Goal: Transaction & Acquisition: Complete application form

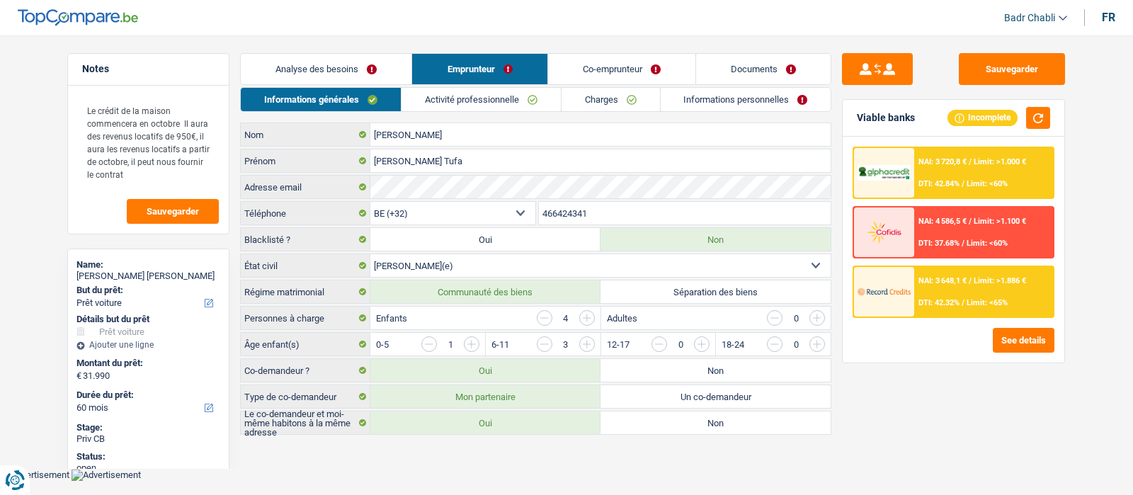
select select "car"
select select "60"
select select "32"
select select "married"
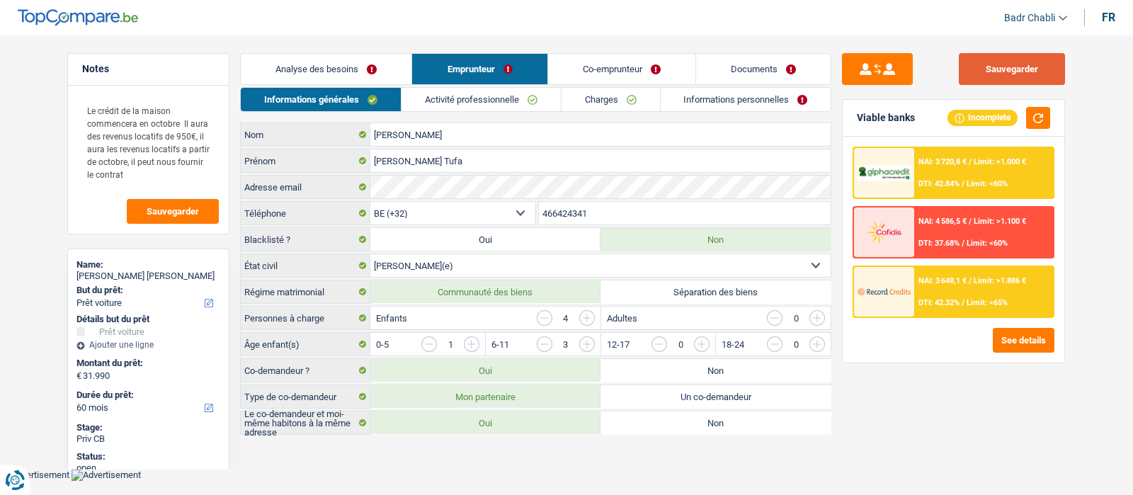
click at [1004, 57] on button "Sauvegarder" at bounding box center [1012, 69] width 106 height 32
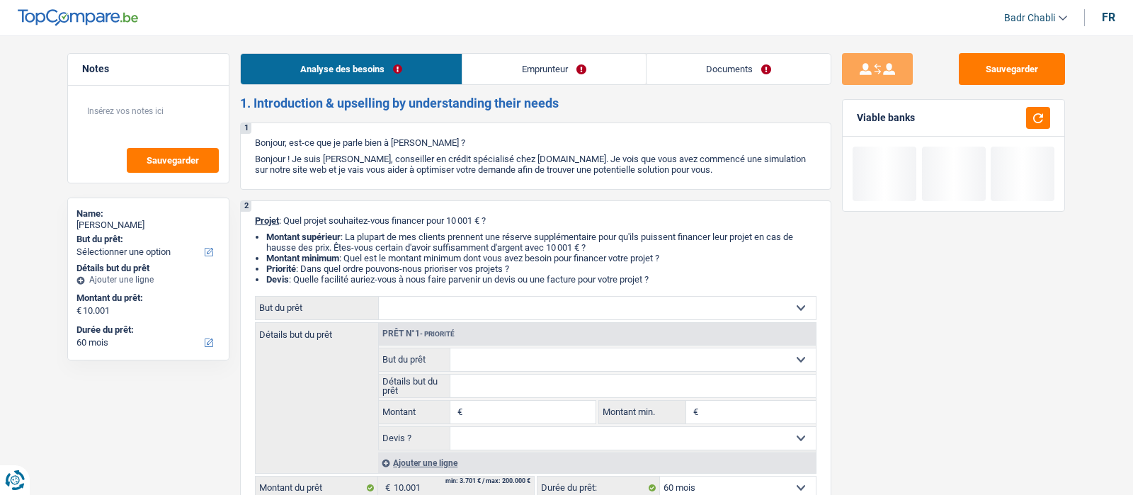
select select "60"
select select "worker"
select select "netSalary"
select select "rents"
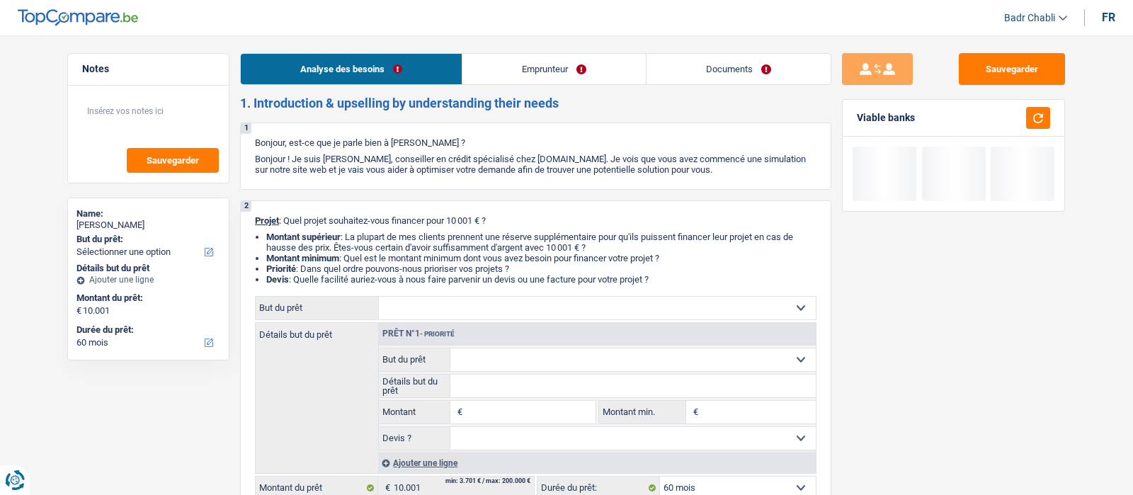
select select "60"
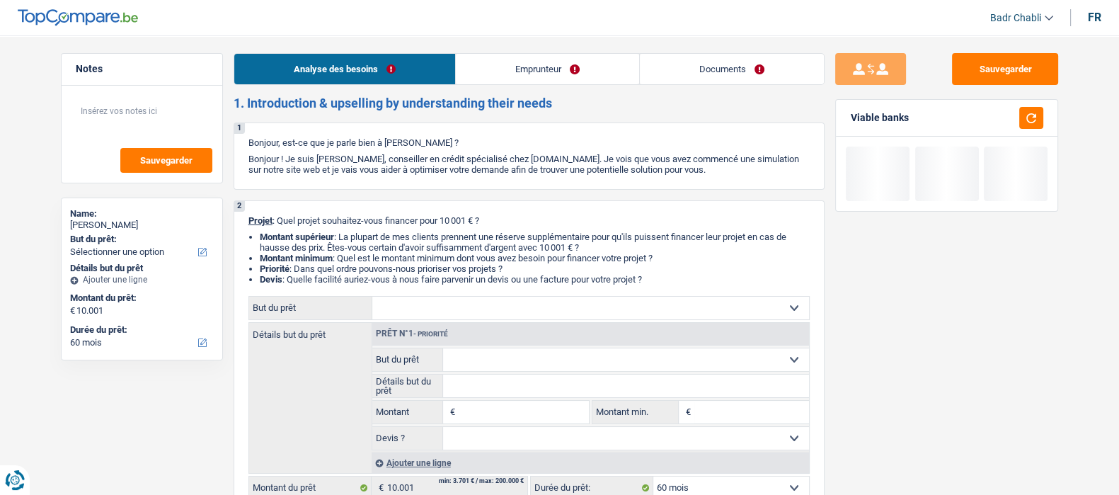
click at [741, 59] on link "Documents" at bounding box center [732, 69] width 184 height 30
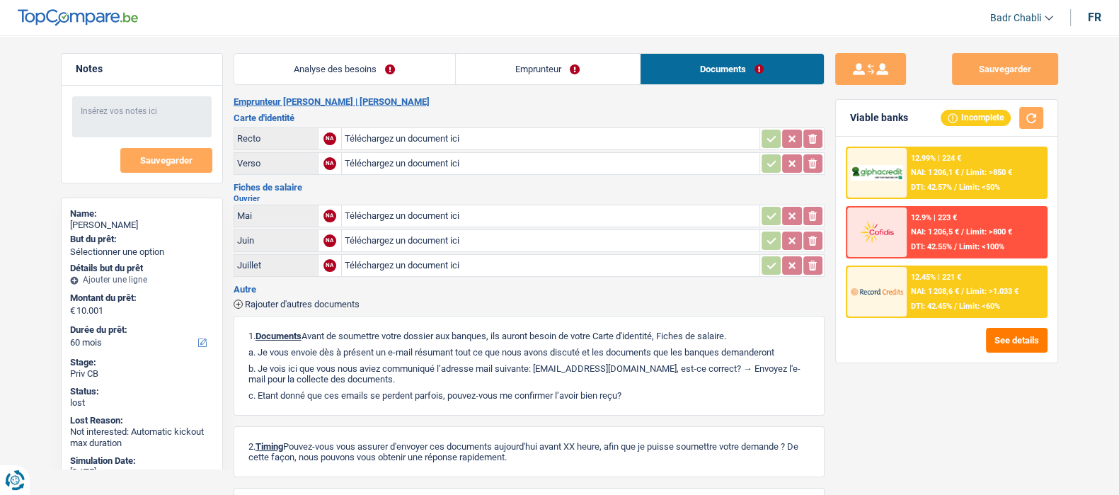
click at [372, 72] on link "Analyse des besoins" at bounding box center [344, 69] width 221 height 30
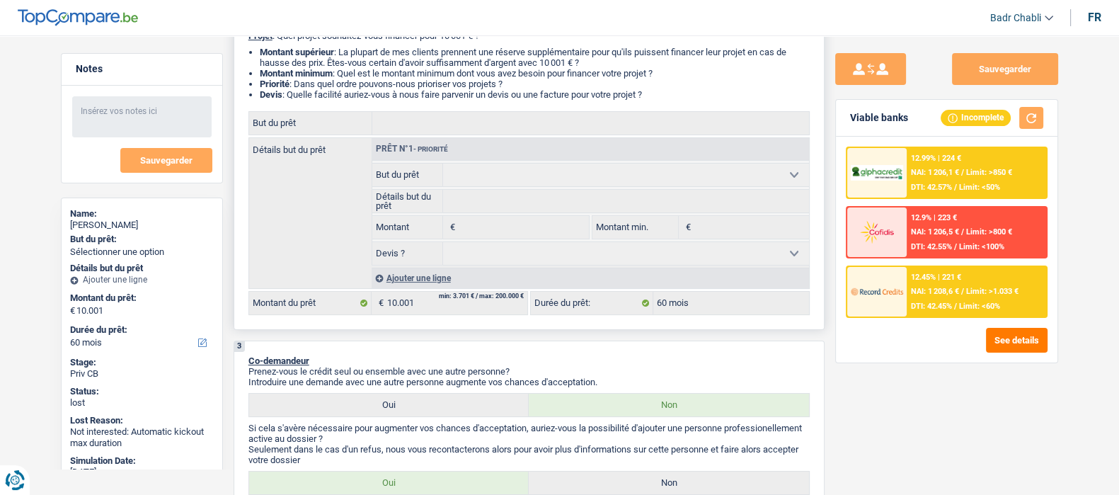
scroll to position [185, 0]
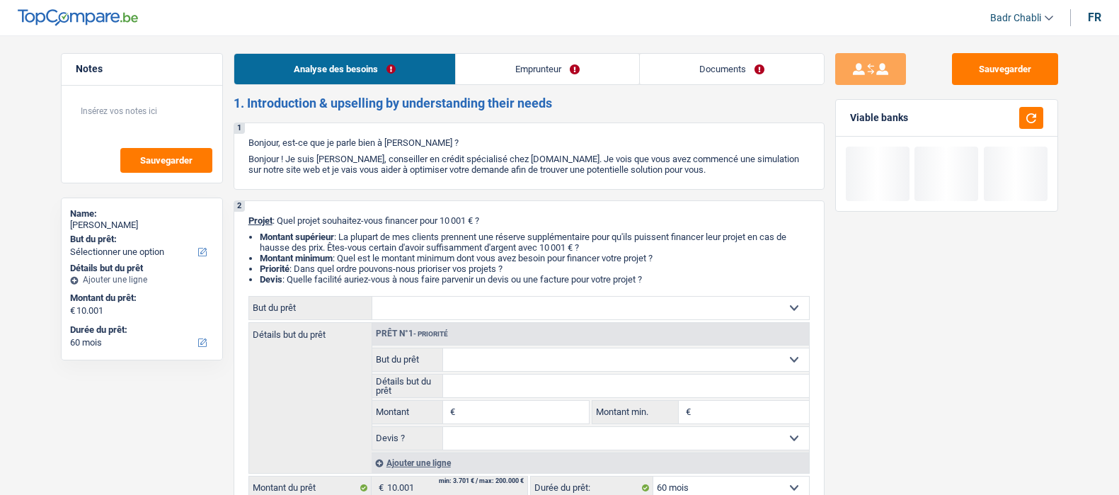
select select "60"
select select "worker"
select select "netSalary"
select select "rents"
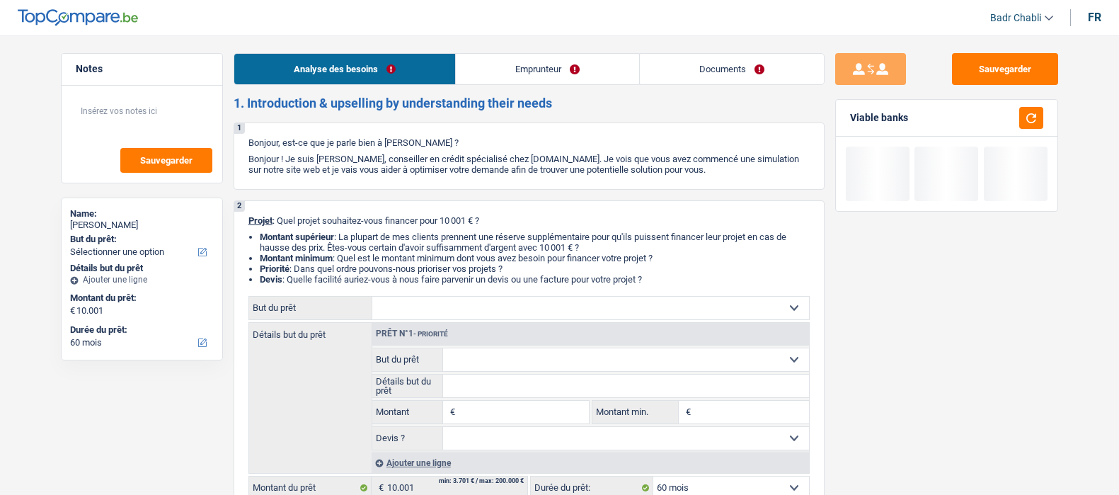
select select "60"
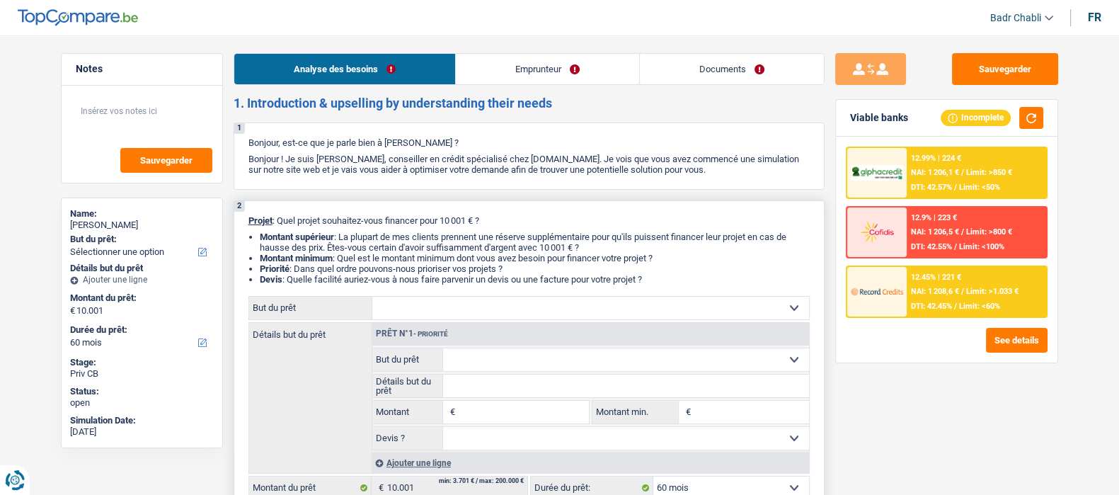
click at [544, 413] on input "Montant" at bounding box center [524, 412] width 130 height 23
type input "5.000"
select select "36"
type input "5.000"
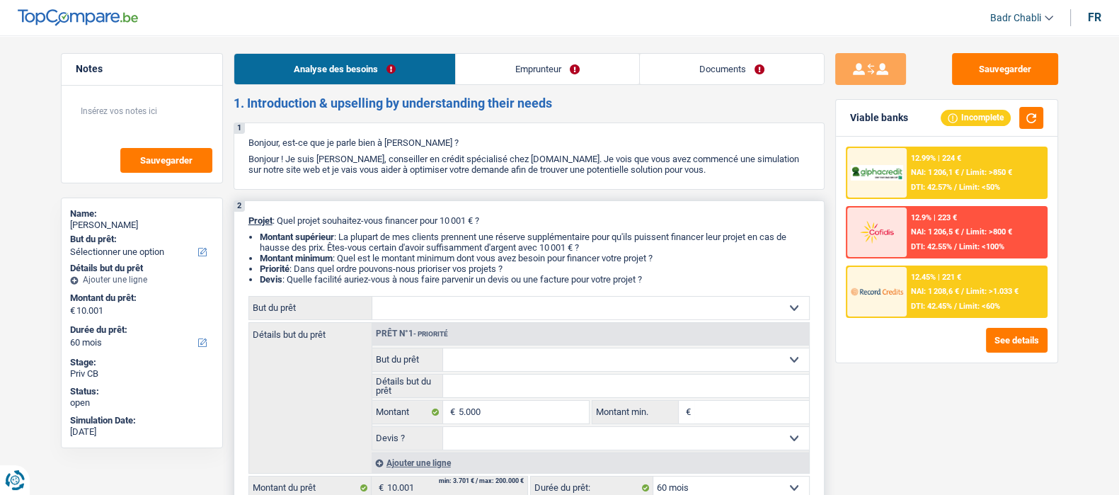
select select "36"
type input "5.000"
select select "36"
click at [502, 296] on div "2 Projet : Quel projet souhaitez-vous financer pour 10 001 € ? Montant supérieu…" at bounding box center [529, 357] width 591 height 314
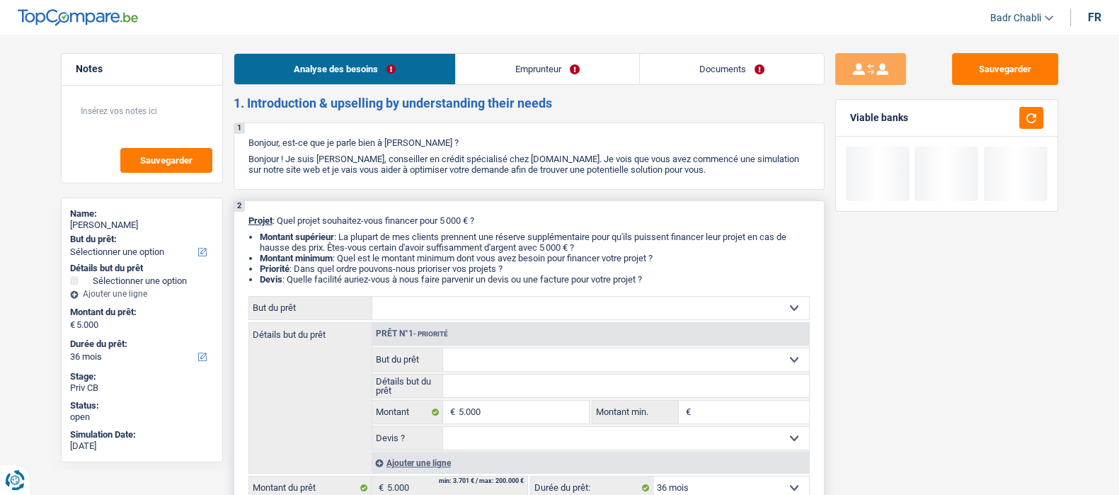
click at [515, 329] on div "Prêt n°1 - Priorité" at bounding box center [590, 334] width 437 height 23
click at [539, 314] on select "Confort maison: meubles, textile, peinture, électroménager, outillage non-profe…" at bounding box center [590, 308] width 437 height 23
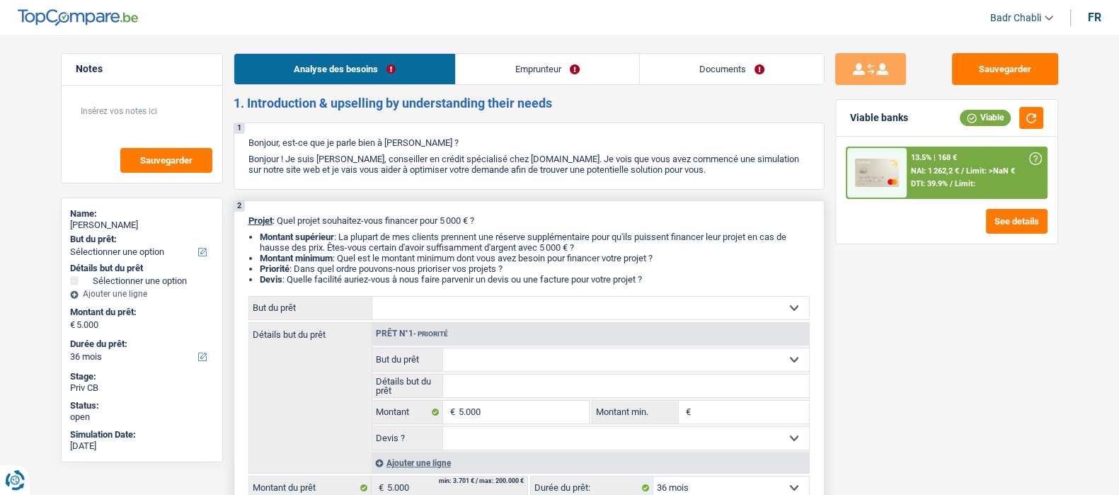
select select "household"
click at [372, 301] on select "Confort maison: meubles, textile, peinture, électroménager, outillage non-profe…" at bounding box center [590, 308] width 437 height 23
select select "household"
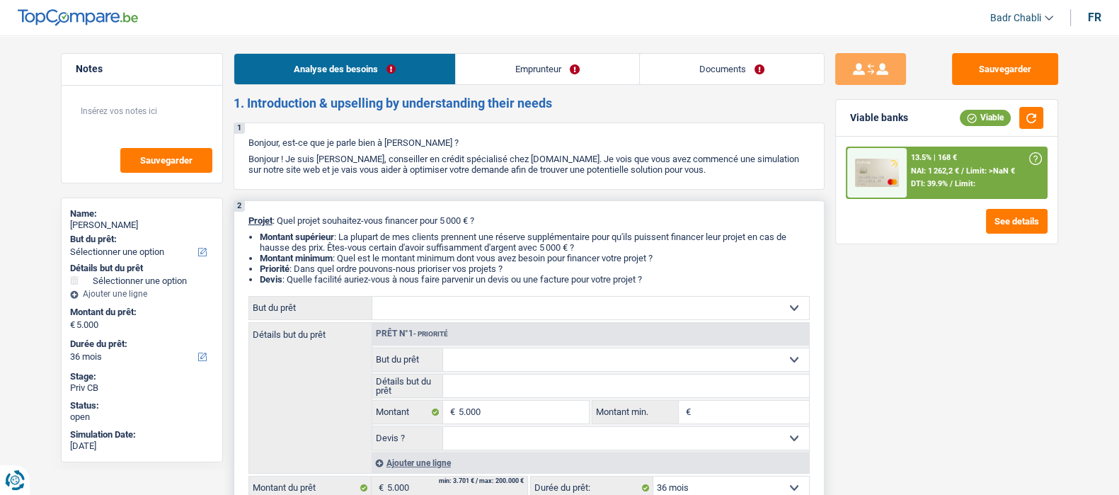
select select "household"
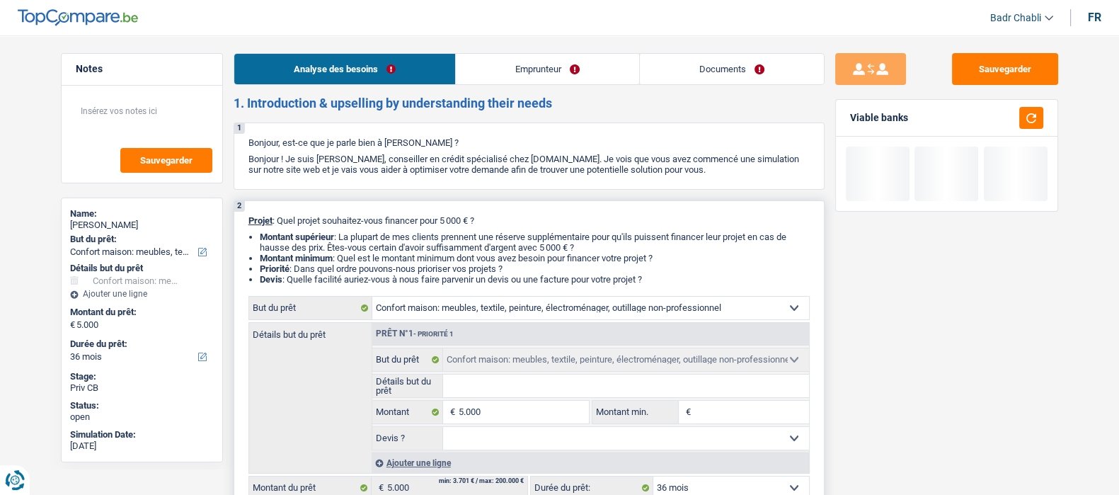
click at [489, 372] on fieldset "Confort maison: meubles, textile, peinture, électroménager, outillage non-profe…" at bounding box center [590, 360] width 437 height 24
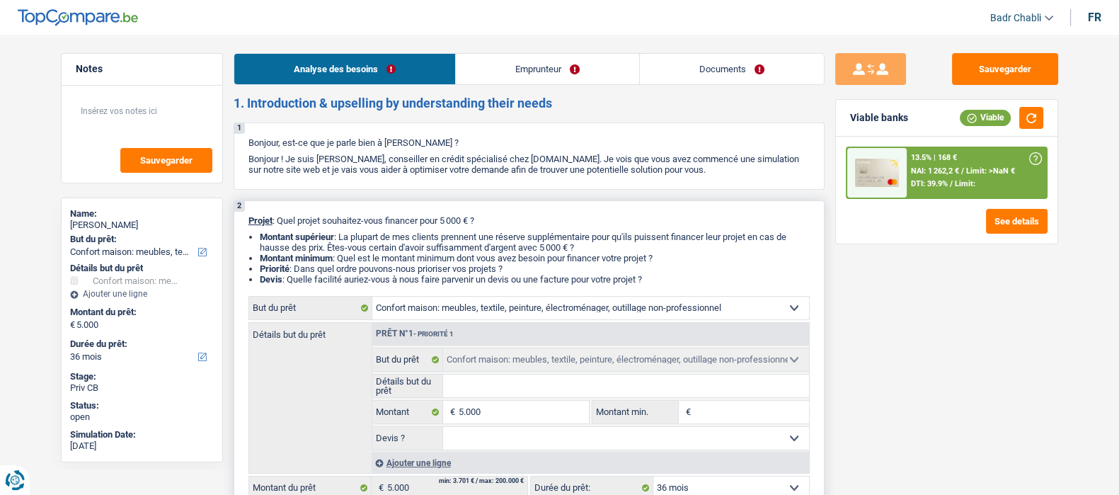
click at [486, 385] on input "Détails but du prêt" at bounding box center [626, 386] width 366 height 23
type input "J"
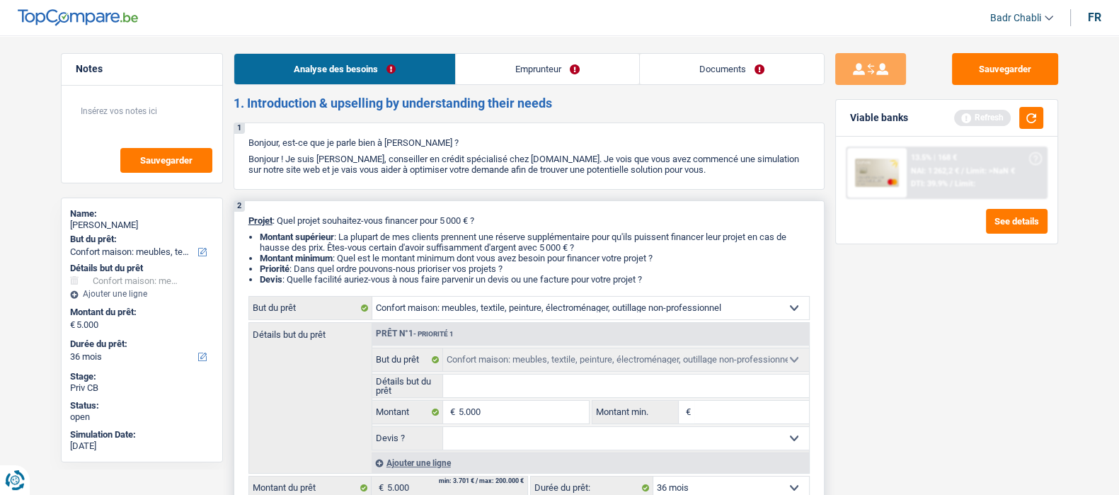
type input "K"
type input "Ka"
type input "Kam"
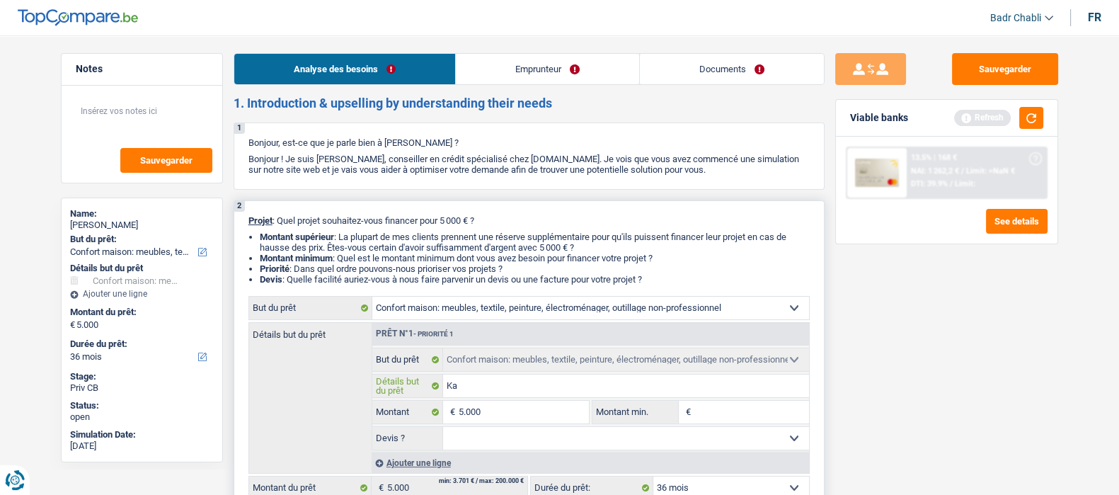
type input "Kam"
type input "Kame"
type input "Kamer"
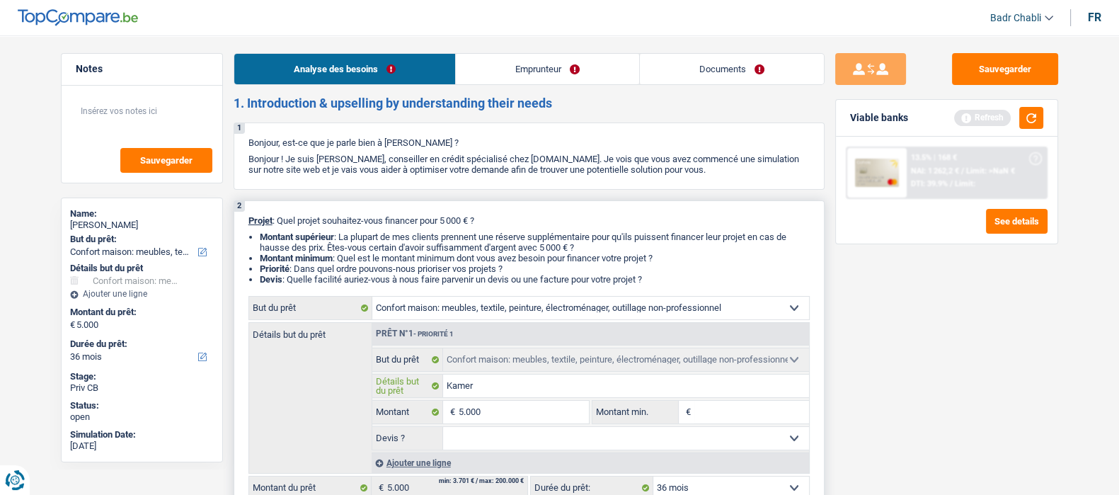
type input "Kamer"
type input "Kamer e"
type input "Kamer en"
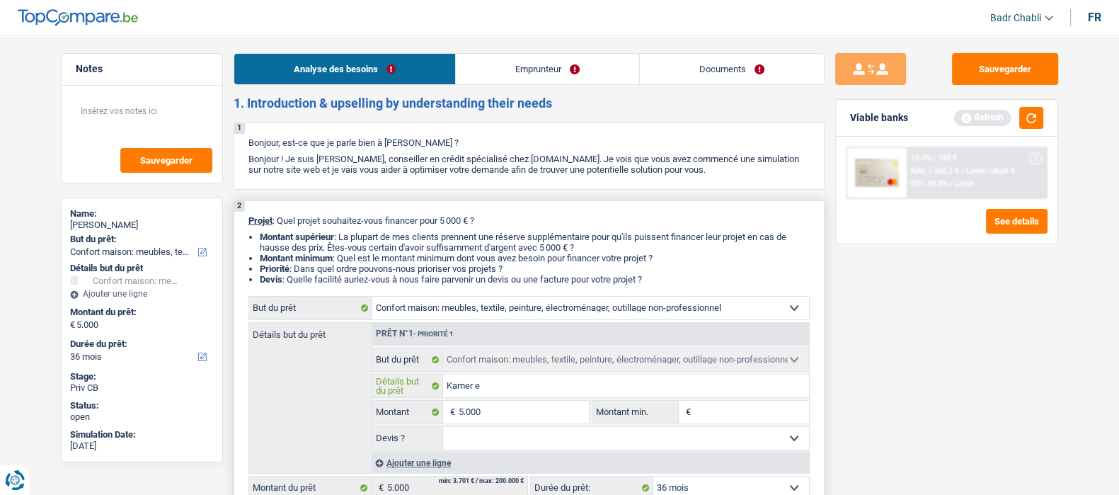
type input "Kamer en"
type input "Kamer en b"
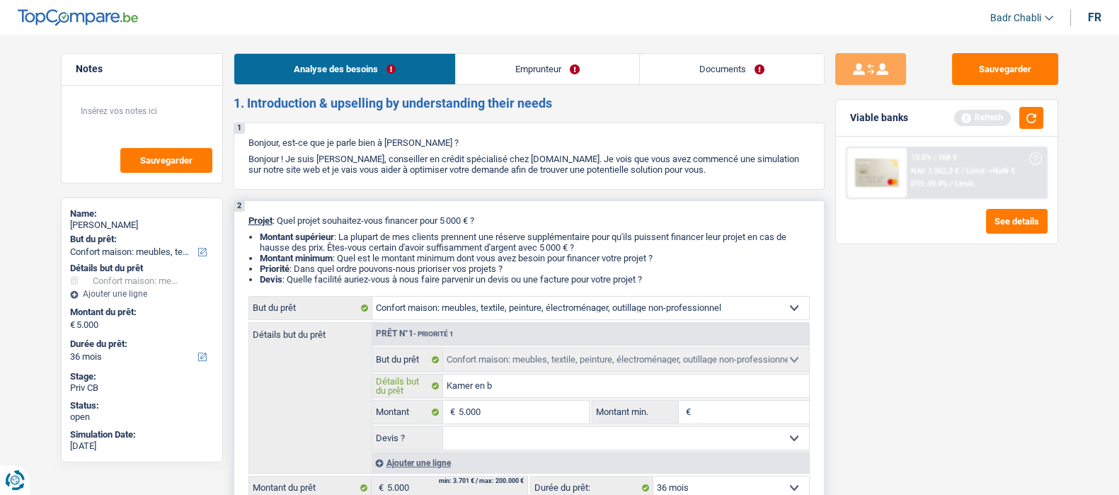
type input "Kamer en be"
type input "Kamer en bed"
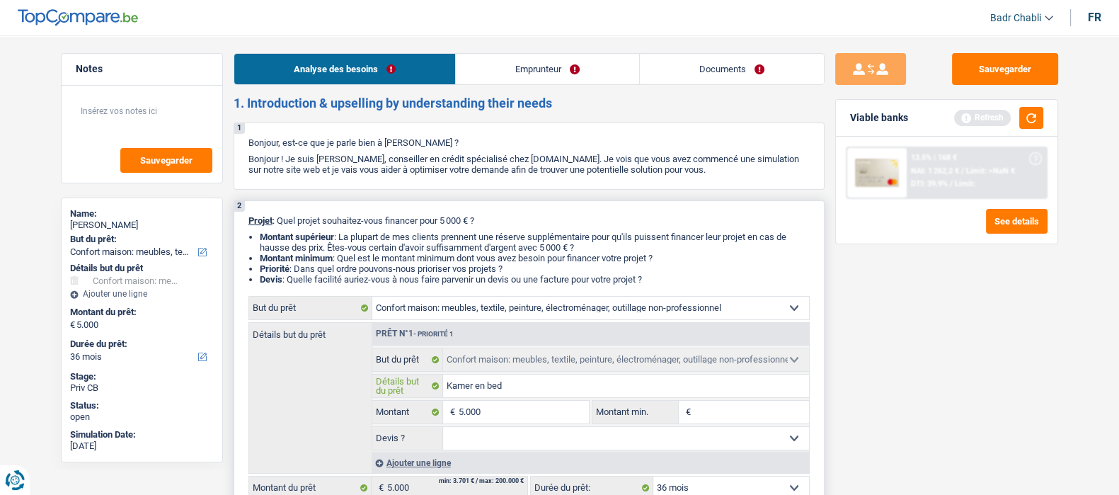
type input "Kamer en bed"
click at [515, 74] on link "Emprunteur" at bounding box center [547, 69] width 183 height 30
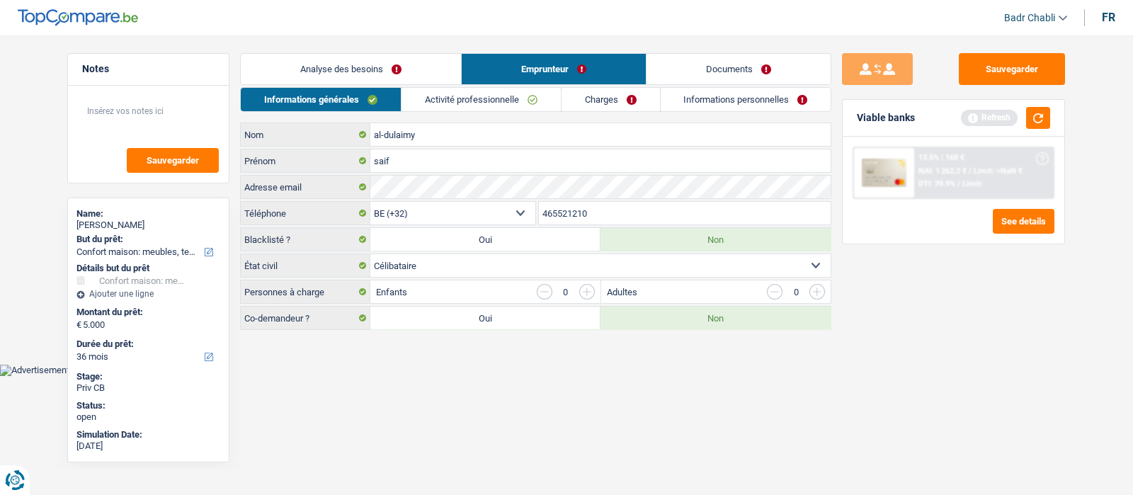
click at [716, 105] on link "Informations personnelles" at bounding box center [746, 99] width 171 height 23
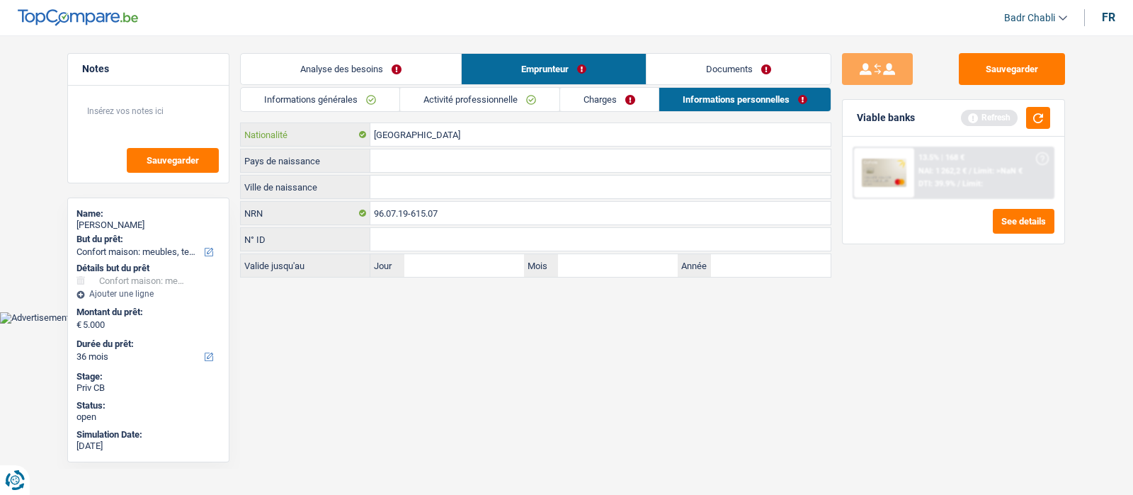
click at [421, 139] on input "[GEOGRAPHIC_DATA]" at bounding box center [600, 134] width 460 height 23
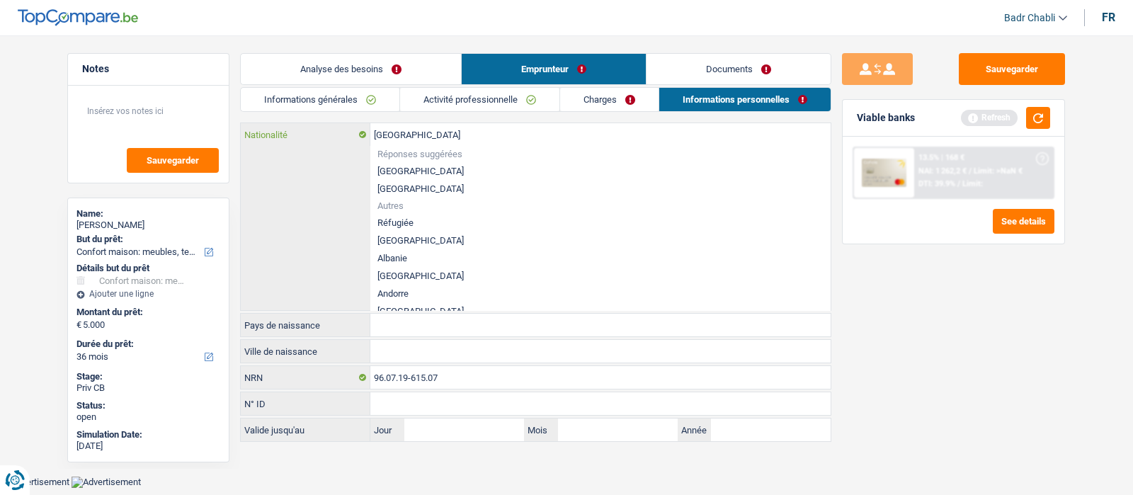
click at [421, 139] on input "[GEOGRAPHIC_DATA]" at bounding box center [600, 134] width 460 height 23
click at [1104, 16] on div "fr" at bounding box center [1108, 17] width 13 height 13
type input "België"
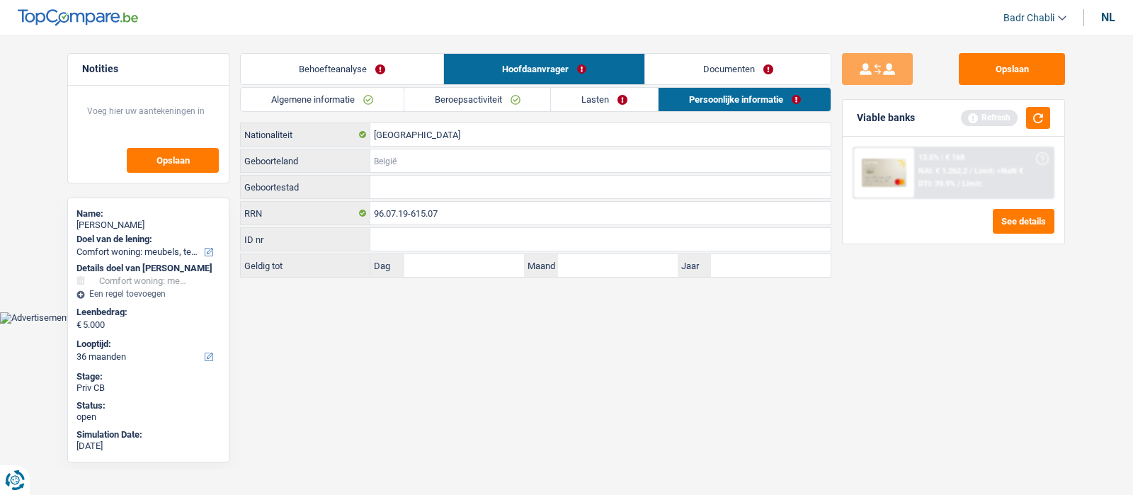
click at [404, 155] on input "Geboorteland" at bounding box center [600, 160] width 460 height 23
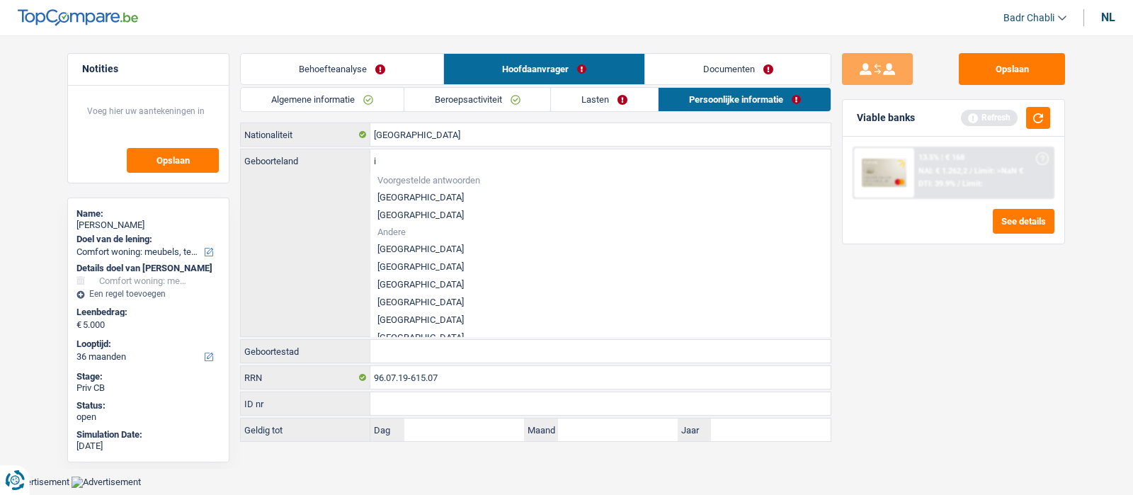
type input "ir"
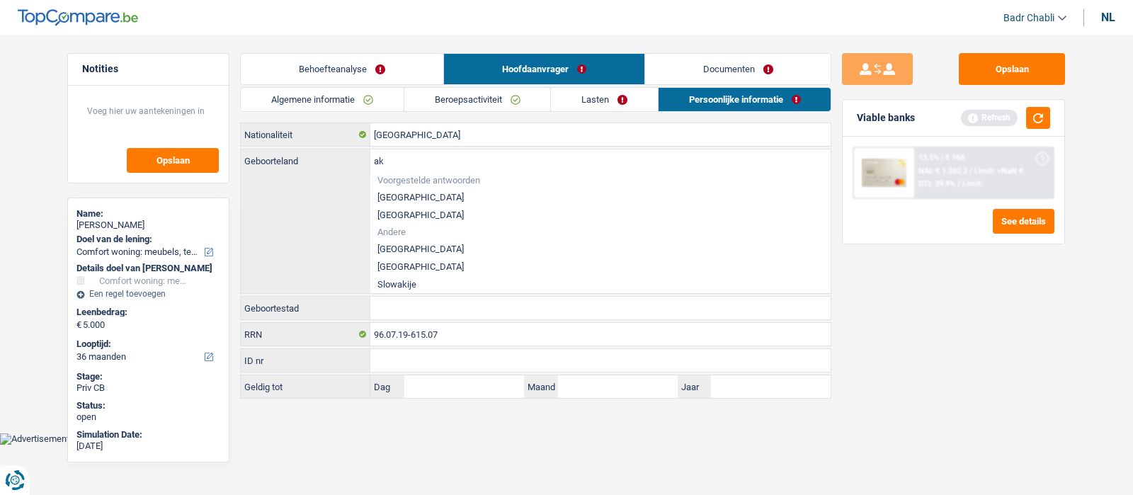
click at [380, 249] on li "Irak" at bounding box center [600, 249] width 460 height 18
type input "Irak"
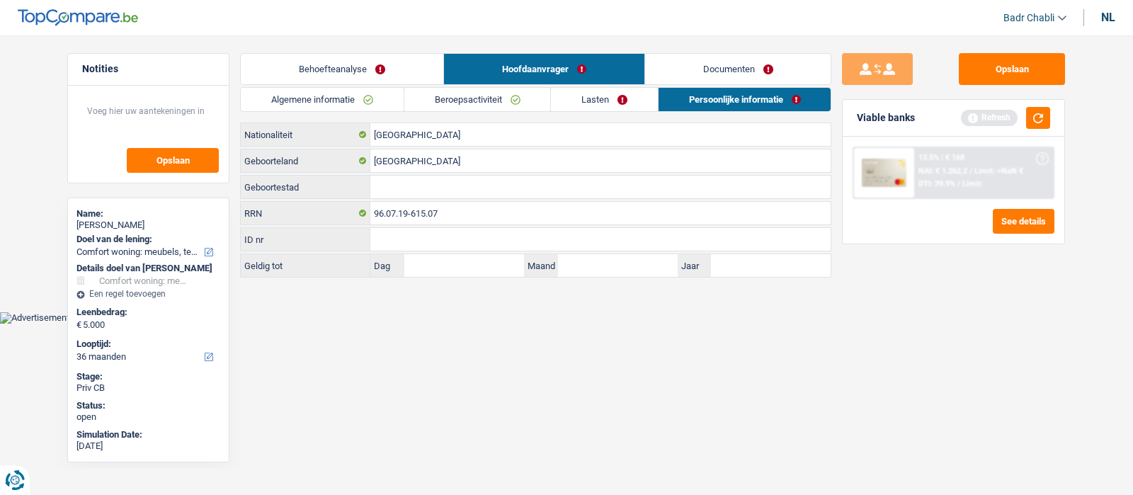
click at [425, 200] on div "België Nationaliteit Irak Geboorteland Geboortestad Alle velden zijn verplicht.…" at bounding box center [535, 199] width 591 height 155
click at [445, 186] on input "Geboortestad" at bounding box center [600, 187] width 460 height 23
type input "Bagdad"
click at [365, 61] on link "Behoefteanalyse" at bounding box center [342, 69] width 202 height 30
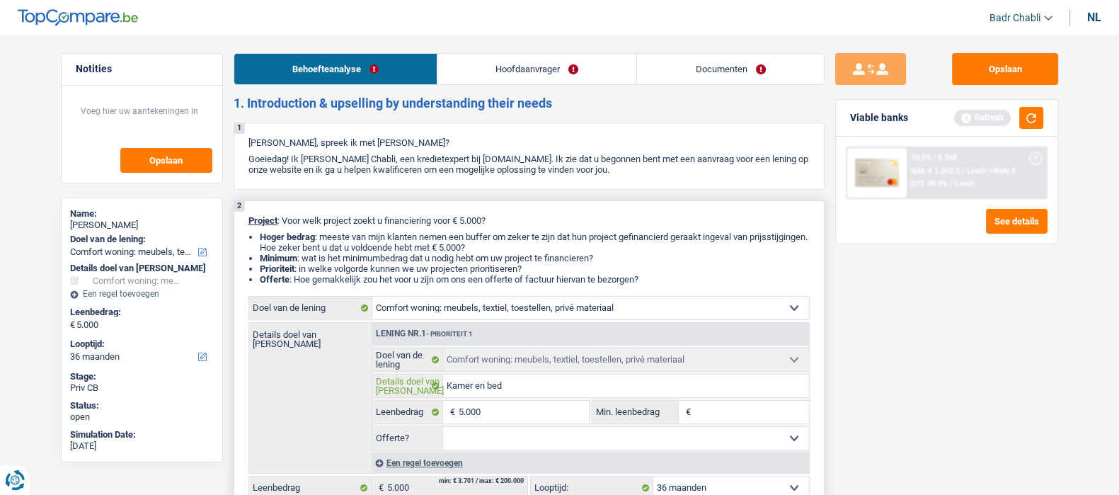
click at [544, 397] on input "Kamer en bed" at bounding box center [626, 386] width 366 height 23
click at [536, 408] on input "5.000" at bounding box center [524, 412] width 130 height 23
type input "500"
type input "5.001"
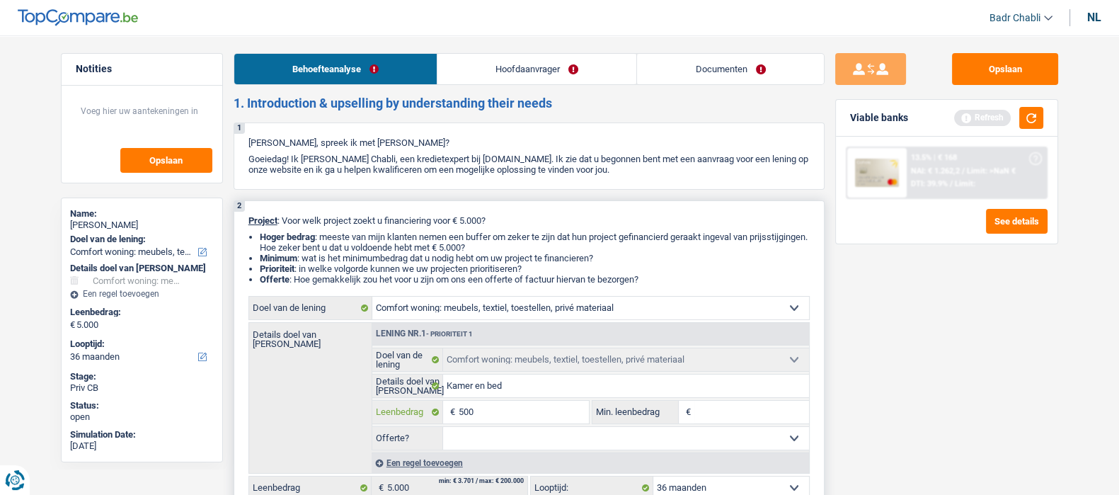
type input "5.001"
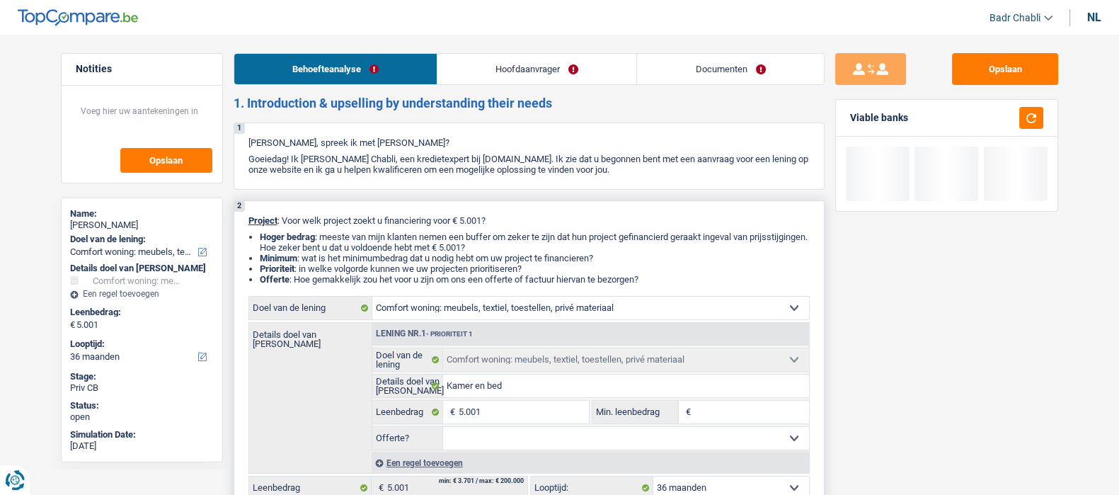
type input "5"
type input "50"
type input "500"
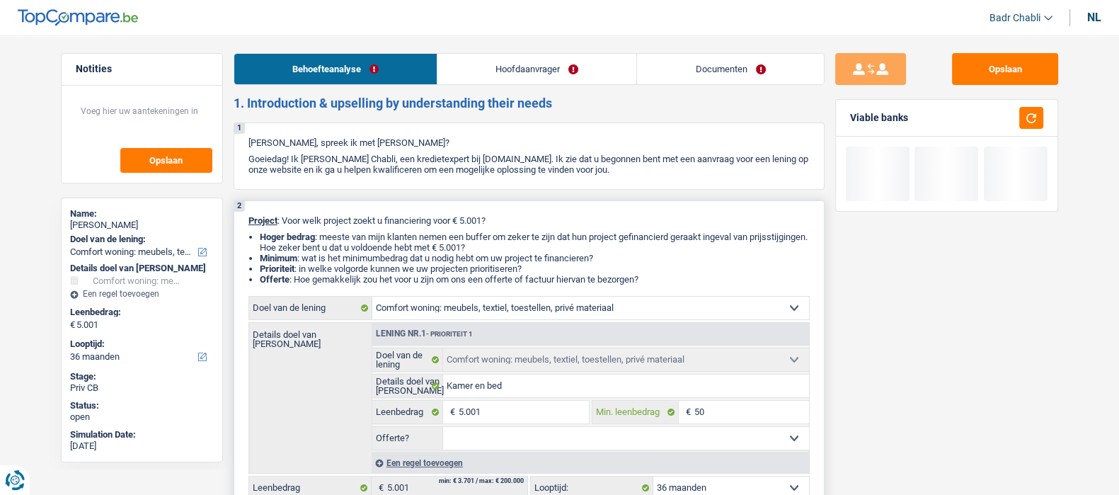
type input "500"
type input "5.001"
click at [609, 437] on select "Ja Neen Niet beantwoord Maak een keuze a.u.b" at bounding box center [626, 438] width 366 height 23
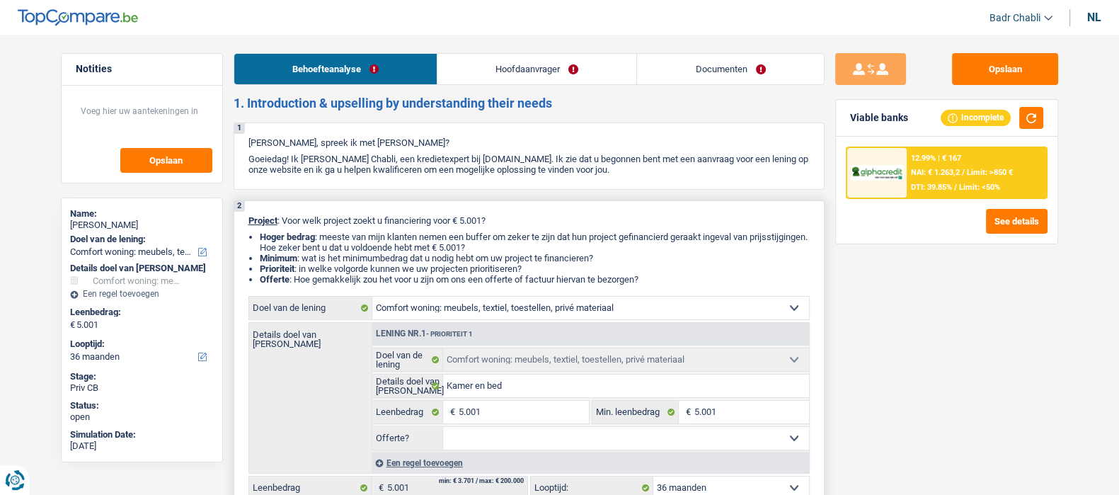
select select "false"
click at [443, 430] on select "Ja Neen Niet beantwoord Maak een keuze a.u.b" at bounding box center [626, 438] width 366 height 23
select select "false"
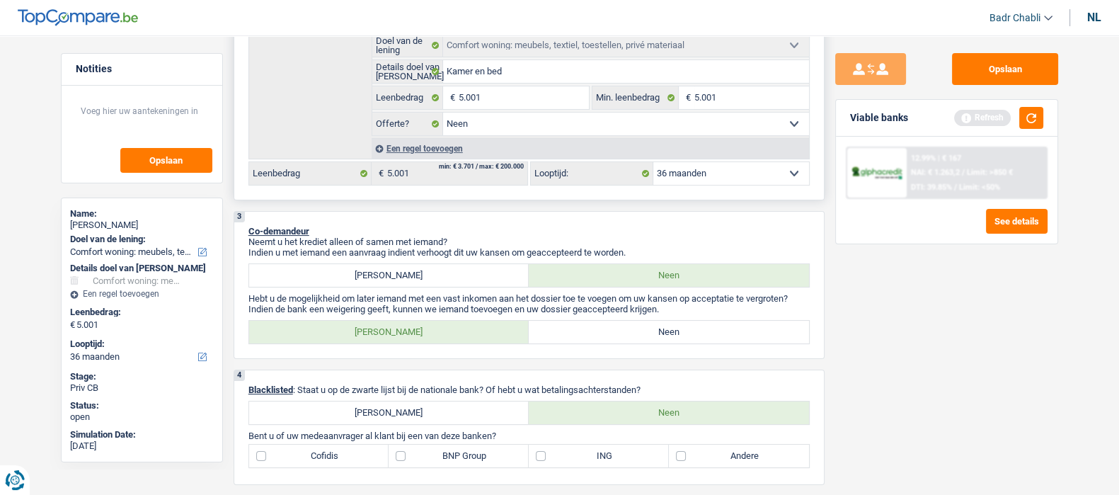
scroll to position [336, 0]
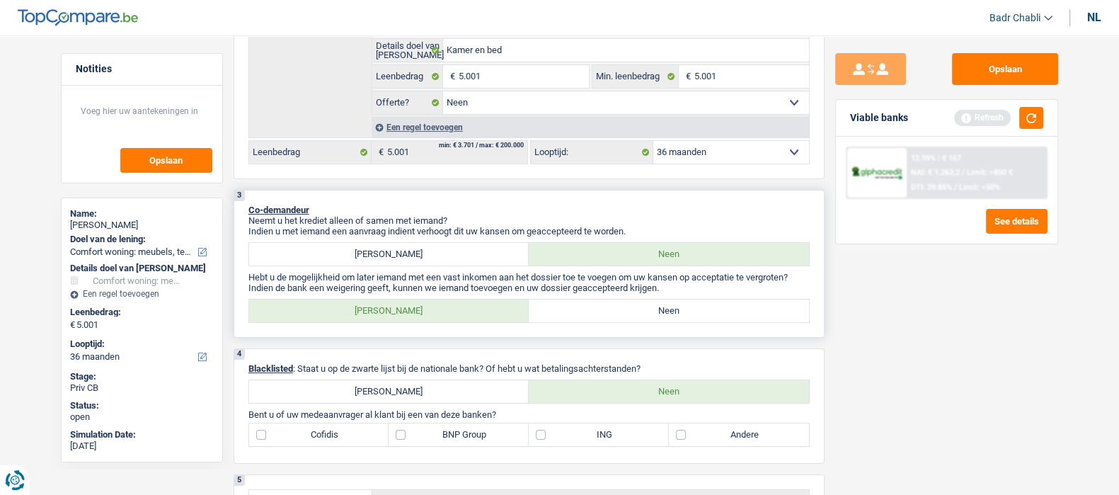
click at [674, 316] on label "Neen" at bounding box center [669, 310] width 280 height 23
click at [674, 316] on input "Neen" at bounding box center [669, 310] width 280 height 23
radio input "true"
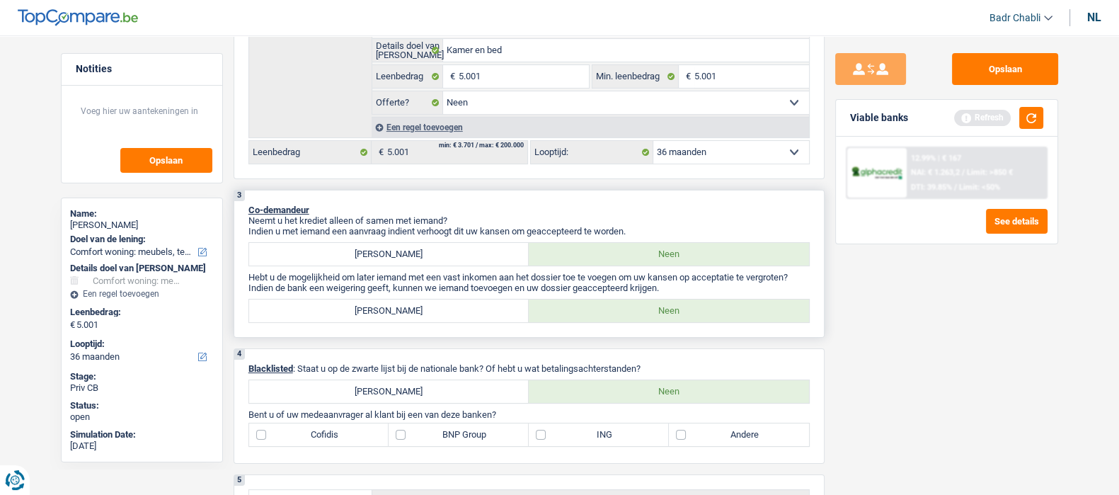
scroll to position [0, 0]
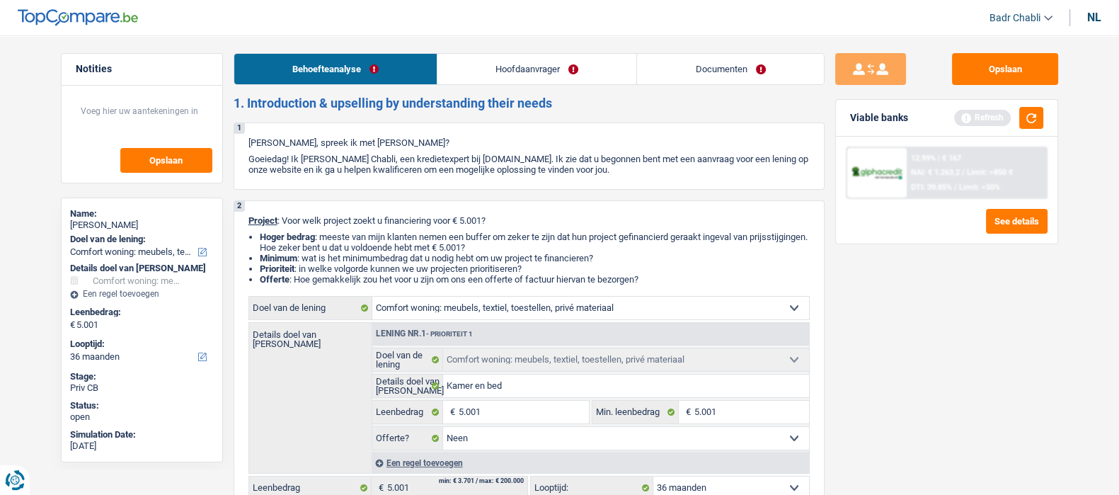
click at [533, 62] on link "Hoofdaanvrager" at bounding box center [537, 69] width 199 height 30
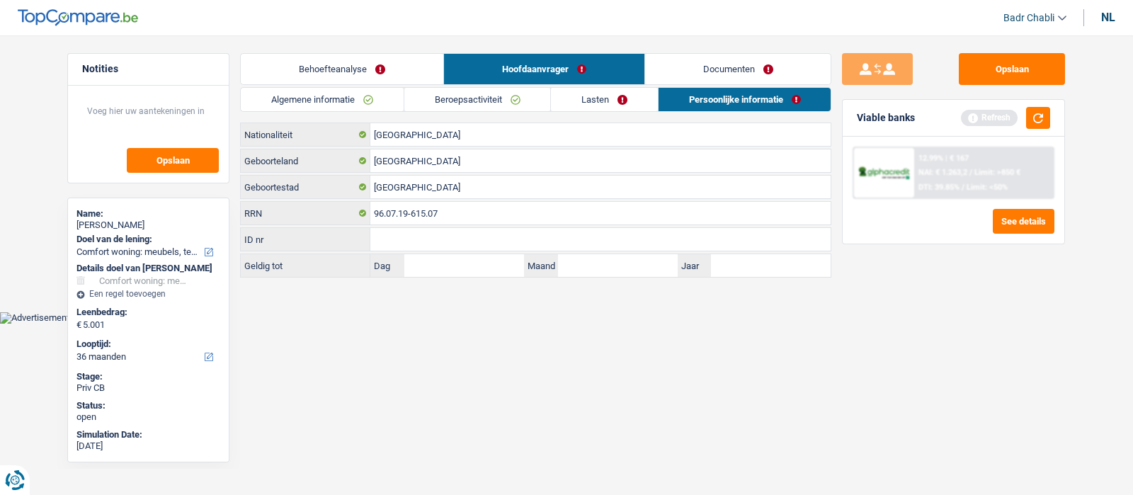
click at [360, 66] on link "Behoefteanalyse" at bounding box center [342, 69] width 202 height 30
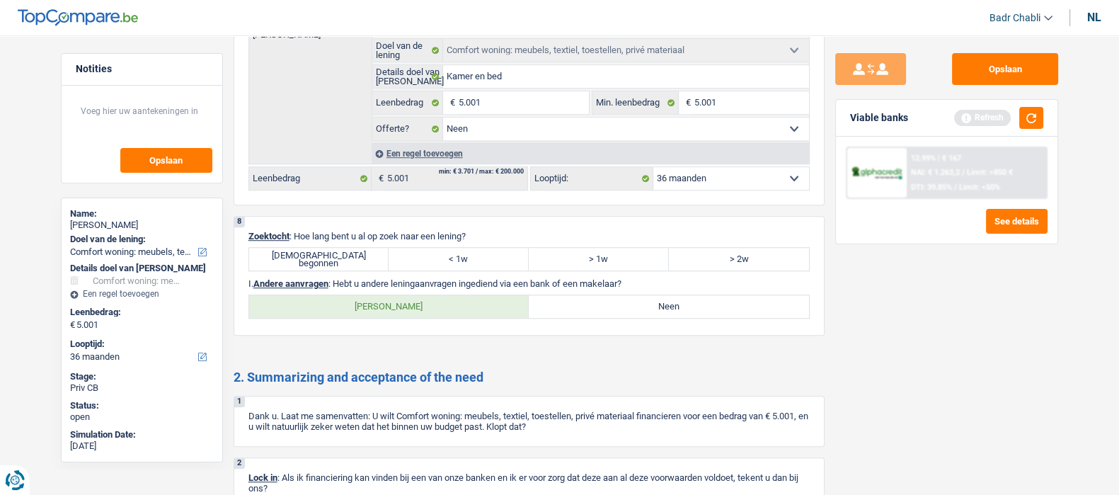
scroll to position [1244, 0]
click at [343, 263] on label "Juist begonnen" at bounding box center [319, 258] width 140 height 23
click at [343, 263] on input "Juist begonnen" at bounding box center [319, 258] width 140 height 23
radio input "true"
click at [678, 311] on label "Neen" at bounding box center [669, 306] width 280 height 23
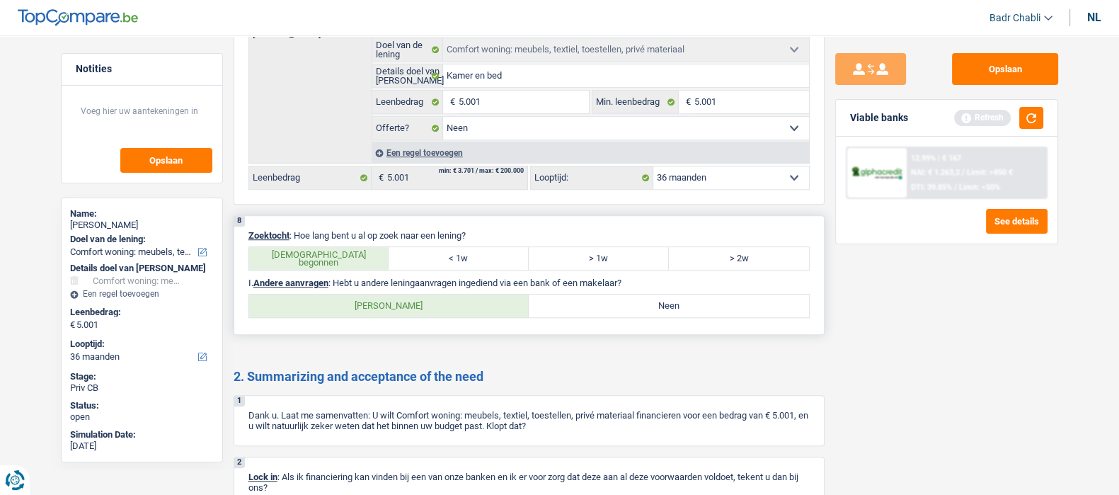
click at [678, 311] on input "Neen" at bounding box center [669, 306] width 280 height 23
radio input "true"
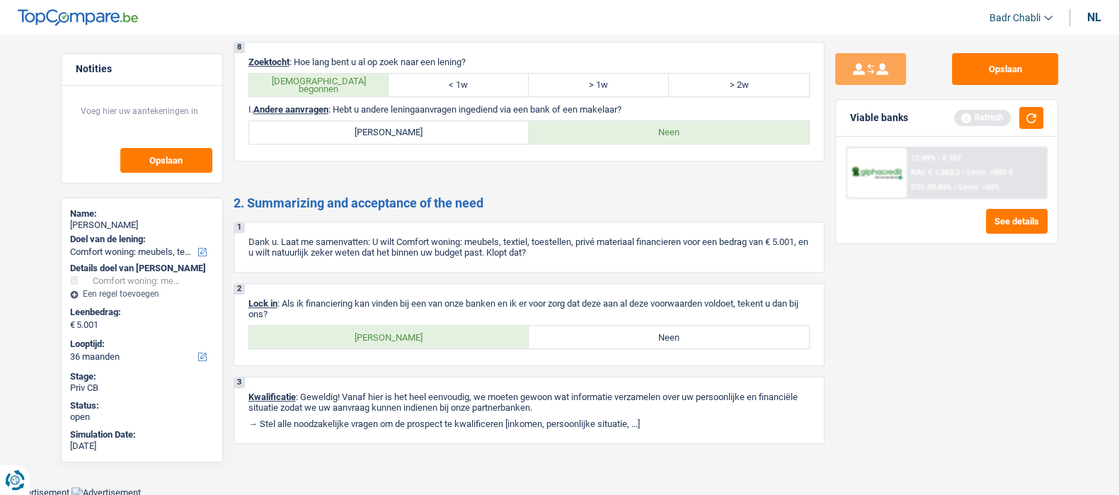
scroll to position [1427, 0]
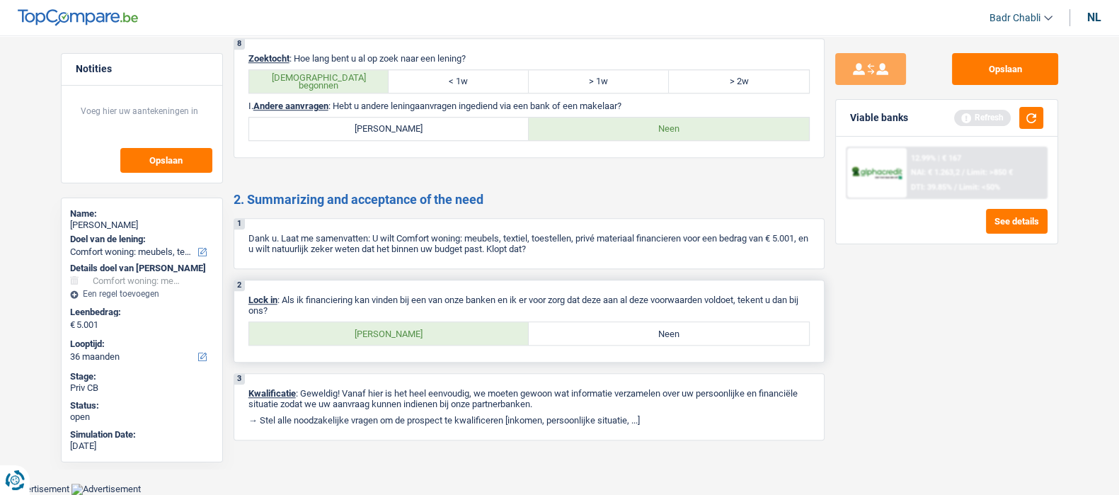
click at [438, 333] on label "Ja" at bounding box center [389, 333] width 280 height 23
click at [438, 333] on input "Ja" at bounding box center [389, 333] width 280 height 23
radio input "true"
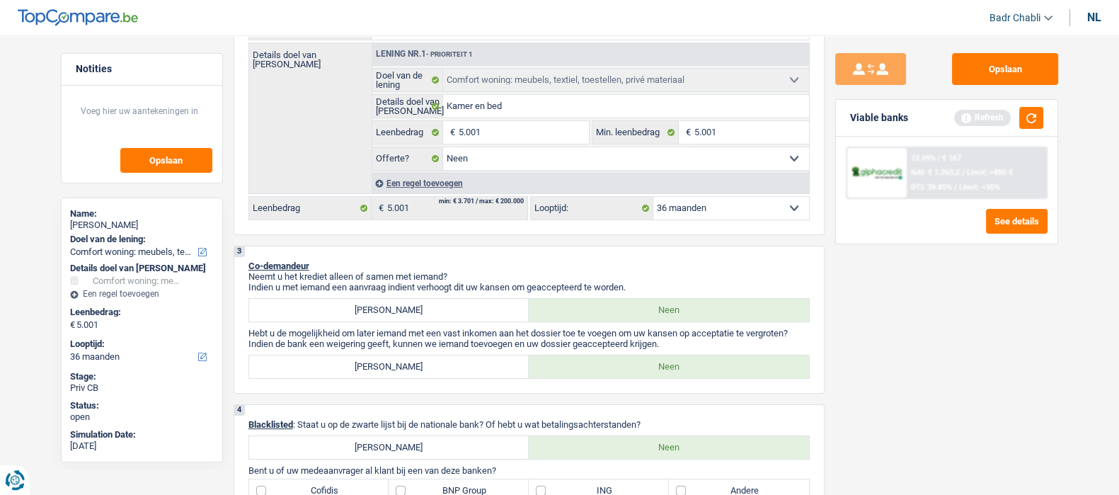
scroll to position [0, 0]
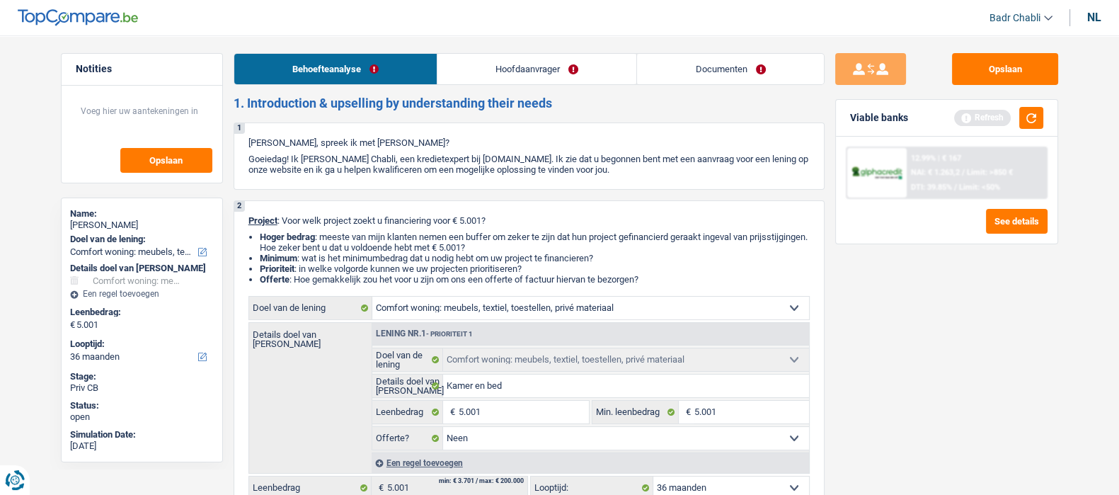
click at [499, 58] on link "Hoofdaanvrager" at bounding box center [537, 69] width 199 height 30
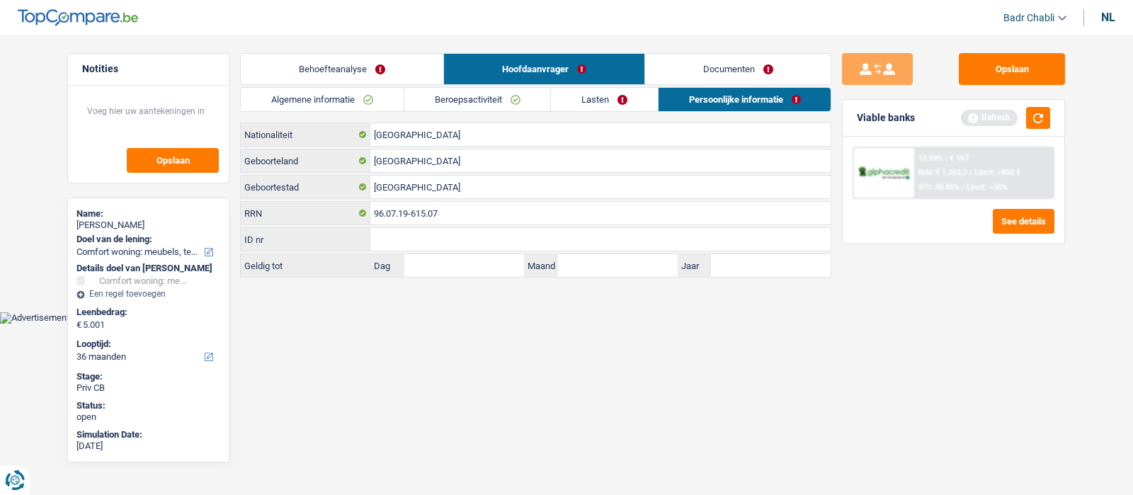
click at [358, 98] on link "Algemene informatie" at bounding box center [322, 99] width 163 height 23
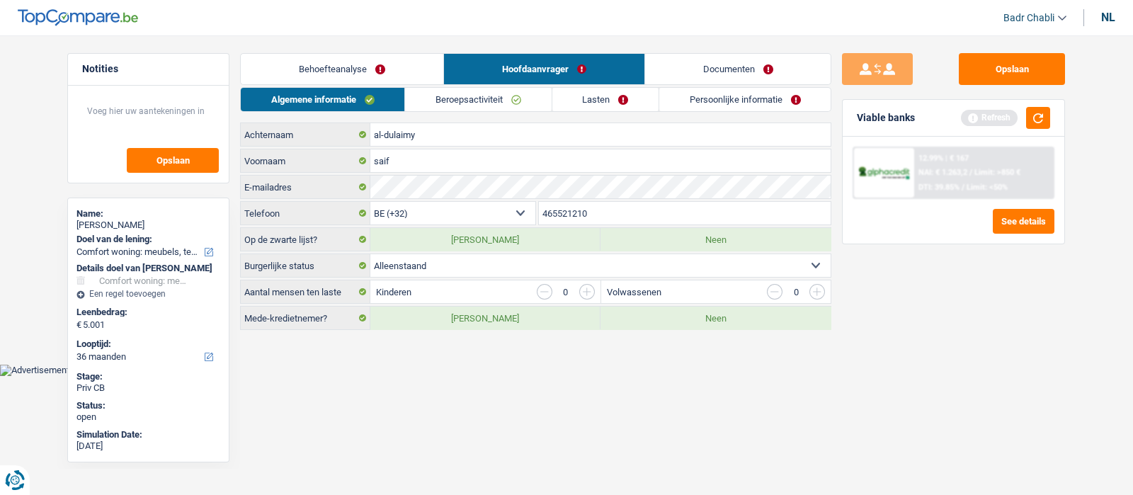
click at [368, 55] on link "Behoefteanalyse" at bounding box center [342, 69] width 202 height 30
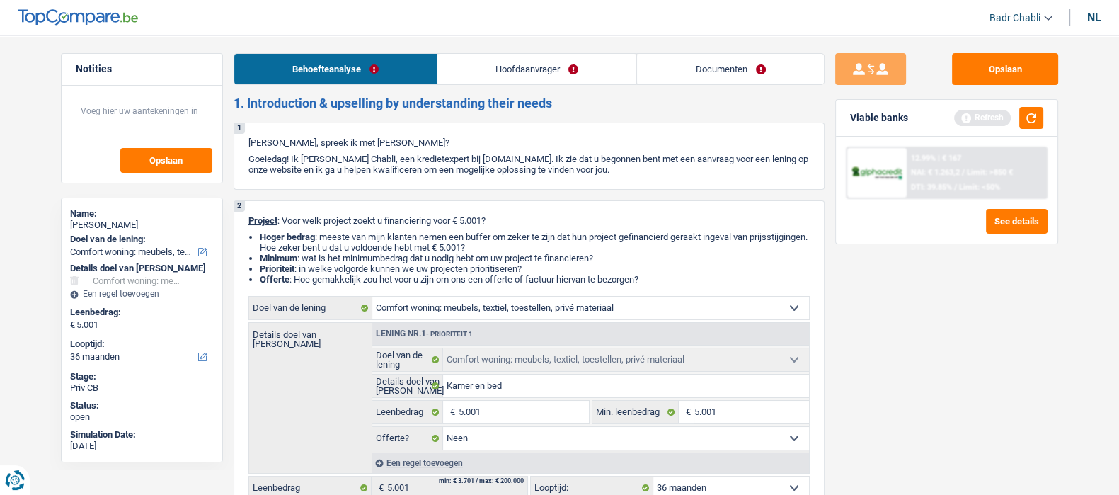
click at [491, 72] on link "Hoofdaanvrager" at bounding box center [537, 69] width 199 height 30
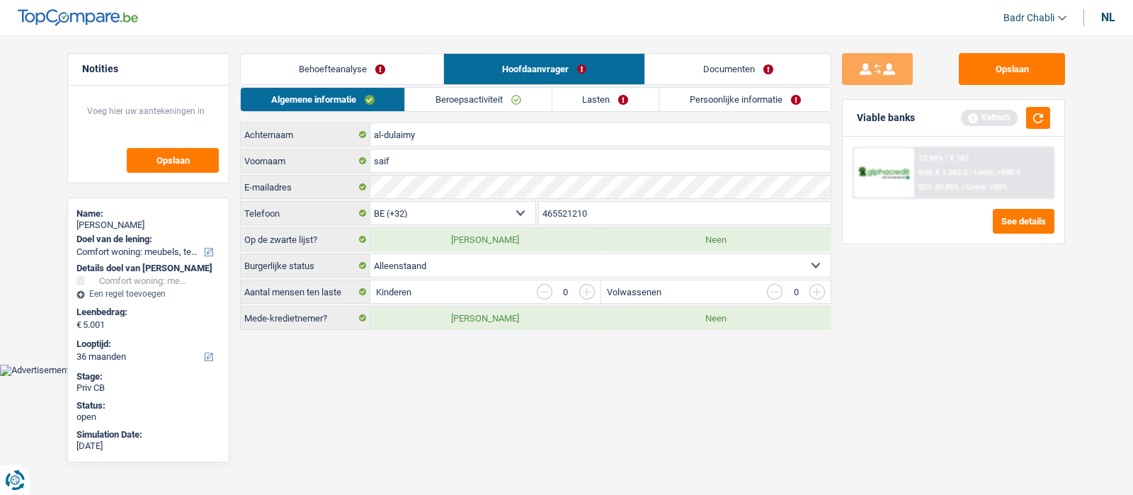
click at [362, 60] on link "Behoefteanalyse" at bounding box center [342, 69] width 202 height 30
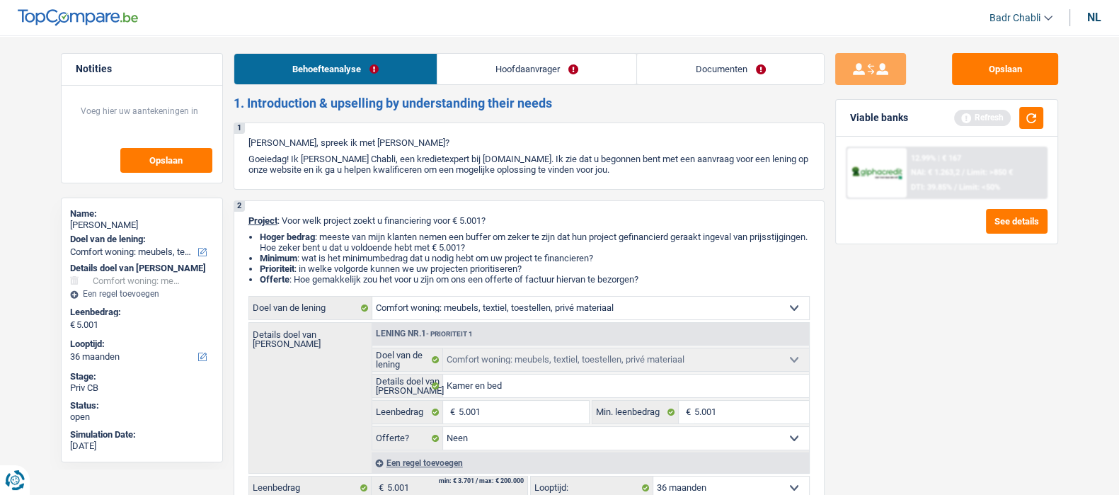
click at [531, 64] on link "Hoofdaanvrager" at bounding box center [537, 69] width 199 height 30
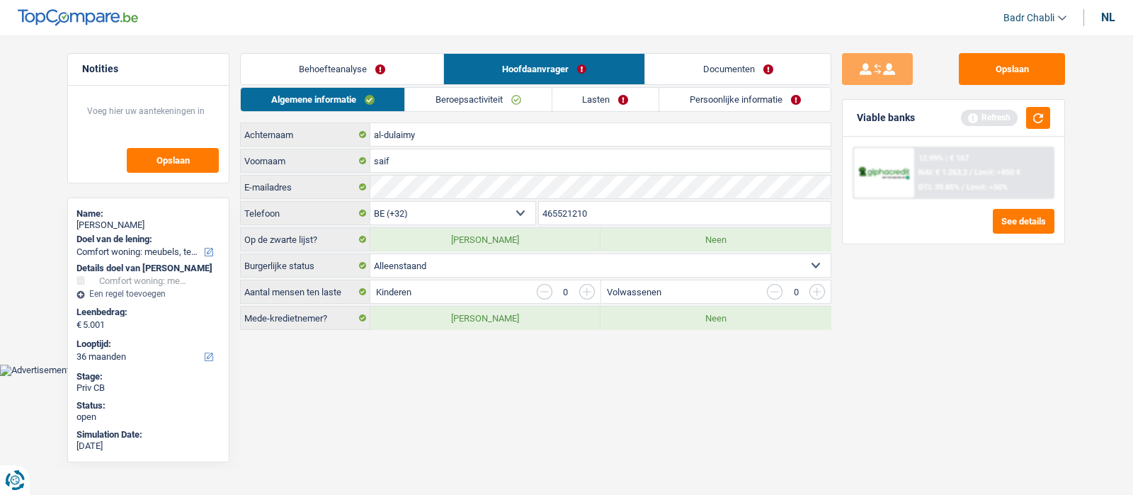
click at [437, 95] on link "Beroepsactiviteit" at bounding box center [478, 99] width 146 height 23
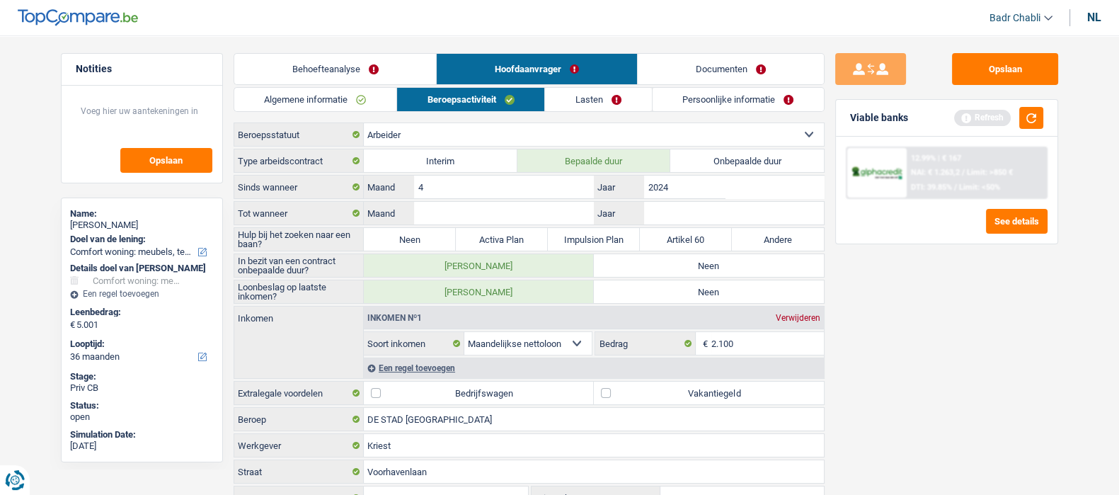
click at [439, 234] on label "Neen" at bounding box center [410, 239] width 92 height 23
click at [439, 234] on input "Neen" at bounding box center [410, 239] width 92 height 23
radio input "true"
click at [644, 258] on label "Neen" at bounding box center [709, 265] width 230 height 23
click at [644, 258] on input "Neen" at bounding box center [709, 265] width 230 height 23
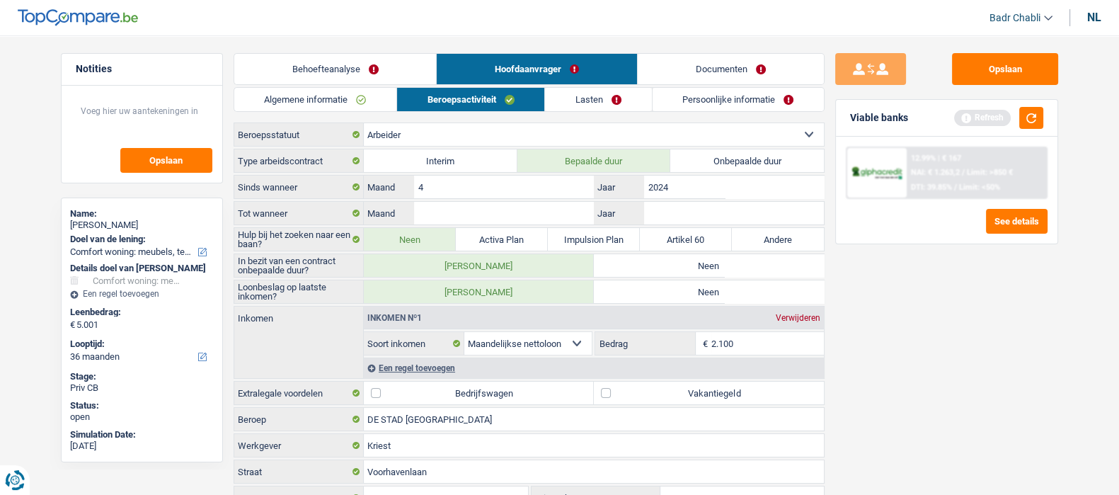
radio input "true"
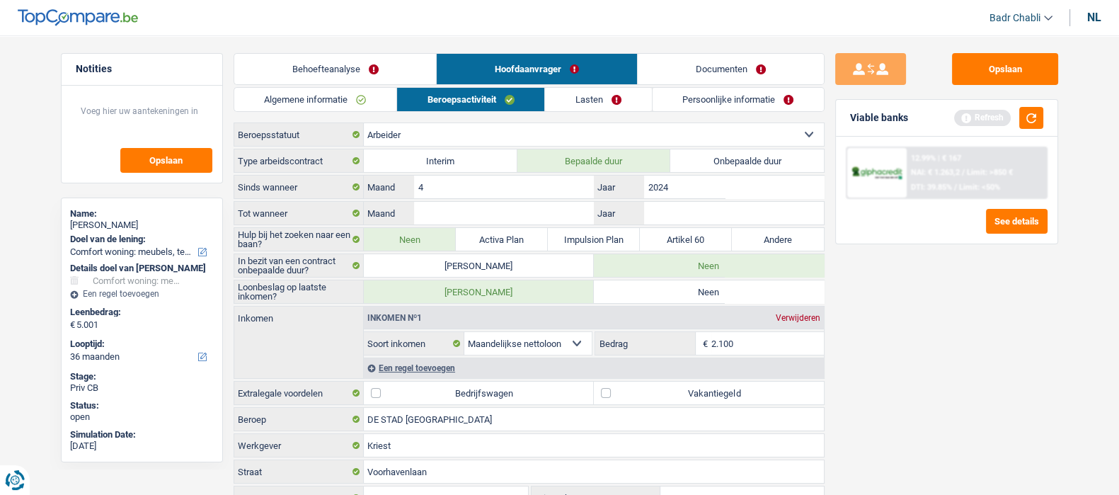
click at [668, 280] on label "Neen" at bounding box center [709, 291] width 230 height 23
click at [668, 280] on input "Neen" at bounding box center [709, 291] width 230 height 23
radio input "true"
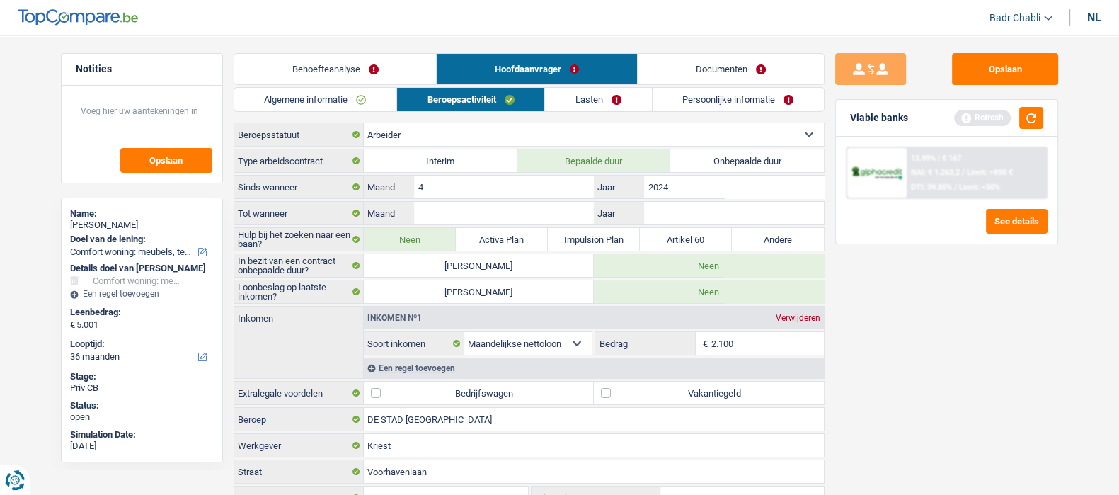
click at [326, 100] on link "Algemene informatie" at bounding box center [315, 99] width 162 height 23
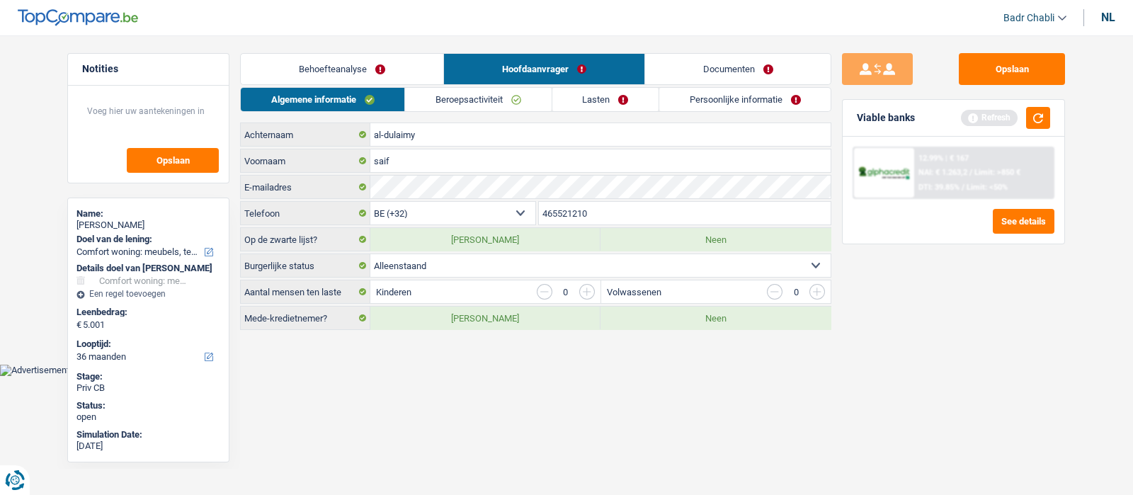
click at [372, 69] on link "Behoefteanalyse" at bounding box center [342, 69] width 202 height 30
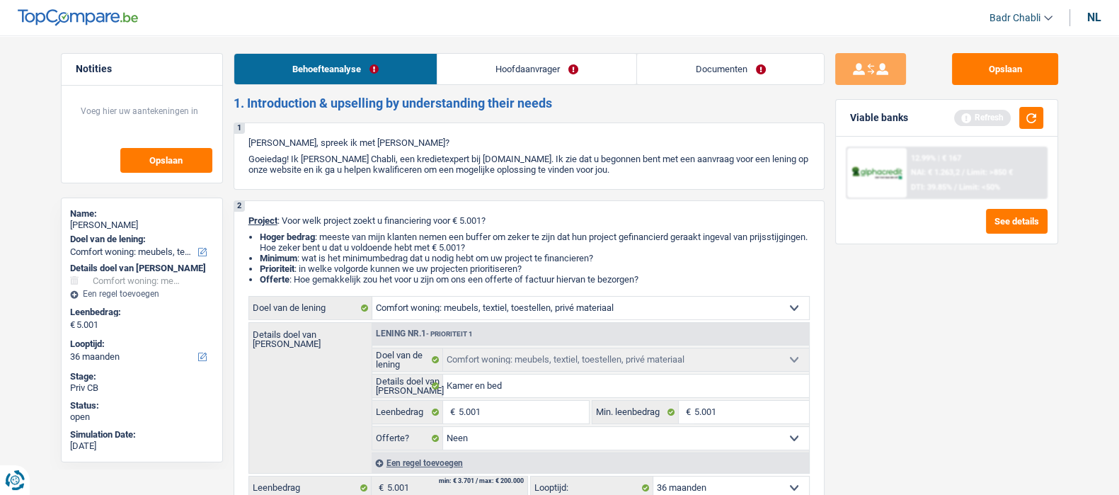
click at [520, 65] on link "Hoofdaanvrager" at bounding box center [537, 69] width 199 height 30
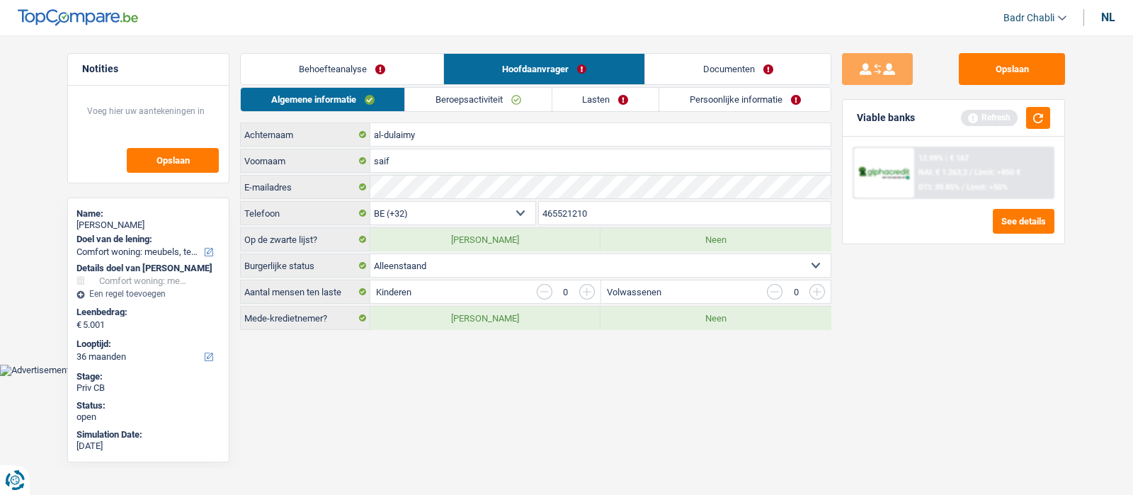
click at [485, 101] on link "Beroepsactiviteit" at bounding box center [478, 99] width 146 height 23
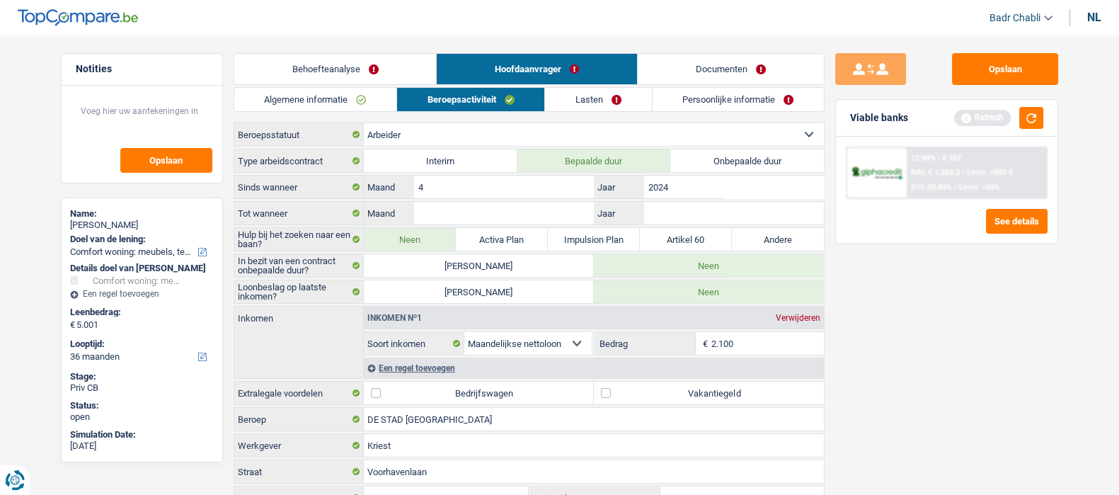
click at [315, 104] on link "Algemene informatie" at bounding box center [315, 99] width 162 height 23
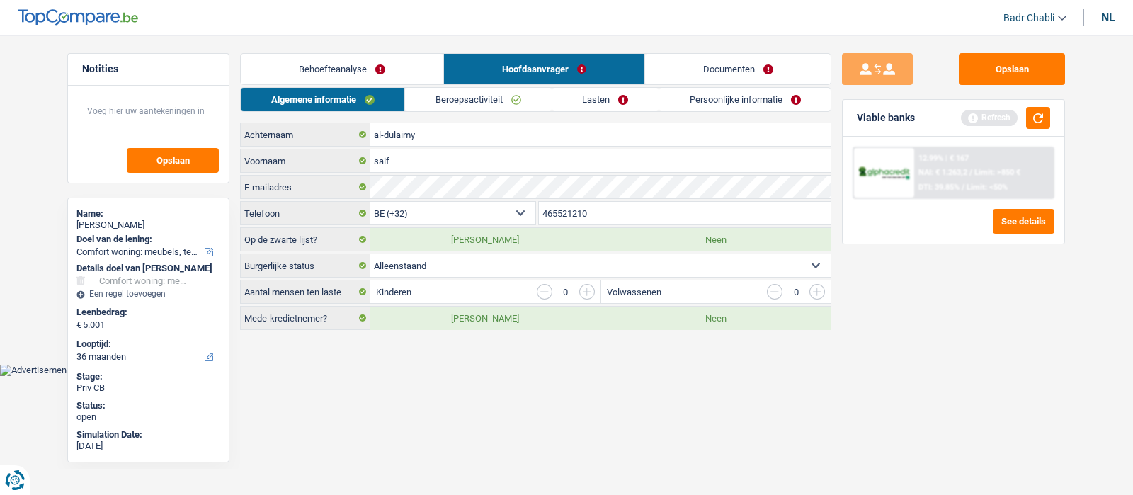
click at [452, 93] on link "Beroepsactiviteit" at bounding box center [478, 99] width 146 height 23
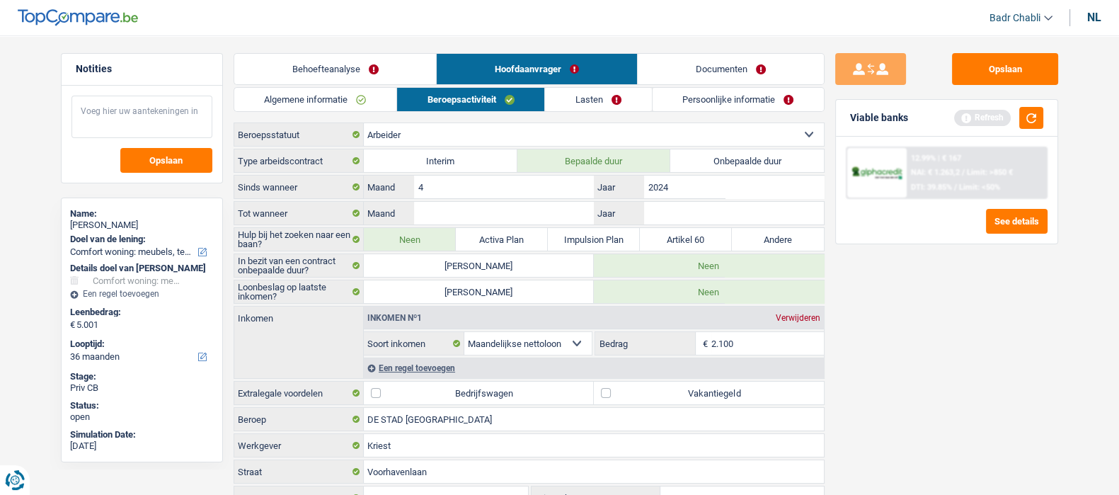
click at [137, 114] on textarea at bounding box center [142, 117] width 141 height 42
click at [171, 122] on textarea at bounding box center [142, 117] width 141 height 42
type textarea "Monsieur travaille depuis 3ans avec la ville d'Ostende"
click at [1036, 113] on button "button" at bounding box center [1031, 118] width 24 height 22
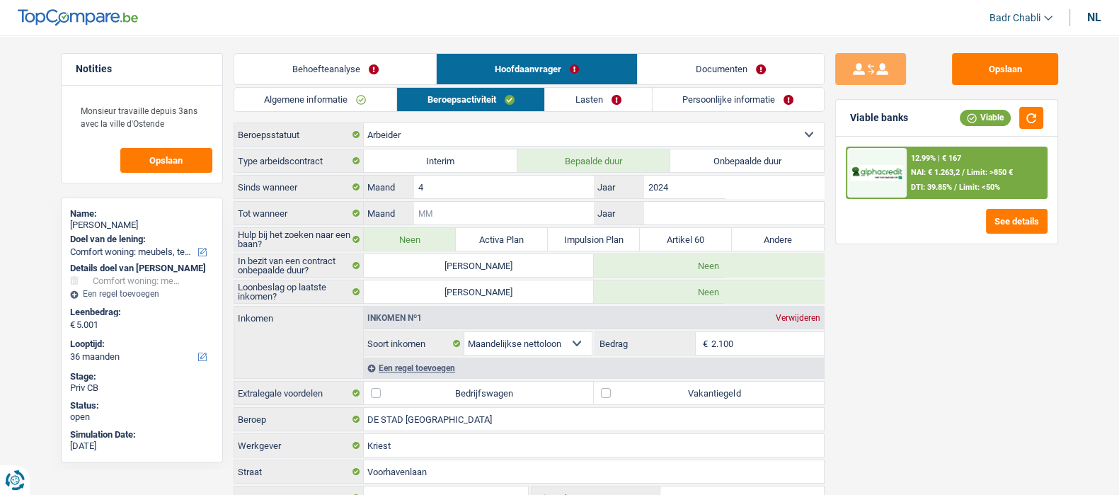
click at [500, 205] on input "Maand" at bounding box center [503, 213] width 179 height 23
click at [677, 188] on input "2024" at bounding box center [733, 187] width 179 height 23
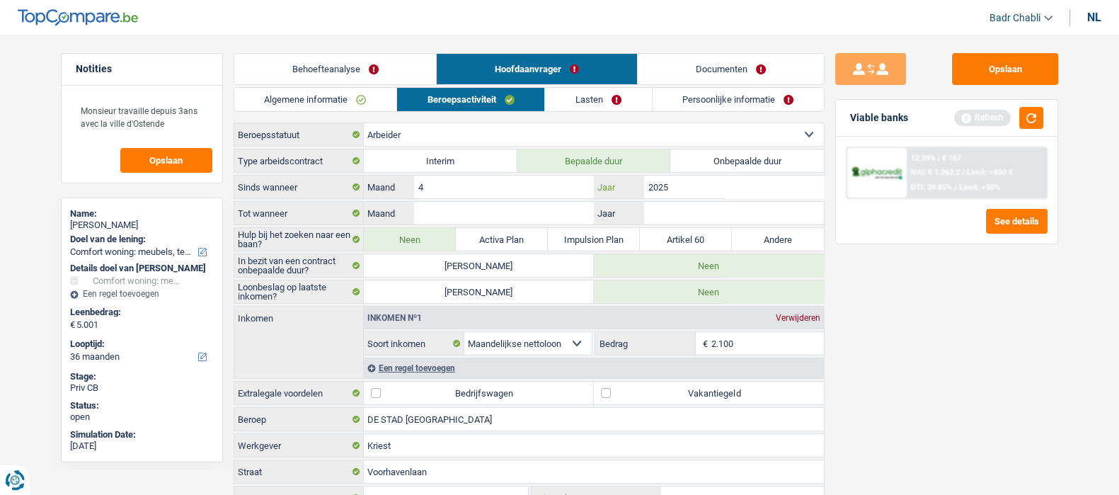
type input "2025"
click at [471, 212] on input "Maand" at bounding box center [503, 213] width 179 height 23
click at [462, 215] on input "Maand" at bounding box center [503, 213] width 179 height 23
type input "10"
type input "2025"
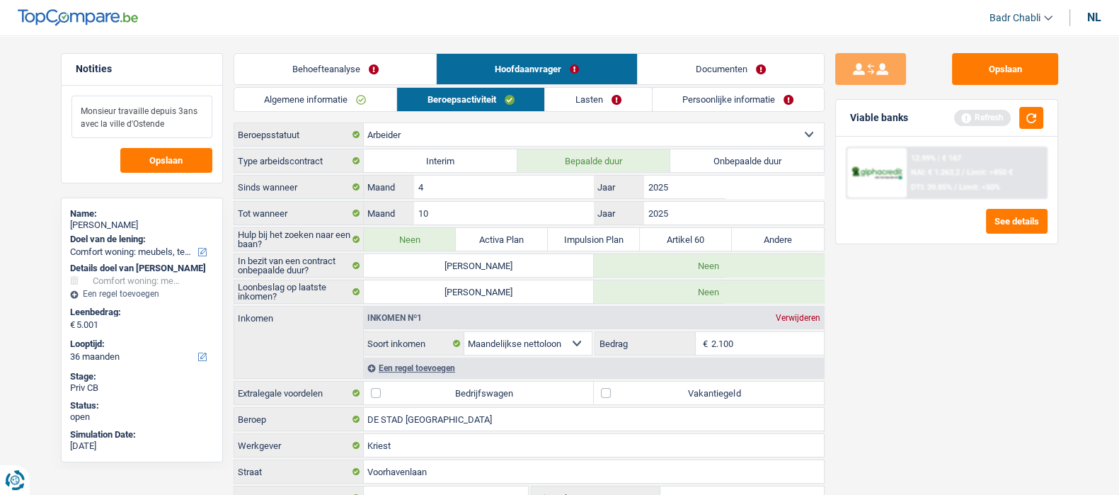
click at [172, 123] on textarea "Monsieur travaille depuis 3ans avec la ville d'Ostende" at bounding box center [142, 117] width 141 height 42
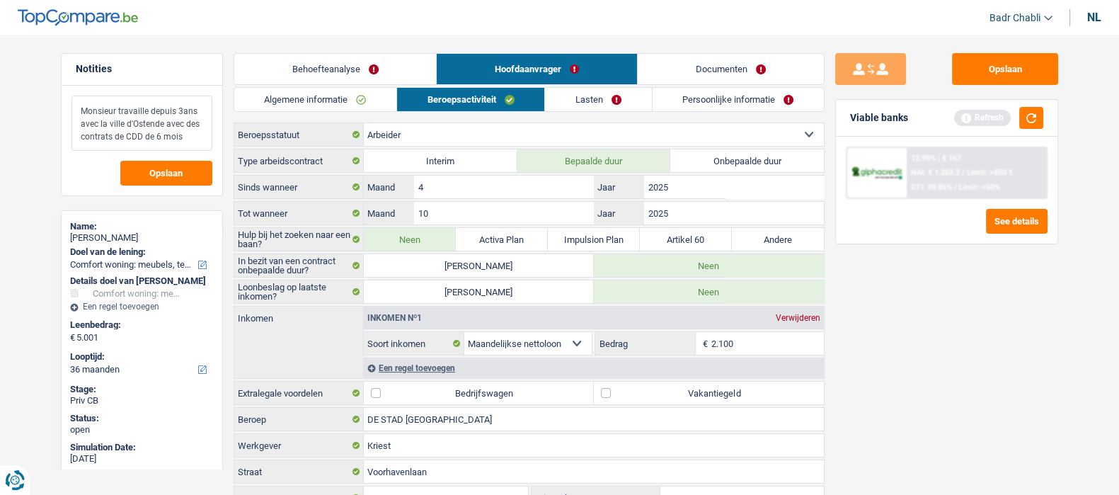
type textarea "Monsieur travaille depuis 3ans avec la ville d'Ostende avec des contrats de CDD…"
click at [598, 387] on label "Vakantiegeld" at bounding box center [709, 393] width 230 height 23
click at [598, 387] on input "Vakantiegeld" at bounding box center [709, 393] width 230 height 23
checkbox input "true"
click at [588, 102] on link "Lasten" at bounding box center [598, 99] width 106 height 23
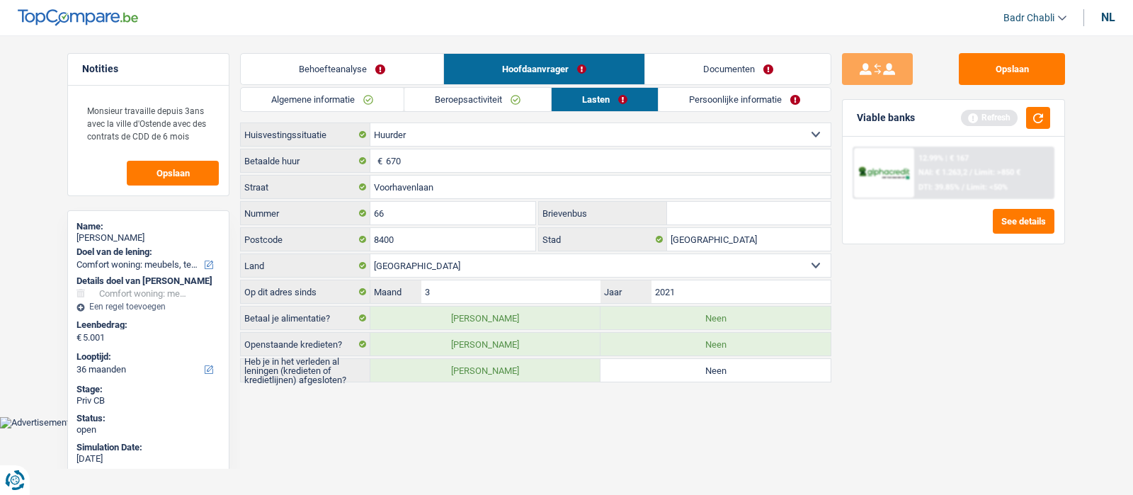
click at [486, 97] on link "Beroepsactiviteit" at bounding box center [477, 99] width 147 height 23
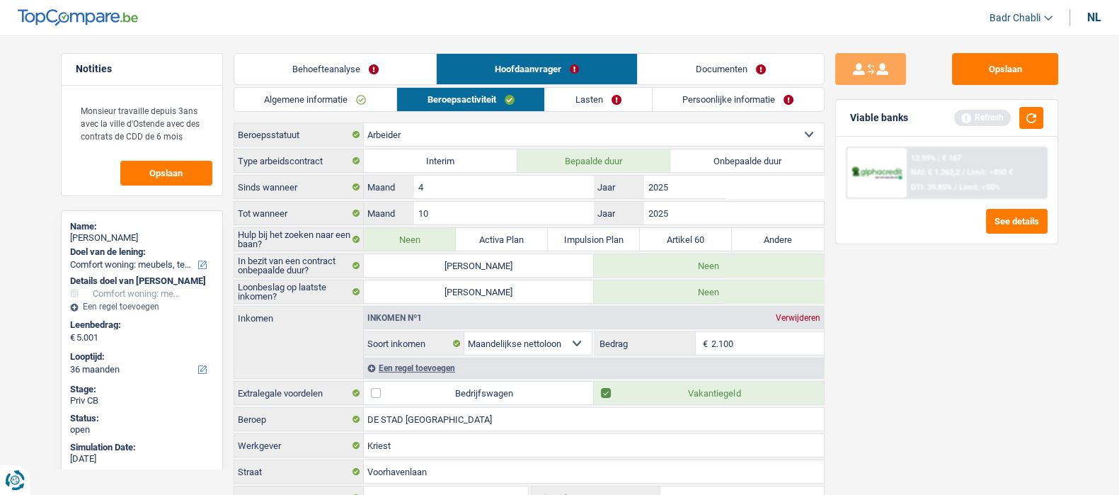
scroll to position [120, 0]
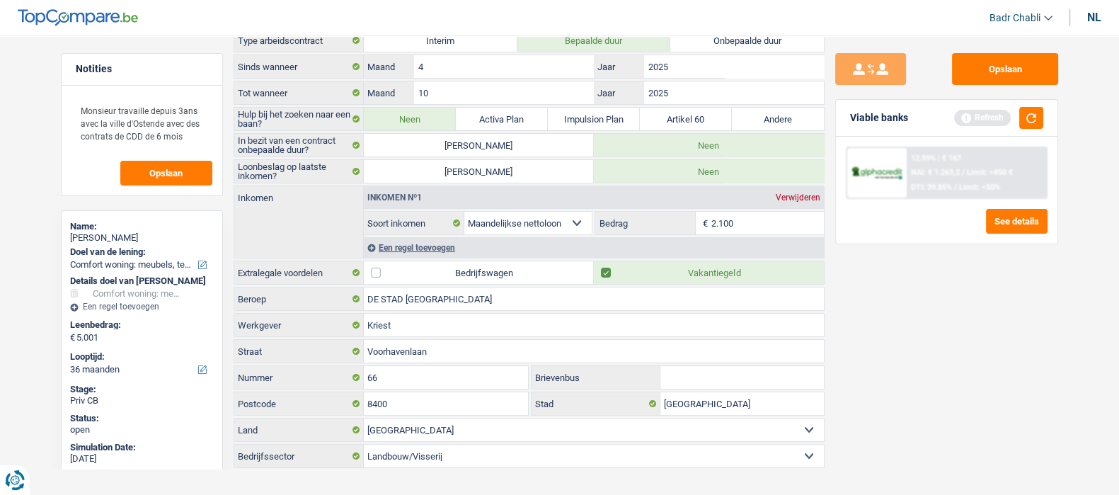
click at [442, 239] on div "Een regel toevoegen" at bounding box center [594, 247] width 460 height 21
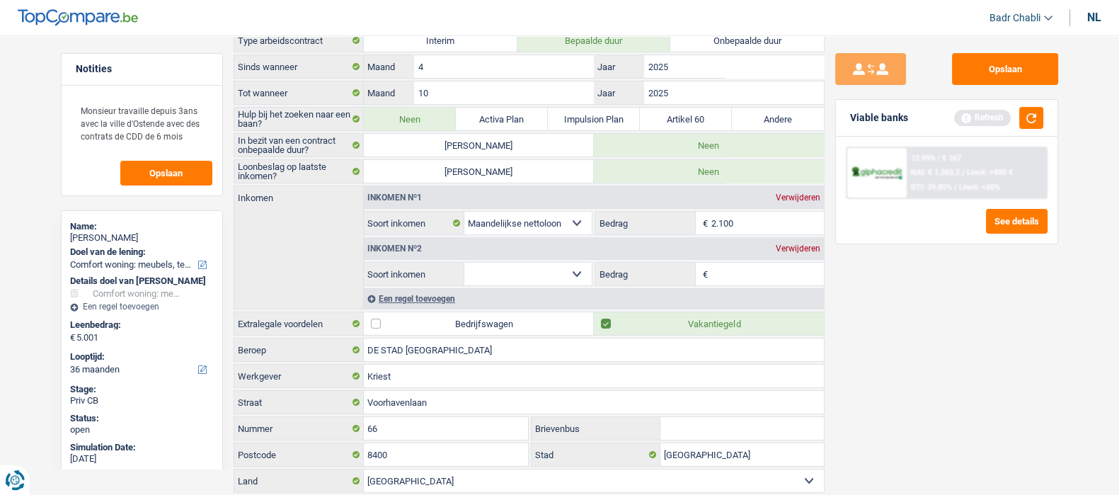
click at [573, 273] on select "Alimentatie geld Bedrijfstoeslag Huurinkomsten Invaliditeitspensioen Kinderbijs…" at bounding box center [528, 274] width 128 height 23
select select "mealVouchers"
click at [464, 263] on select "Alimentatie geld Bedrijfstoeslag Huurinkomsten Invaliditeitspensioen Kinderbijs…" at bounding box center [528, 274] width 128 height 23
click at [776, 271] on input "Dagbedrag" at bounding box center [767, 274] width 113 height 23
type input "8,0"
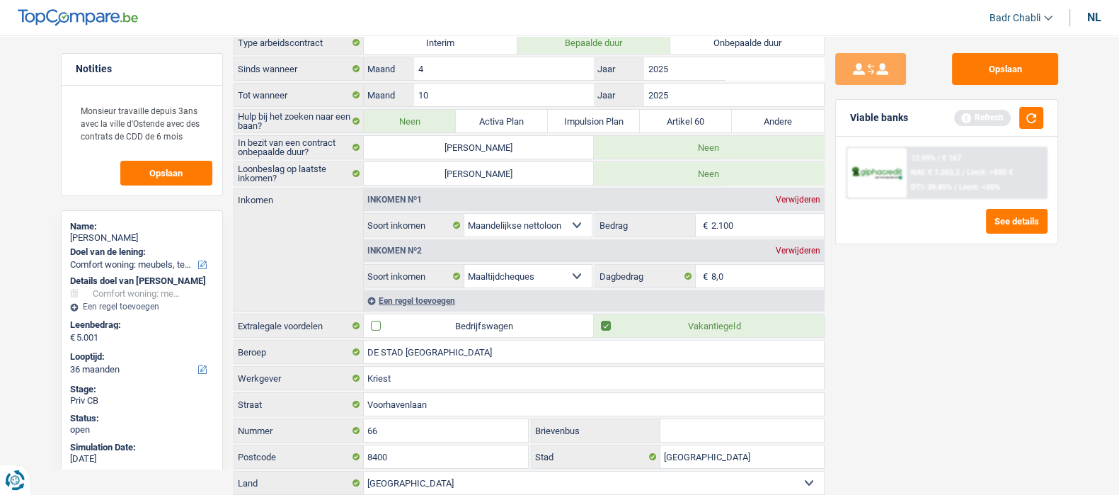
scroll to position [0, 0]
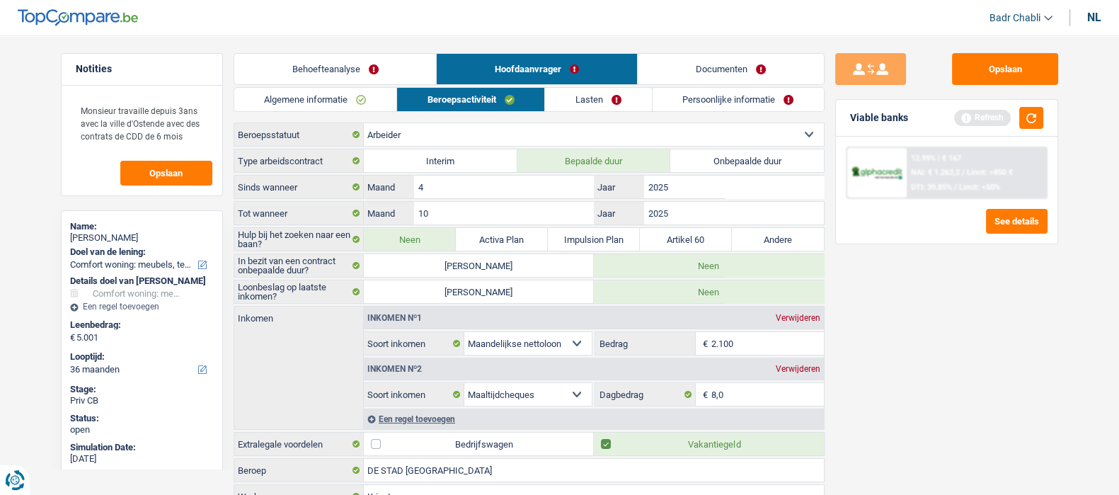
click at [573, 96] on link "Lasten" at bounding box center [598, 99] width 106 height 23
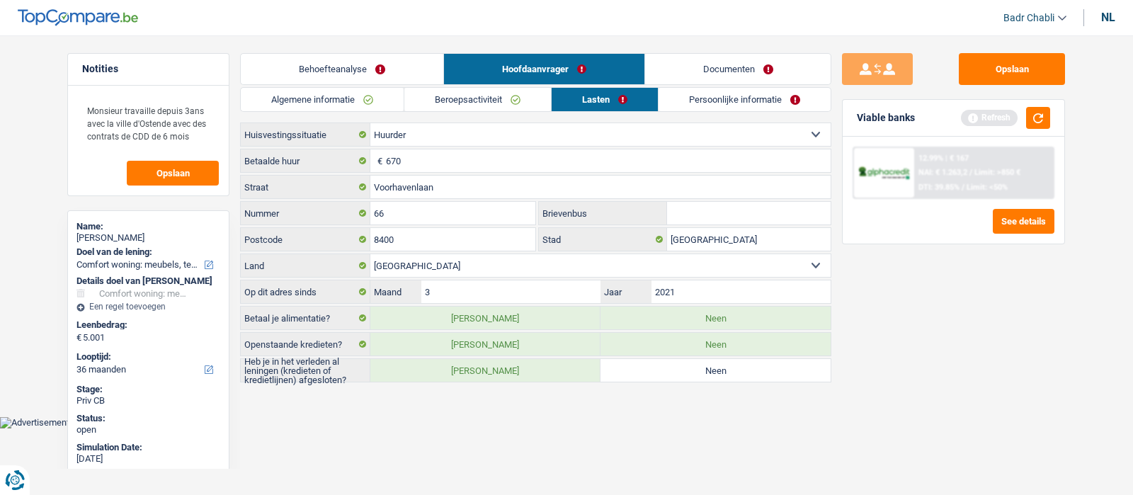
click at [498, 370] on label "Ja" at bounding box center [485, 370] width 230 height 23
click at [498, 370] on input "Ja" at bounding box center [485, 370] width 230 height 23
radio input "true"
click at [1036, 120] on button "button" at bounding box center [1038, 118] width 24 height 22
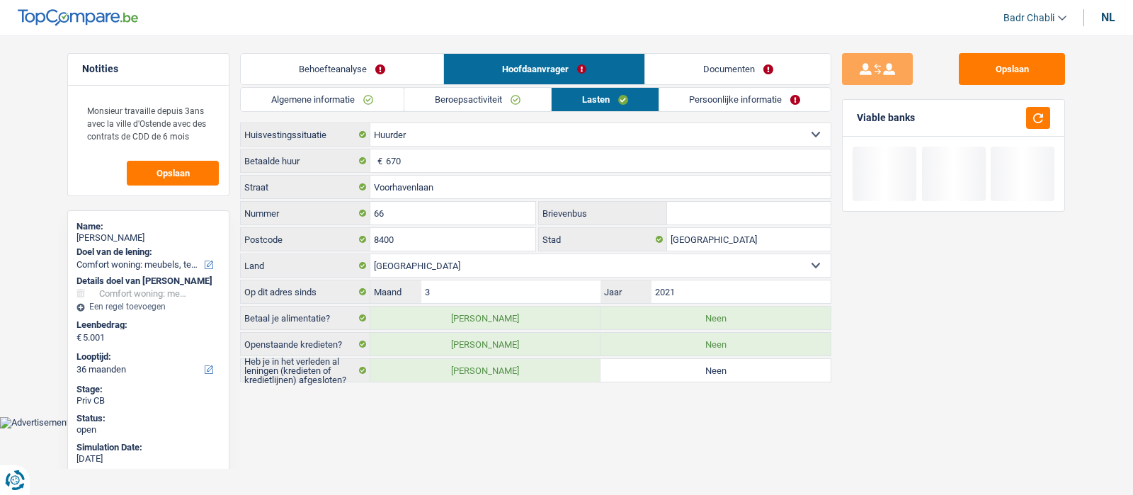
click at [343, 70] on link "Behoefteanalyse" at bounding box center [342, 69] width 202 height 30
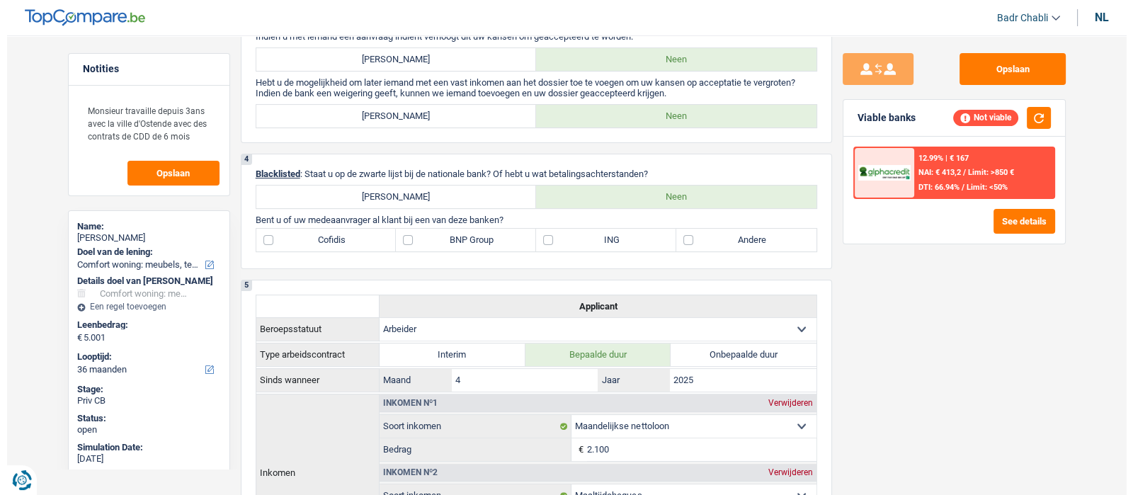
scroll to position [529, 0]
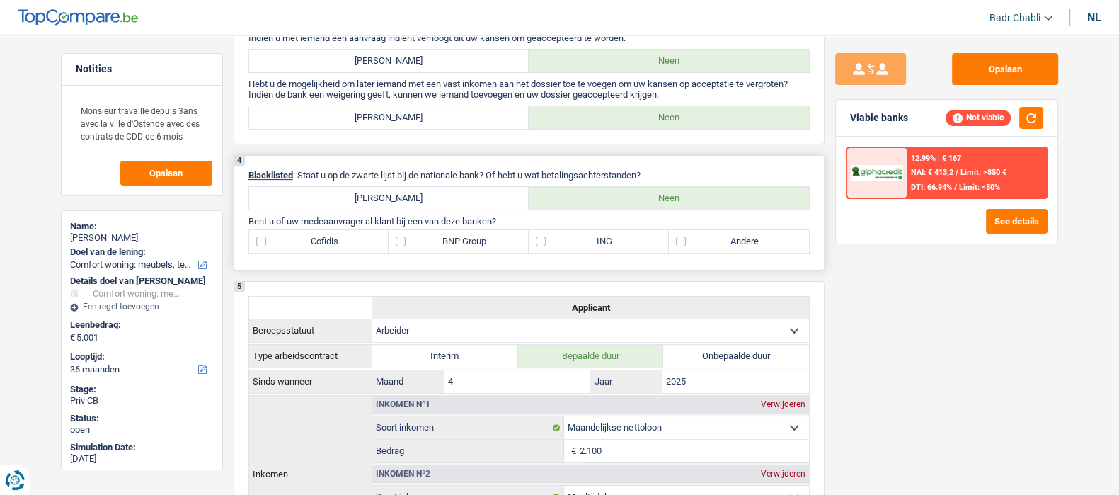
click at [399, 248] on label "BNP Group" at bounding box center [459, 241] width 140 height 23
click at [399, 248] on input "BNP Group" at bounding box center [459, 241] width 140 height 23
checkbox input "true"
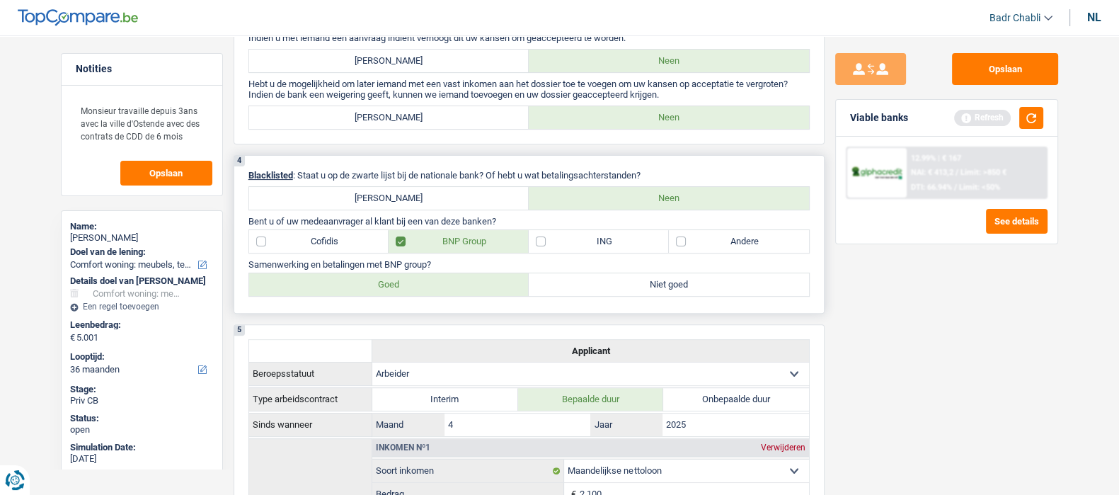
click at [442, 307] on div "4 Blacklisted : Staat u op de zwarte lijst bij de nationale bank? Of hebt u wat…" at bounding box center [529, 234] width 591 height 159
click at [469, 283] on label "Goed" at bounding box center [389, 284] width 280 height 23
click at [469, 283] on input "Goed" at bounding box center [389, 284] width 280 height 23
radio input "true"
click at [1036, 117] on button "button" at bounding box center [1031, 118] width 24 height 22
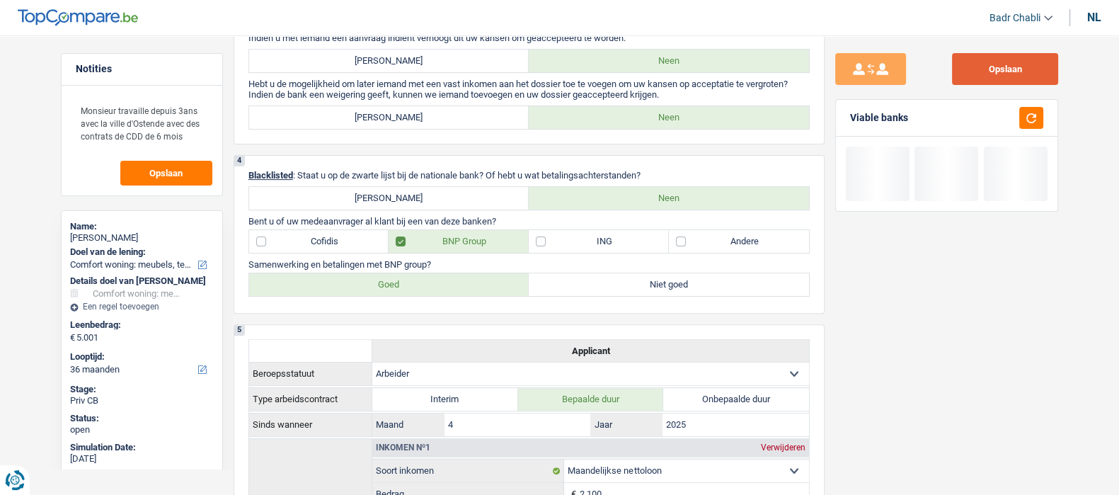
click at [995, 65] on button "Opslaan" at bounding box center [1005, 69] width 106 height 32
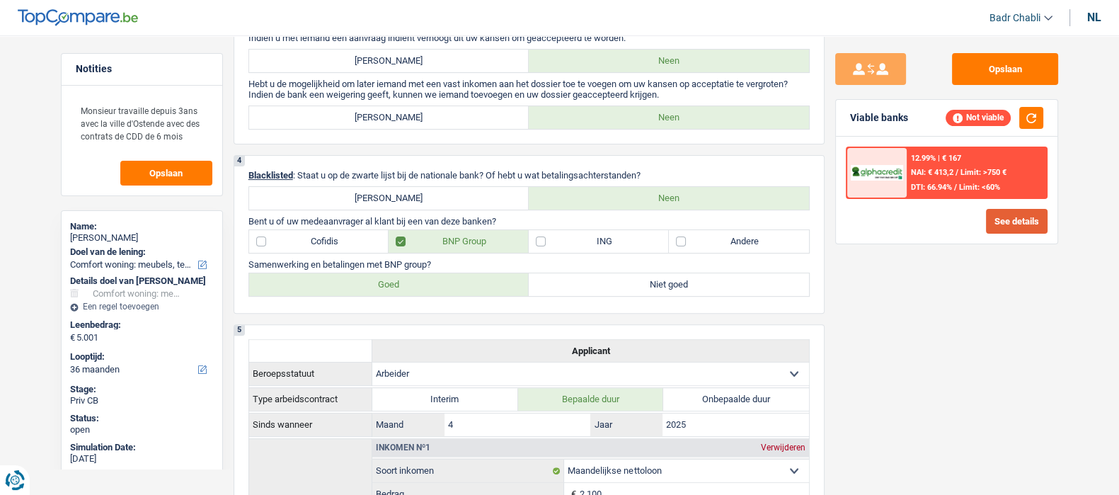
click at [1036, 216] on button "See details" at bounding box center [1017, 221] width 62 height 25
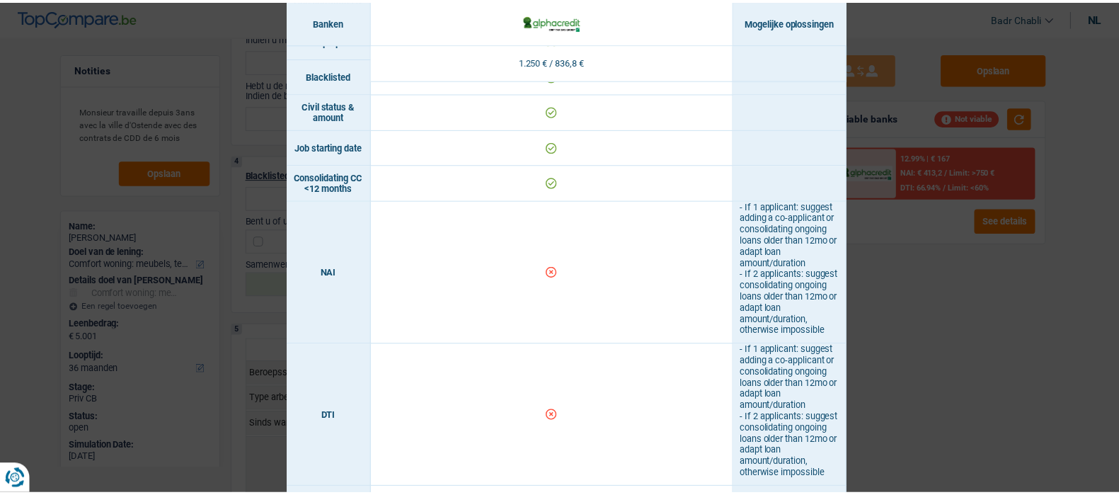
scroll to position [0, 0]
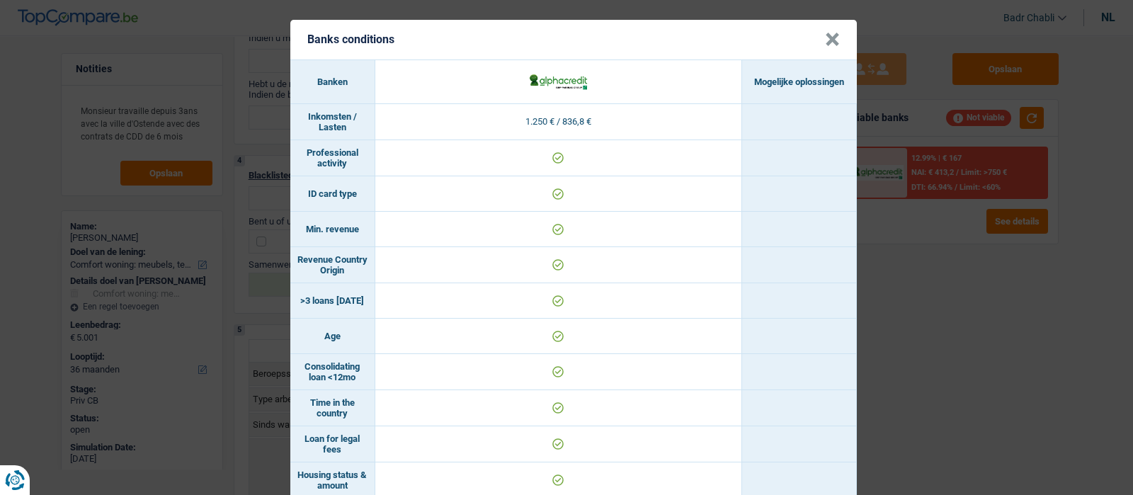
click at [826, 38] on button "×" at bounding box center [832, 40] width 15 height 14
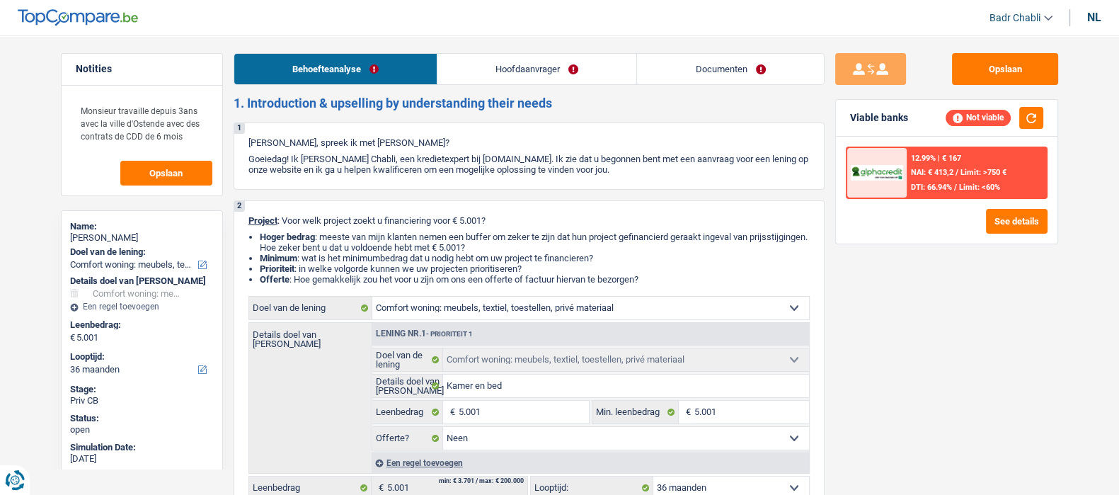
click at [516, 62] on link "Hoofdaanvrager" at bounding box center [537, 69] width 199 height 30
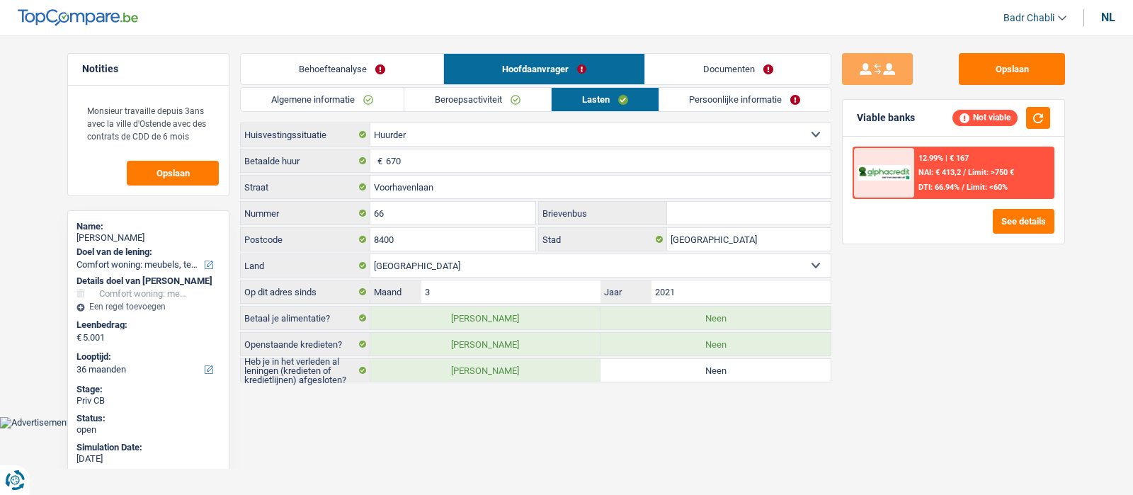
click at [509, 104] on link "Beroepsactiviteit" at bounding box center [477, 99] width 147 height 23
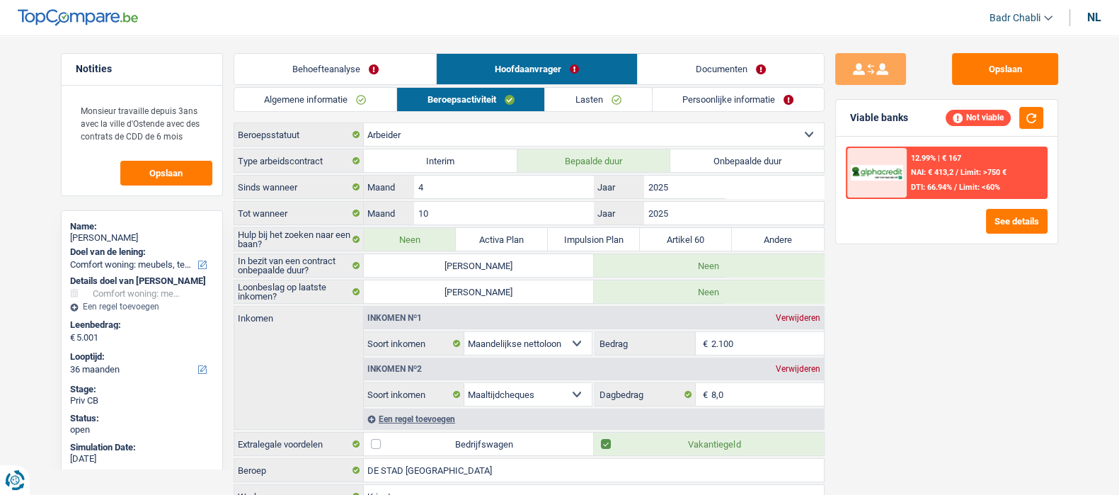
click at [602, 102] on link "Lasten" at bounding box center [598, 99] width 106 height 23
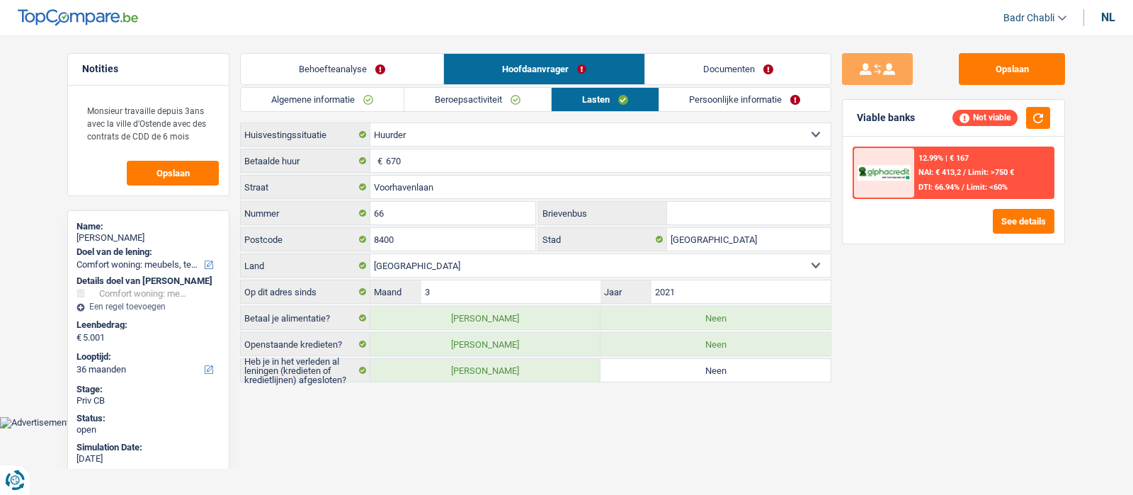
click at [344, 62] on link "Behoefteanalyse" at bounding box center [342, 69] width 202 height 30
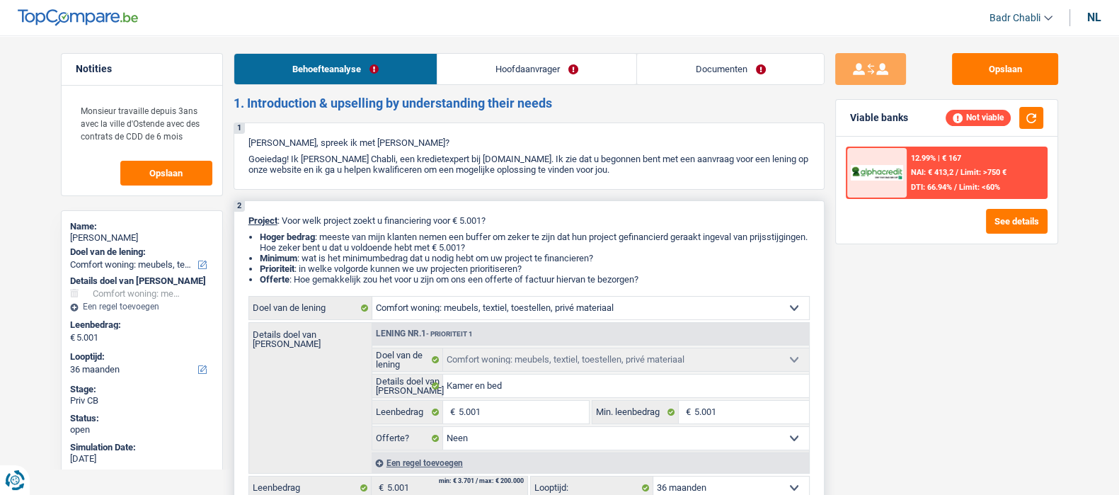
scroll to position [181, 0]
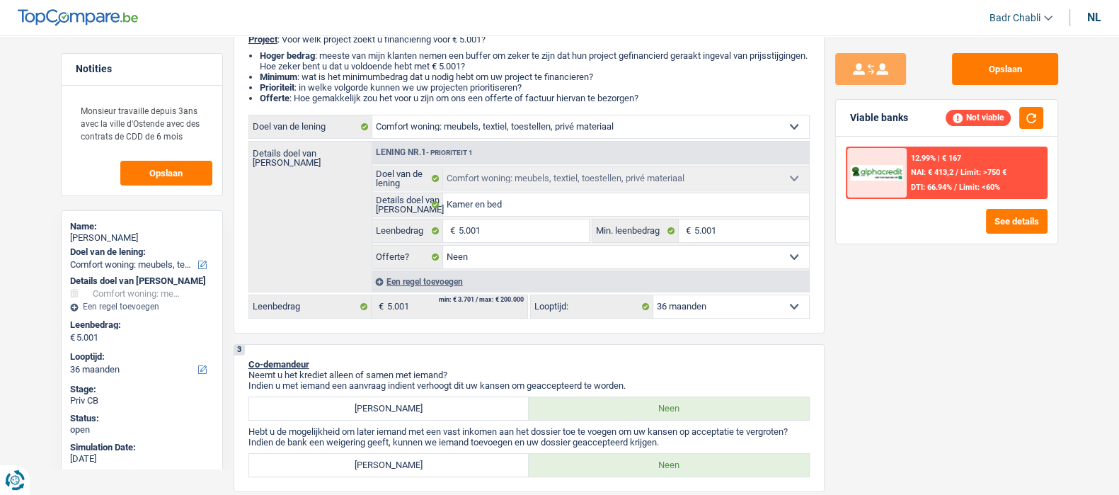
click at [1048, 122] on div "Viable banks Not viable" at bounding box center [947, 118] width 222 height 37
click at [1029, 121] on button "button" at bounding box center [1031, 118] width 24 height 22
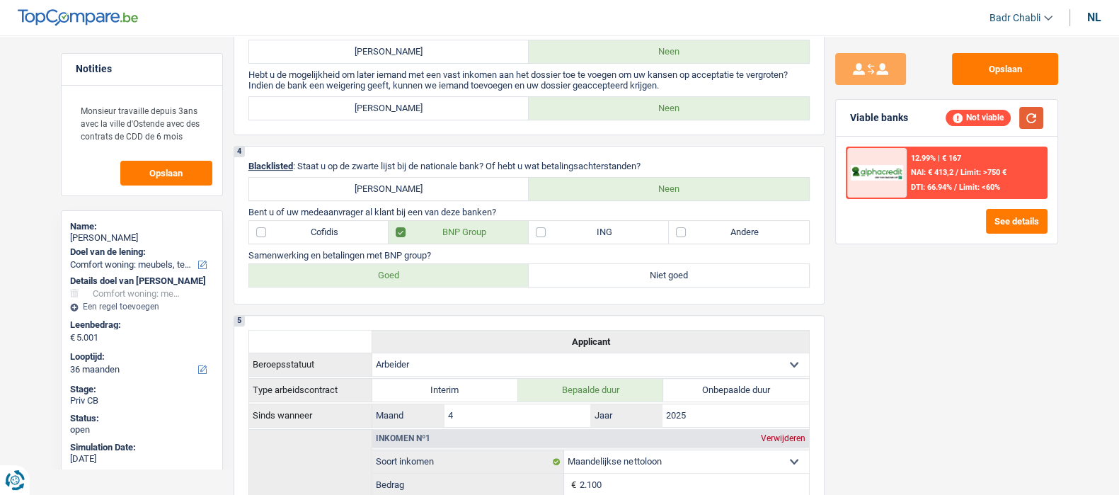
scroll to position [539, 0]
click at [421, 236] on label "BNP Group" at bounding box center [459, 231] width 140 height 23
click at [421, 236] on input "BNP Group" at bounding box center [459, 231] width 140 height 23
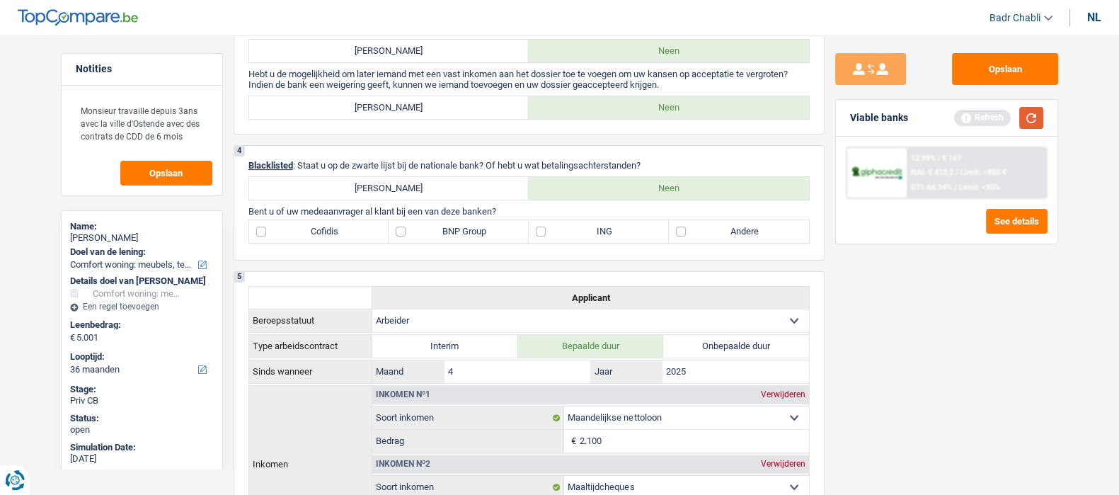
click at [1032, 110] on button "button" at bounding box center [1031, 118] width 24 height 22
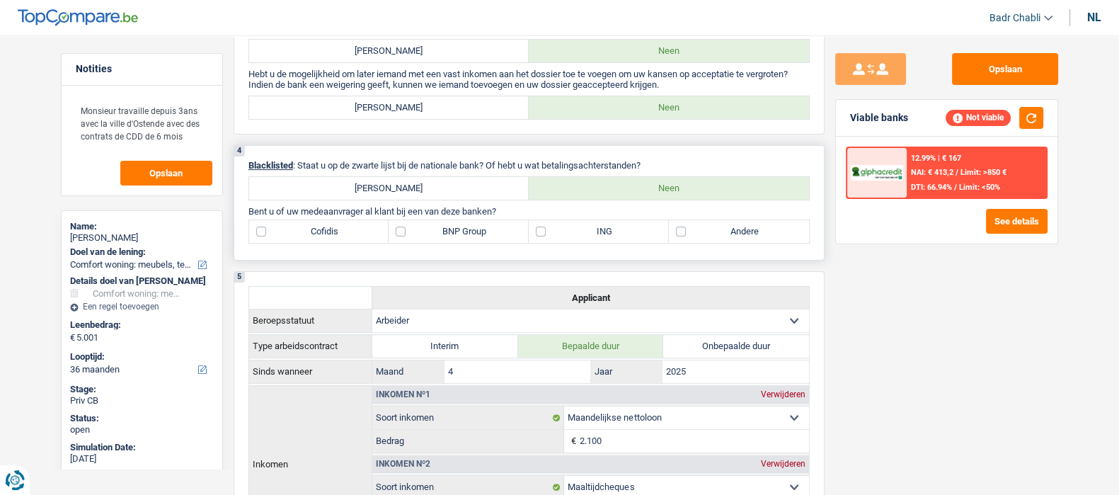
click at [411, 236] on label "BNP Group" at bounding box center [459, 231] width 140 height 23
click at [411, 236] on input "BNP Group" at bounding box center [459, 231] width 140 height 23
checkbox input "true"
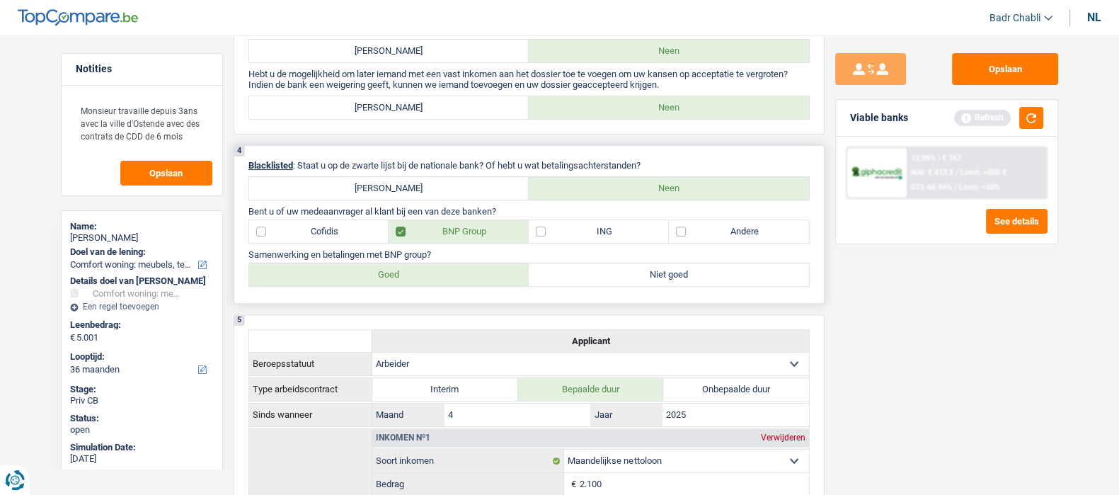
click at [414, 286] on label "Goed" at bounding box center [389, 274] width 280 height 23
click at [414, 286] on input "Goed" at bounding box center [389, 274] width 280 height 23
radio input "true"
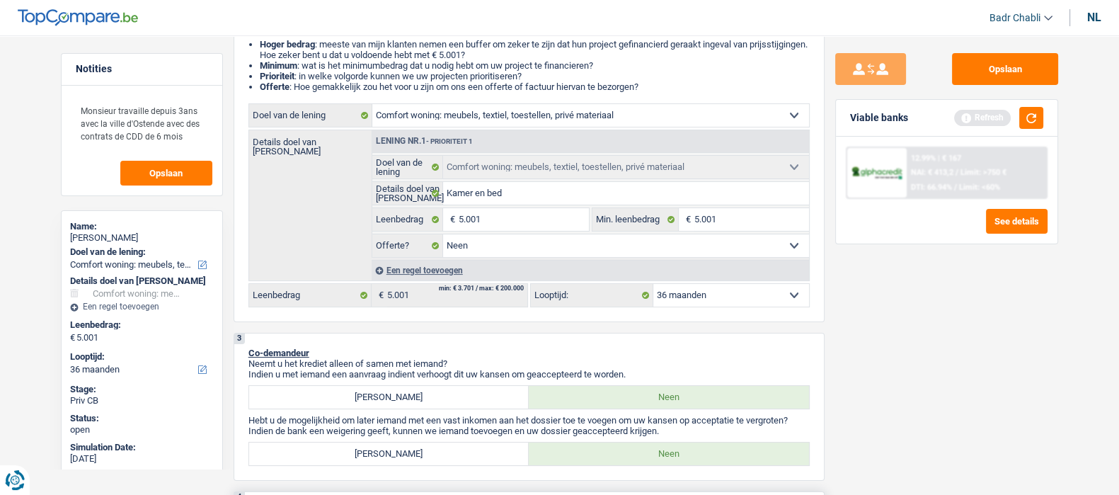
scroll to position [0, 0]
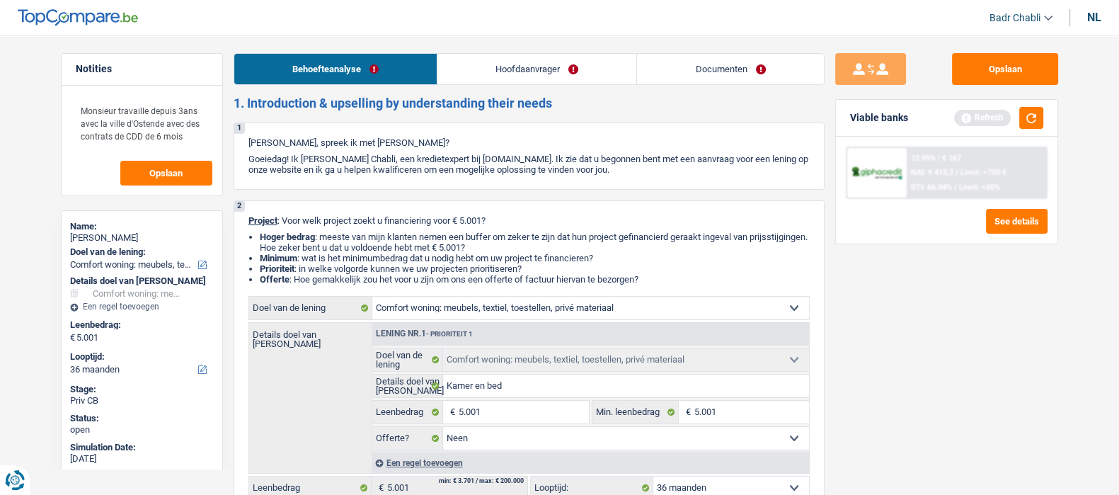
click at [498, 75] on link "Hoofdaanvrager" at bounding box center [537, 69] width 199 height 30
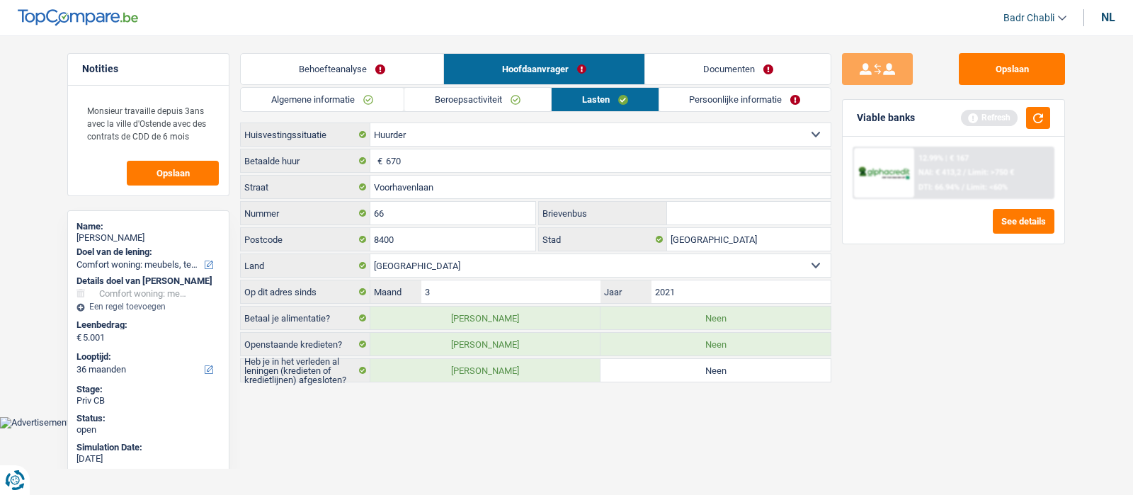
click at [496, 106] on link "Beroepsactiviteit" at bounding box center [477, 99] width 147 height 23
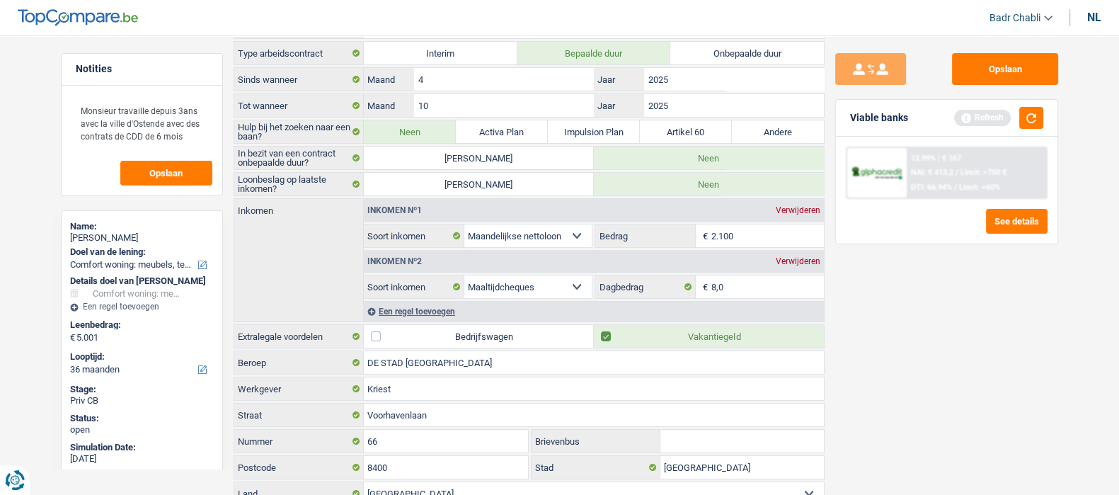
scroll to position [110, 0]
click at [411, 304] on div "Een regel toevoegen" at bounding box center [594, 309] width 460 height 21
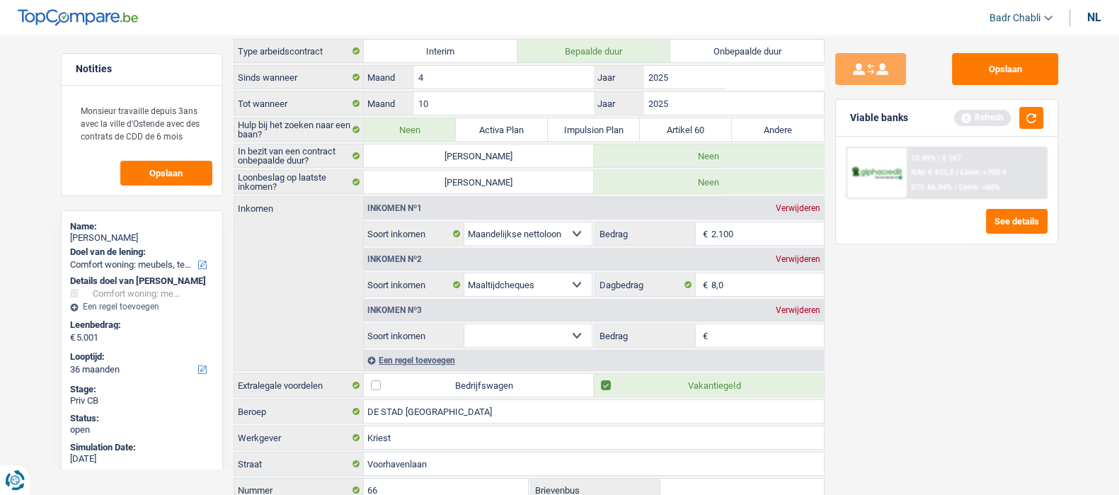
click at [577, 326] on select "Alimentatie geld Bedrijfstoeslag Huurinkomsten Invaliditeitspensioen Kinderbijs…" at bounding box center [528, 335] width 128 height 23
select select "other"
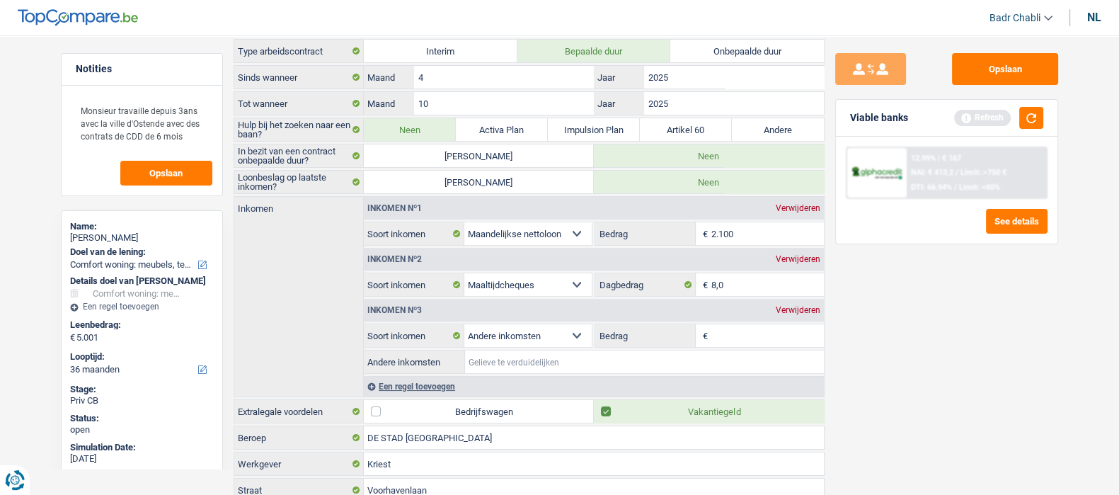
click at [539, 367] on input "Andere inkomsten" at bounding box center [644, 361] width 359 height 23
type input "Take Away"
click at [736, 331] on input "Bedrag" at bounding box center [767, 335] width 113 height 23
type input "600"
click at [634, 355] on input "Take Away" at bounding box center [644, 361] width 359 height 23
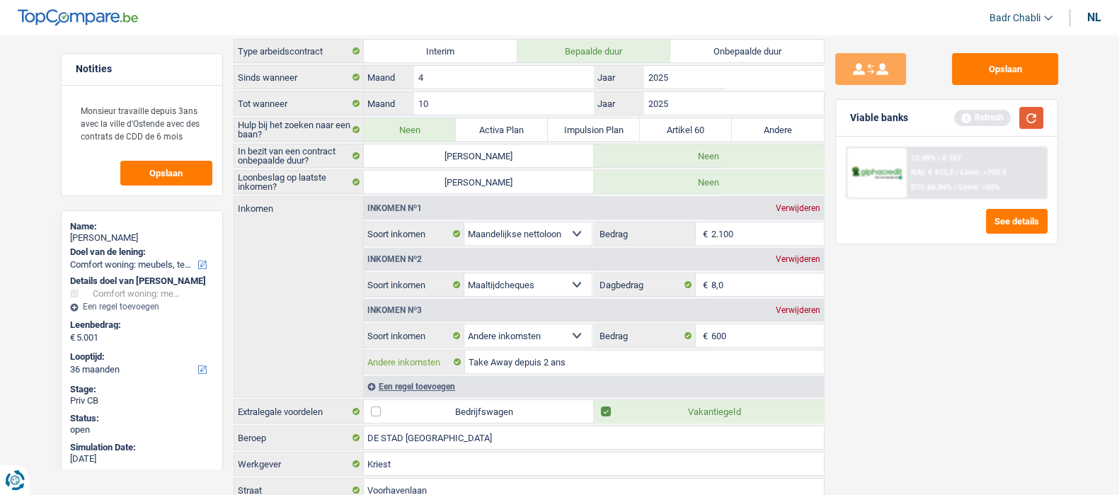
type input "Take Away depuis 2 ans"
click at [1031, 110] on button "button" at bounding box center [1031, 118] width 24 height 22
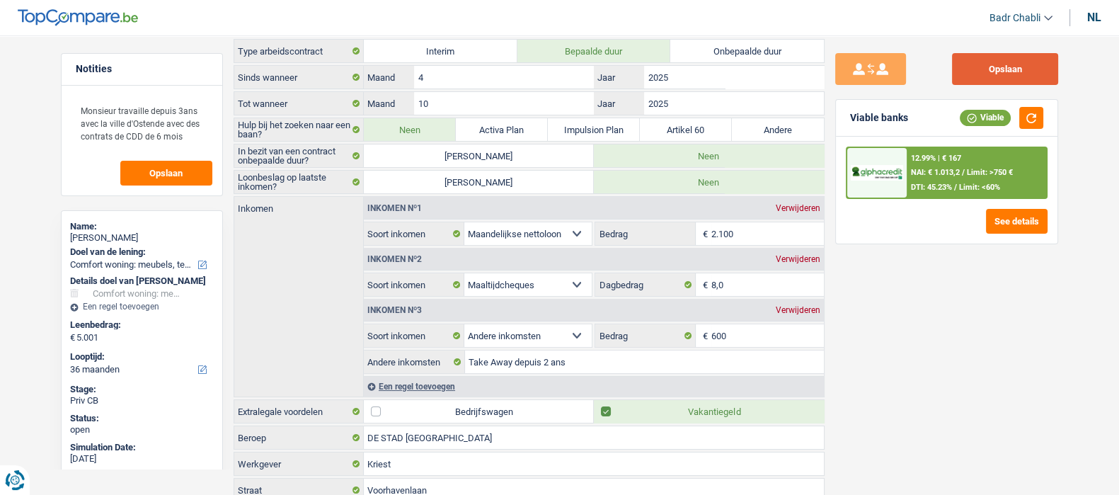
click at [1017, 70] on button "Opslaan" at bounding box center [1005, 69] width 106 height 32
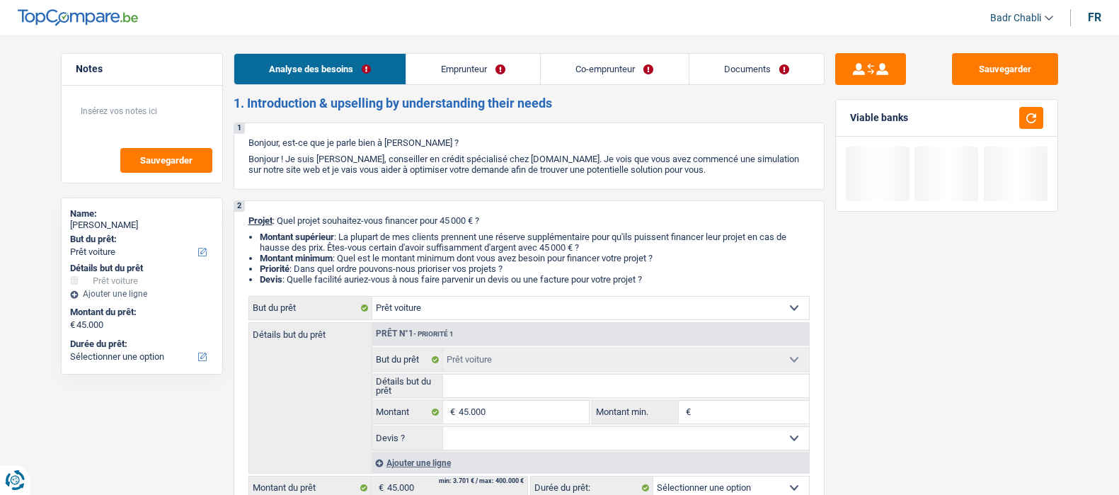
select select "car"
select select "privateEmployee"
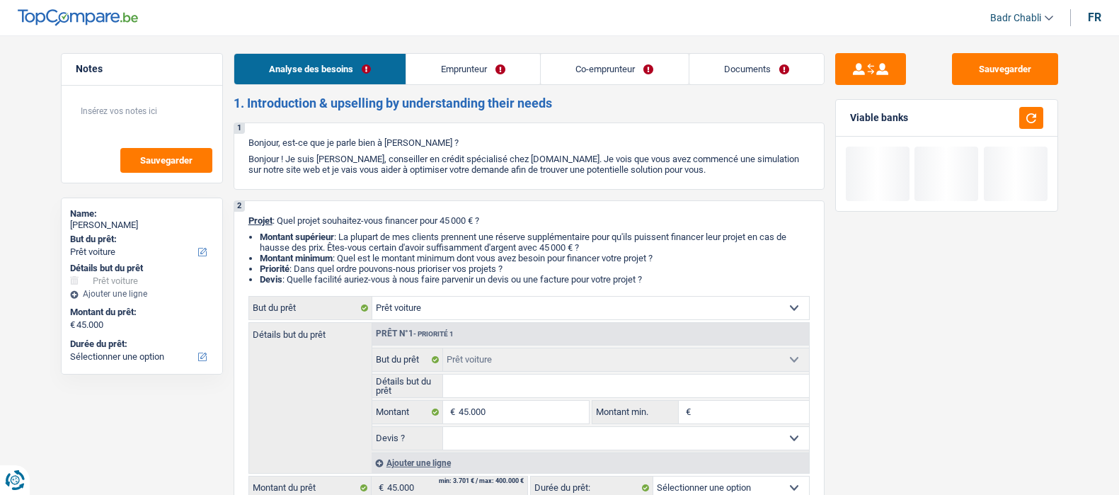
select select "privateEmployee"
select select "familyAllowances"
select select "netSalary"
select select "mealVouchers"
select select "mutualityIndemnity"
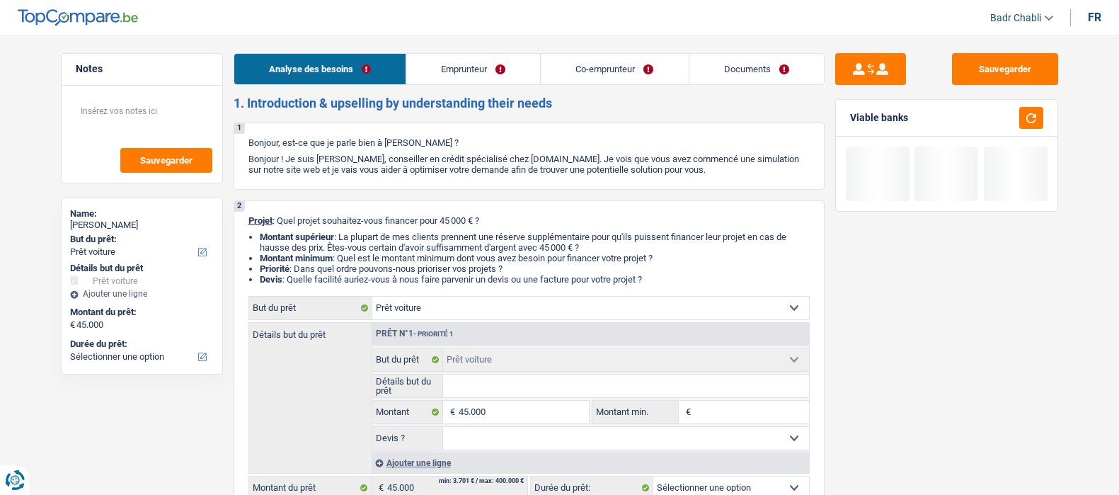
select select "familyAllowances"
select select "netSalary"
select select "mealVouchers"
select select "ownerWithMortgage"
select select "mortgage"
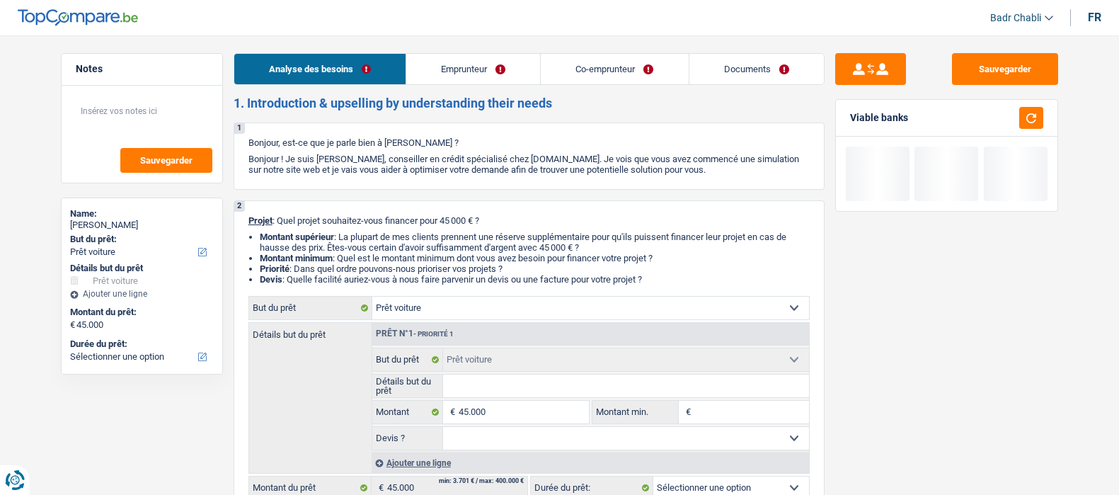
select select "300"
select select "renovationLoan"
select select "96"
select select "car"
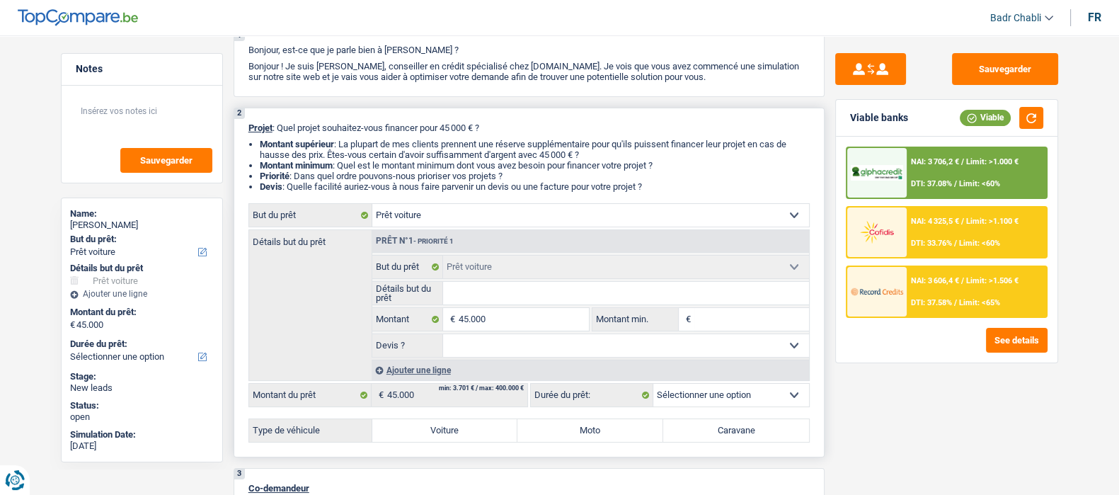
scroll to position [176, 0]
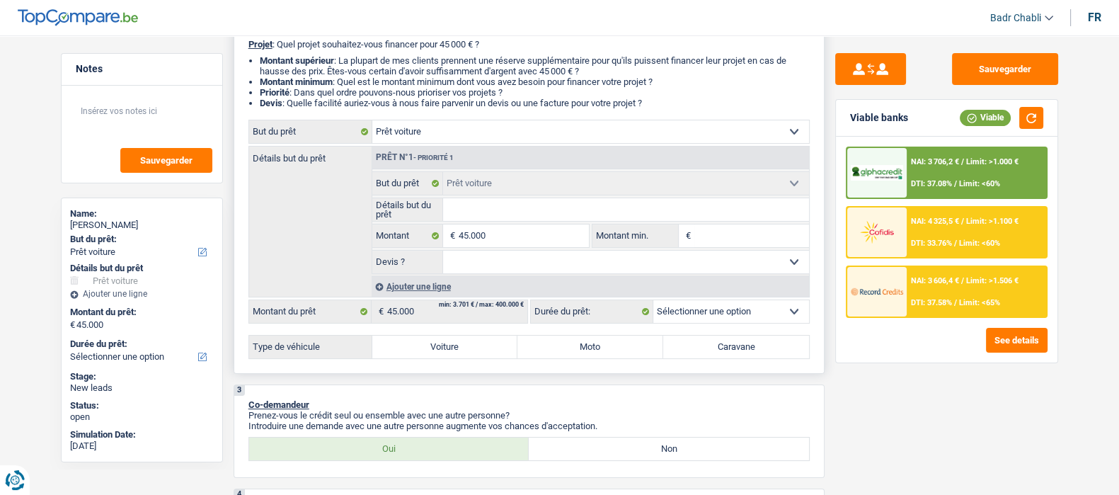
click at [499, 267] on select "Oui Non Non répondu Sélectionner une option" at bounding box center [626, 262] width 366 height 23
select select "false"
click at [443, 253] on select "Oui Non Non répondu Sélectionner une option" at bounding box center [626, 262] width 366 height 23
select select "false"
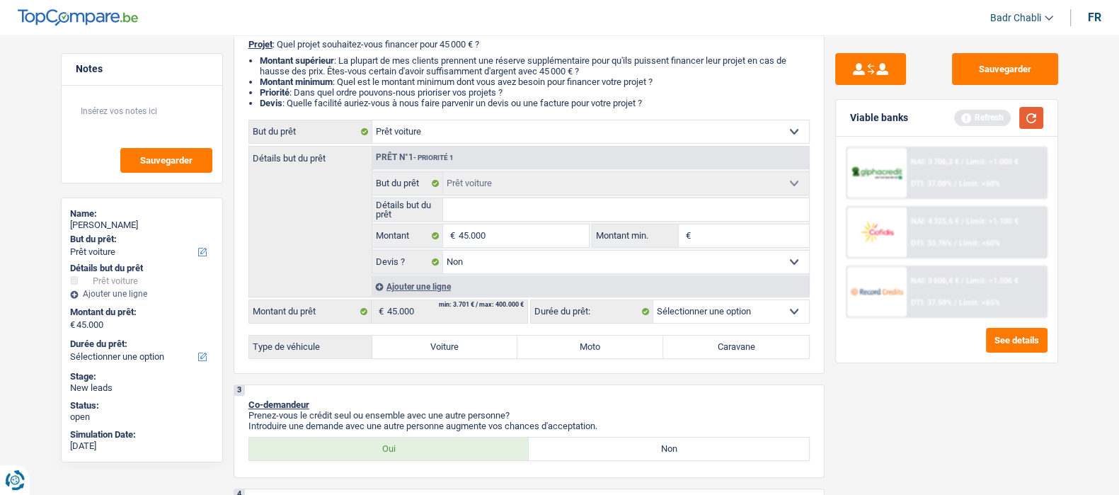
click at [1029, 118] on button "button" at bounding box center [1031, 118] width 24 height 22
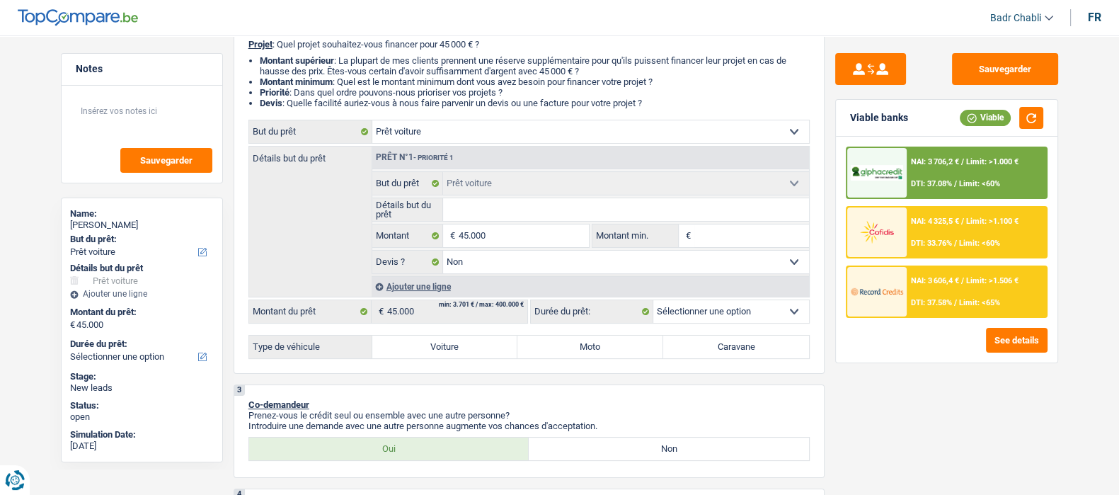
click at [535, 271] on select "Oui Non Non répondu Sélectionner une option" at bounding box center [626, 262] width 366 height 23
select select "yes"
click at [443, 253] on select "Oui Non Non répondu Sélectionner une option" at bounding box center [626, 262] width 366 height 23
select select "yes"
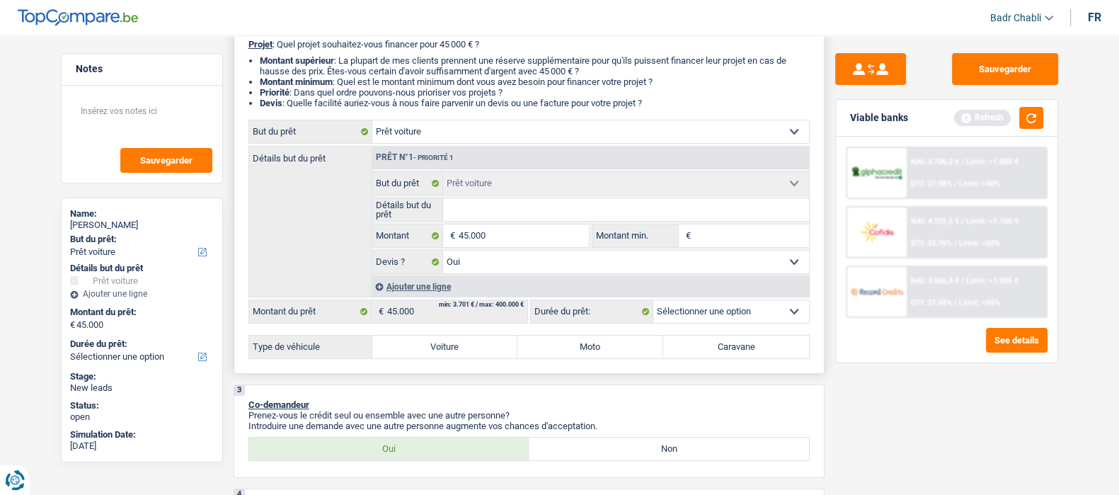
click at [464, 341] on label "Voiture" at bounding box center [445, 347] width 146 height 23
click at [464, 341] on input "Voiture" at bounding box center [445, 347] width 146 height 23
radio input "true"
select select "60"
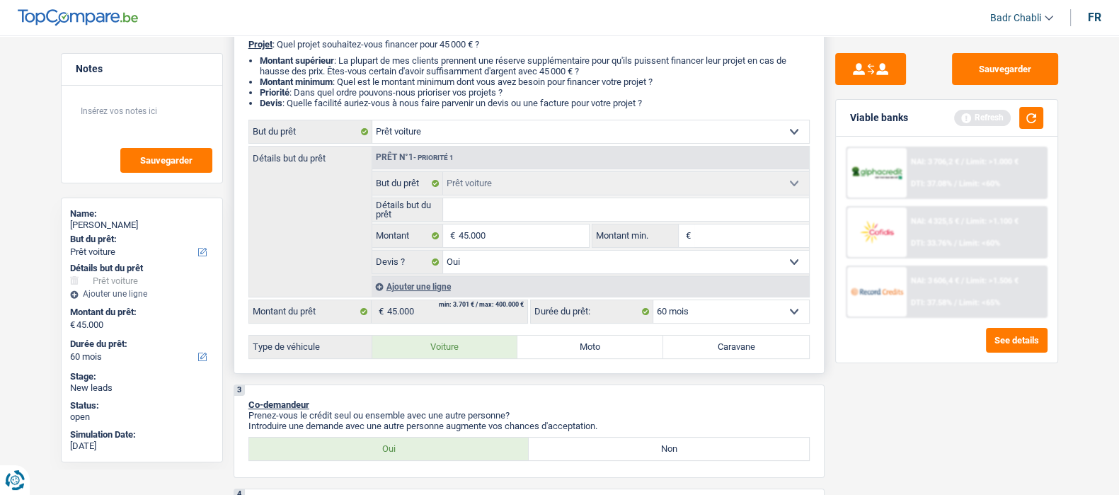
select select "60"
radio input "true"
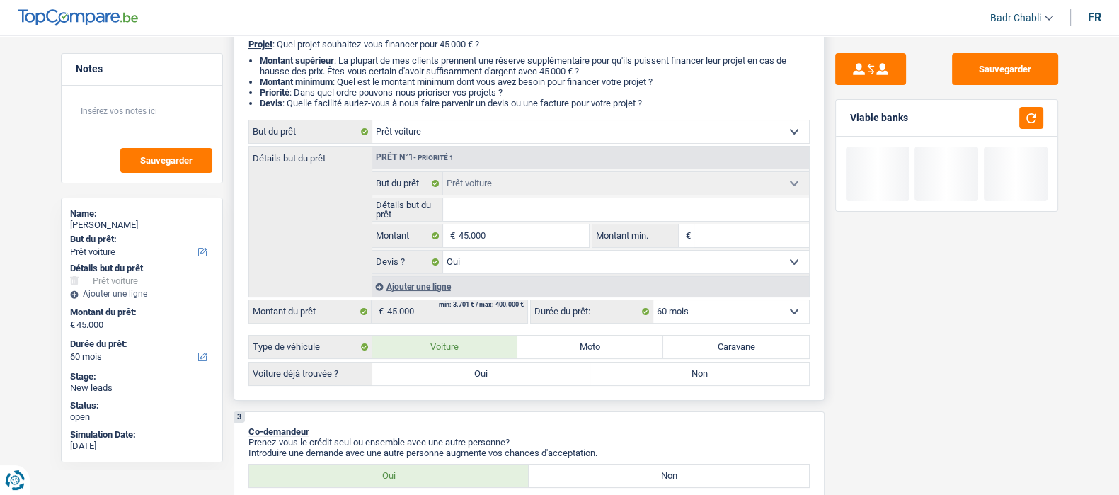
click at [458, 372] on label "Oui" at bounding box center [481, 373] width 219 height 23
click at [458, 372] on input "Oui" at bounding box center [481, 373] width 219 height 23
radio input "true"
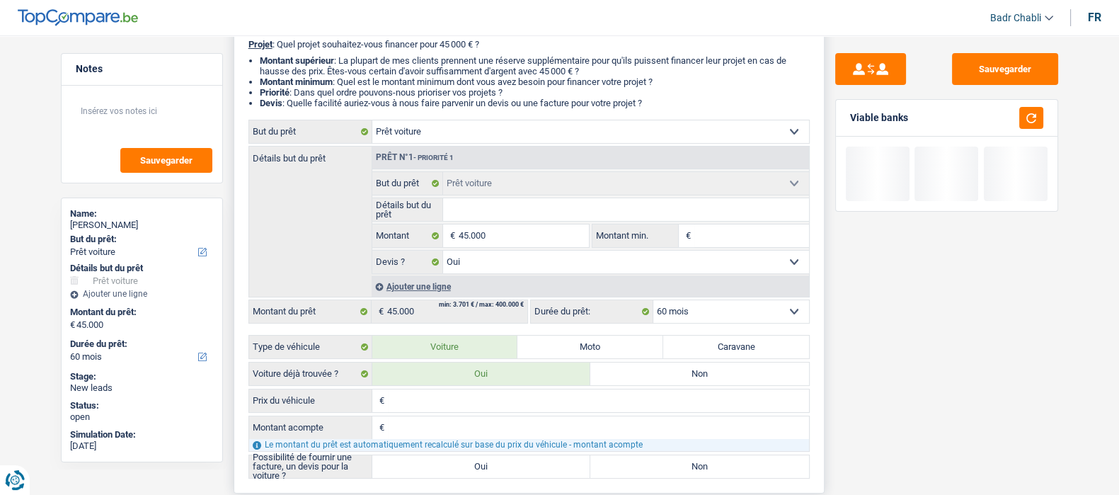
click at [462, 462] on label "Oui" at bounding box center [481, 466] width 219 height 23
click at [462, 462] on input "Oui" at bounding box center [481, 466] width 219 height 23
radio input "true"
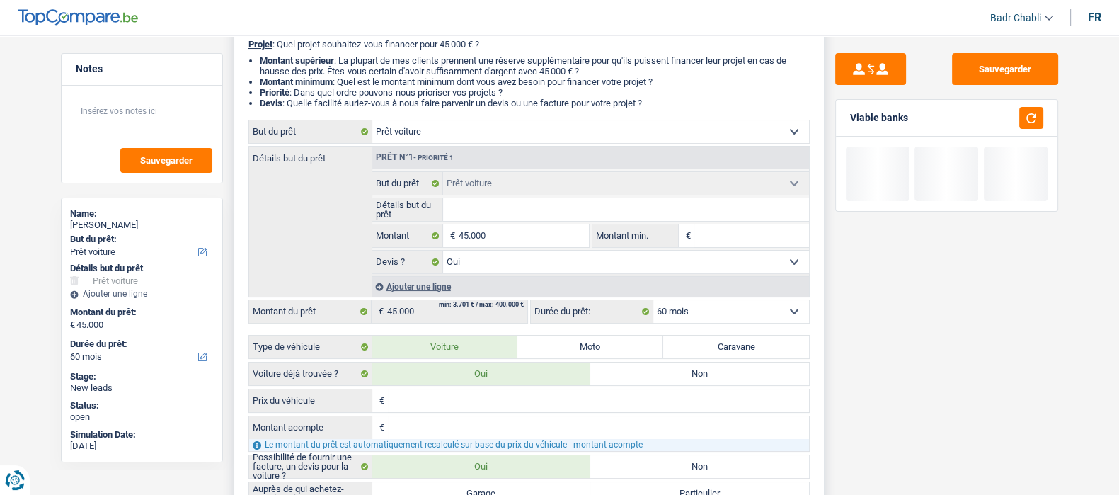
scroll to position [353, 0]
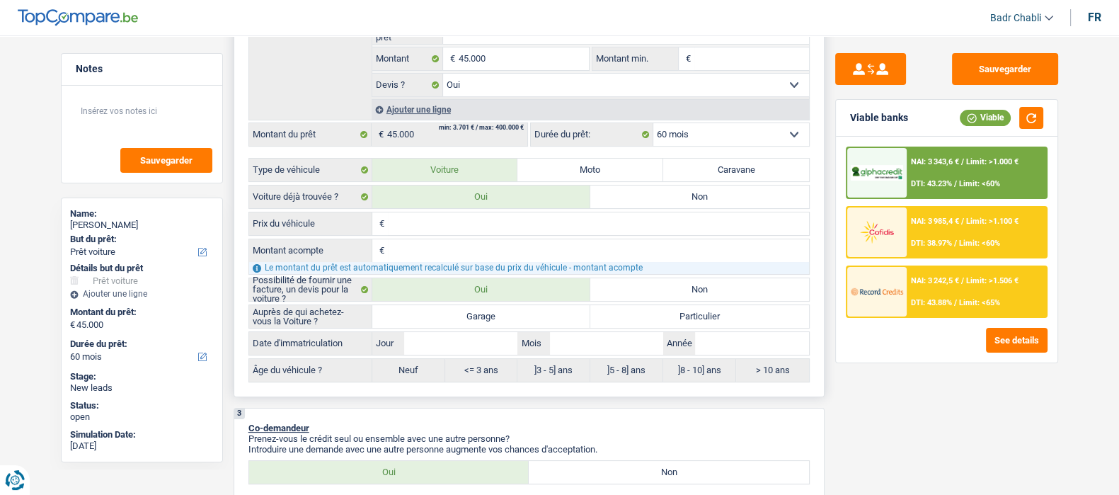
click at [499, 315] on label "Garage" at bounding box center [481, 316] width 219 height 23
click at [499, 315] on input "Garage" at bounding box center [481, 316] width 219 height 23
radio input "true"
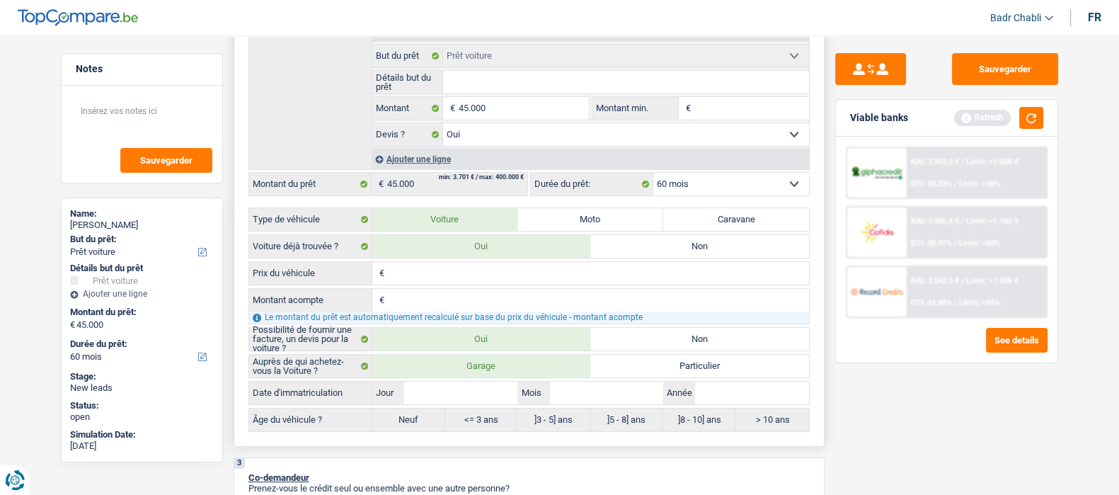
scroll to position [265, 0]
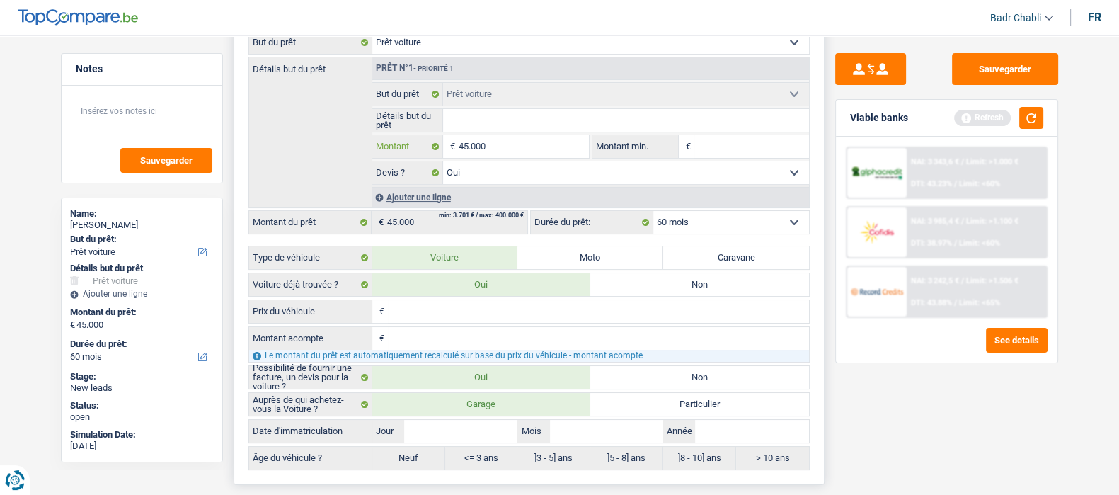
click at [501, 152] on input "45.000" at bounding box center [524, 146] width 130 height 23
type input "4"
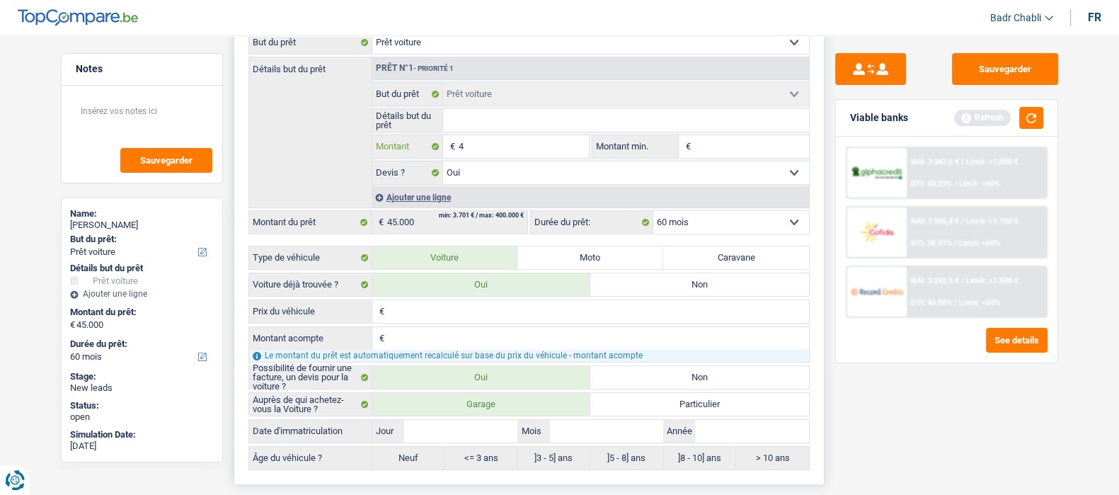
type input "40"
type input "400"
type input "4.000"
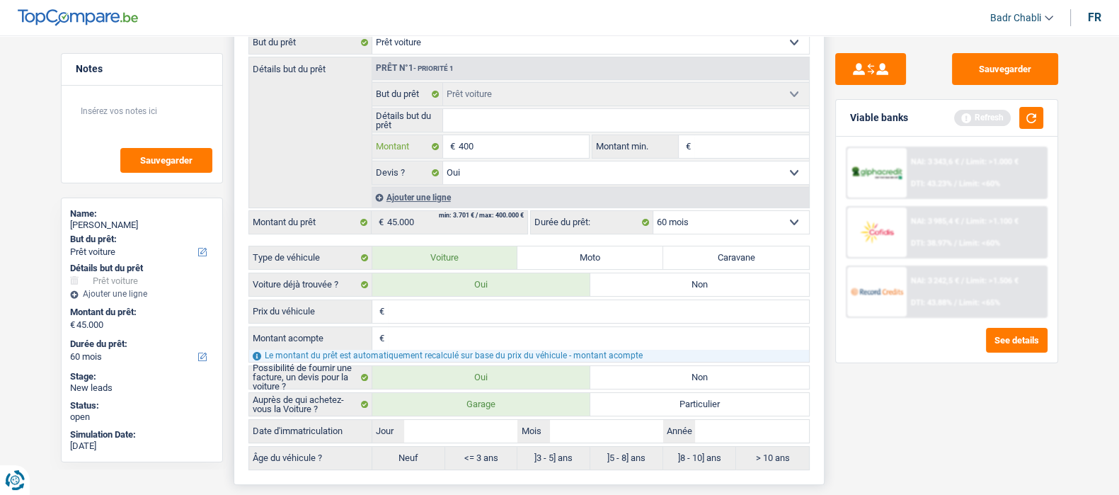
type input "4.000"
type input "40.000"
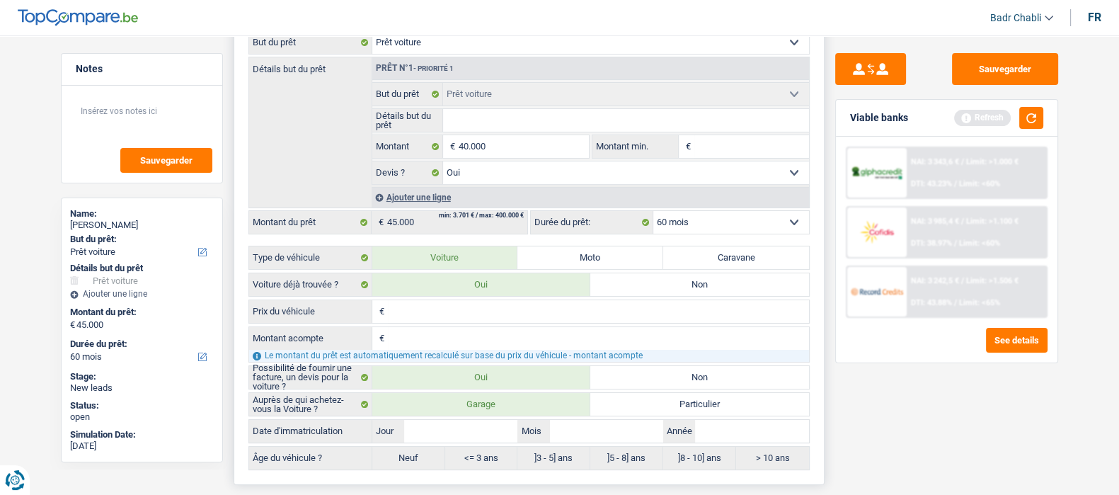
type input "40.000"
click at [530, 122] on input "Détails but du prêt" at bounding box center [626, 120] width 366 height 23
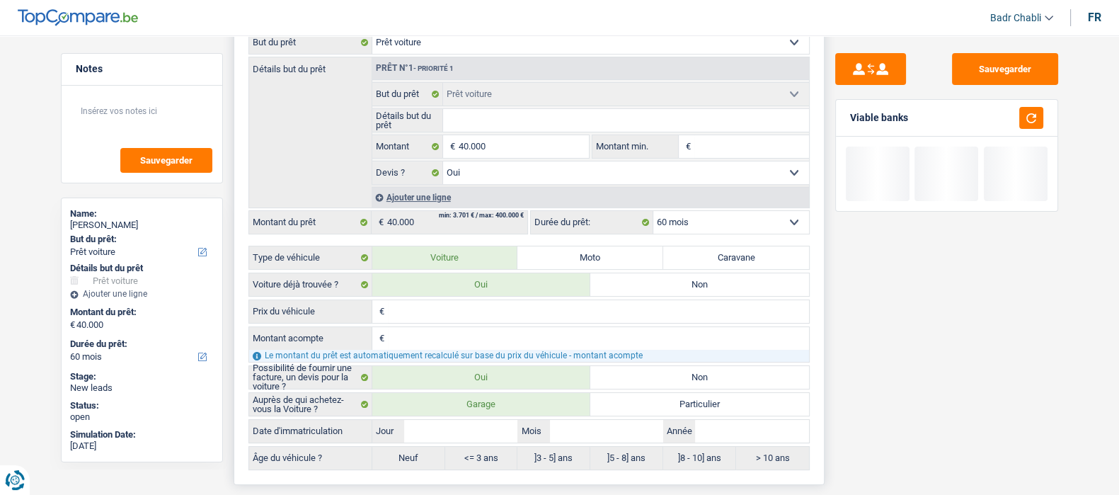
click at [529, 122] on input "Détails but du prêt" at bounding box center [626, 120] width 366 height 23
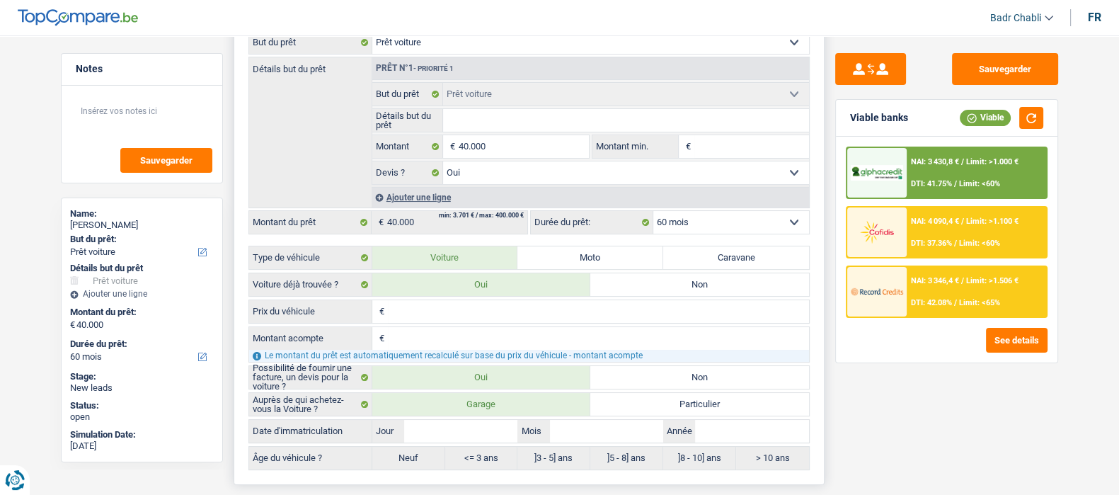
type input "A"
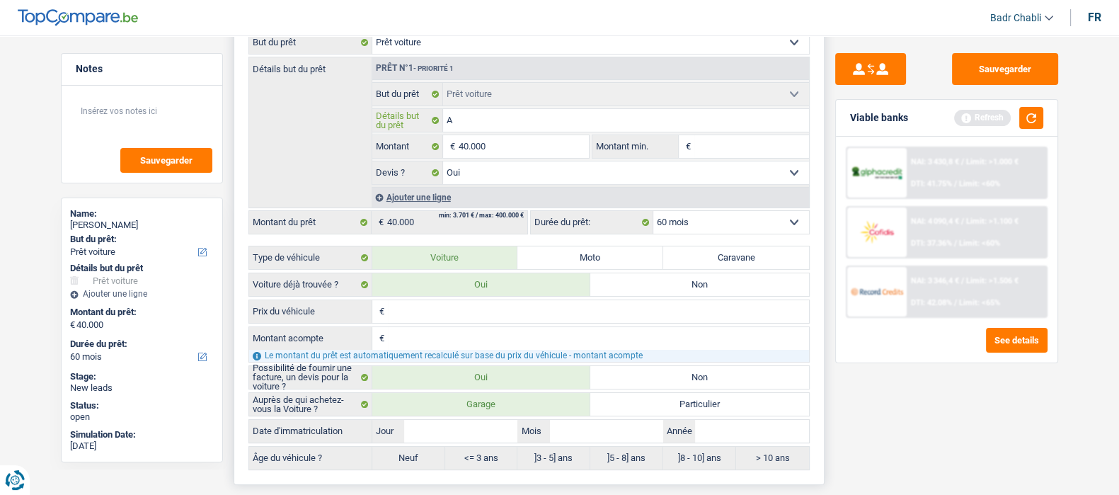
type input "Au"
type input "Aud"
type input "Audi"
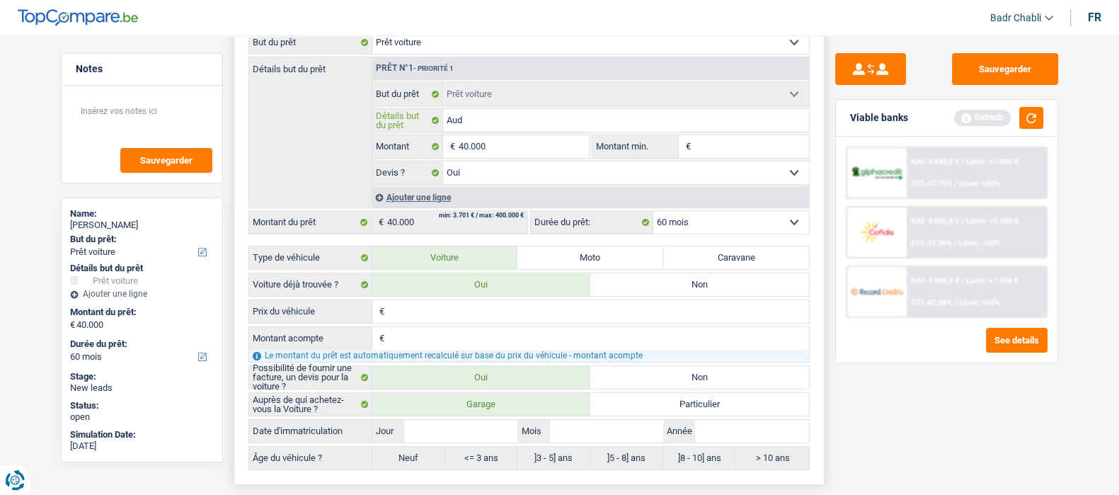
type input "Audi"
type input "Audi Q"
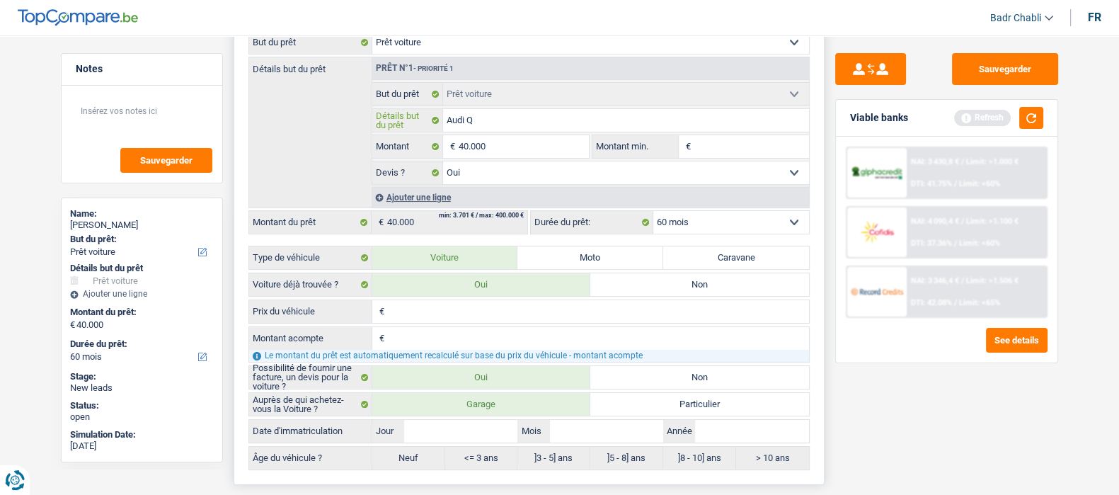
type input "Audi Q3"
type input "Audi Q3 S"
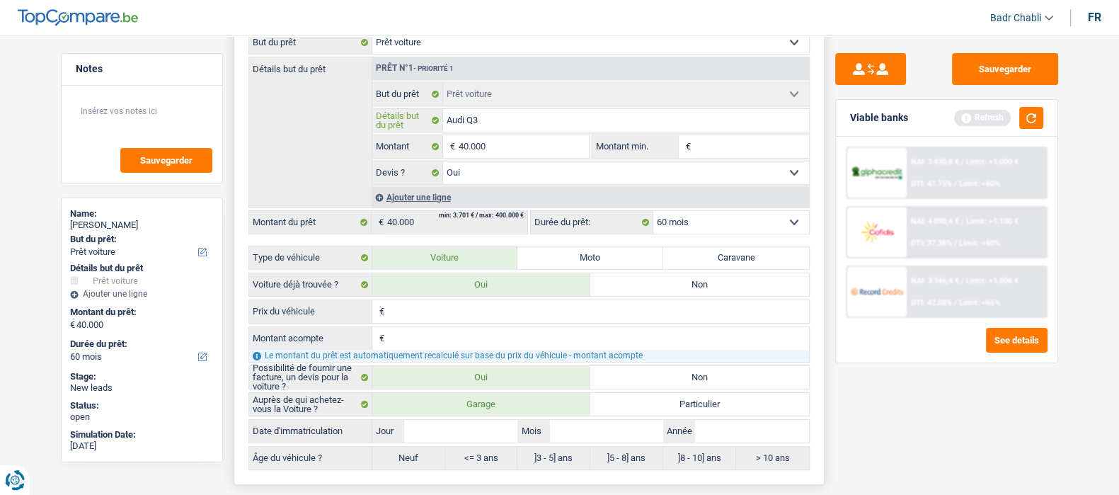
type input "Audi Q3 S"
type input "Audi Q3 Sp"
type input "Audi Q3 Spo"
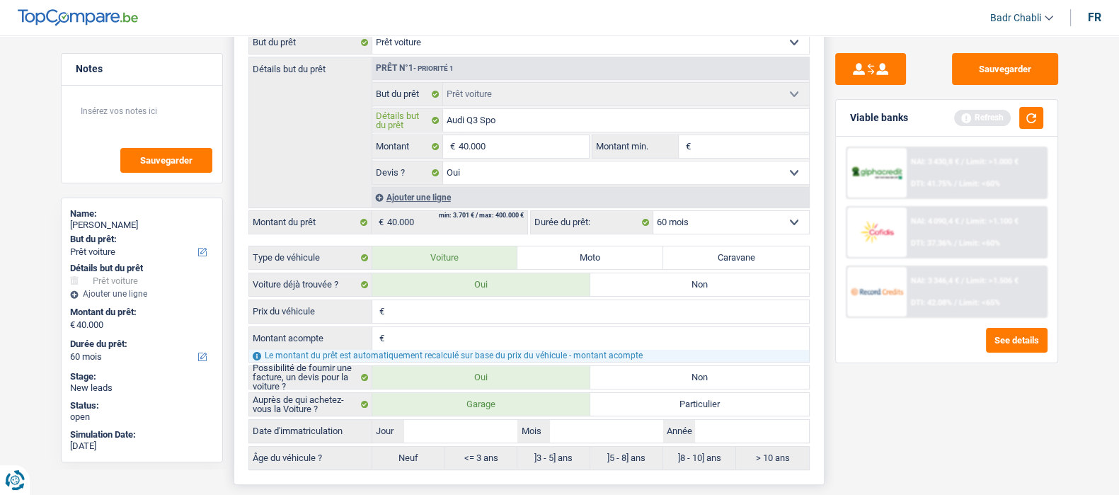
type input "Audi Q3 Spor"
type input "Audi Q3 Sport"
type input "Audi Q3 Sportb"
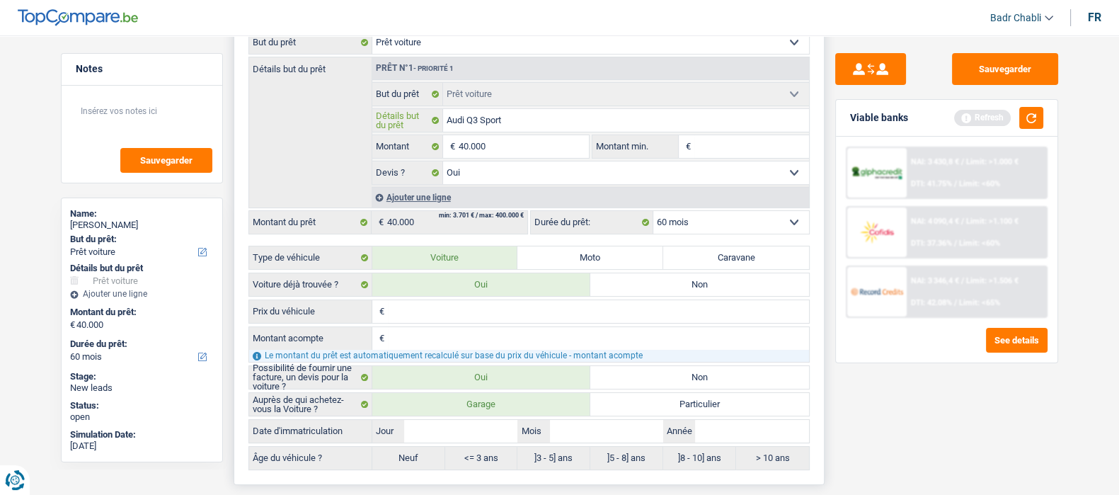
type input "Audi Q3 Sportb"
type input "Audi Q3 Sportba"
type input "Audi Q3 Sportbac"
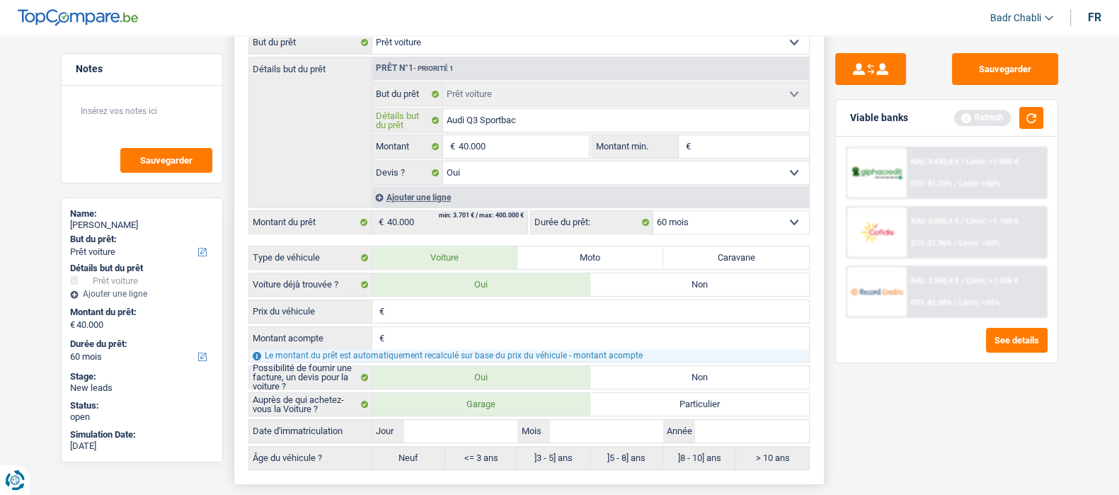
type input "Audi Q3 Sportback"
type input "Audi Q3 Sportback 2"
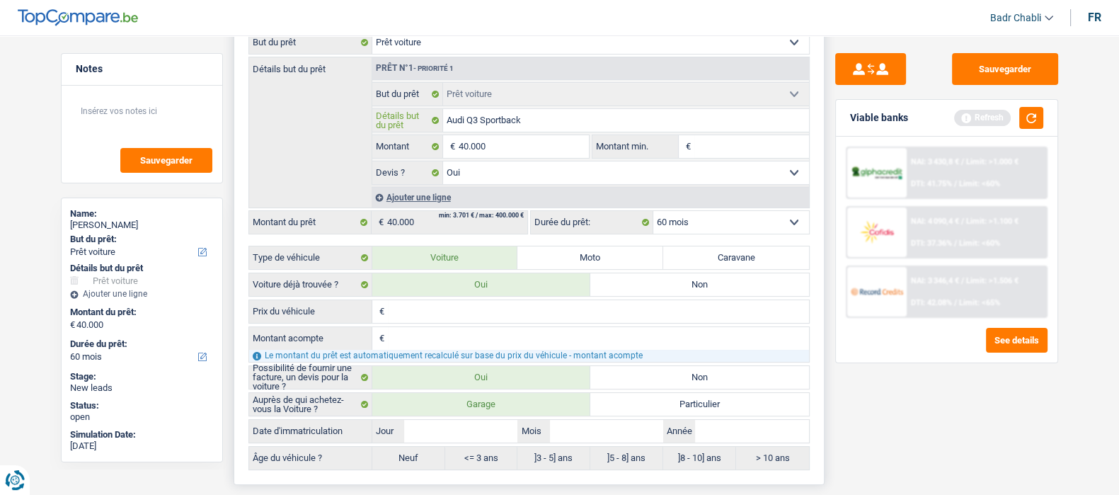
type input "Audi Q3 Sportback 2"
type input "Audi Q3 Sportback 20"
type input "Audi Q3 Sportback 202"
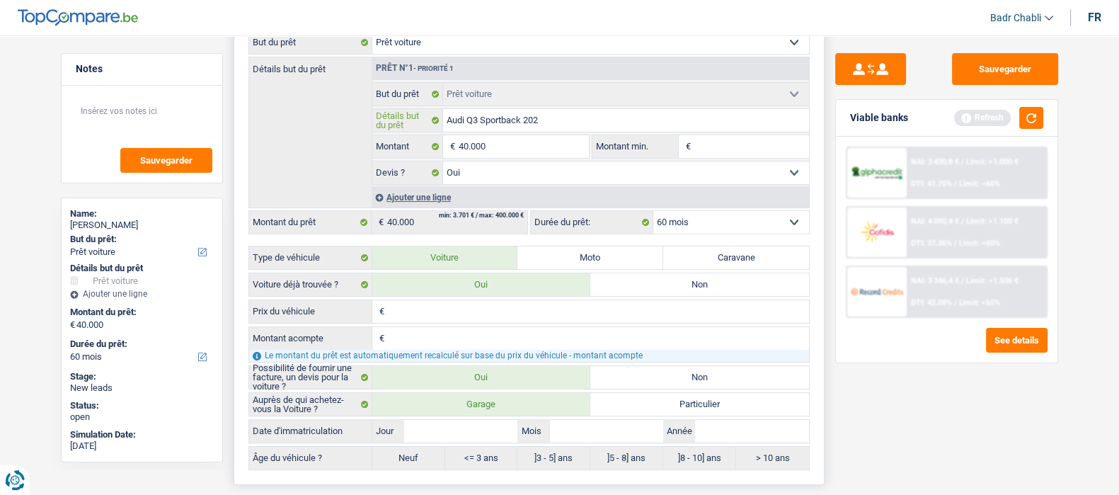
type input "Audi Q3 Sportback 2025"
click at [442, 423] on input "Jour" at bounding box center [460, 431] width 113 height 23
type input "0"
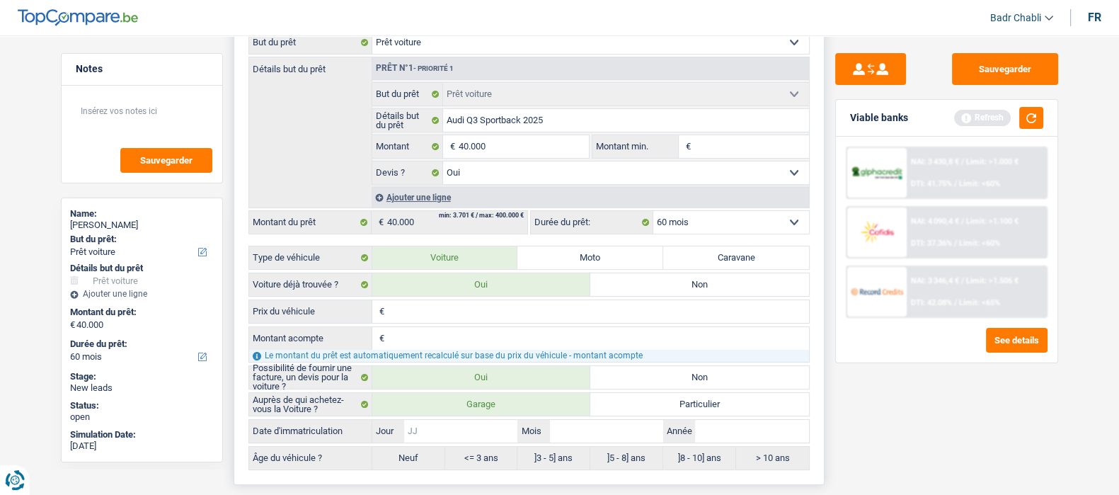
type input "0"
type input "01"
type input "0"
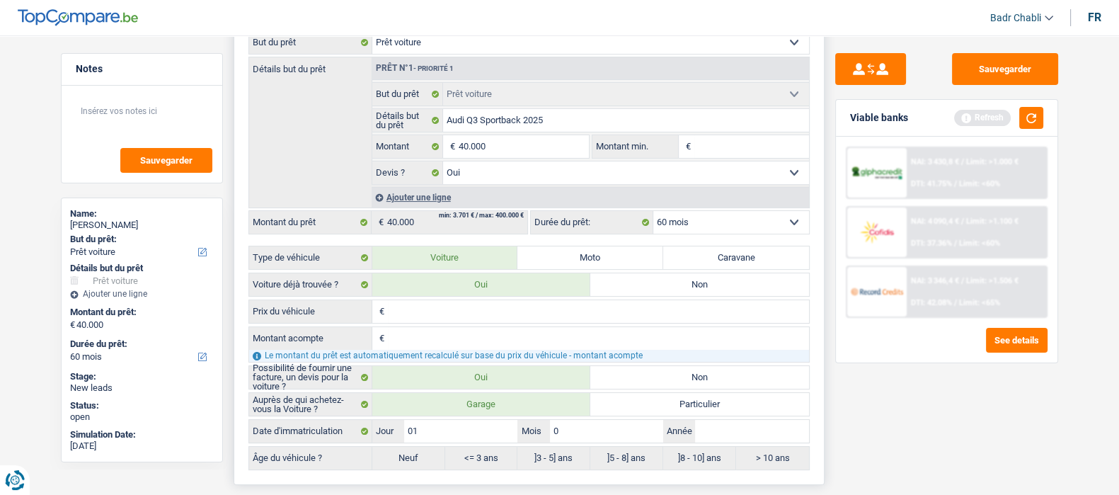
type input "01"
type input "2"
type input "20"
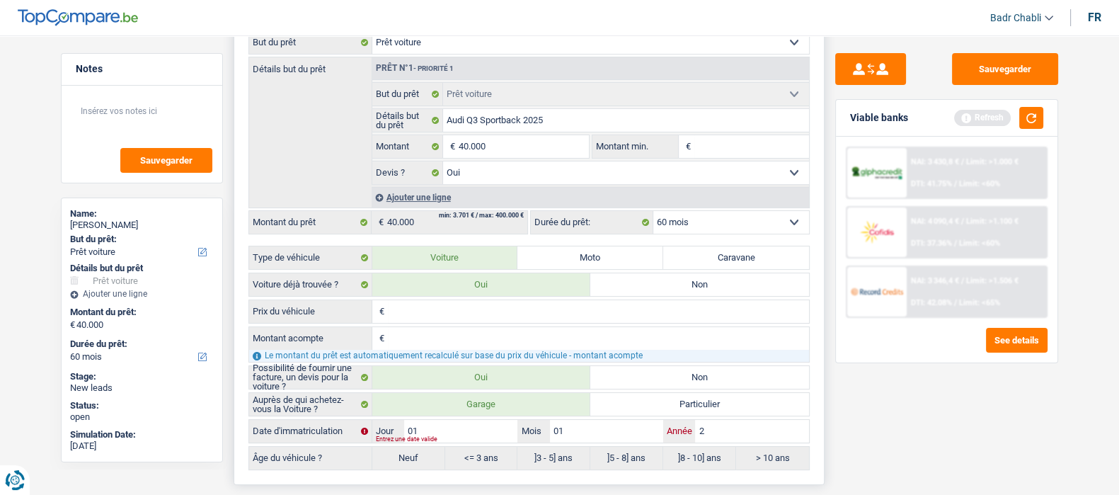
type input "20"
type input "202"
type input "2025"
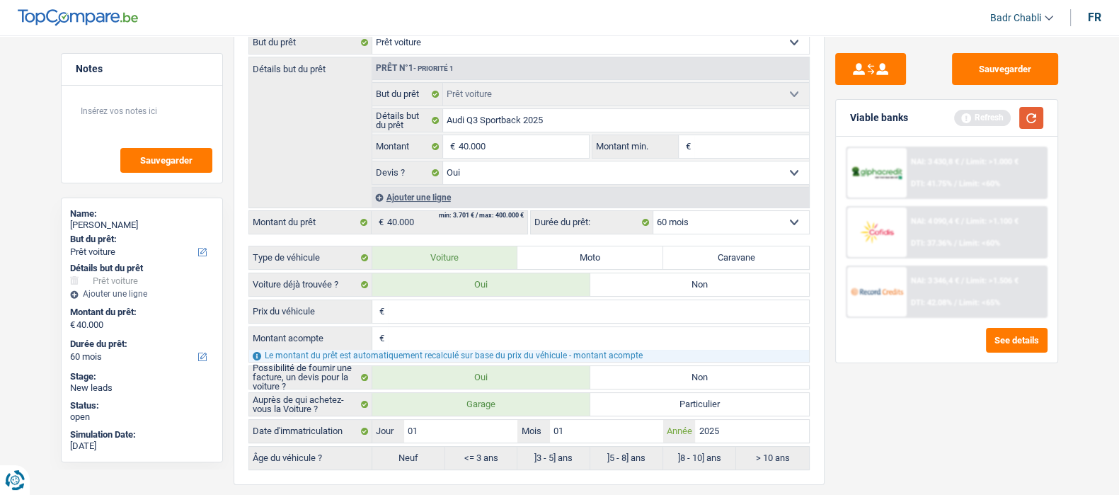
type input "2025"
radio input "false"
radio input "true"
select select "84"
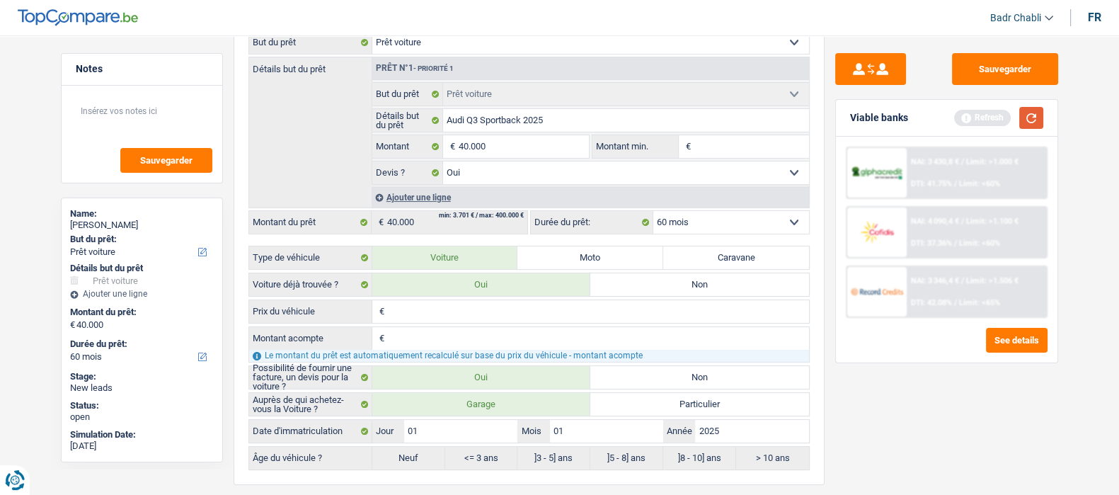
select select "84"
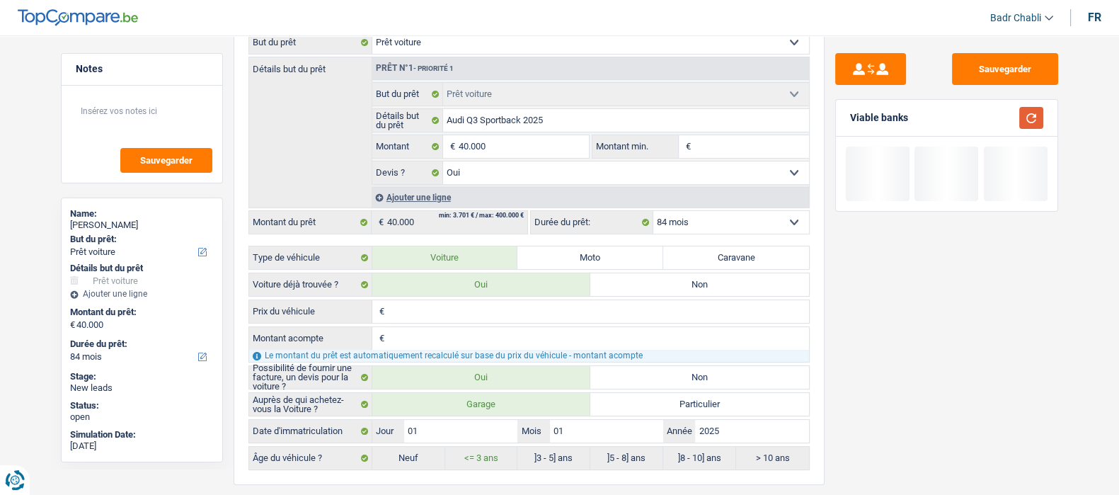
click at [1032, 125] on button "button" at bounding box center [1031, 118] width 24 height 22
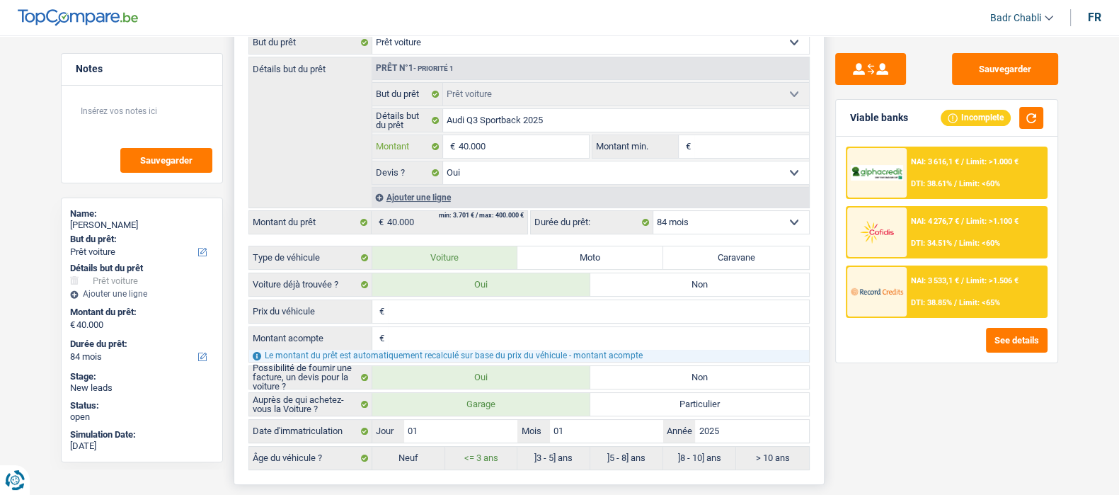
click at [542, 157] on input "40.000" at bounding box center [524, 146] width 130 height 23
click at [457, 321] on input "Prix du véhicule" at bounding box center [598, 311] width 421 height 23
paste input "40.000"
type input "40.000"
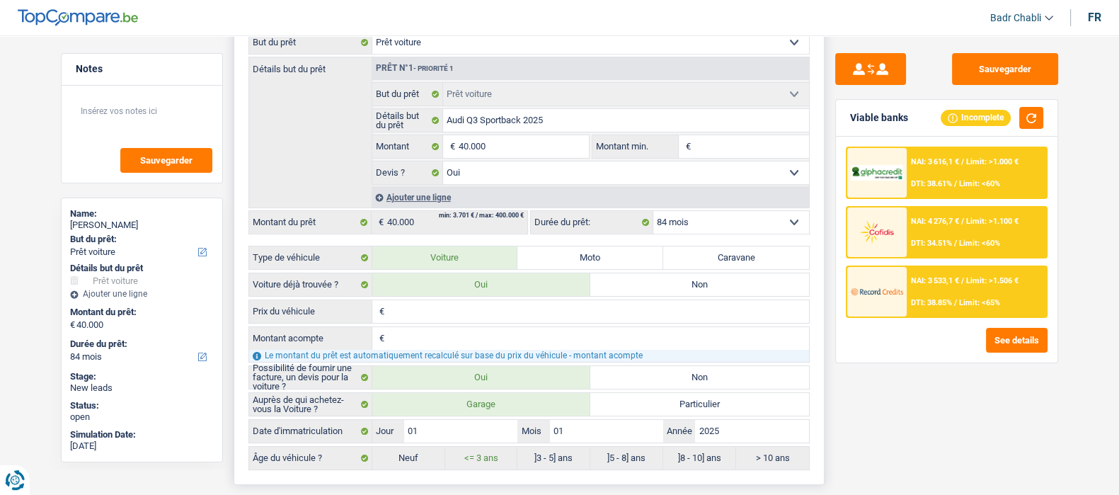
type input "40.000"
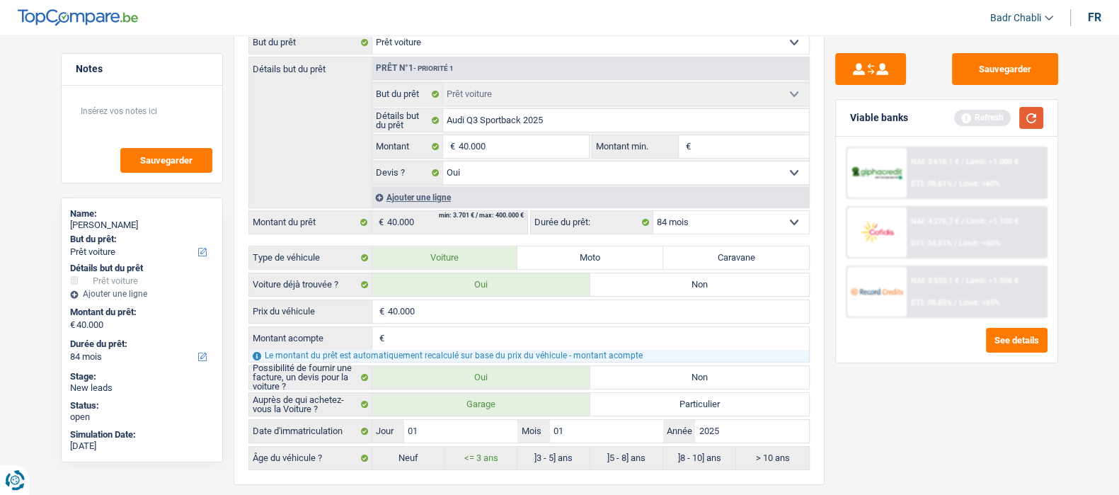
type input "40.000"
click at [1023, 115] on button "button" at bounding box center [1031, 118] width 24 height 22
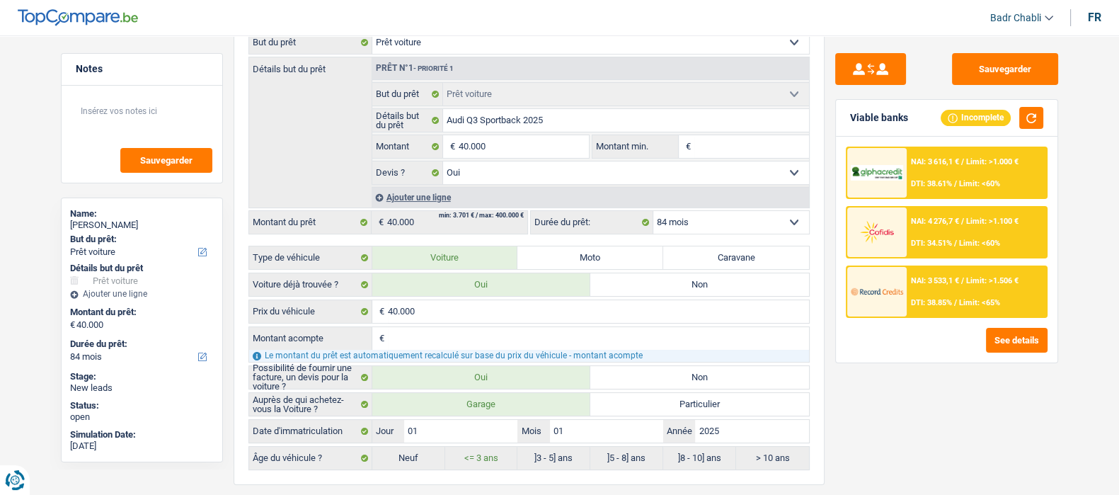
click at [969, 298] on span "Limit: <65%" at bounding box center [979, 302] width 41 height 9
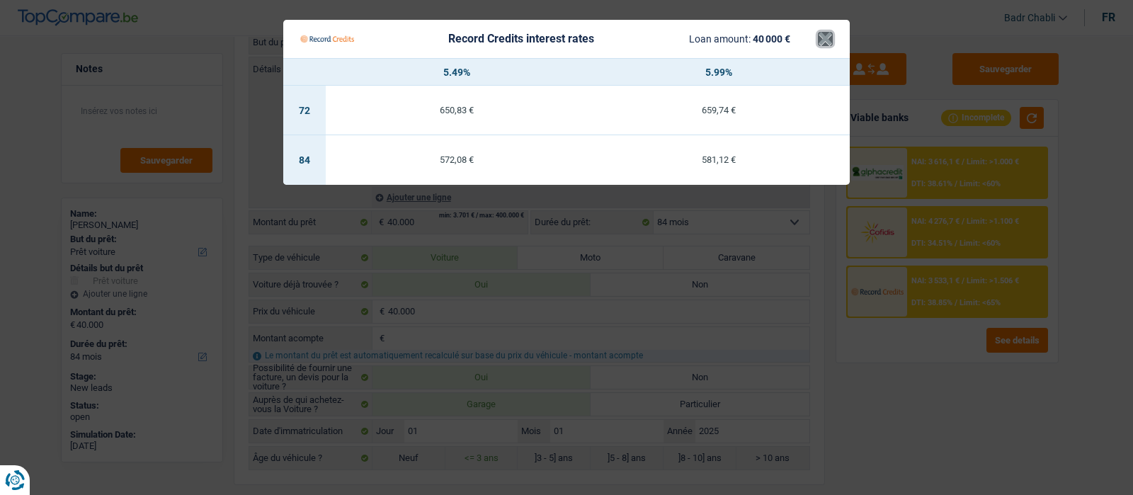
click at [825, 40] on button "×" at bounding box center [825, 39] width 15 height 14
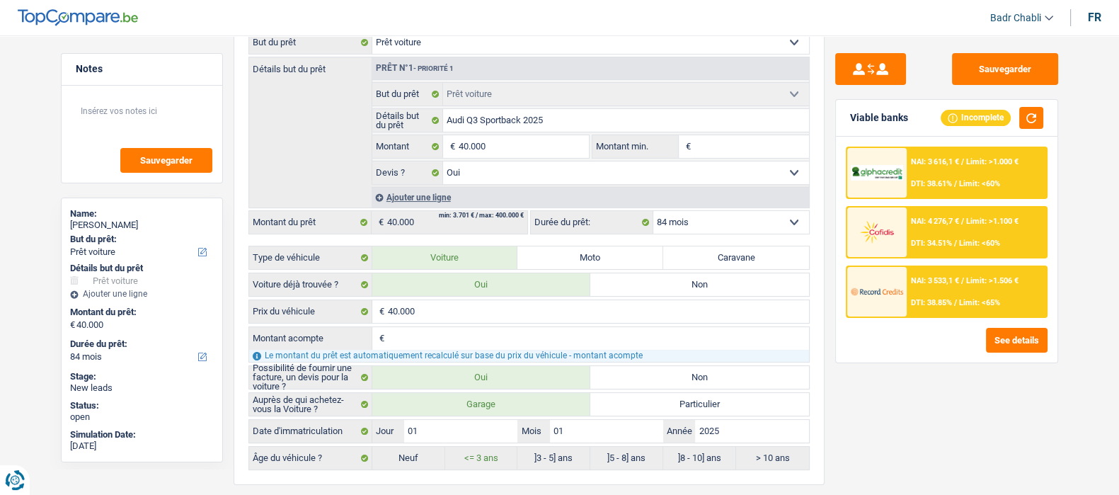
click at [1004, 296] on div "NAI: 3 533,1 € / Limit: >1.506 € DTI: 38.85% / Limit: <65%" at bounding box center [976, 292] width 139 height 50
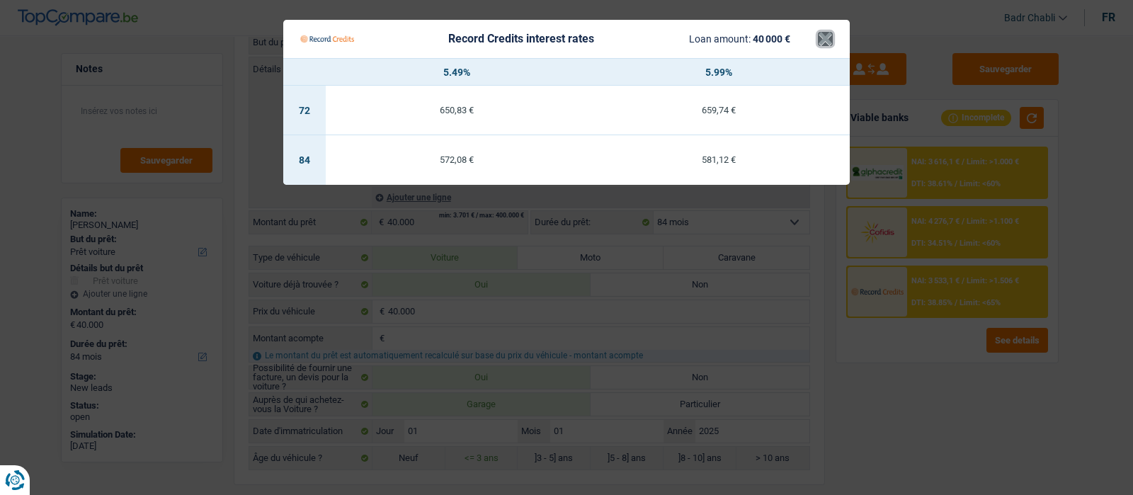
click at [820, 41] on button "×" at bounding box center [825, 39] width 15 height 14
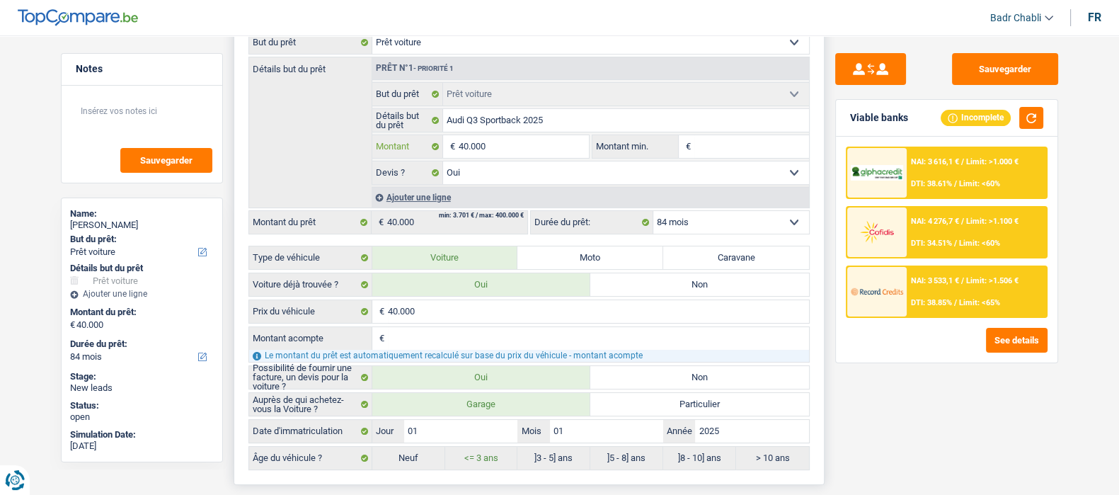
click at [542, 149] on input "40.000" at bounding box center [524, 146] width 130 height 23
click at [738, 150] on input "Montant min." at bounding box center [752, 146] width 115 height 23
paste input "40.000"
type input "40.000"
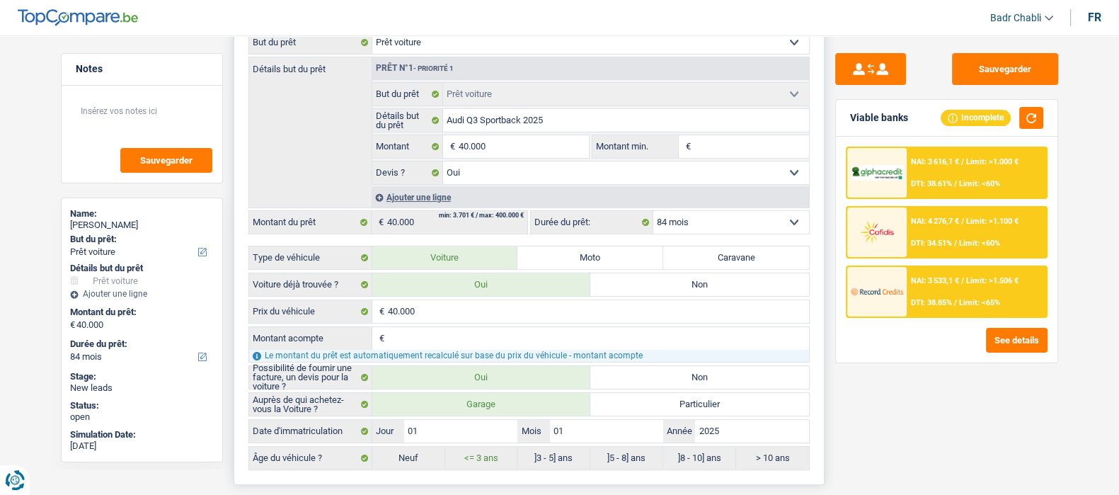
type input "40.000"
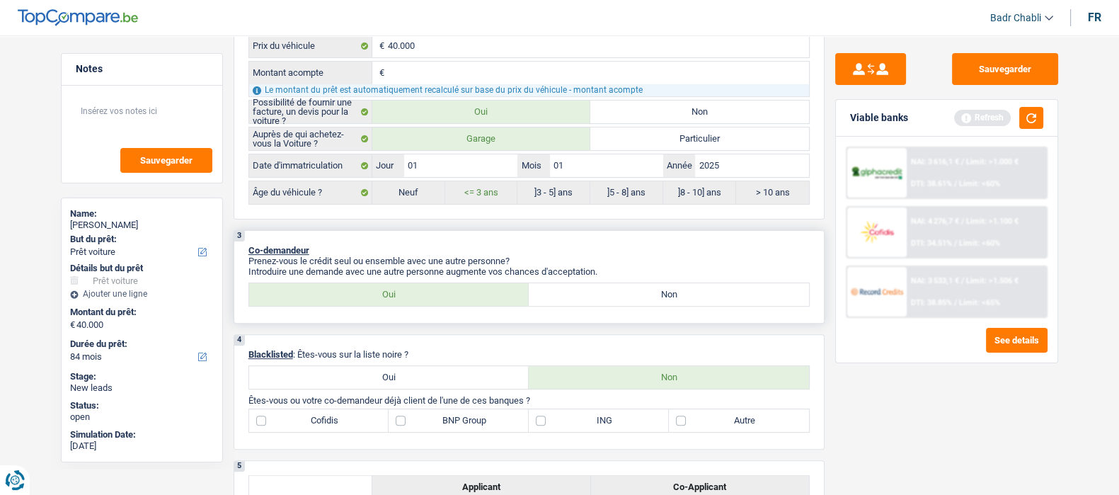
scroll to position [707, 0]
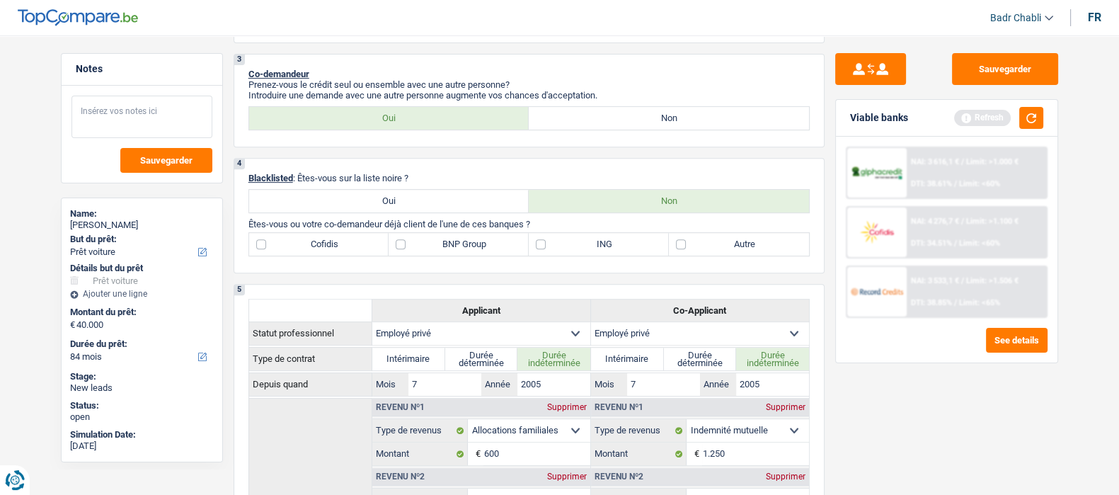
type input "40.000"
click at [112, 105] on textarea at bounding box center [142, 117] width 141 height 42
click at [945, 293] on div "NAI: 3 533,1 € / Limit: >1.506 € DTI: 38.85% / Limit: <65%" at bounding box center [976, 292] width 139 height 50
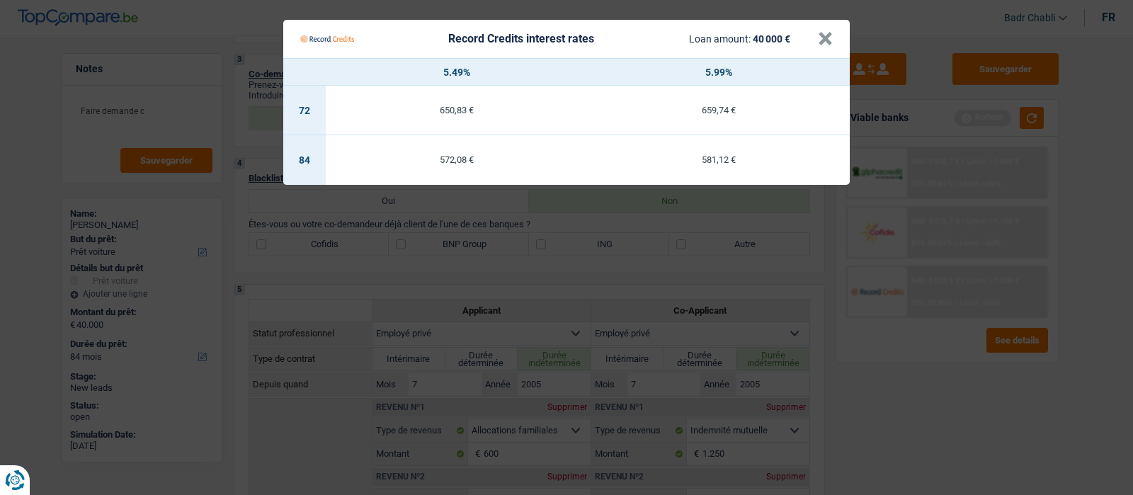
click at [836, 42] on Credits___BV_modal_header_ "Record Credits interest rates Loan amount: 40 000 € ×" at bounding box center [566, 39] width 566 height 38
click at [832, 40] on button "×" at bounding box center [825, 39] width 15 height 14
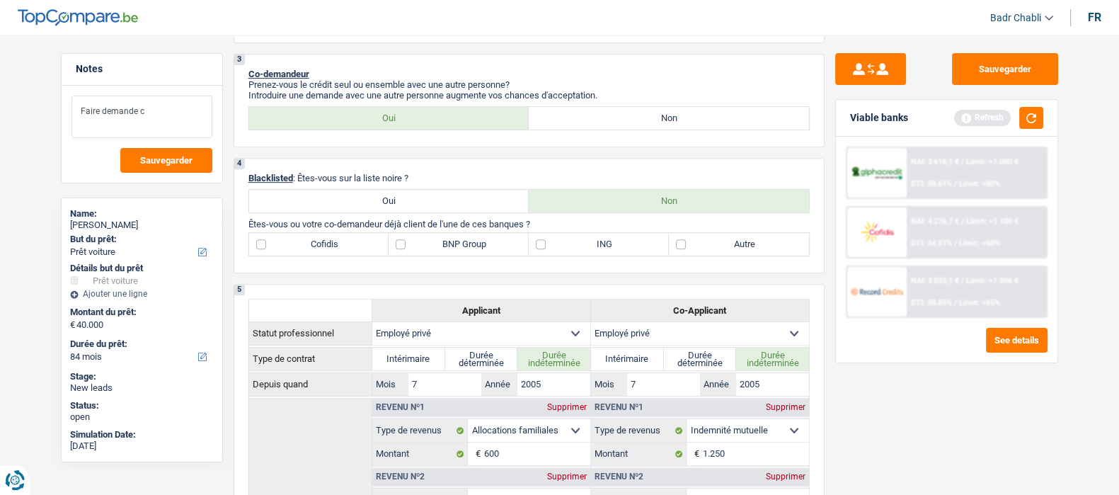
click at [183, 108] on textarea "Faire demande c" at bounding box center [142, 117] width 141 height 42
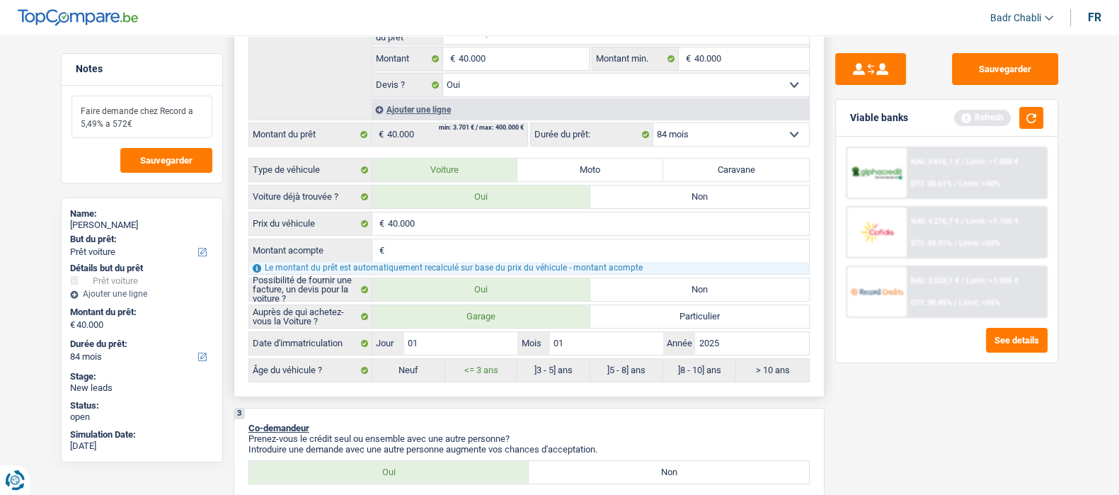
scroll to position [0, 0]
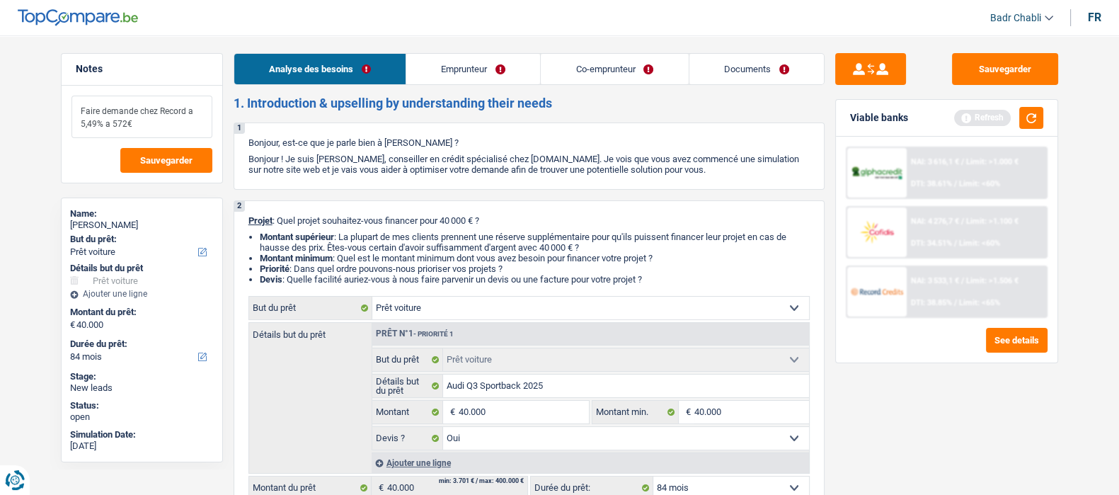
type textarea "Faire demande chez Record a 5,49% a 572€"
click at [463, 71] on link "Emprunteur" at bounding box center [473, 69] width 134 height 30
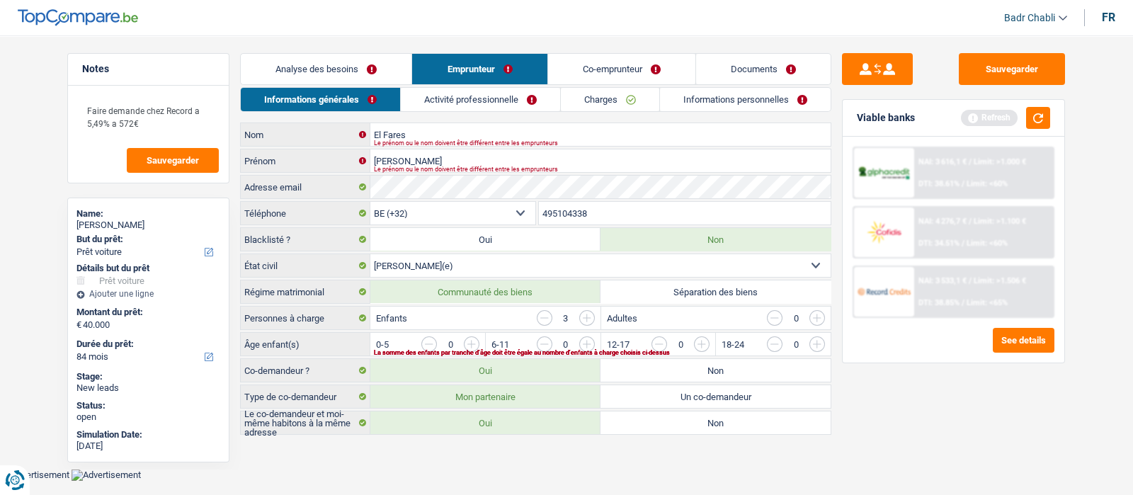
click at [713, 338] on input "button" at bounding box center [989, 347] width 590 height 23
click at [584, 343] on input "button" at bounding box center [874, 347] width 590 height 23
click at [341, 67] on link "Analyse des besoins" at bounding box center [326, 69] width 171 height 30
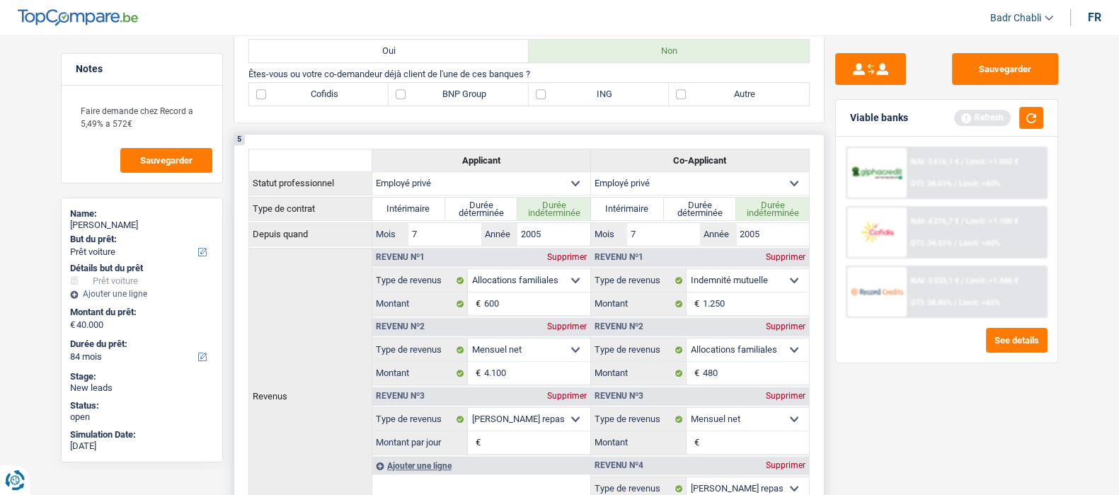
scroll to position [885, 0]
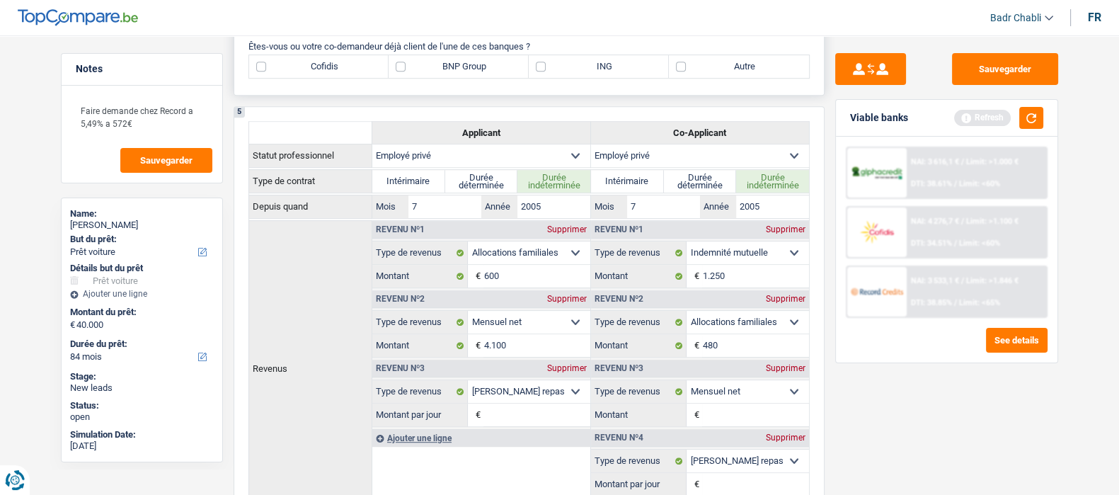
click at [689, 65] on label "Autre" at bounding box center [739, 66] width 140 height 23
click at [689, 65] on input "Autre" at bounding box center [739, 66] width 140 height 23
checkbox input "true"
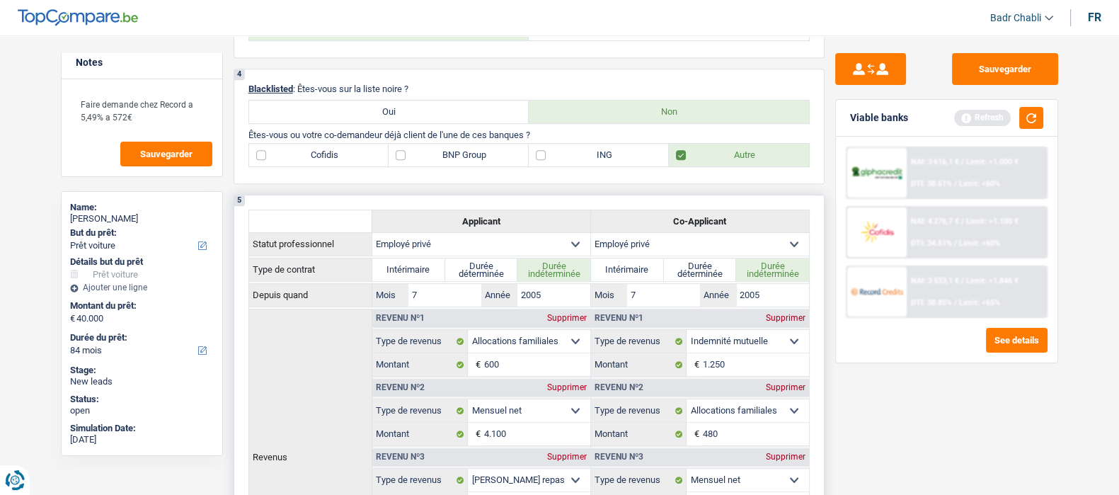
scroll to position [707, 0]
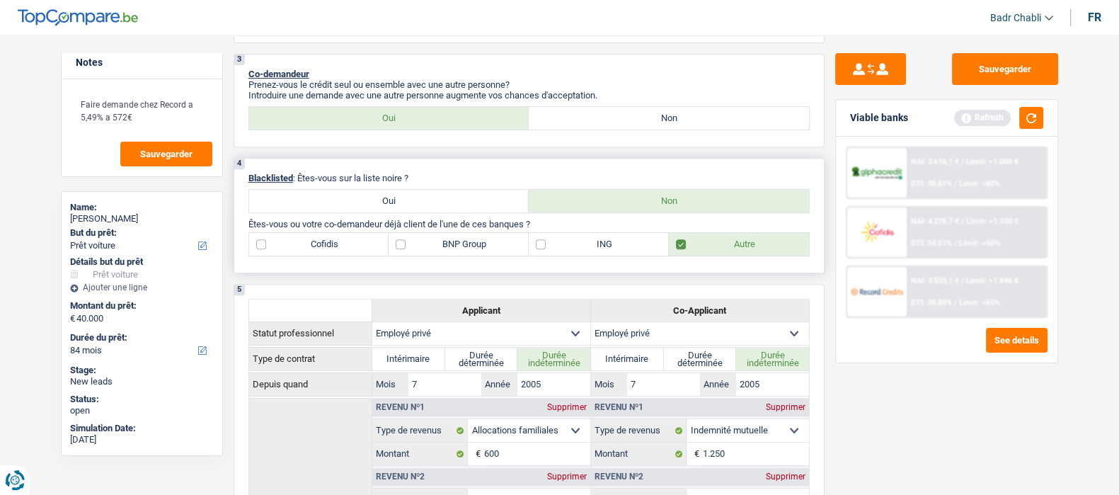
click at [580, 249] on label "ING" at bounding box center [599, 244] width 140 height 23
click at [580, 249] on input "ING" at bounding box center [599, 244] width 140 height 23
checkbox input "true"
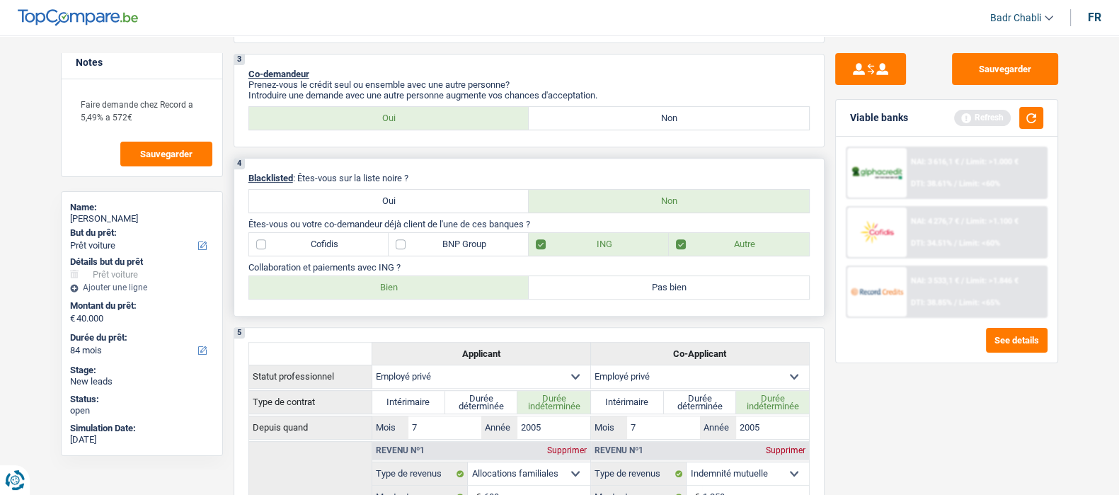
click at [411, 299] on label "Bien" at bounding box center [389, 287] width 280 height 23
click at [411, 299] on input "Bien" at bounding box center [389, 287] width 280 height 23
radio input "true"
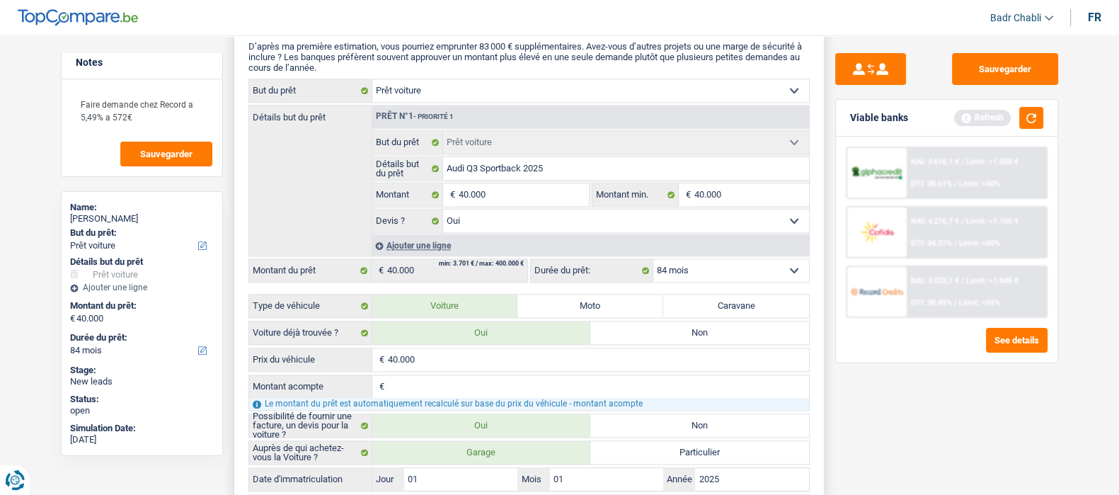
scroll to position [2477, 0]
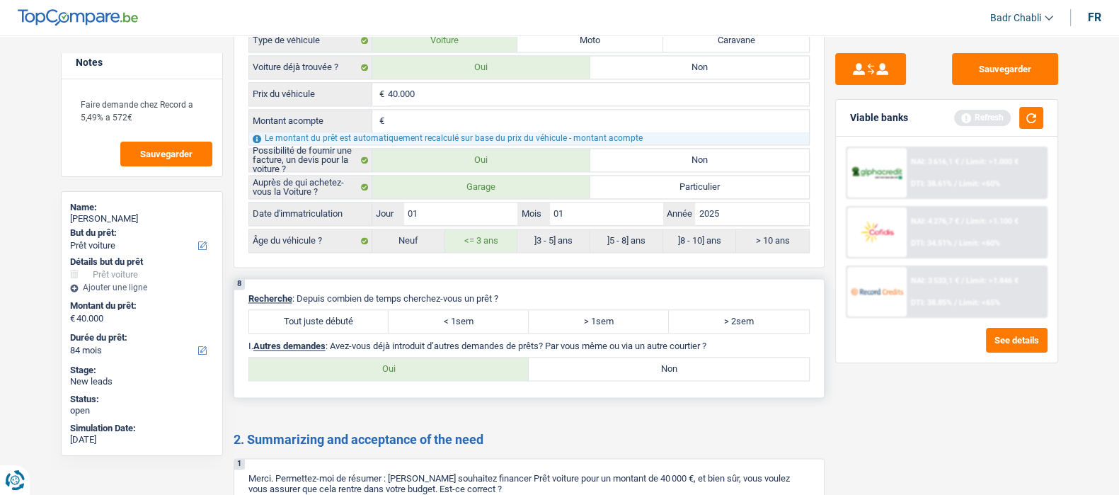
click at [347, 314] on label "Tout juste débuté" at bounding box center [319, 321] width 140 height 23
click at [347, 314] on input "Tout juste débuté" at bounding box center [319, 321] width 140 height 23
radio input "true"
click at [613, 373] on label "Non" at bounding box center [669, 369] width 280 height 23
click at [613, 373] on input "Non" at bounding box center [669, 369] width 280 height 23
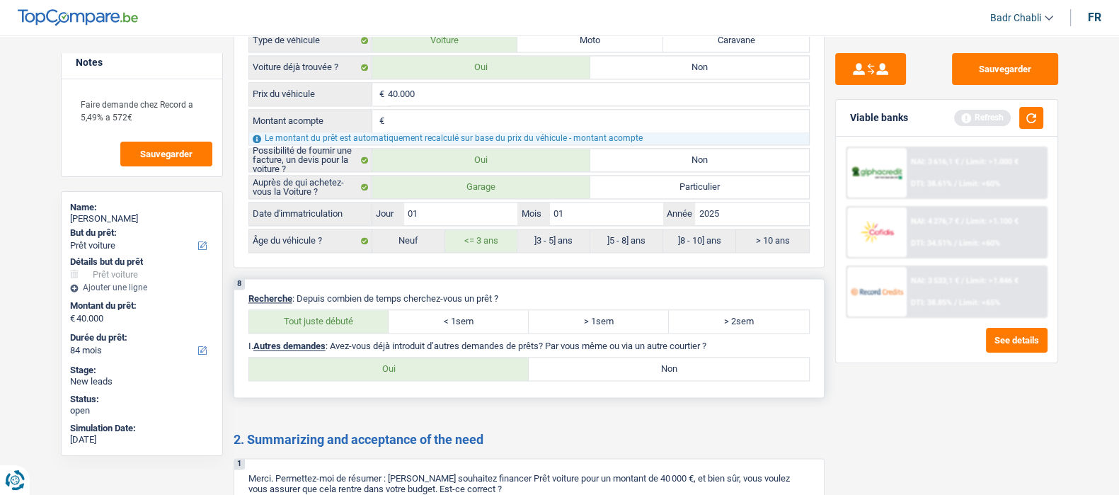
radio input "true"
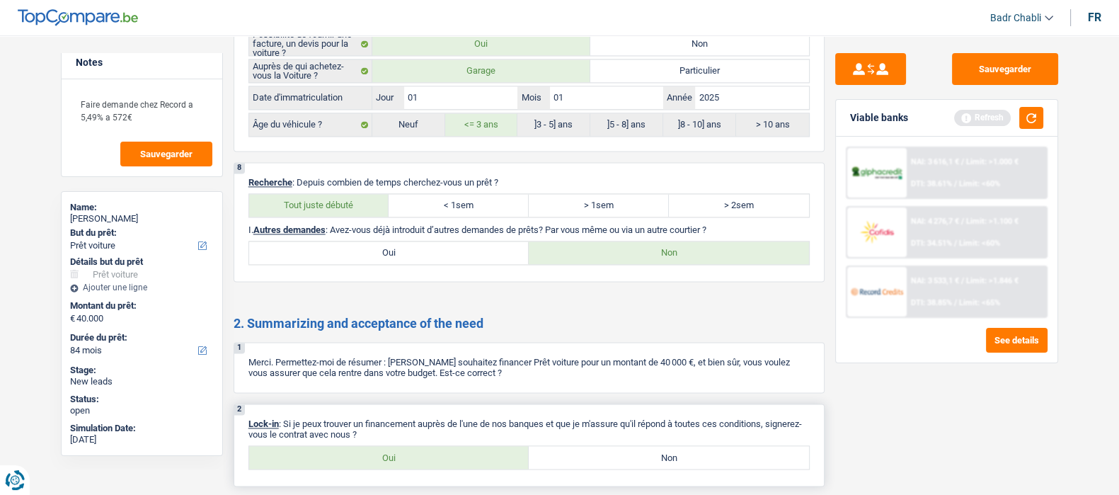
scroll to position [2654, 0]
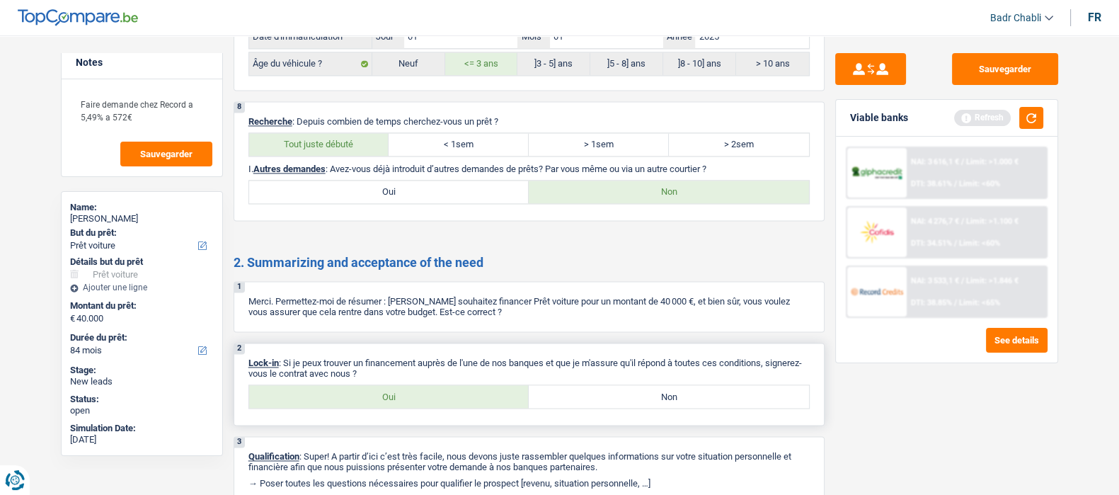
click at [389, 403] on label "Oui" at bounding box center [389, 396] width 280 height 23
click at [389, 403] on input "Oui" at bounding box center [389, 396] width 280 height 23
radio input "true"
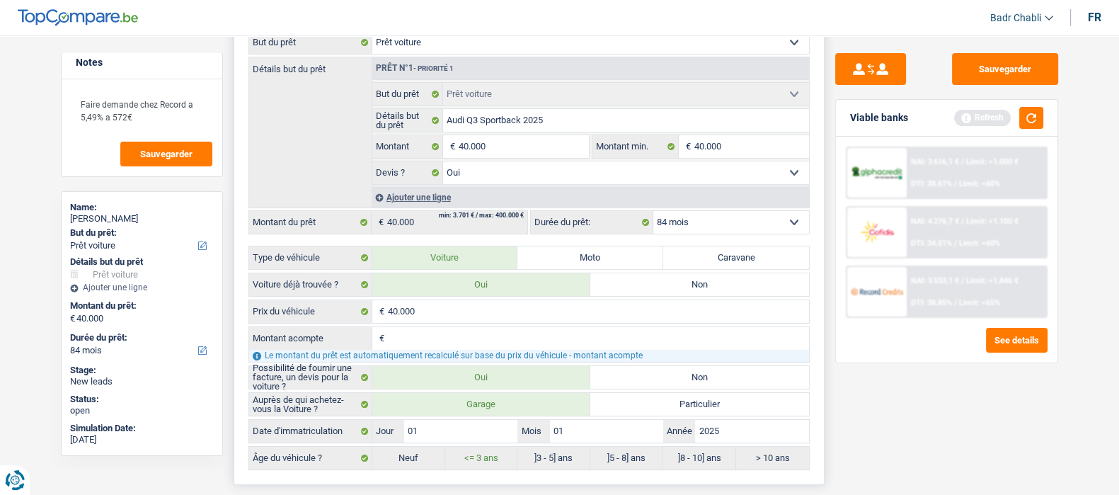
scroll to position [0, 0]
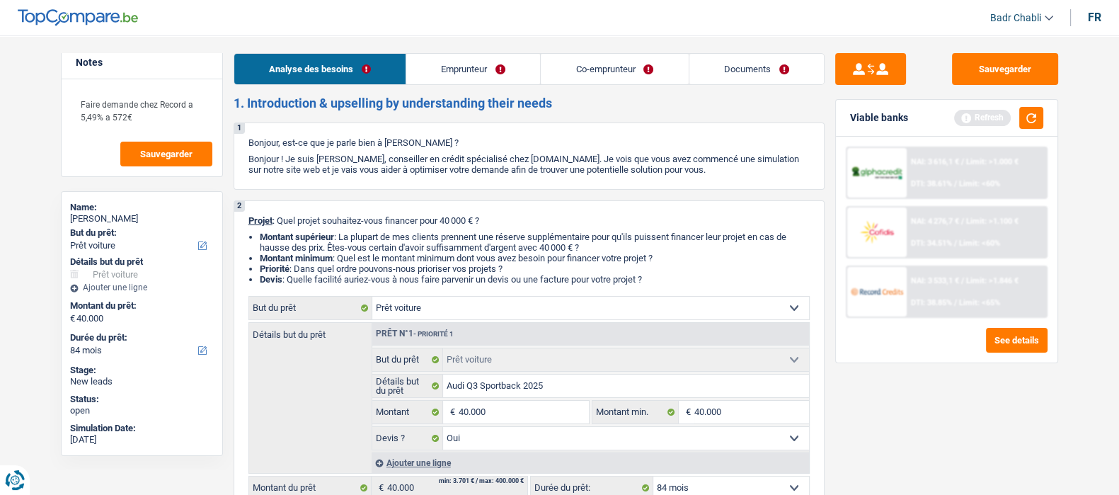
click at [471, 71] on link "Emprunteur" at bounding box center [473, 69] width 134 height 30
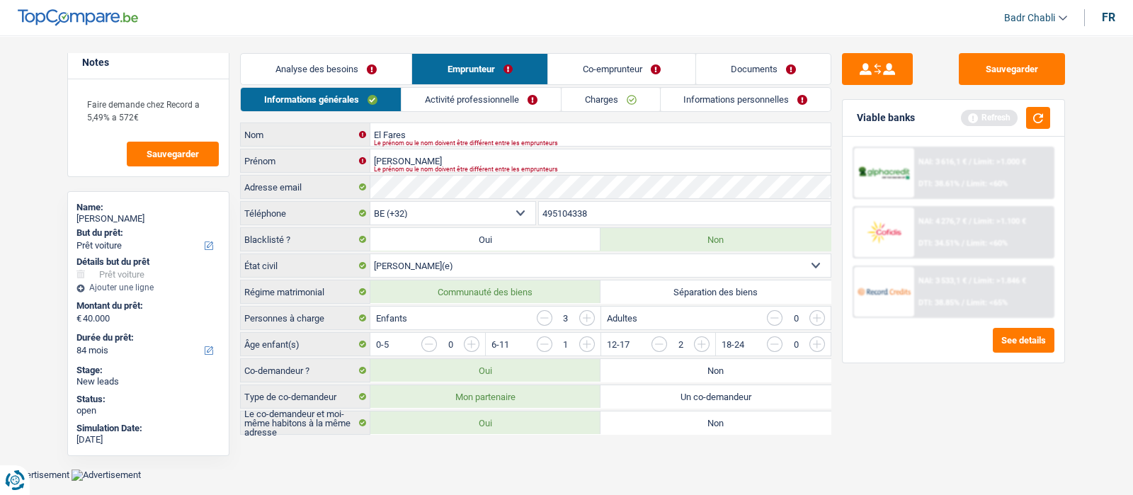
click at [491, 108] on link "Activité professionnelle" at bounding box center [480, 99] width 159 height 23
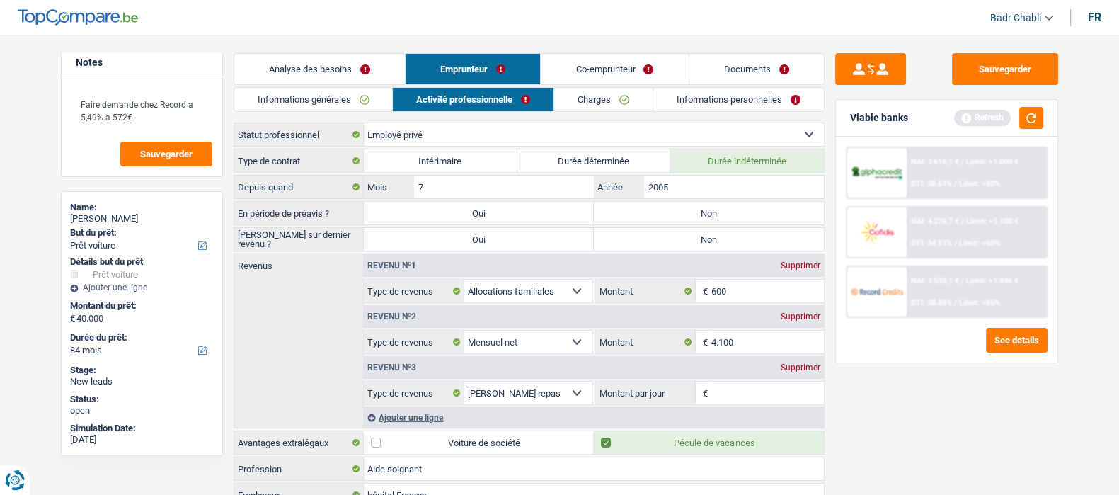
click at [701, 205] on label "Non" at bounding box center [709, 213] width 230 height 23
click at [701, 205] on input "Non" at bounding box center [709, 213] width 230 height 23
radio input "true"
click at [702, 239] on label "Non" at bounding box center [709, 239] width 230 height 23
click at [702, 239] on input "Non" at bounding box center [709, 239] width 230 height 23
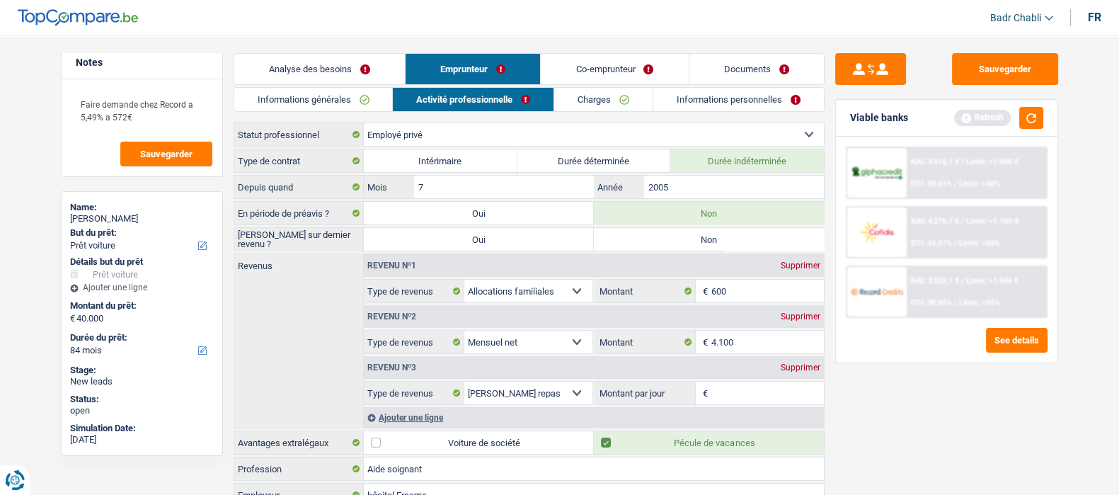
radio input "true"
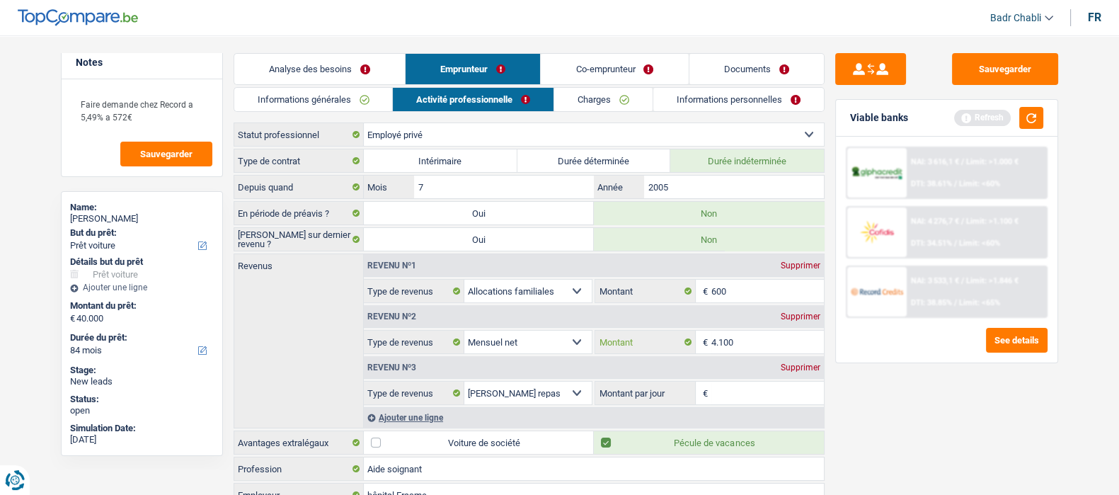
click at [740, 336] on input "4.100" at bounding box center [767, 342] width 113 height 23
type input "2.980"
click at [742, 401] on input "Montant par jour" at bounding box center [767, 393] width 113 height 23
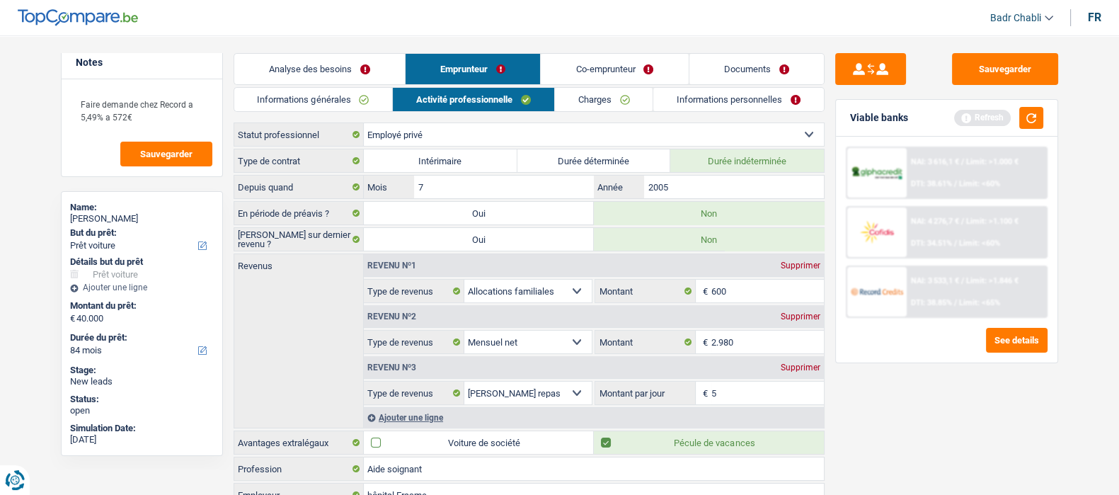
type input "5,0"
click at [421, 411] on div "Ajouter une ligne" at bounding box center [594, 417] width 460 height 21
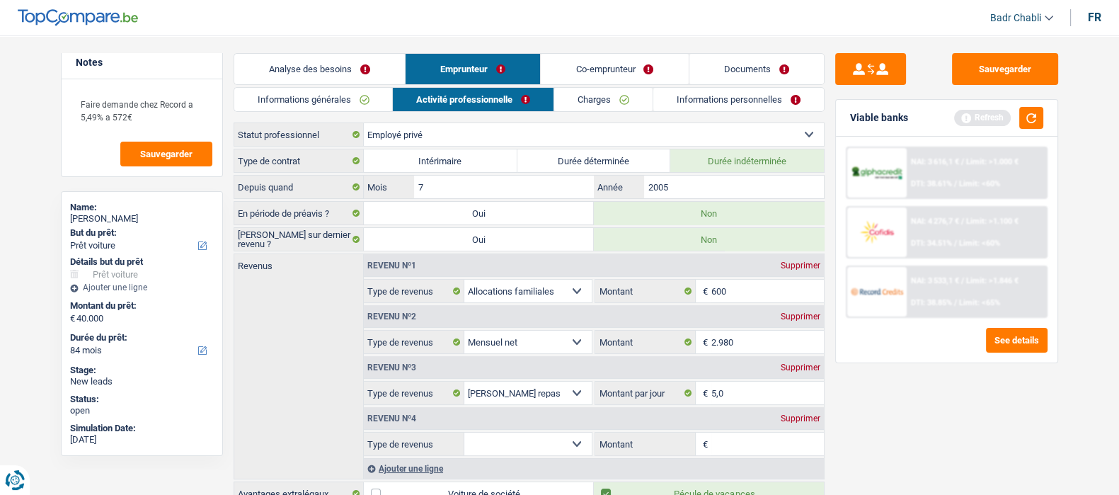
click at [552, 440] on select "Allocation d'handicap Allocations chômage Allocations familiales Chèques repas …" at bounding box center [528, 444] width 128 height 23
select select "other"
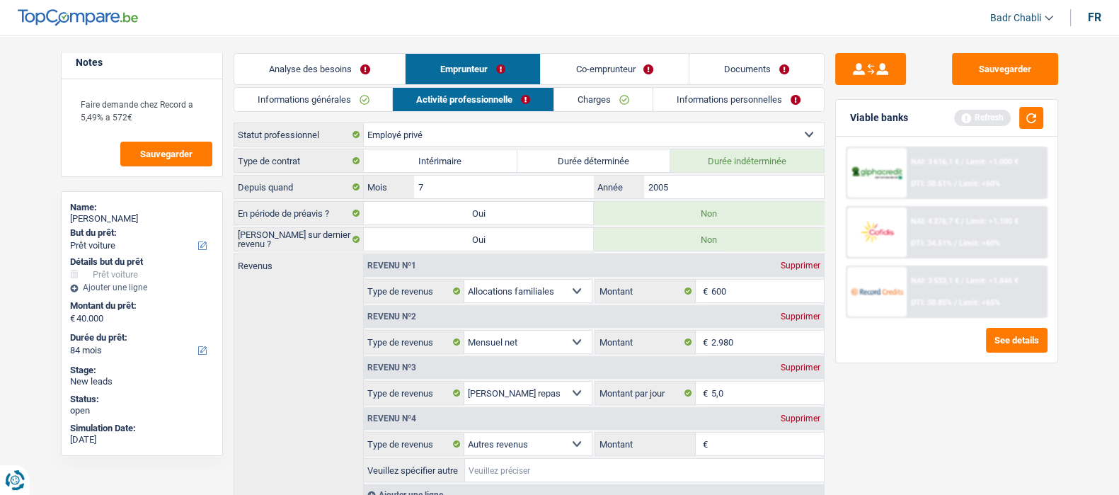
click at [547, 460] on input "Veuillez spécifier autre" at bounding box center [644, 470] width 359 height 23
type input "Independant complementair depuis 2023"
click at [882, 401] on div "Sauvegarder Viable banks Refresh NAI: 3 616,1 € / Limit: >1.000 € DTI: 38.61% /…" at bounding box center [947, 261] width 244 height 416
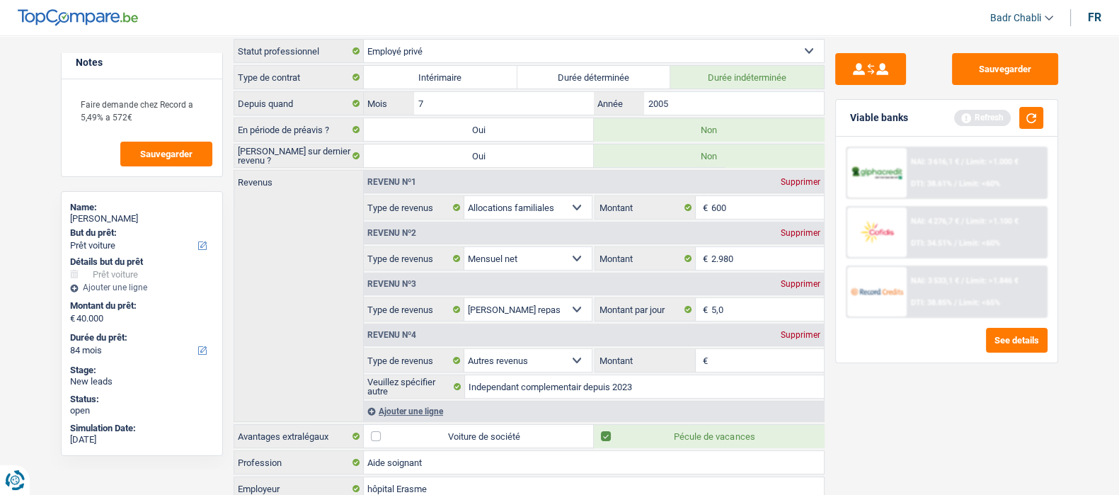
scroll to position [176, 0]
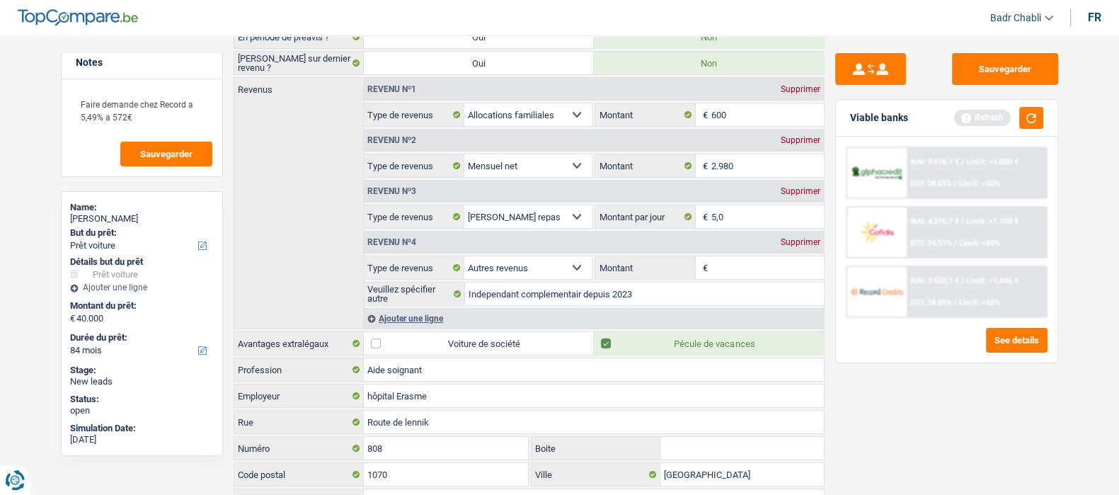
click at [806, 244] on div "Revenu nº4 Supprimer" at bounding box center [594, 242] width 460 height 23
click at [808, 238] on div "Supprimer" at bounding box center [800, 242] width 47 height 8
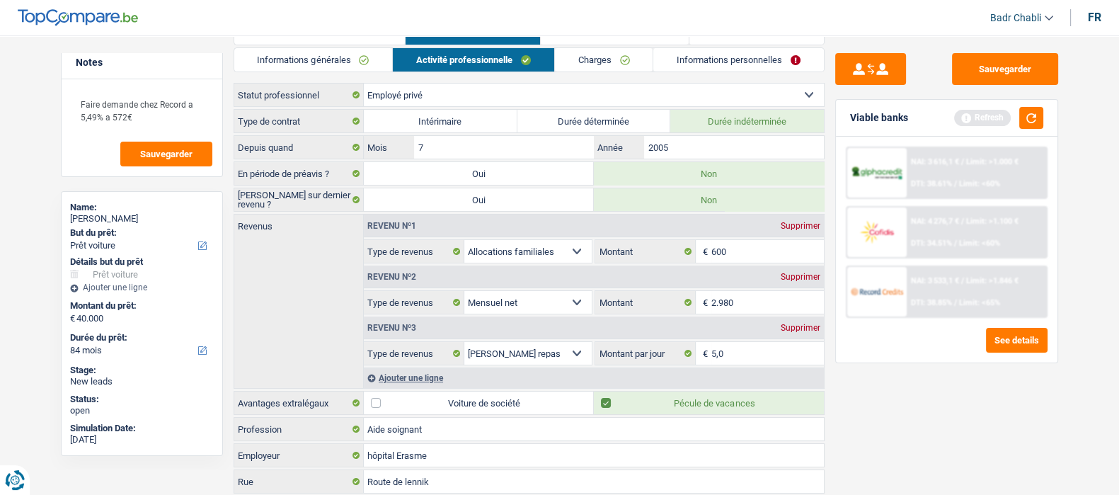
scroll to position [0, 0]
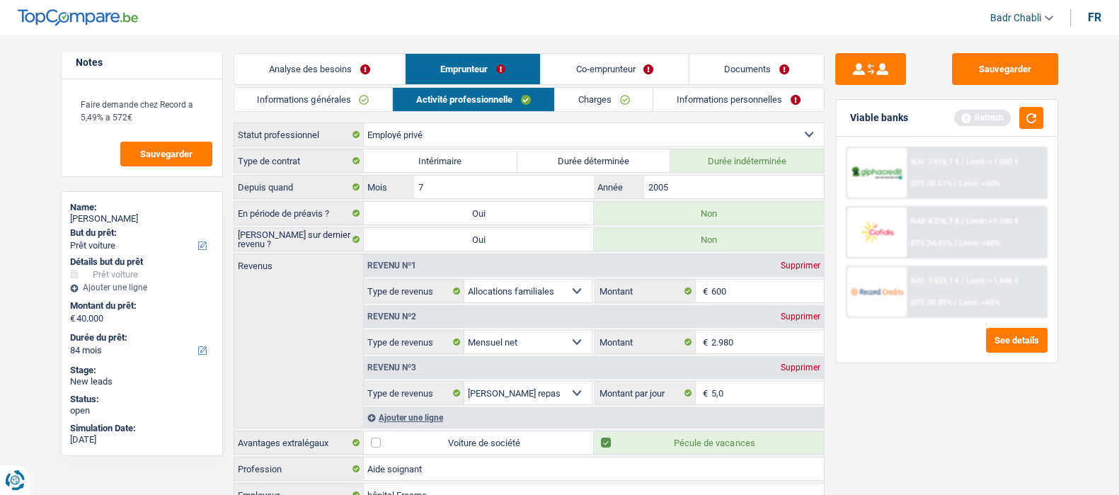
click at [598, 77] on link "Co-emprunteur" at bounding box center [614, 69] width 147 height 30
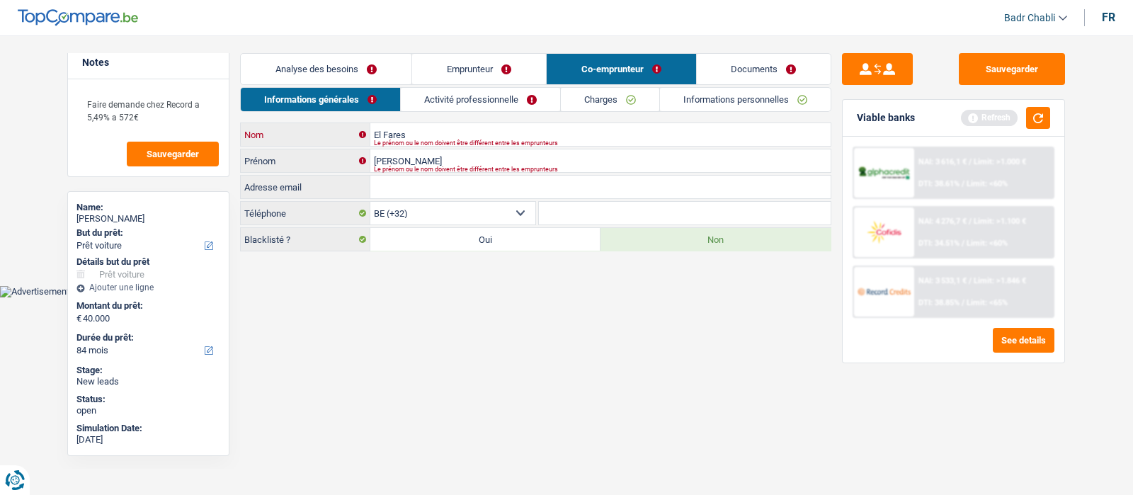
click at [424, 135] on input "El Fares" at bounding box center [600, 134] width 460 height 23
drag, startPoint x: 424, startPoint y: 135, endPoint x: 443, endPoint y: 139, distance: 19.6
click at [424, 135] on input "El Fares" at bounding box center [600, 134] width 460 height 23
type input "Youncha"
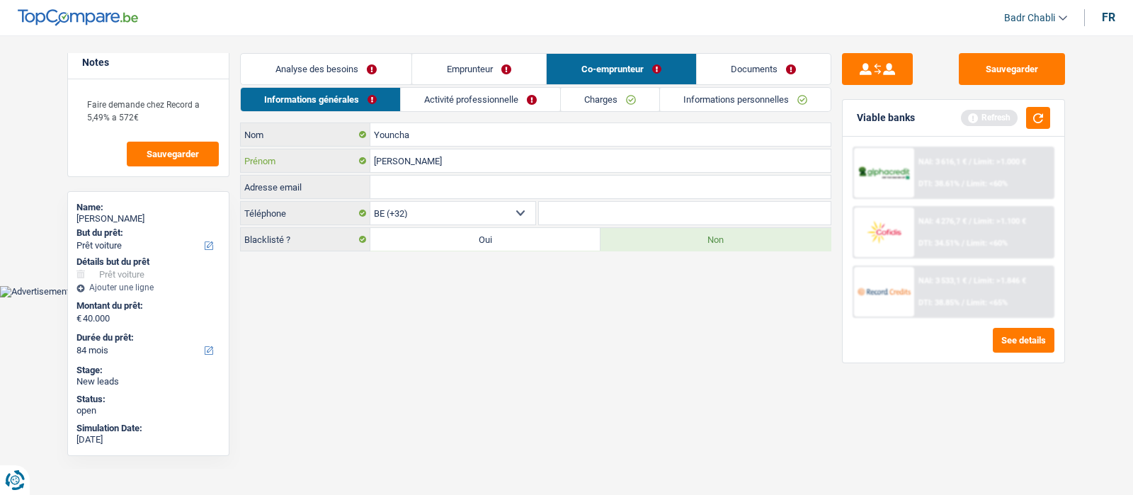
type input "Samira"
click at [457, 97] on link "Activité professionnelle" at bounding box center [480, 99] width 159 height 23
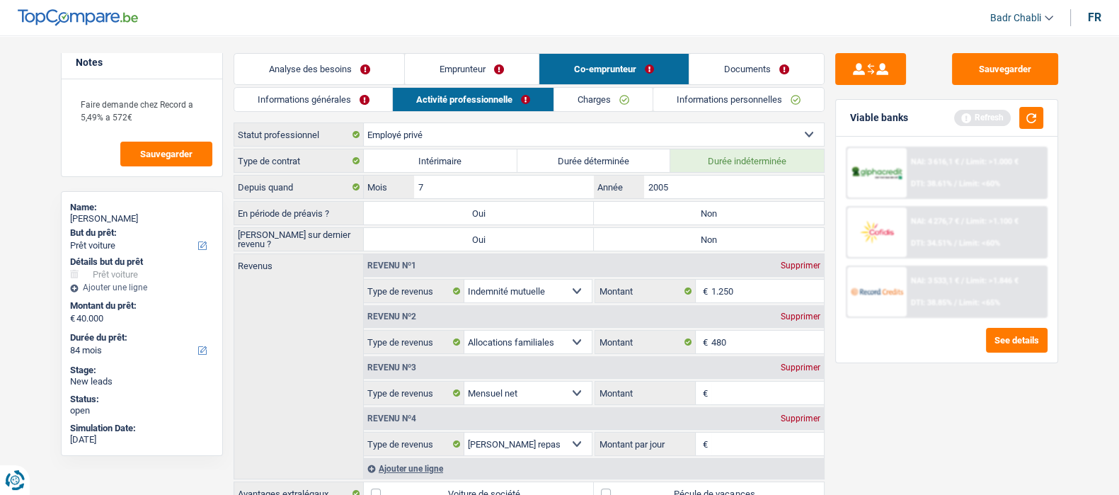
click at [692, 210] on label "Non" at bounding box center [709, 213] width 230 height 23
click at [692, 210] on input "Non" at bounding box center [709, 213] width 230 height 23
radio input "true"
click at [695, 231] on label "Non" at bounding box center [709, 239] width 230 height 23
click at [695, 231] on input "Non" at bounding box center [709, 239] width 230 height 23
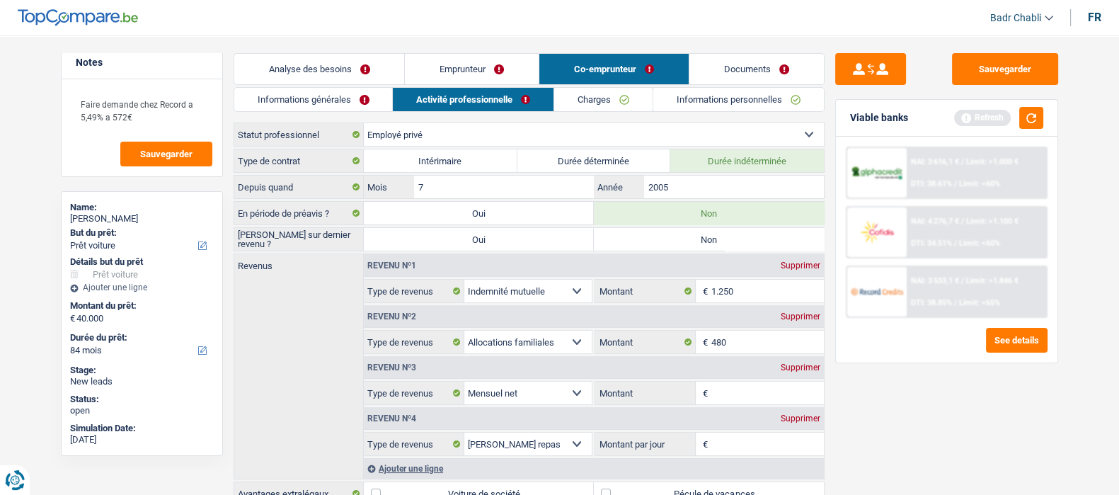
radio input "true"
click at [477, 142] on select "Ouvrier Employé privé Employé public Invalide Indépendant Pensionné Chômeur Mut…" at bounding box center [594, 134] width 460 height 23
select select "worker"
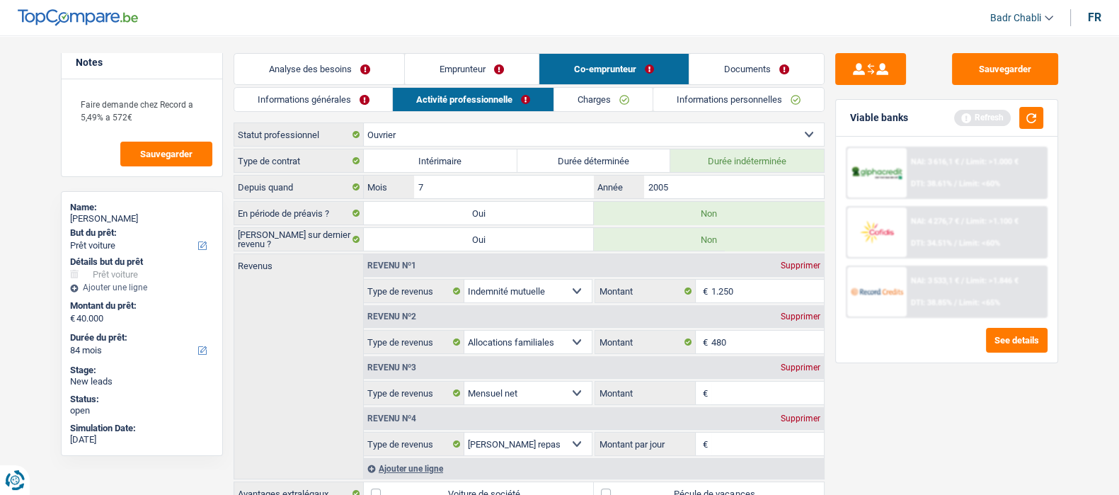
click at [364, 123] on select "Ouvrier Employé privé Employé public Invalide Indépendant Pensionné Chômeur Mut…" at bounding box center [594, 134] width 460 height 23
radio input "false"
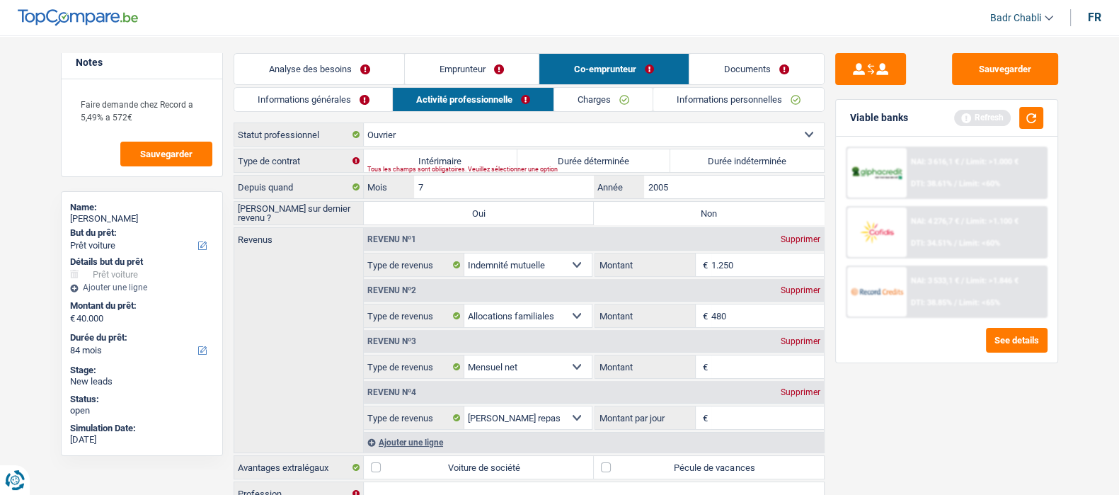
click at [740, 156] on label "Durée indéterminée" at bounding box center [747, 160] width 154 height 23
click at [740, 156] on input "Durée indéterminée" at bounding box center [747, 160] width 154 height 23
radio input "true"
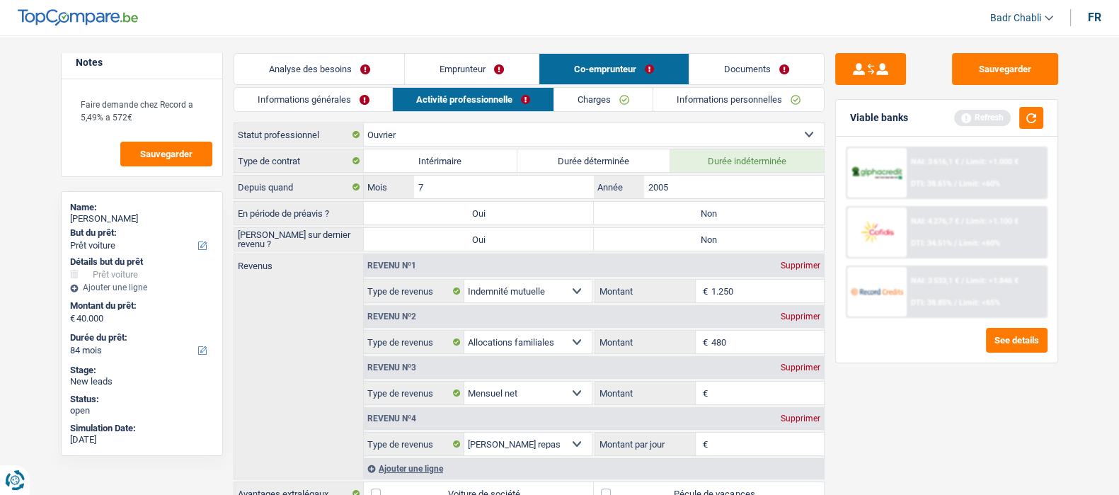
click at [512, 118] on div "Informations générales Activité professionnelle Charges Informations personnell…" at bounding box center [529, 332] width 591 height 491
click at [512, 132] on select "Ouvrier Employé privé Employé public Invalide Indépendant Pensionné Chômeur Mut…" at bounding box center [594, 134] width 460 height 23
select select "mutuality"
click at [364, 123] on select "Ouvrier Employé privé Employé public Invalide Indépendant Pensionné Chômeur Mut…" at bounding box center [594, 134] width 460 height 23
select select "mutualityIndemnity"
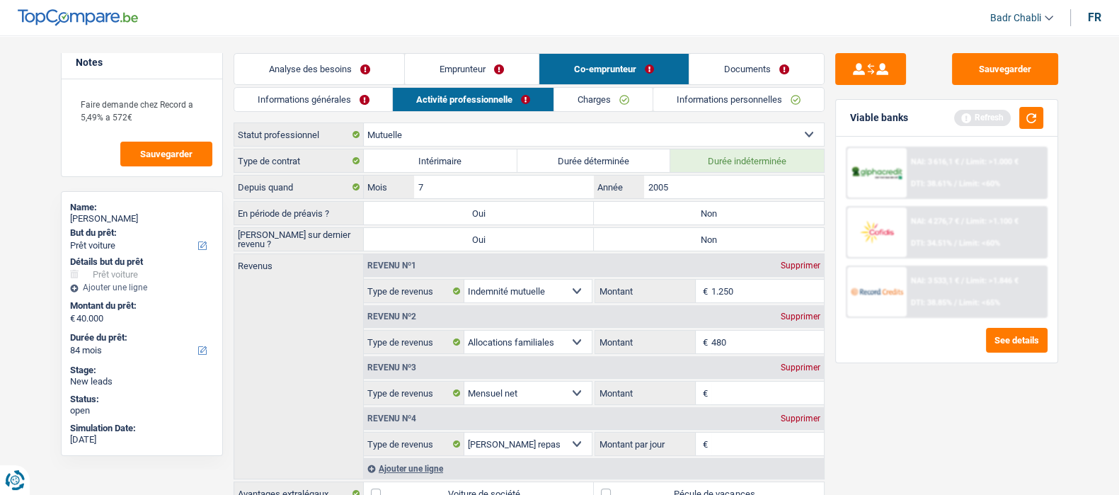
select select "familyAllowances"
select select "netSalary"
select select "mealVouchers"
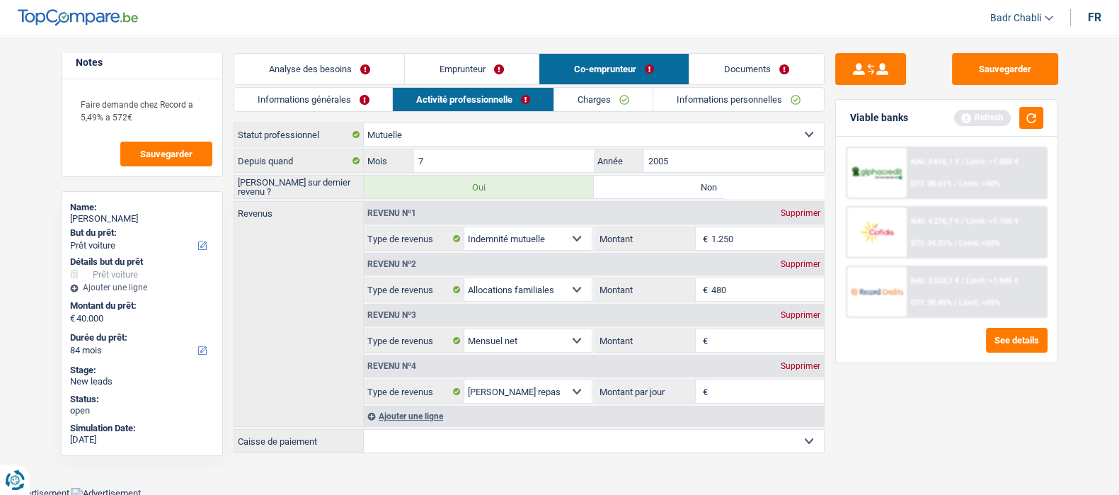
click at [697, 186] on label "Non" at bounding box center [709, 187] width 230 height 23
click at [697, 186] on input "Non" at bounding box center [709, 187] width 230 height 23
radio input "true"
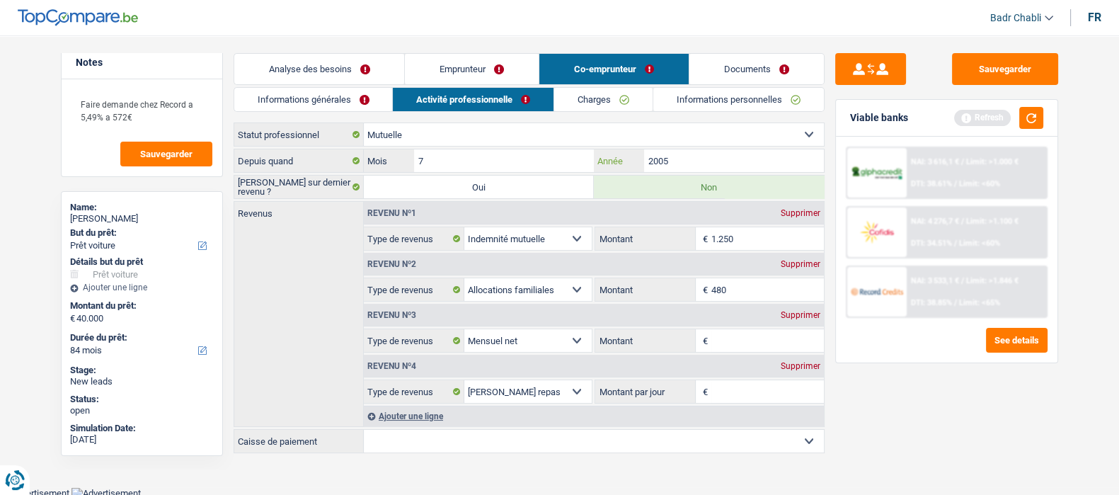
click at [670, 161] on input "2005" at bounding box center [733, 160] width 179 height 23
type input "2025"
click at [505, 156] on input "7" at bounding box center [503, 160] width 179 height 23
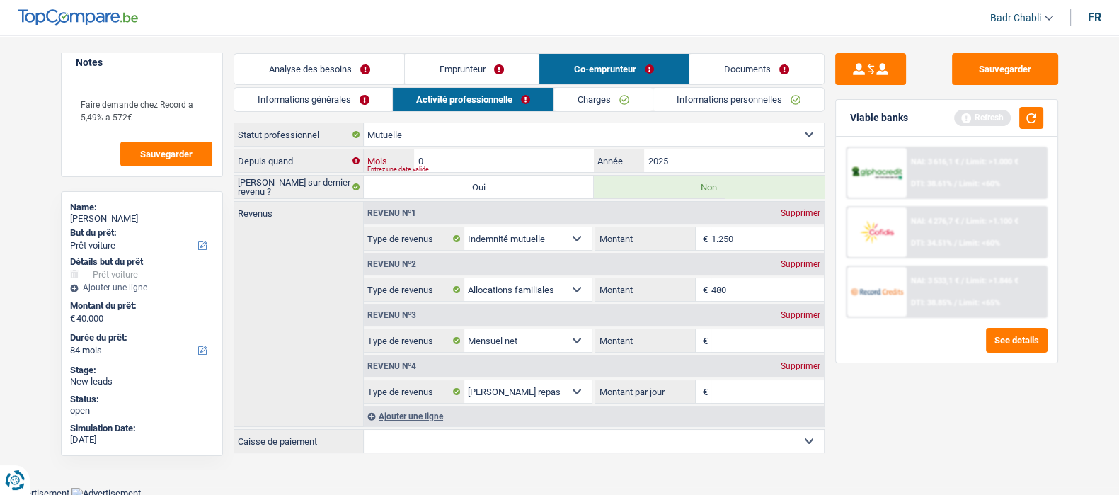
type input "01"
click at [806, 267] on div "Supprimer" at bounding box center [800, 264] width 47 height 8
select select "netSalary"
select select "mealVouchers"
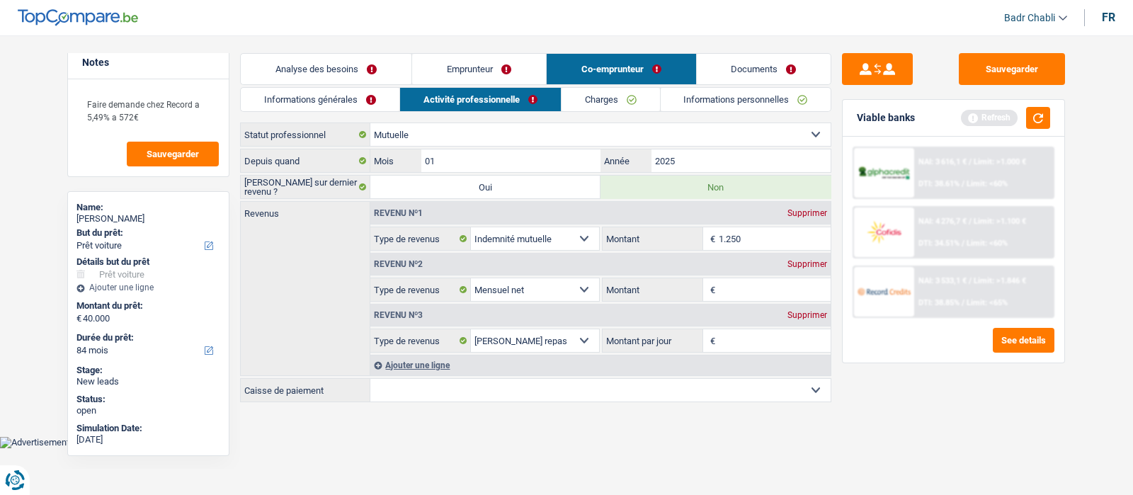
click at [806, 267] on div "Supprimer" at bounding box center [807, 264] width 47 height 8
select select "mealVouchers"
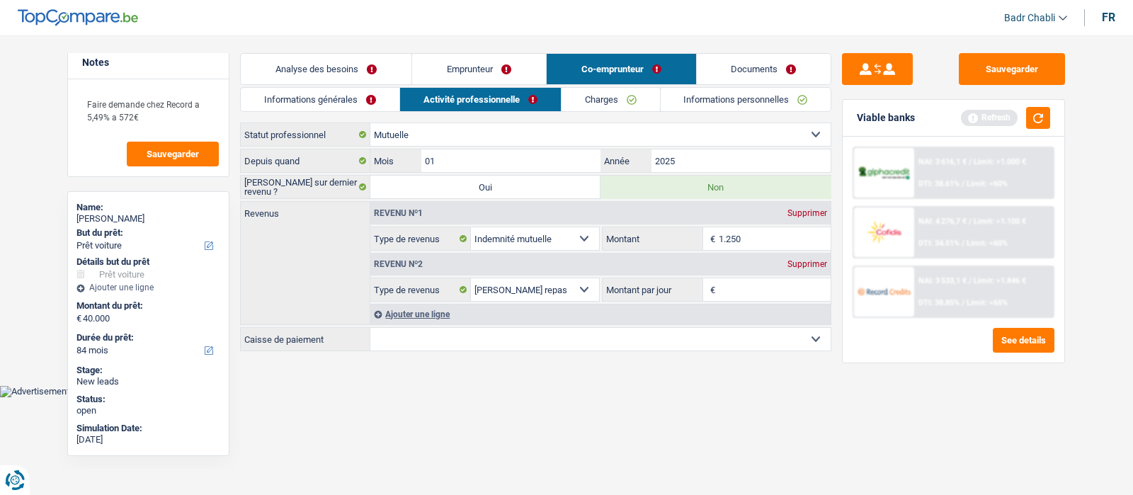
click at [806, 267] on div "Supprimer" at bounding box center [807, 264] width 47 height 8
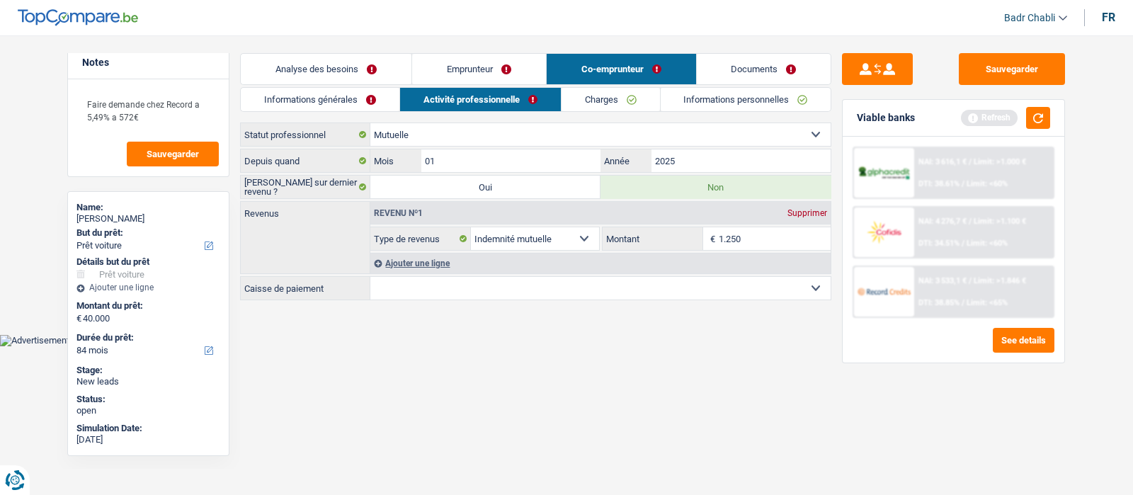
click at [479, 55] on link "Emprunteur" at bounding box center [479, 69] width 134 height 30
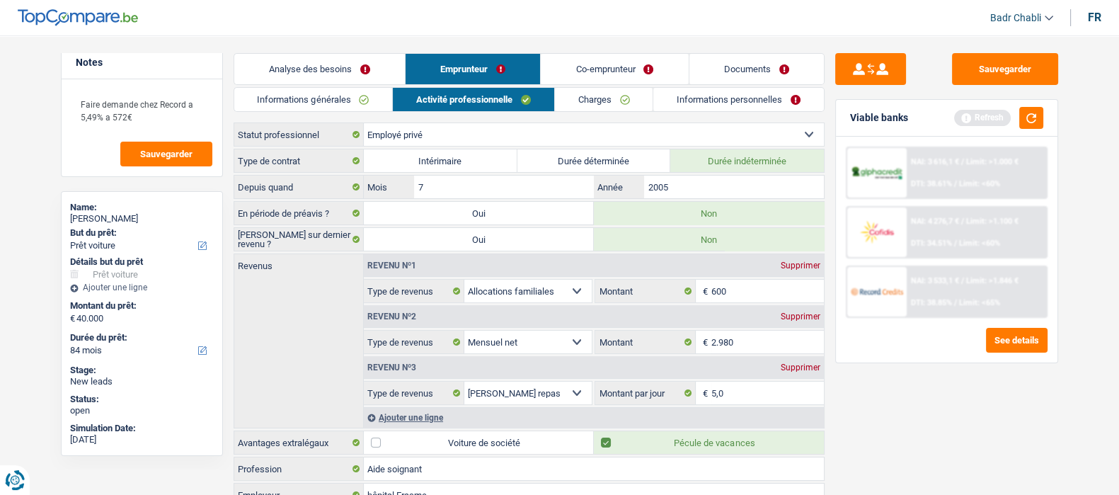
click at [624, 69] on link "Co-emprunteur" at bounding box center [614, 69] width 147 height 30
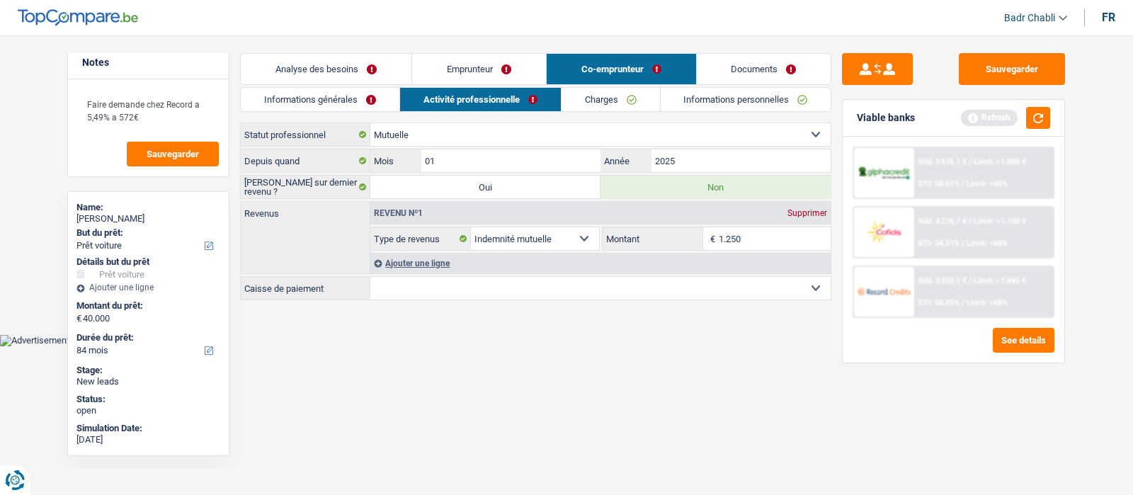
click at [746, 241] on input "1.250" at bounding box center [775, 238] width 113 height 23
type input "1.300"
click at [736, 285] on select "Mutualité Chrétienne Mutualité Socialiste (Solidaris) SPF Sécurité Sociale Unio…" at bounding box center [600, 288] width 460 height 23
select select "solidaris"
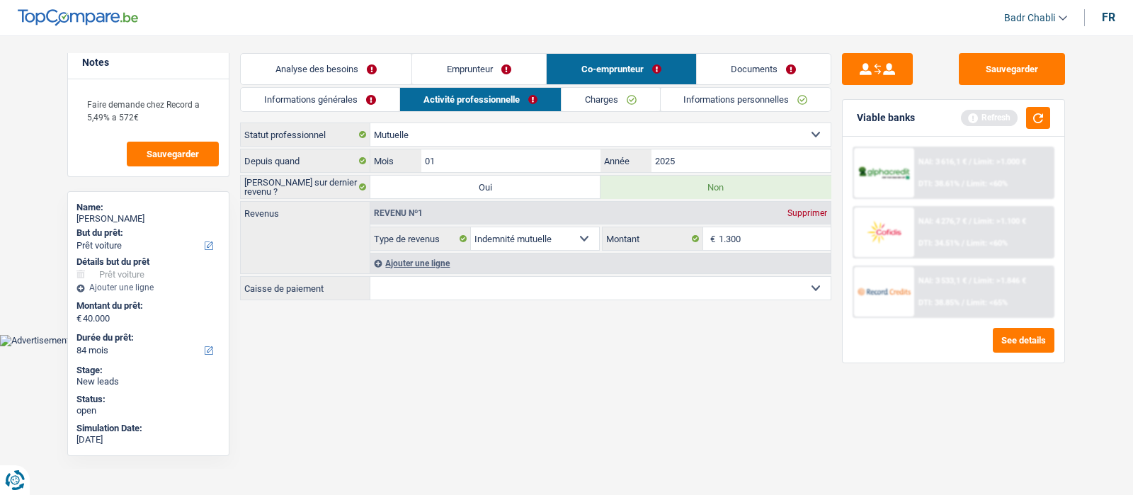
click at [370, 277] on select "Mutualité Chrétienne Mutualité Socialiste (Solidaris) SPF Sécurité Sociale Unio…" at bounding box center [600, 288] width 460 height 23
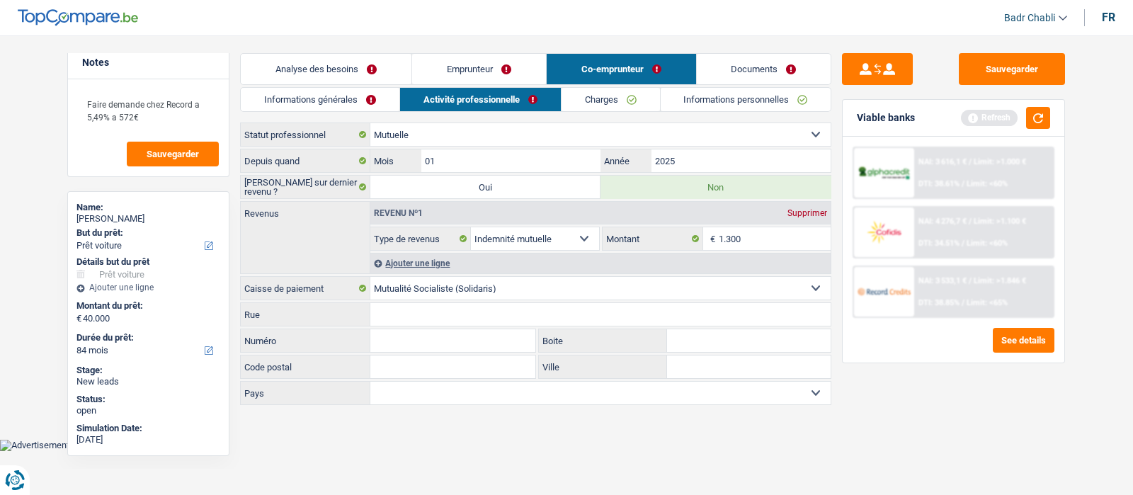
click at [497, 73] on link "Emprunteur" at bounding box center [479, 69] width 134 height 30
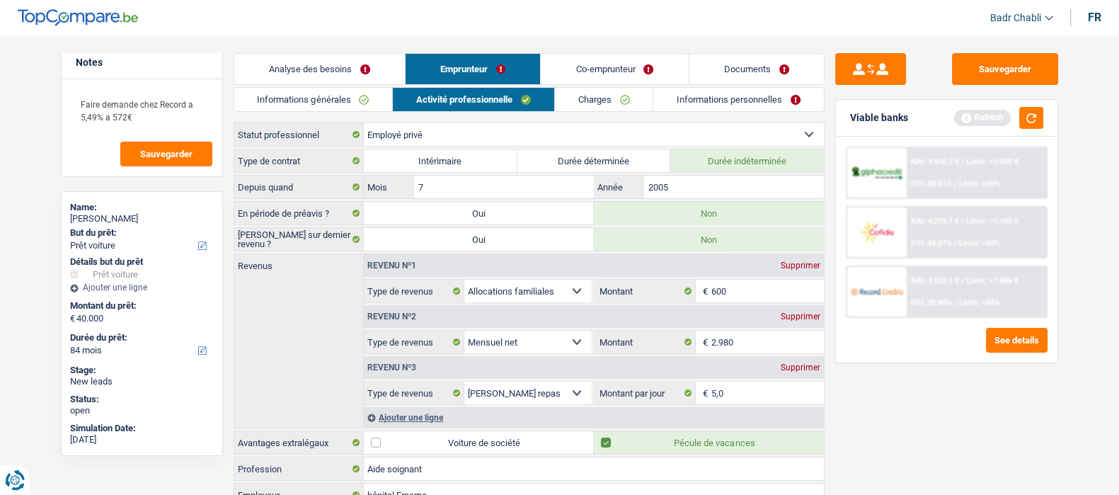
click at [648, 67] on link "Co-emprunteur" at bounding box center [614, 69] width 147 height 30
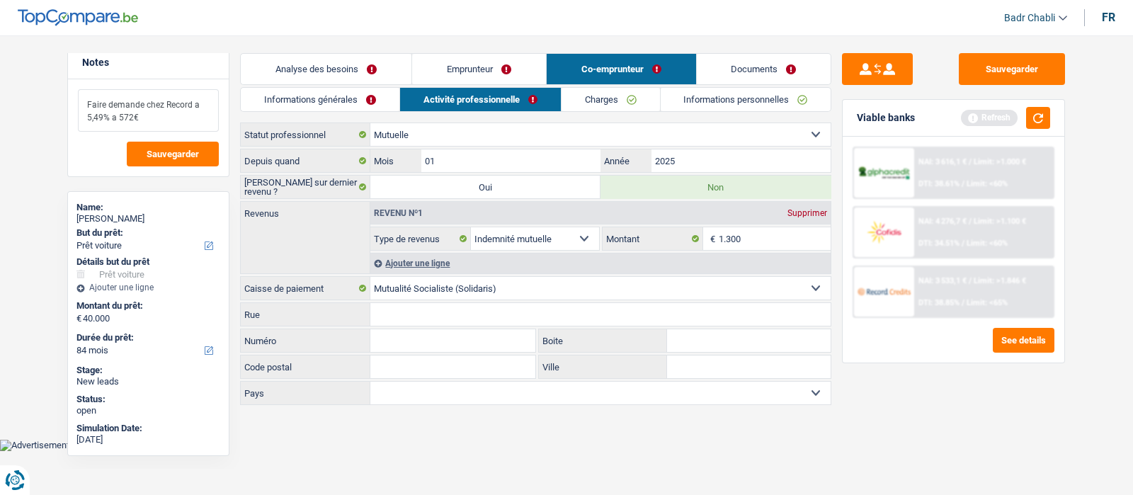
click at [197, 115] on textarea "Faire demande chez Record a 5,49% a 572€" at bounding box center [148, 110] width 141 height 42
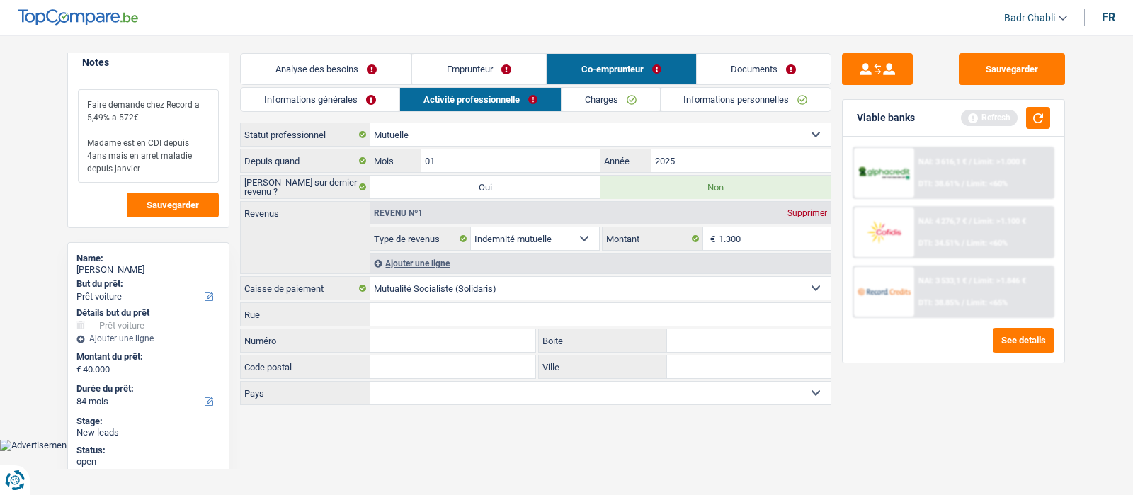
type textarea "Faire demande chez Record a 5,49% a 572€ Madame est en CDI depuis 4ans mais en …"
click at [601, 97] on link "Charges" at bounding box center [610, 99] width 98 height 23
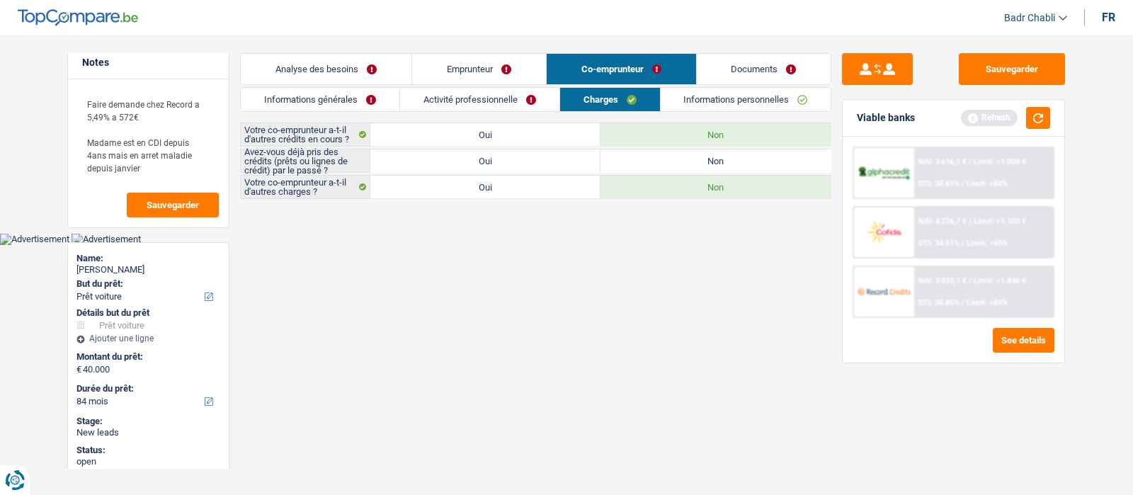
click at [670, 158] on label "Non" at bounding box center [715, 160] width 230 height 23
click at [670, 158] on input "Non" at bounding box center [715, 160] width 230 height 23
radio input "true"
click at [462, 96] on link "Activité professionnelle" at bounding box center [479, 99] width 159 height 23
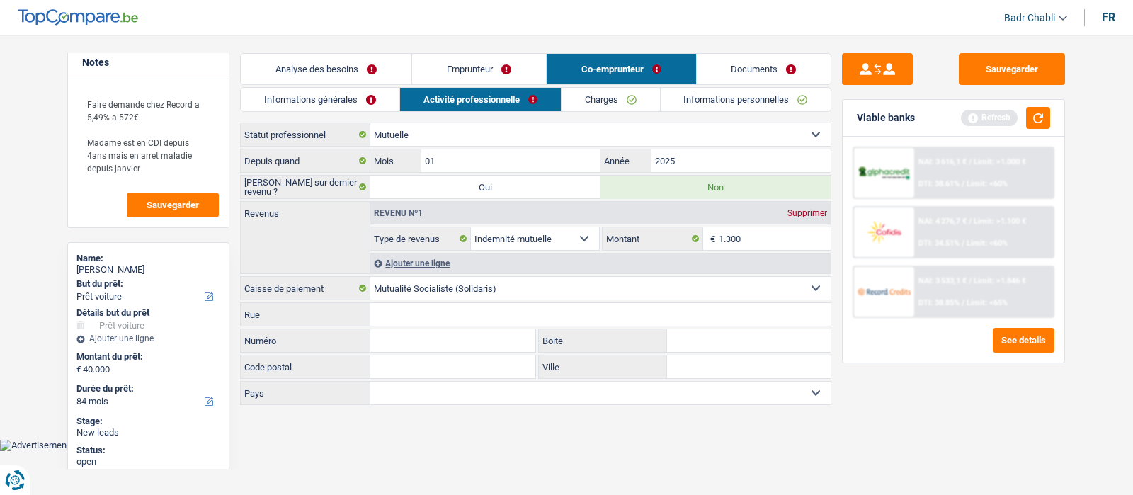
click at [338, 98] on link "Informations générales" at bounding box center [320, 99] width 159 height 23
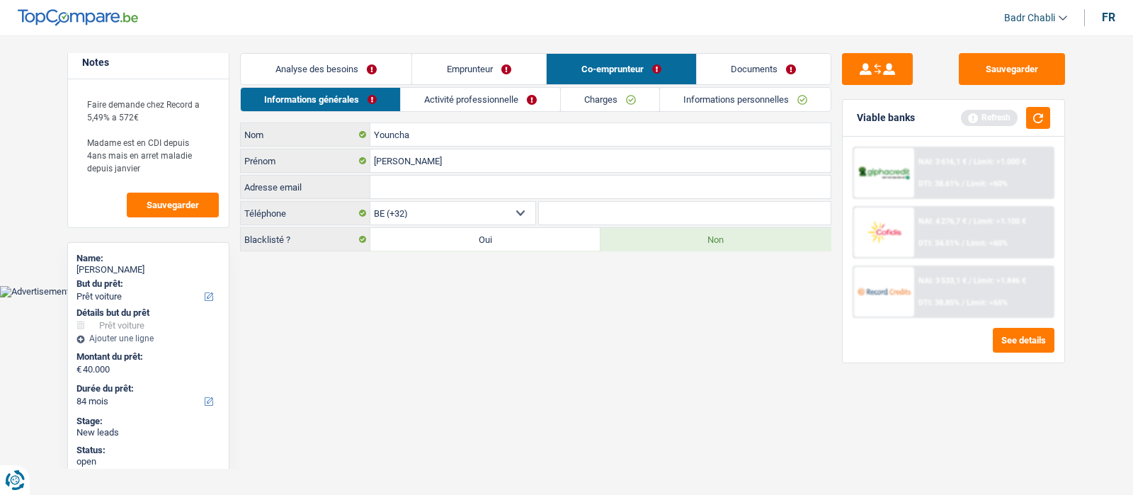
click at [492, 108] on link "Activité professionnelle" at bounding box center [480, 99] width 159 height 23
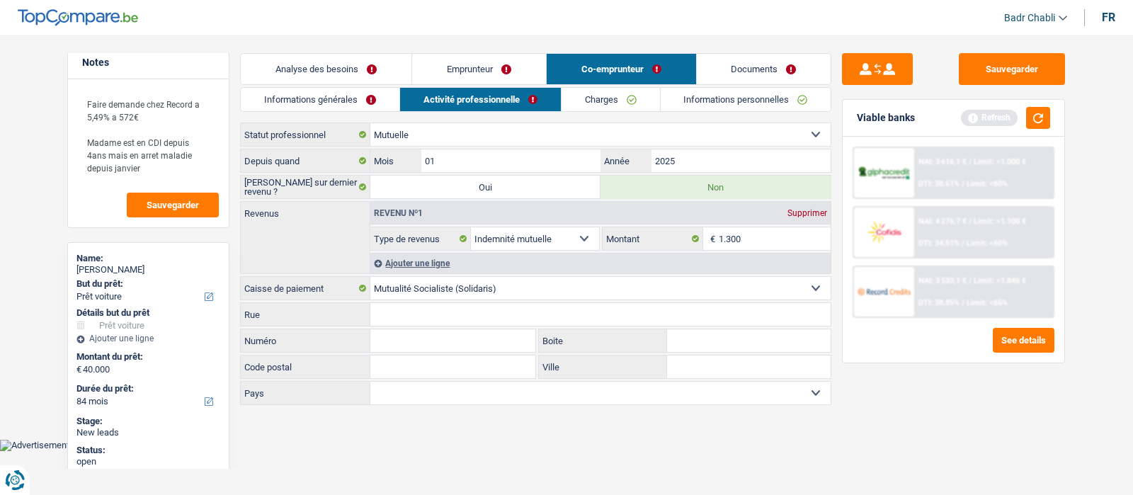
click at [602, 94] on link "Charges" at bounding box center [610, 99] width 98 height 23
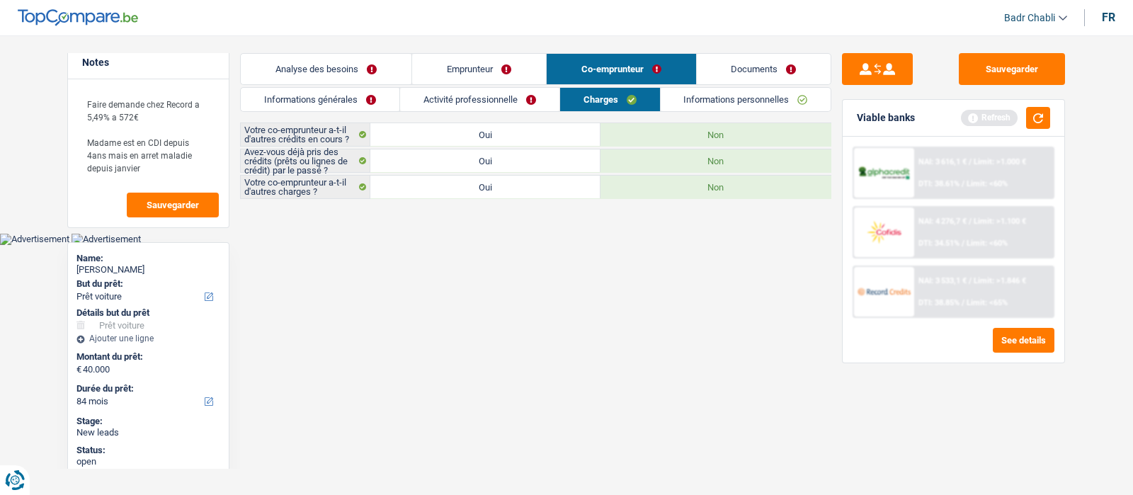
click at [729, 97] on link "Informations personnelles" at bounding box center [746, 99] width 171 height 23
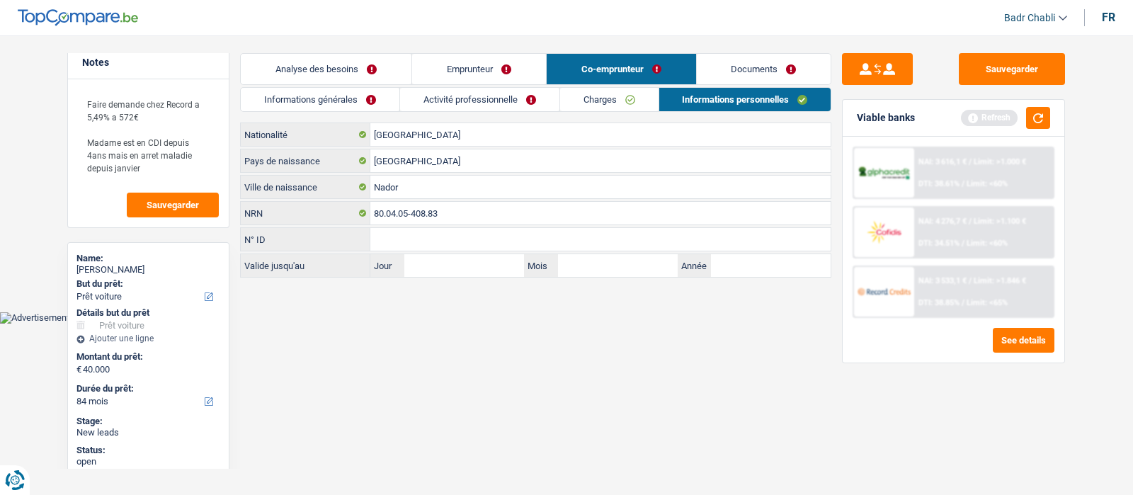
click at [458, 67] on link "Emprunteur" at bounding box center [479, 69] width 134 height 30
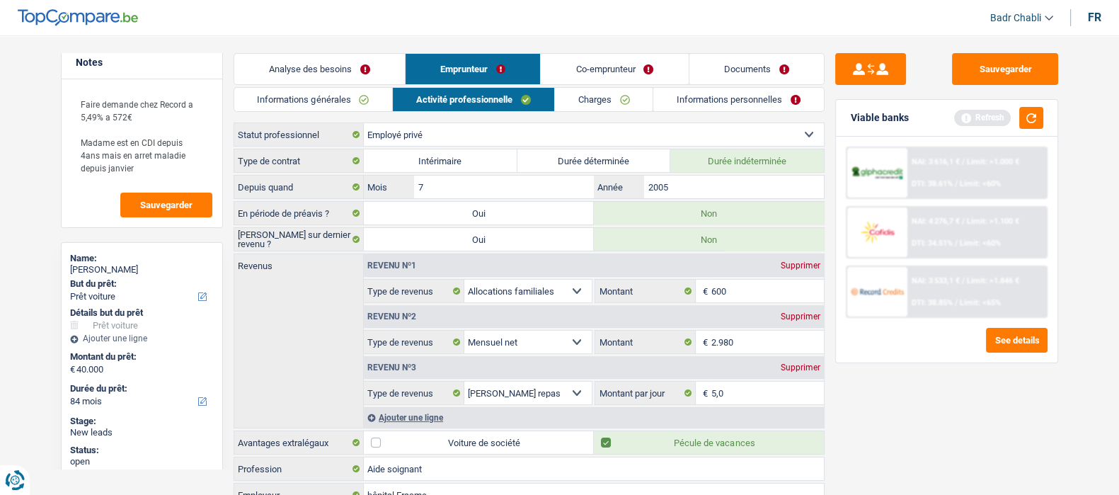
click at [720, 99] on link "Informations personnelles" at bounding box center [738, 99] width 171 height 23
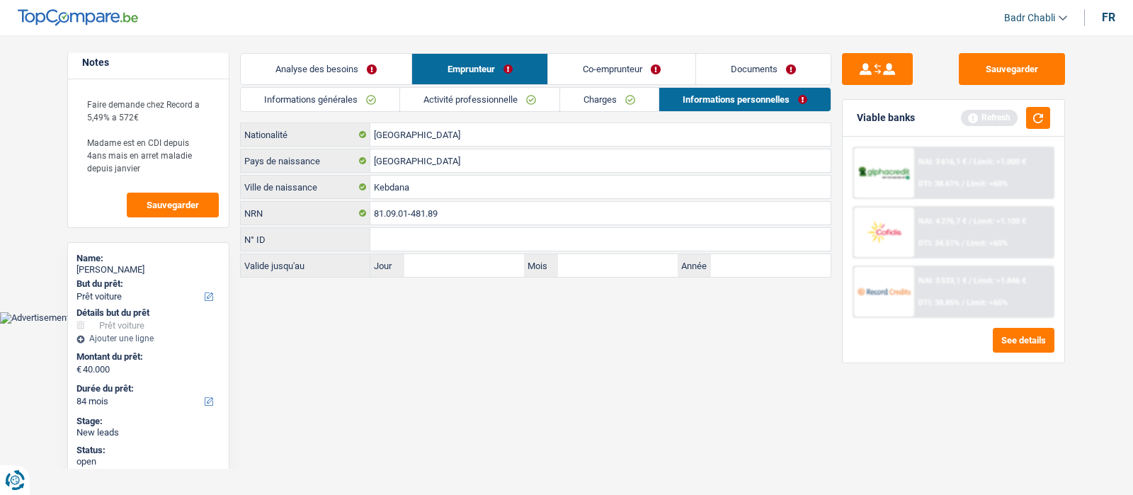
click at [647, 64] on link "Co-emprunteur" at bounding box center [621, 69] width 147 height 30
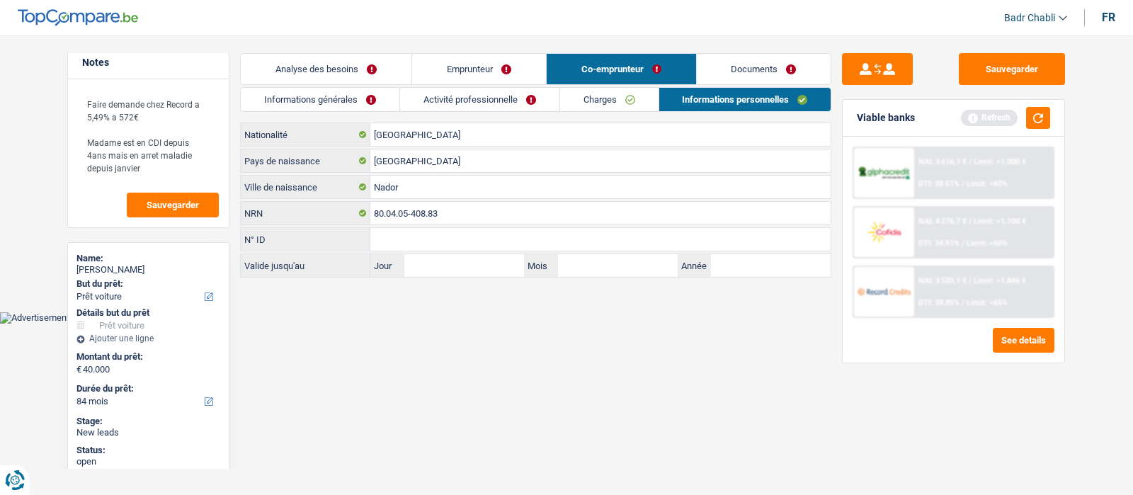
click at [793, 60] on link "Documents" at bounding box center [764, 69] width 135 height 30
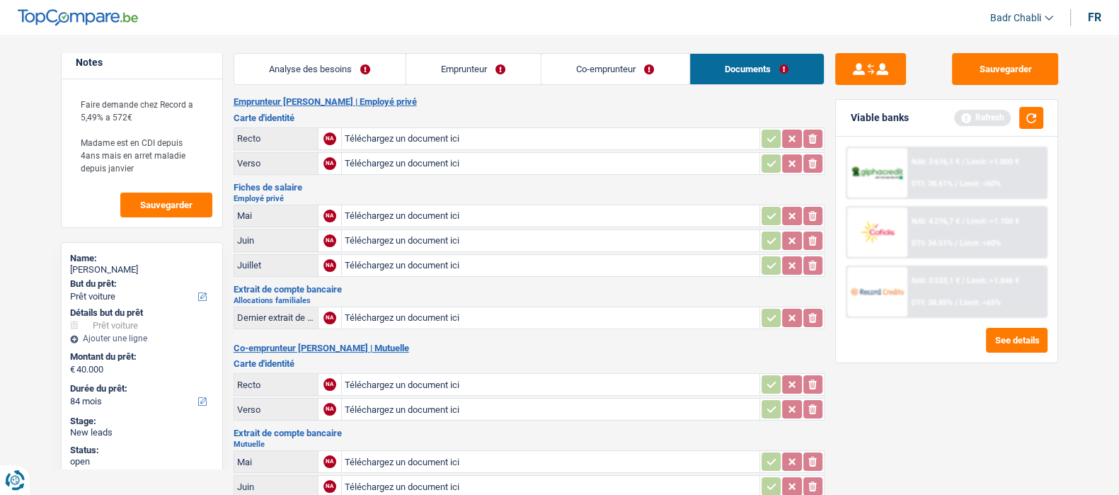
click at [626, 67] on link "Co-emprunteur" at bounding box center [616, 69] width 148 height 30
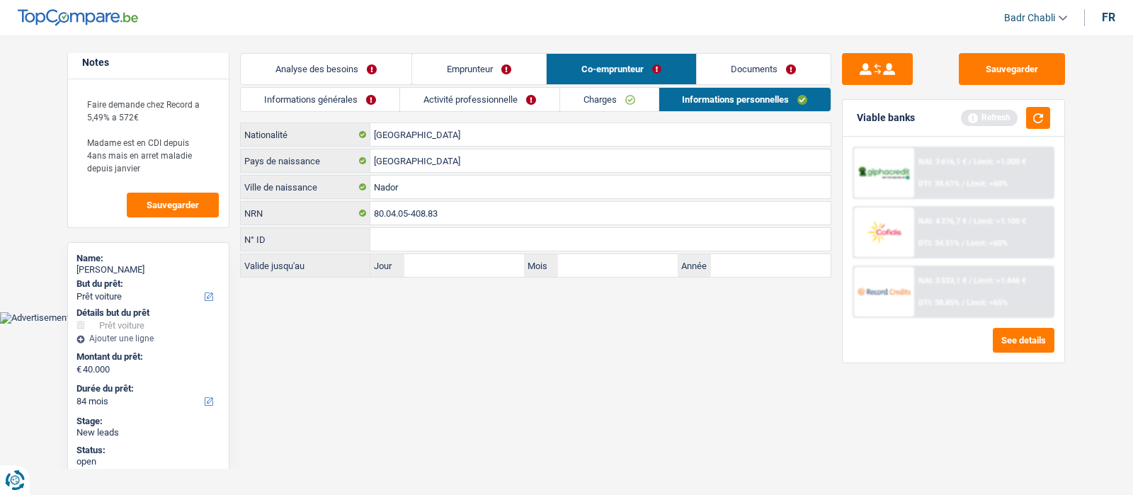
click at [1001, 51] on main "Notes Faire demande chez Record a 5,49% a 572€ Madame est en CDI depuis 4ans ma…" at bounding box center [566, 166] width 1133 height 290
click at [1002, 55] on button "Sauvegarder" at bounding box center [1012, 69] width 106 height 32
click at [1010, 82] on button "Sauvegarder" at bounding box center [1012, 69] width 106 height 32
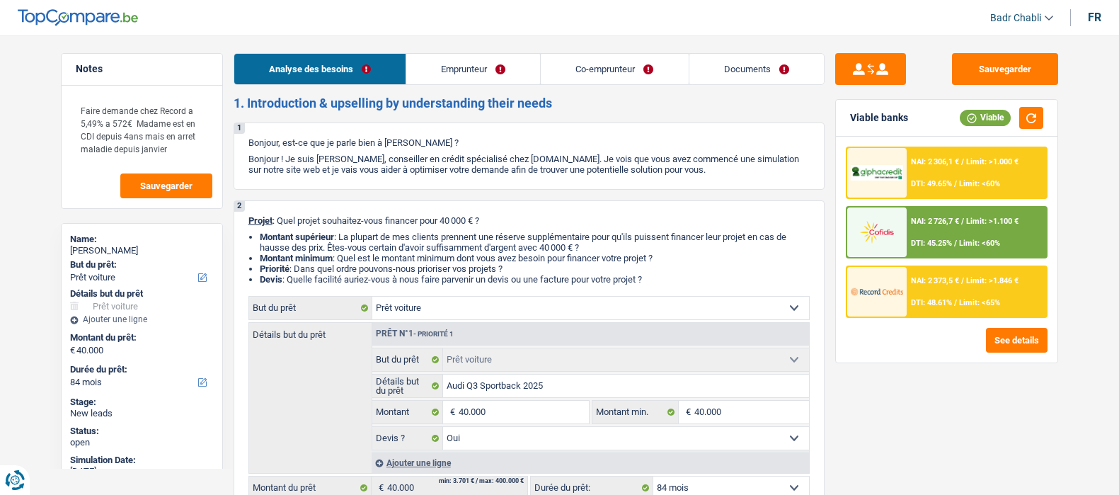
select select "car"
select select "84"
select select "car"
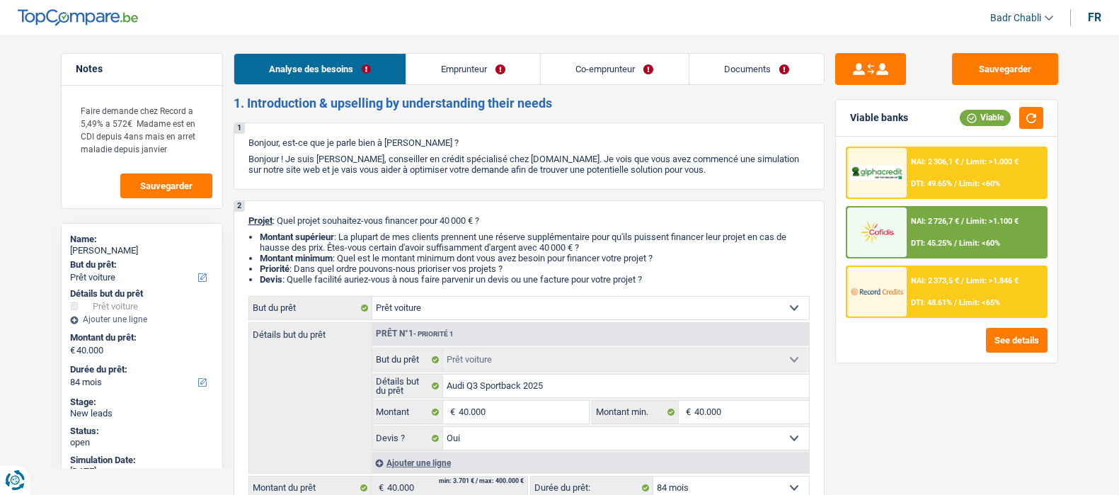
select select "yes"
select select "84"
select select "privateEmployee"
select select "mutuality"
select select "familyAllowances"
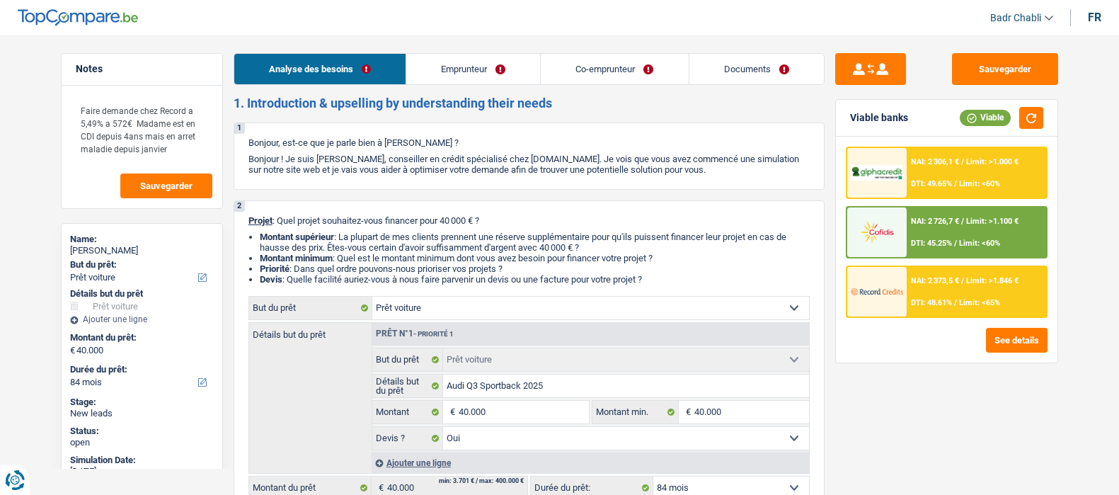
select select "netSalary"
select select "mealVouchers"
select select "mutualityIndemnity"
select select "ownerWithMortgage"
select select "mortgage"
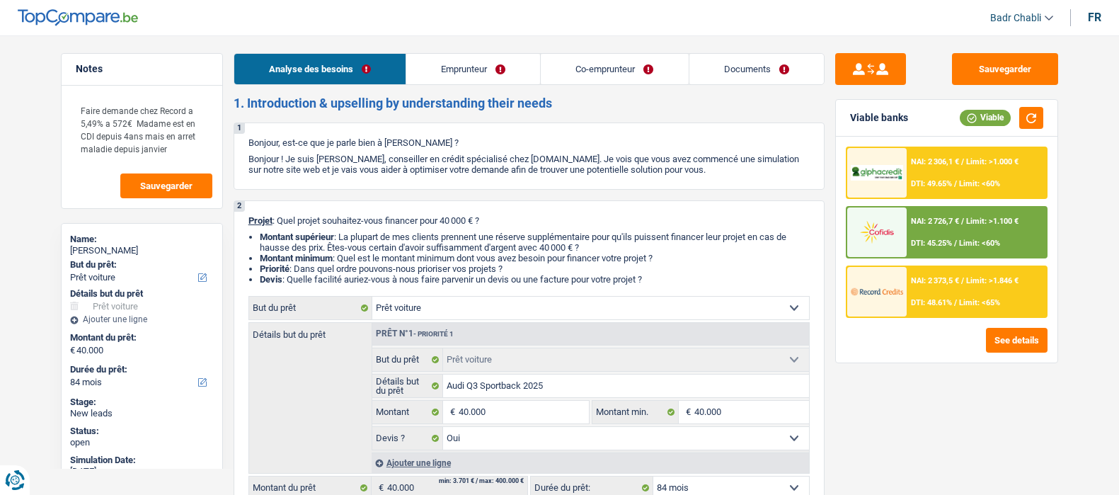
select select "300"
select select "renovationLoan"
select select "96"
select select "car"
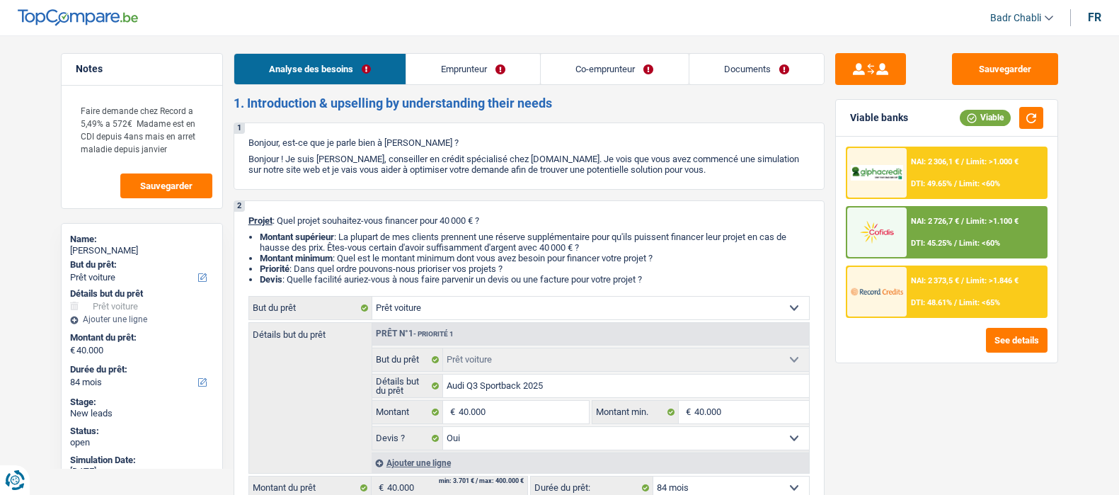
select select "yes"
select select "84"
click at [934, 161] on span "NAI: 2 306,1 €" at bounding box center [935, 161] width 48 height 9
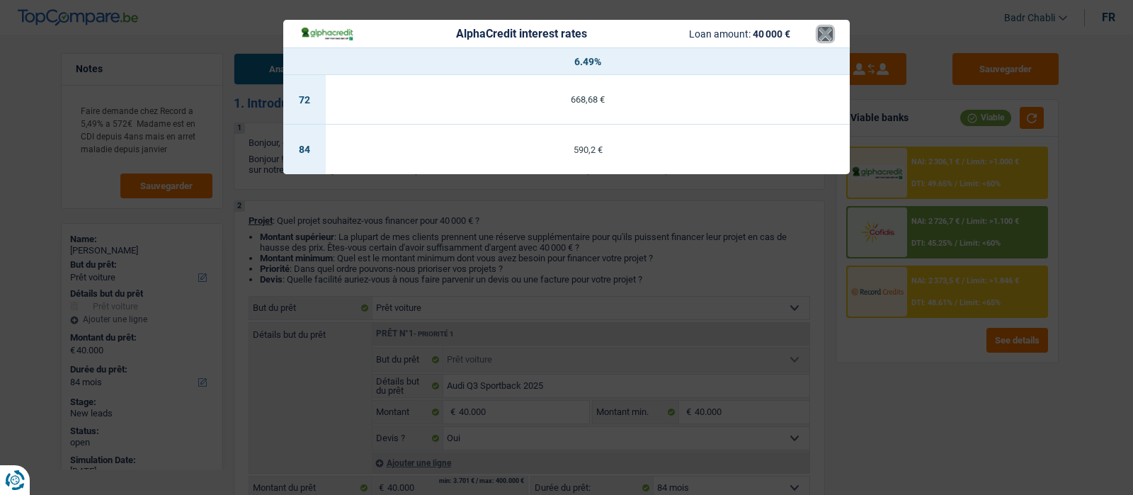
click at [825, 31] on button "×" at bounding box center [825, 34] width 15 height 14
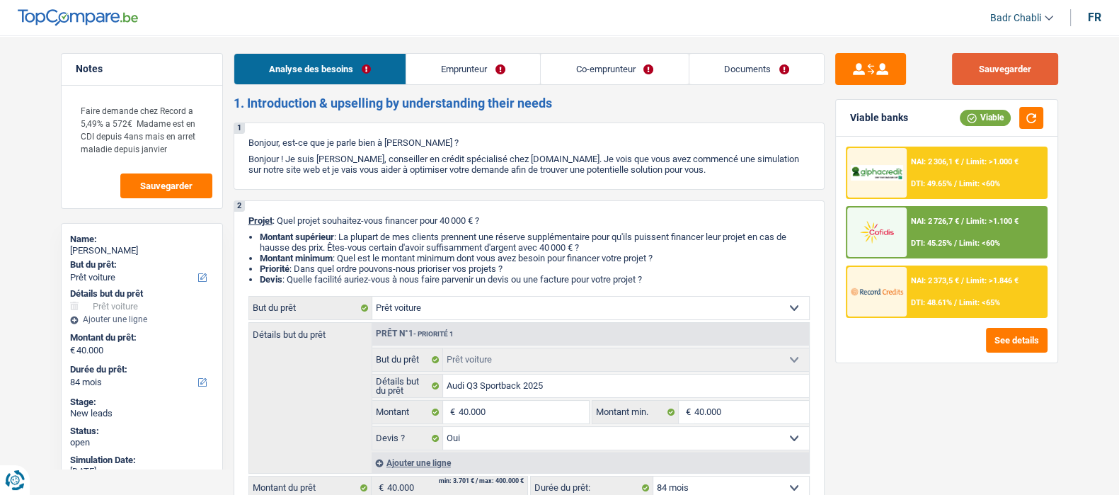
click at [1021, 62] on button "Sauvegarder" at bounding box center [1005, 69] width 106 height 32
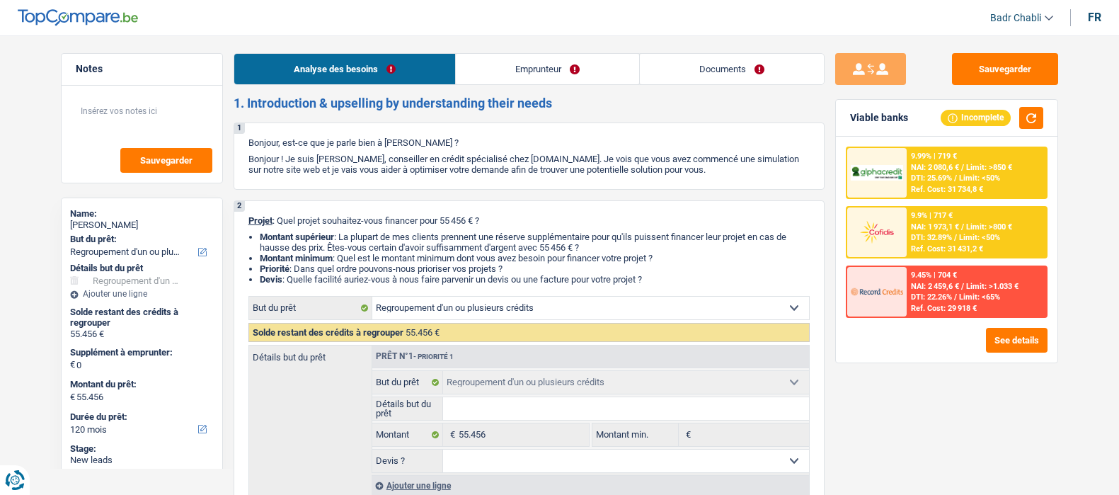
select select "refinancing"
select select "120"
select select "refinancing"
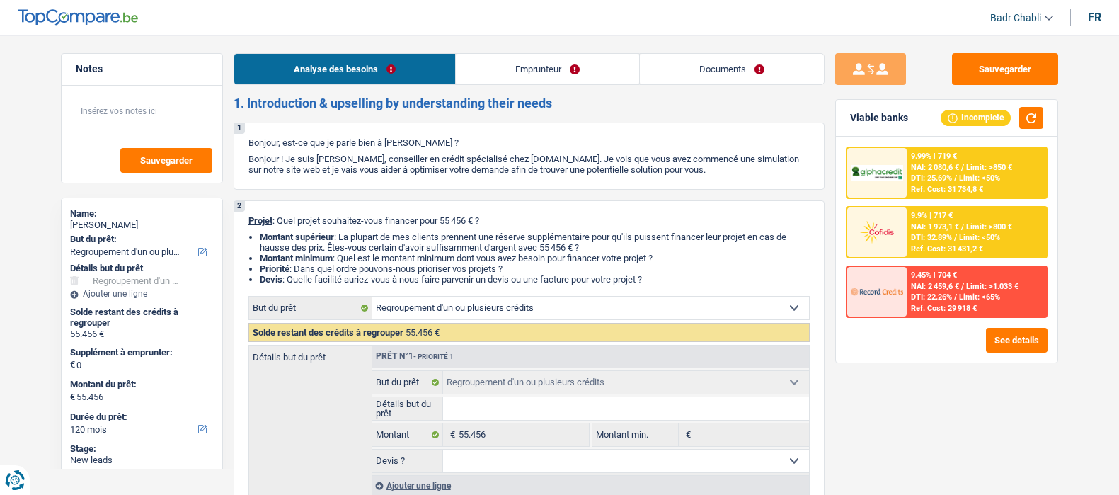
select select "120"
select select "privateEmployee"
select select "netSalary"
select select "mealVouchers"
select select "liveWithParents"
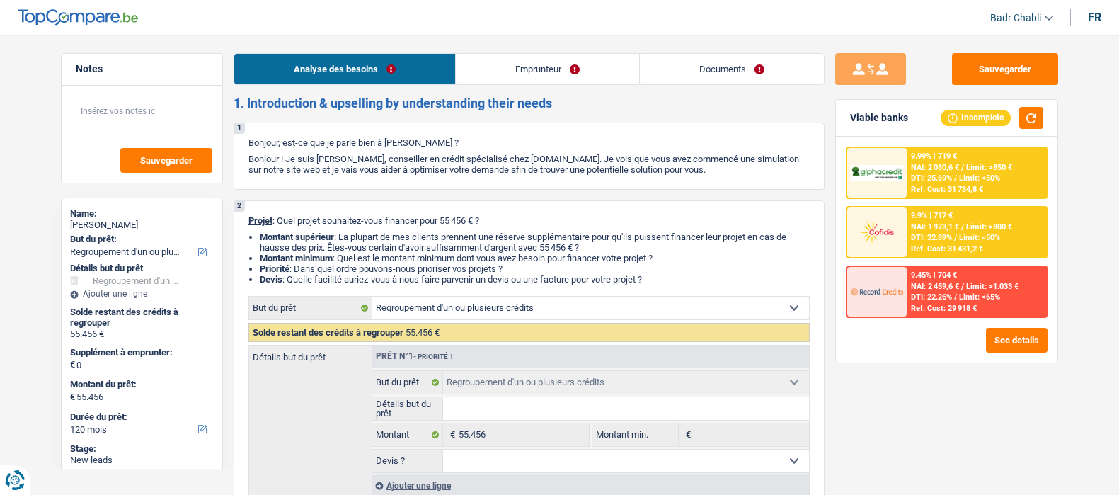
select select "personalLoan"
select select "other"
select select "120"
select select "refinancing"
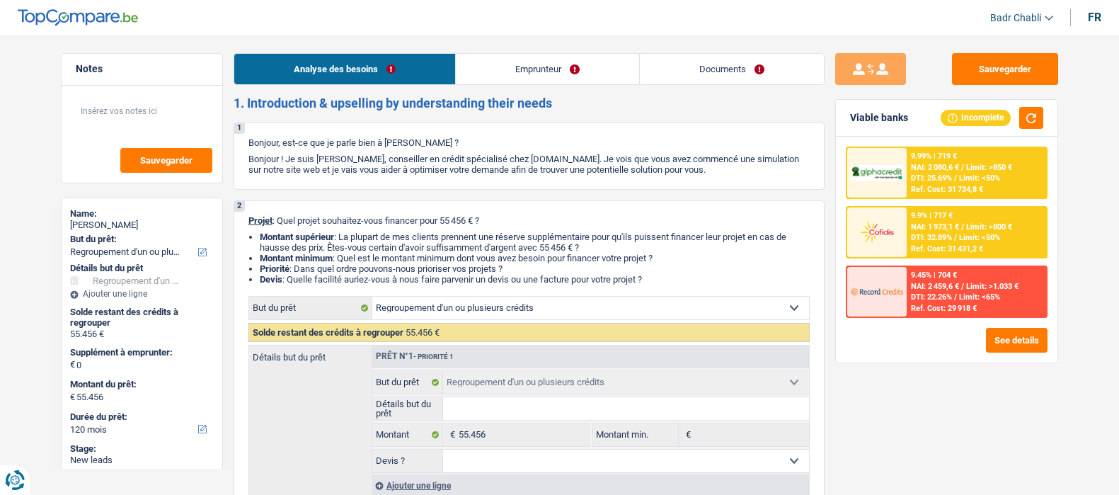
select select "120"
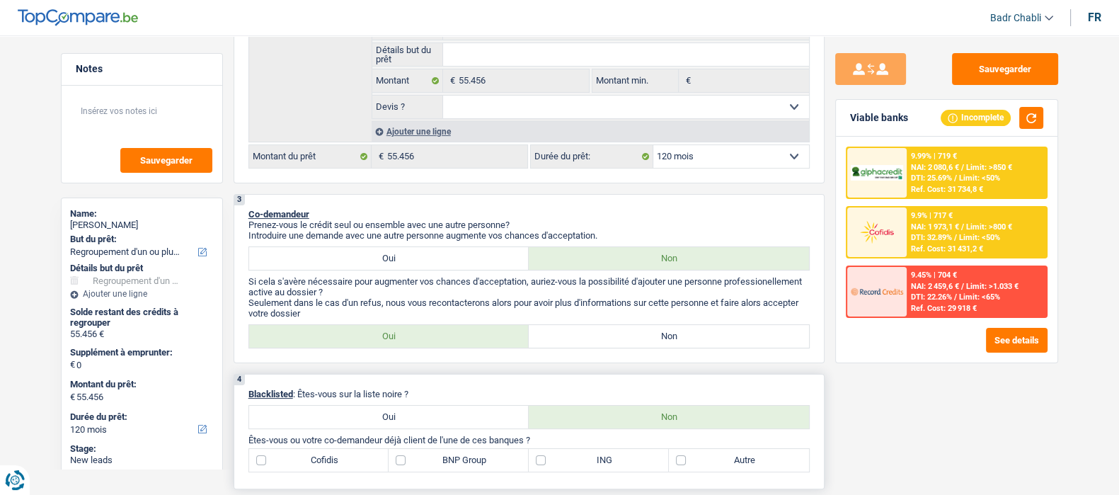
scroll to position [442, 0]
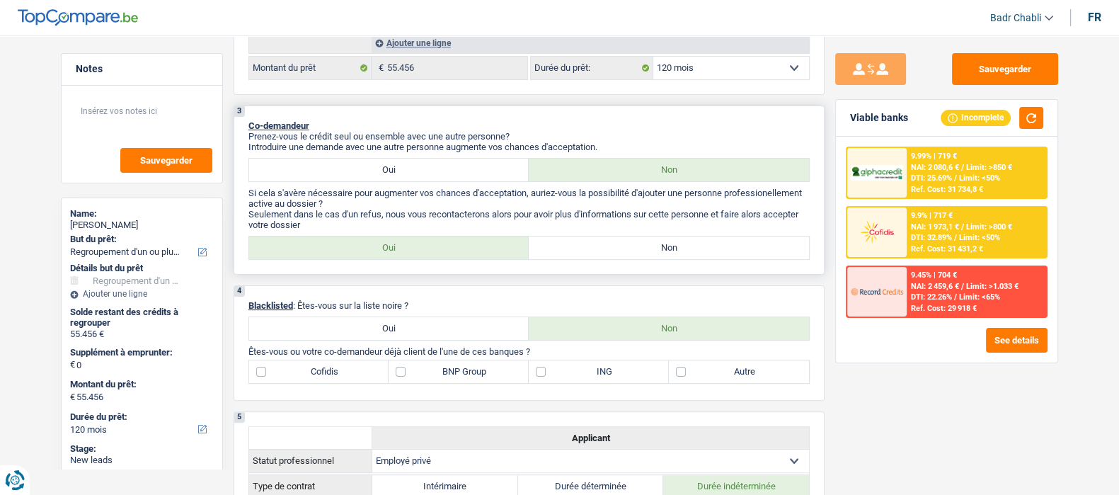
click at [639, 251] on label "Non" at bounding box center [669, 247] width 280 height 23
click at [639, 251] on input "Non" at bounding box center [669, 247] width 280 height 23
radio input "true"
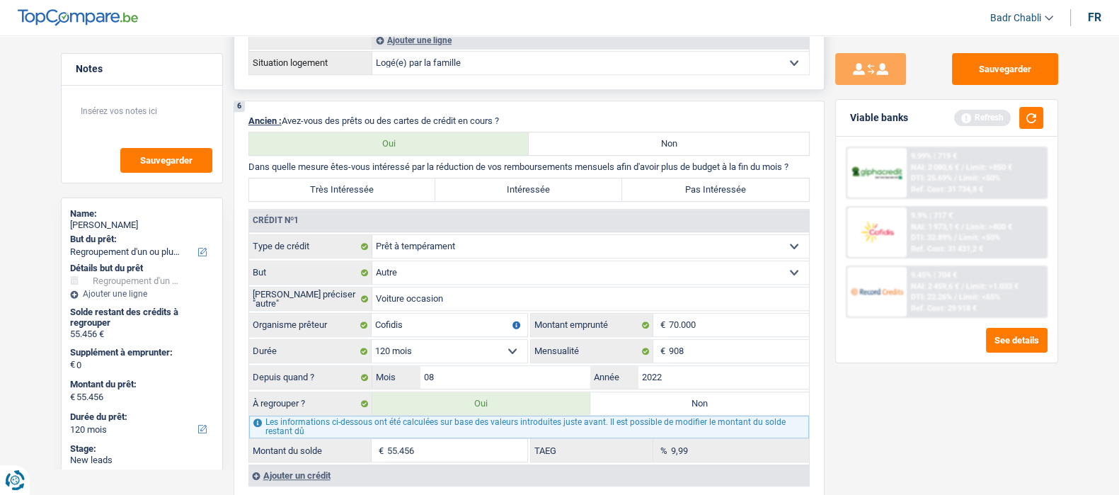
scroll to position [1150, 0]
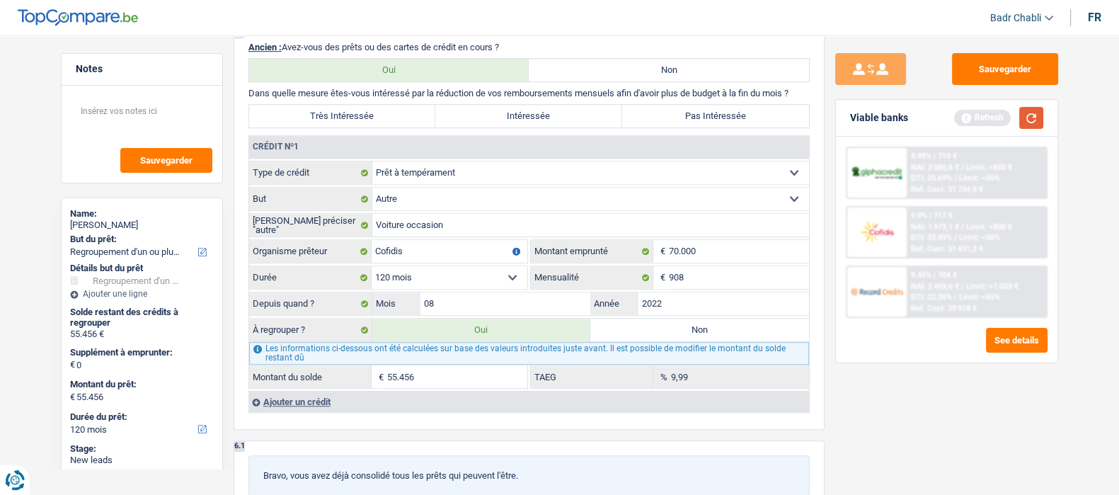
click at [1034, 121] on button "button" at bounding box center [1031, 118] width 24 height 22
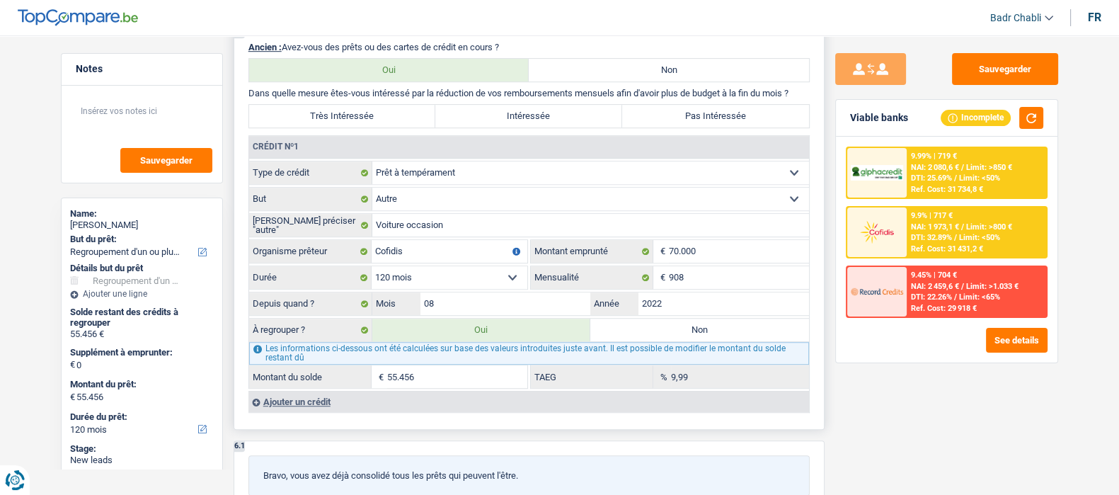
click at [425, 377] on input "55.456" at bounding box center [457, 376] width 140 height 23
type input "5"
select select "24"
type input "5"
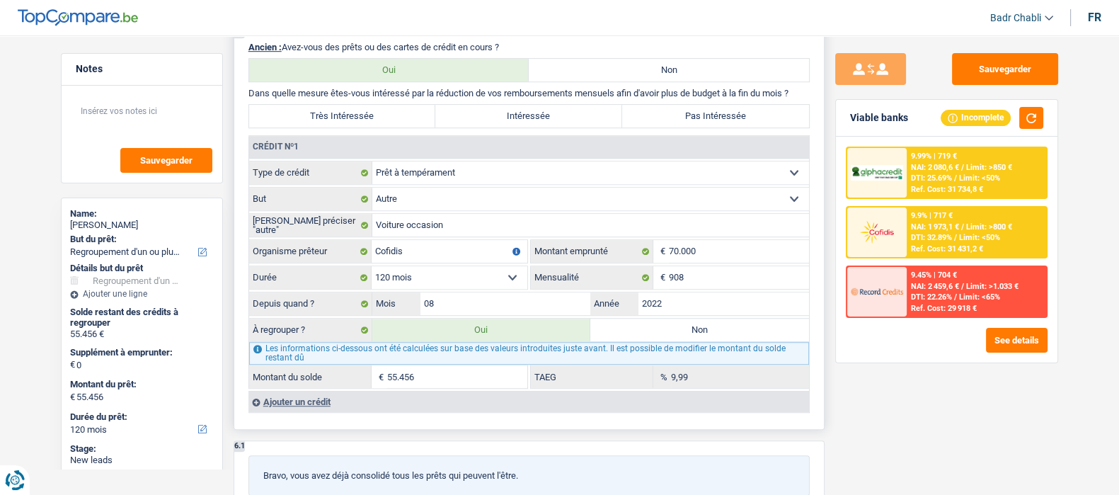
type input "5"
select select "24"
type input "5"
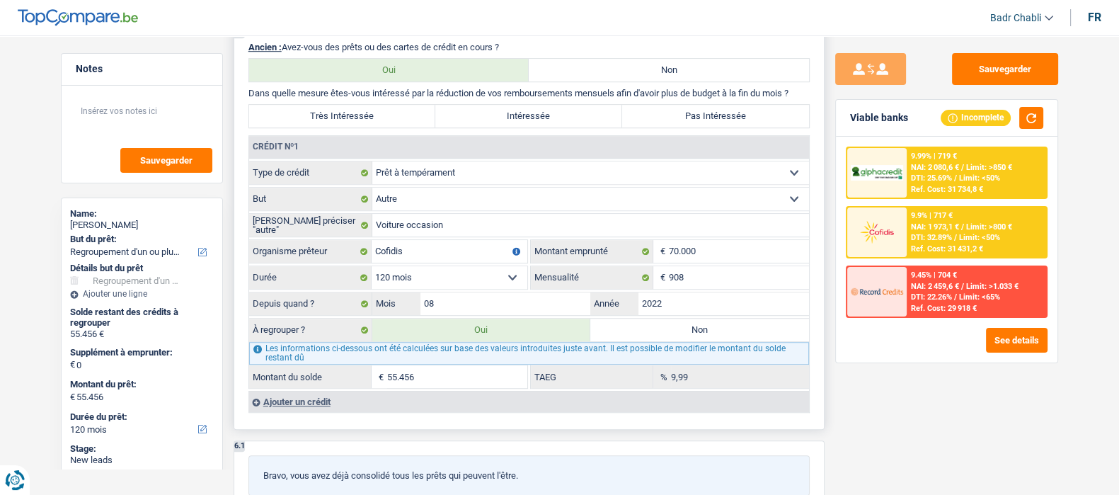
select select "24"
type input "56"
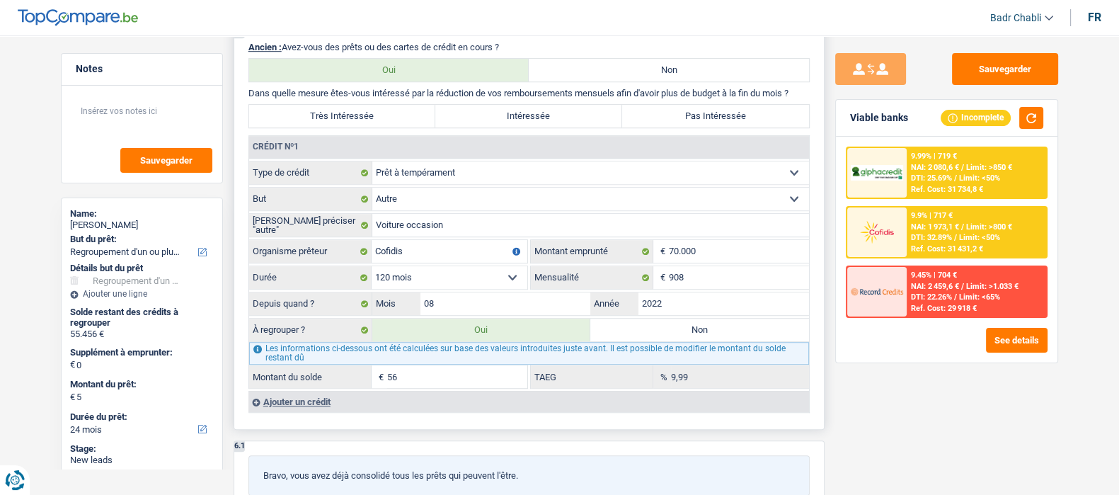
type input "56"
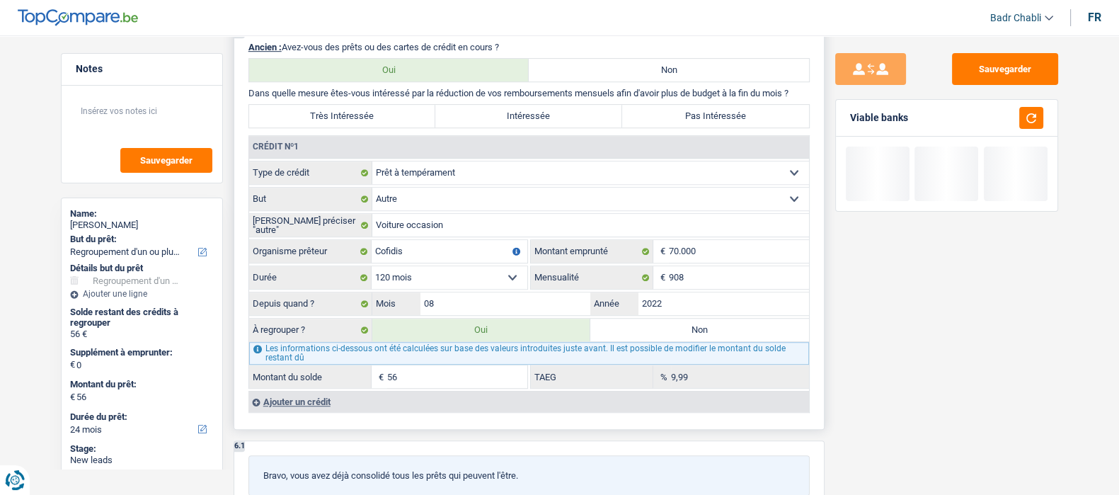
type input "560"
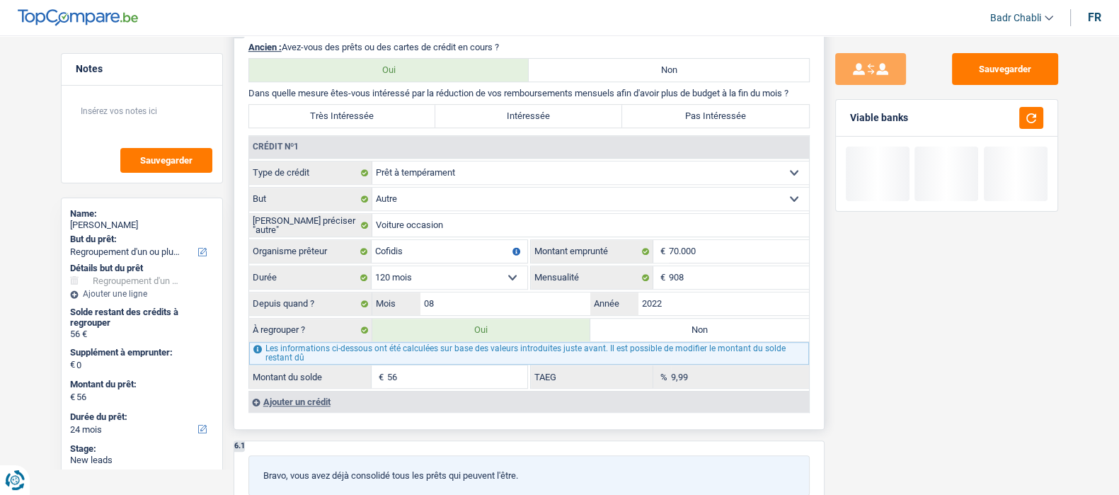
type input "560"
type input "5.600"
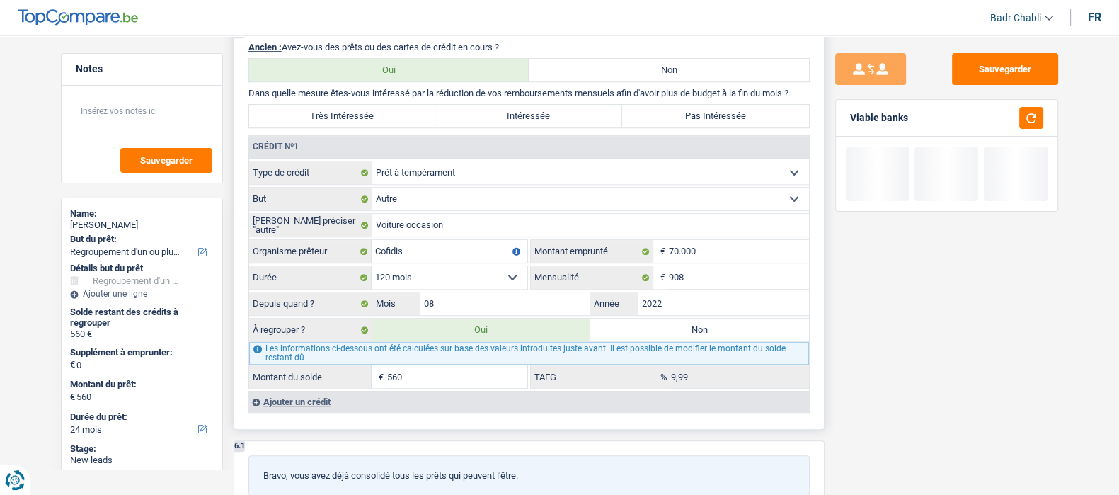
type input "5.600"
type input "56.000"
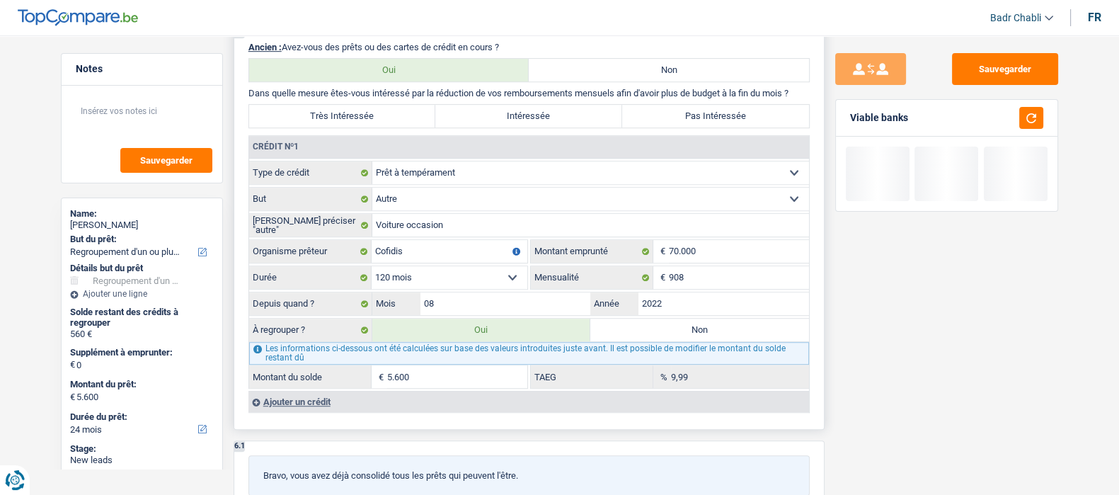
type input "56.000"
select select "144"
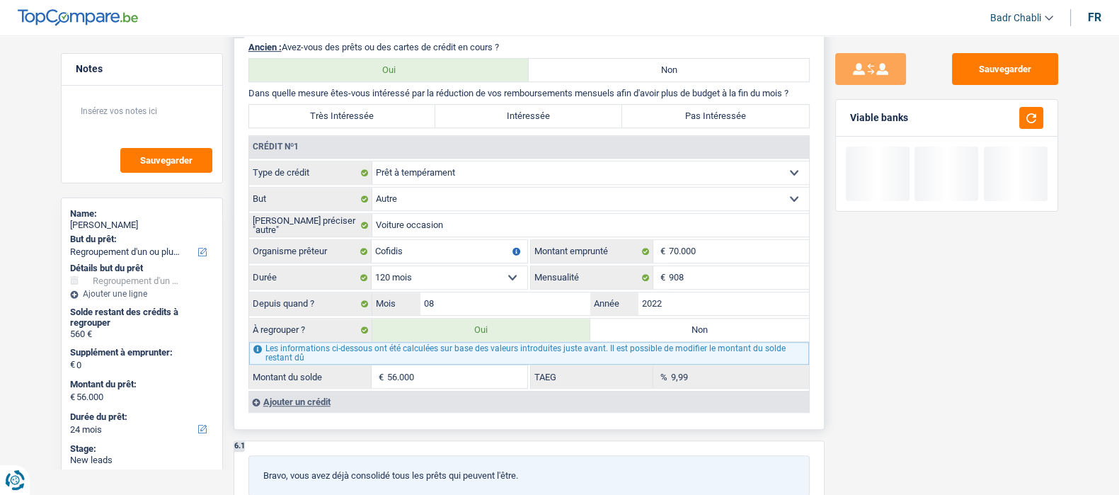
select select "144"
type input "56.000"
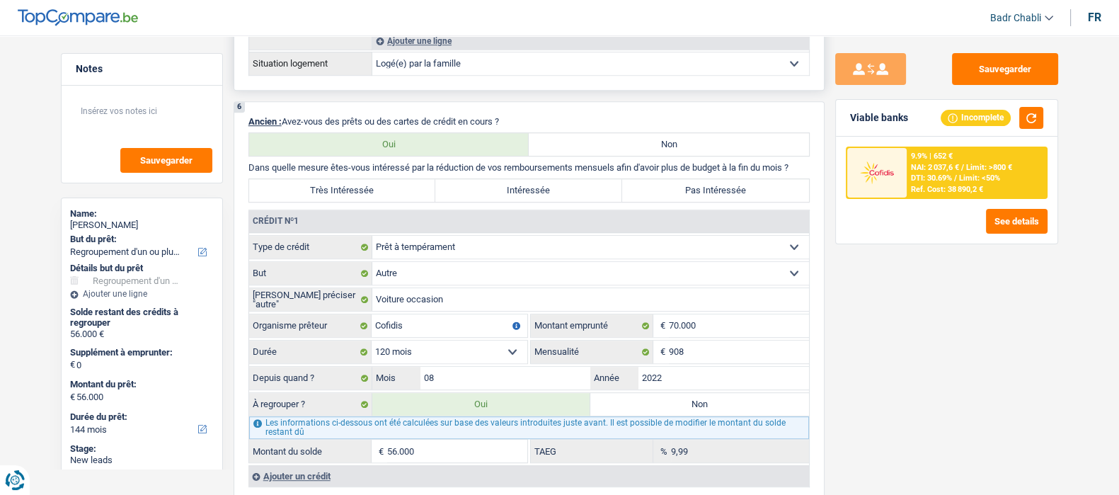
scroll to position [1252, 0]
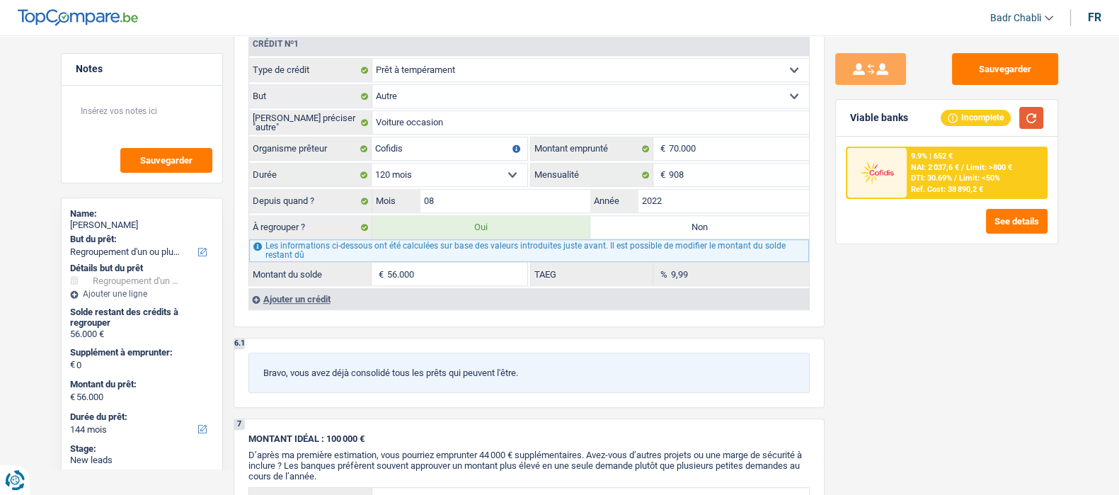
click at [1024, 126] on button "button" at bounding box center [1031, 118] width 24 height 22
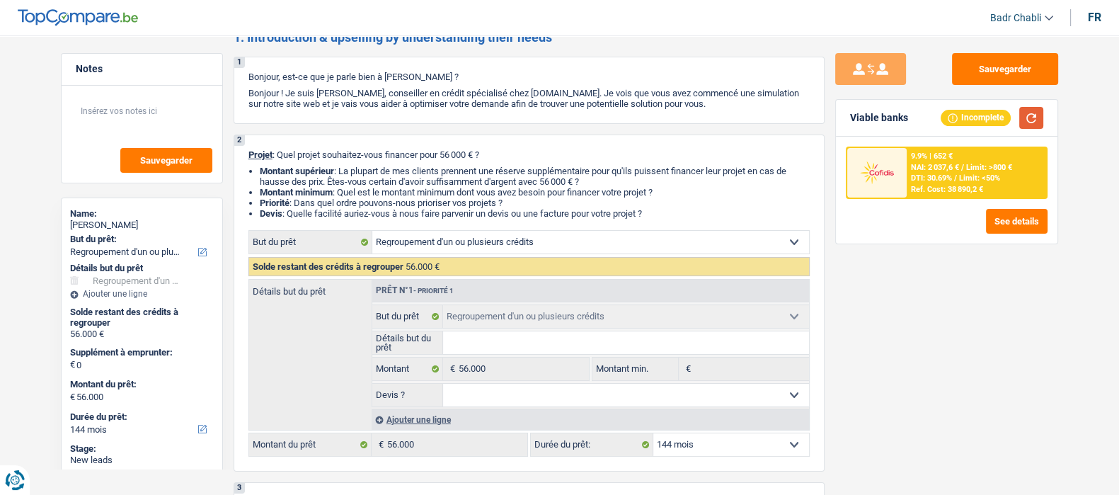
scroll to position [0, 0]
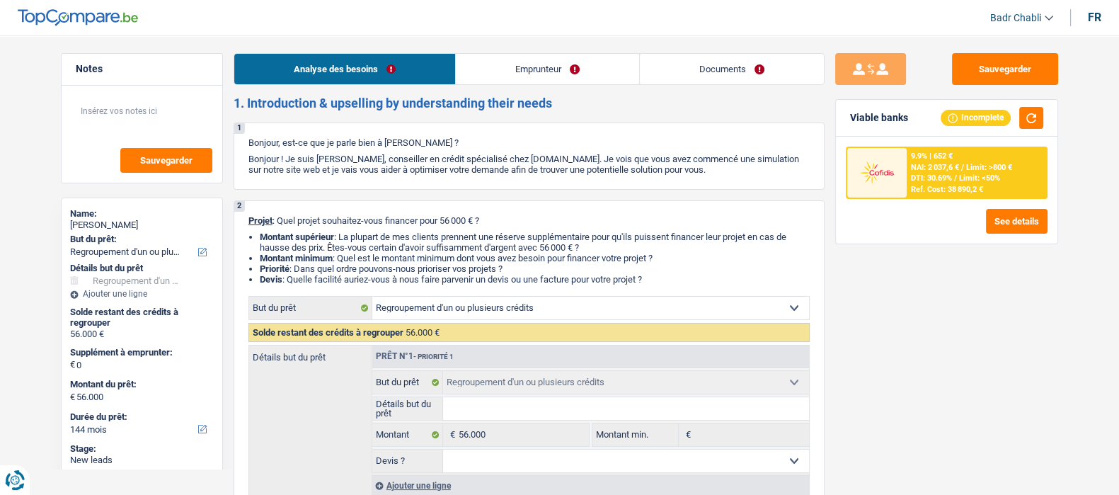
click at [539, 54] on link "Emprunteur" at bounding box center [547, 69] width 183 height 30
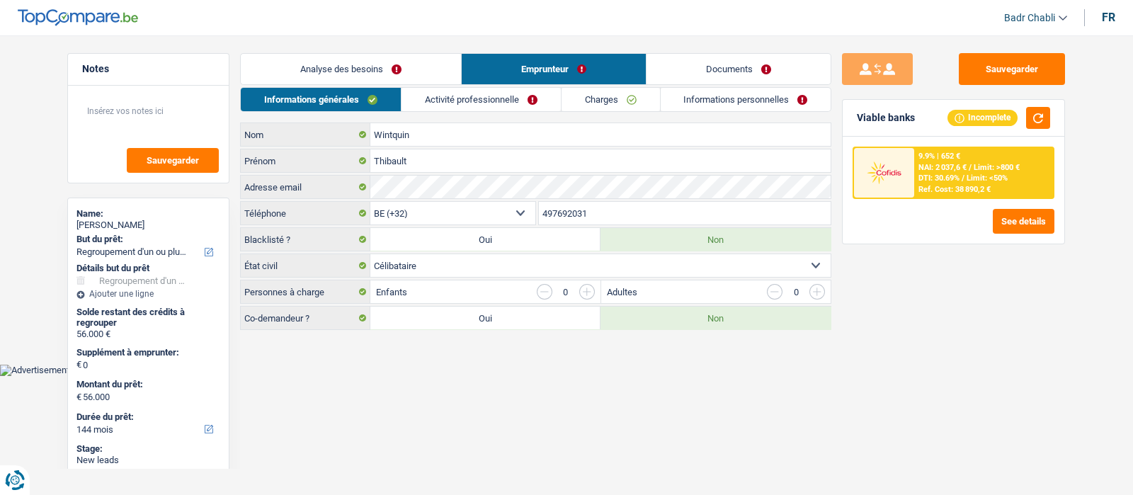
click at [481, 90] on link "Activité professionnelle" at bounding box center [480, 99] width 159 height 23
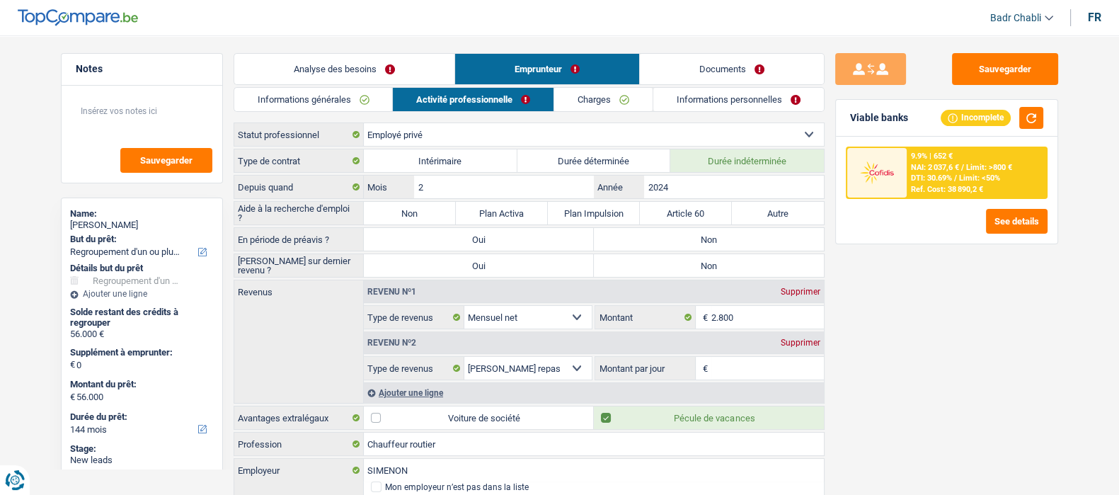
click at [624, 104] on link "Charges" at bounding box center [603, 99] width 98 height 23
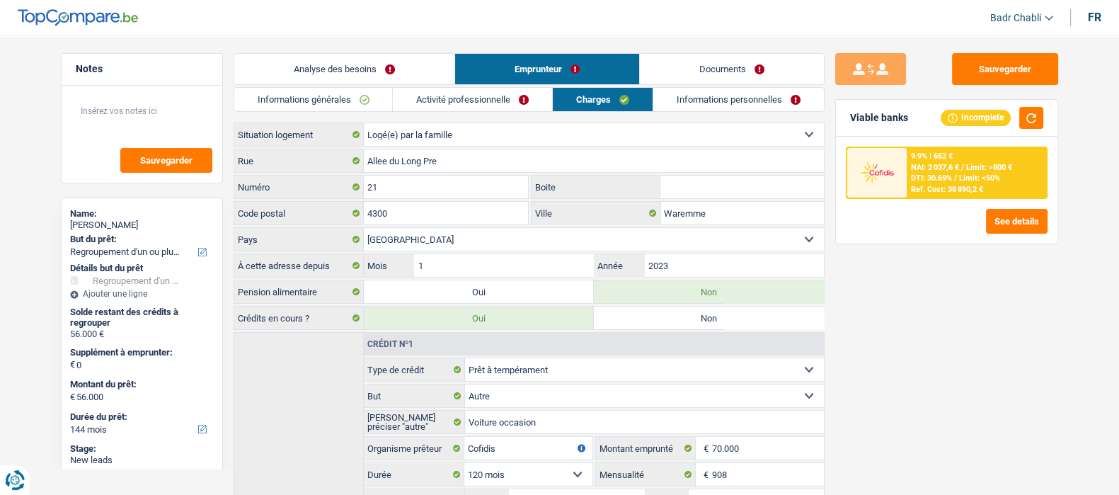
click at [518, 89] on link "Activité professionnelle" at bounding box center [472, 99] width 159 height 23
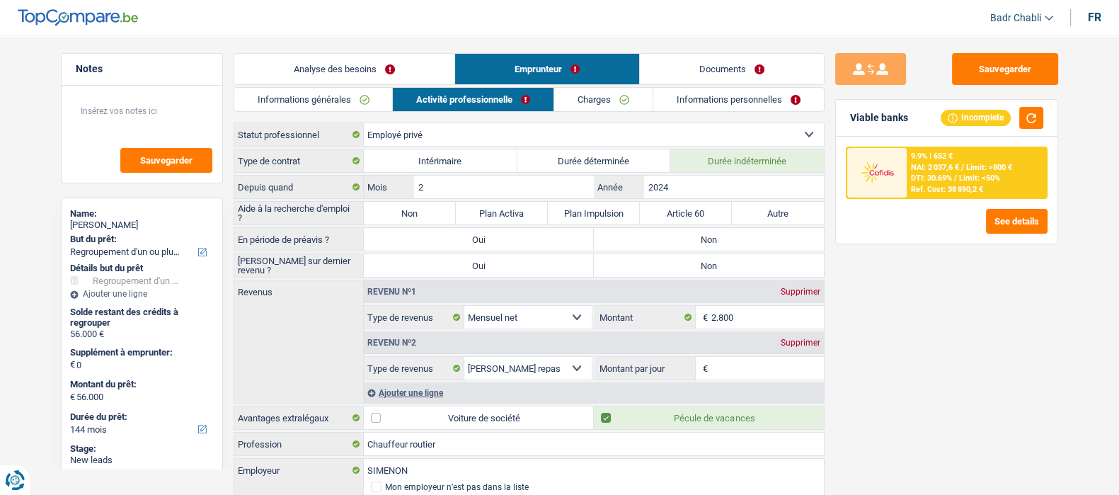
click at [414, 215] on label "Non" at bounding box center [410, 213] width 92 height 23
click at [414, 215] on input "Non" at bounding box center [410, 213] width 92 height 23
radio input "true"
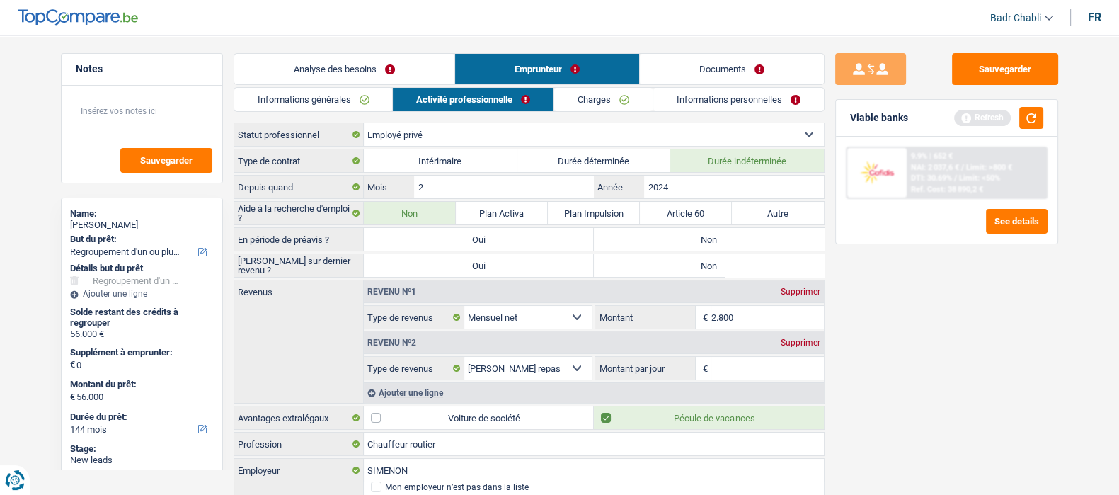
click at [644, 232] on label "Non" at bounding box center [709, 239] width 230 height 23
click at [644, 232] on input "Non" at bounding box center [709, 239] width 230 height 23
radio input "true"
click at [673, 256] on label "Non" at bounding box center [709, 265] width 230 height 23
click at [673, 256] on input "Non" at bounding box center [709, 265] width 230 height 23
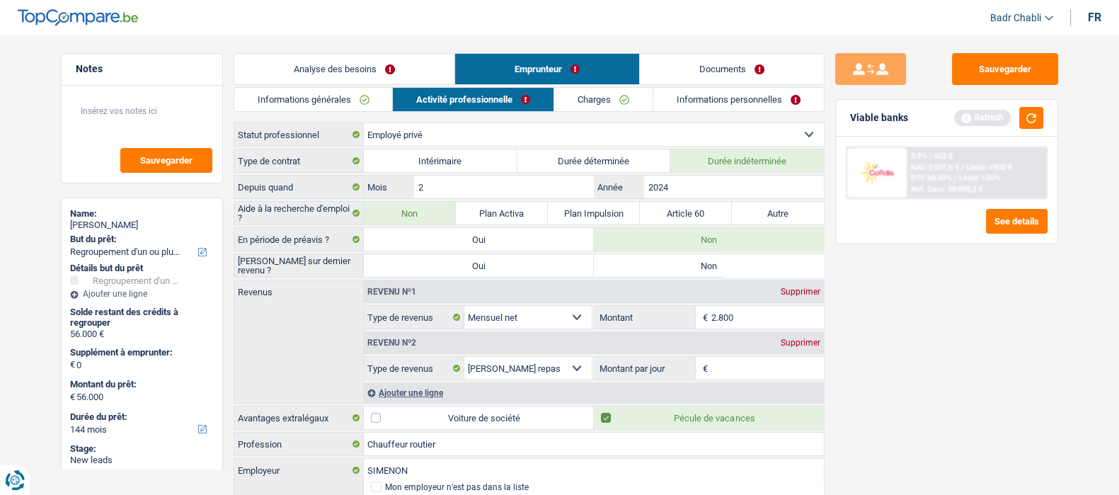
radio input "true"
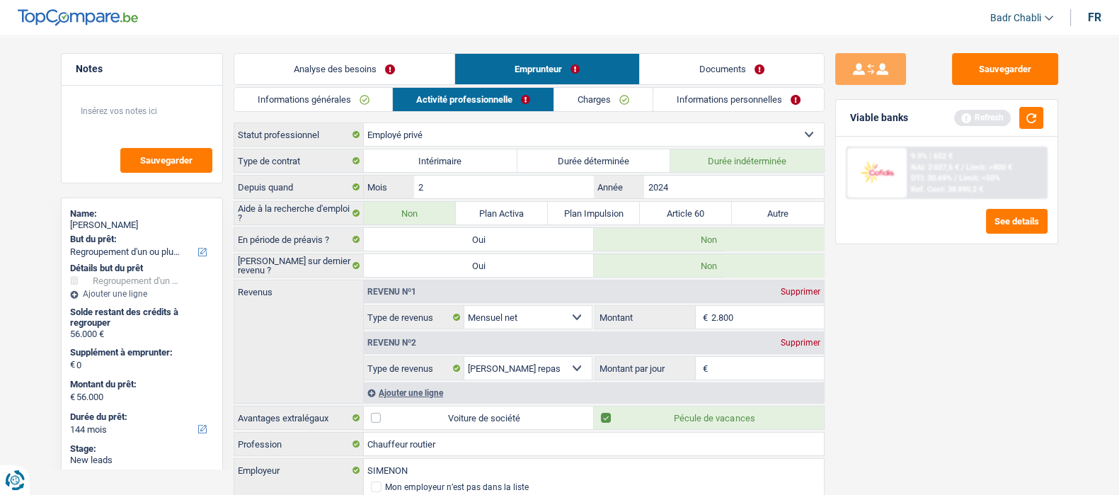
click at [762, 316] on input "2.800" at bounding box center [767, 317] width 113 height 23
click at [761, 316] on input "2.800" at bounding box center [767, 317] width 113 height 23
type input "3"
type input "30"
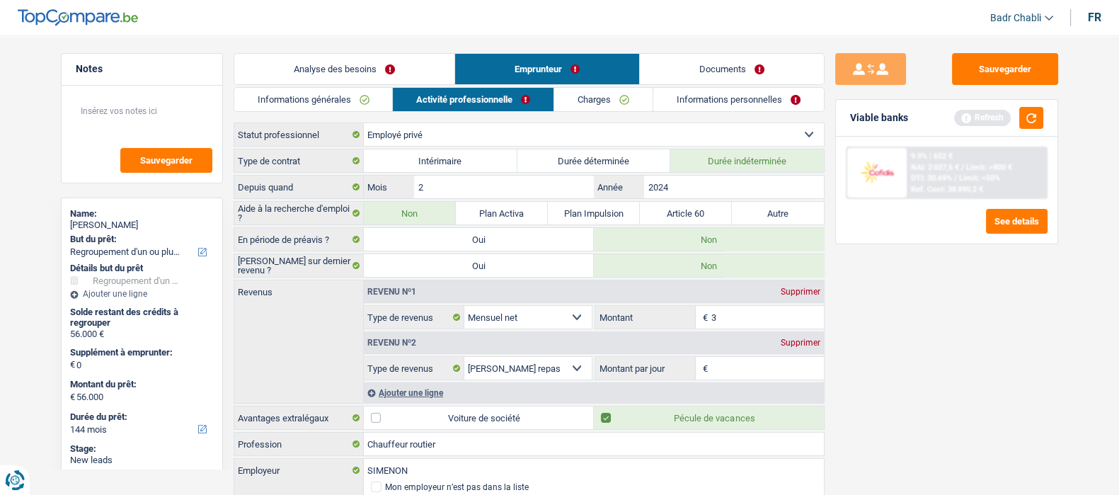
type input "30"
type input "300"
type input "3.000"
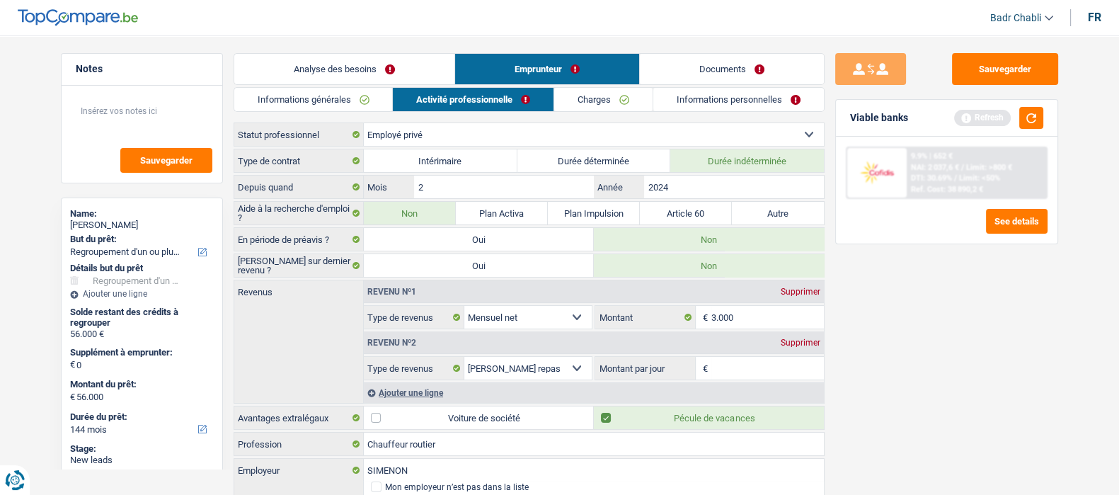
click at [353, 72] on link "Analyse des besoins" at bounding box center [344, 69] width 220 height 30
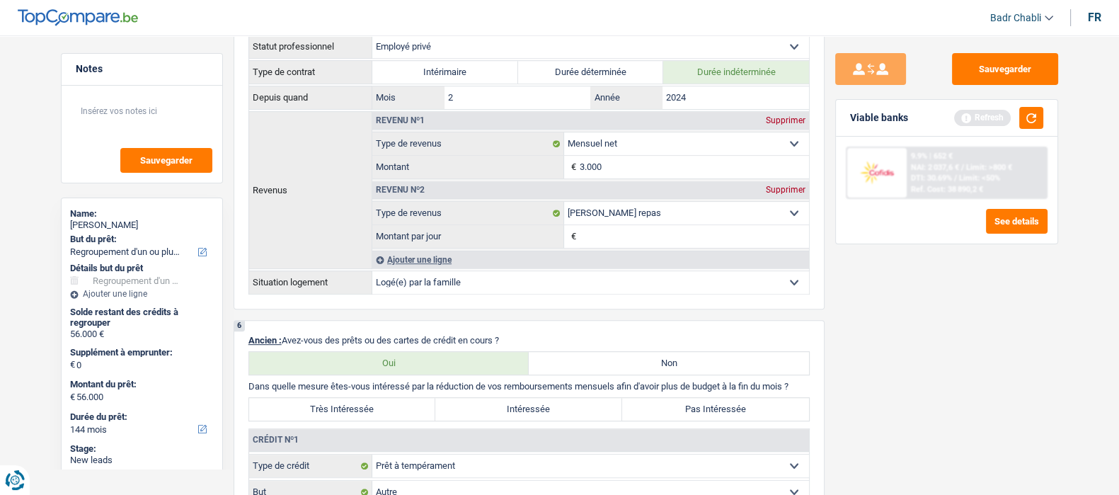
scroll to position [885, 0]
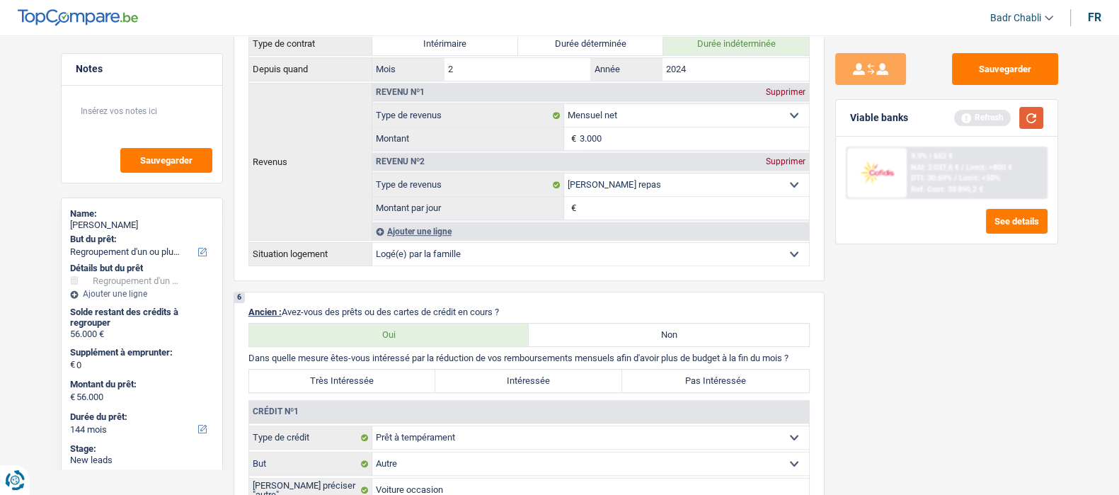
click at [1034, 119] on button "button" at bounding box center [1031, 118] width 24 height 22
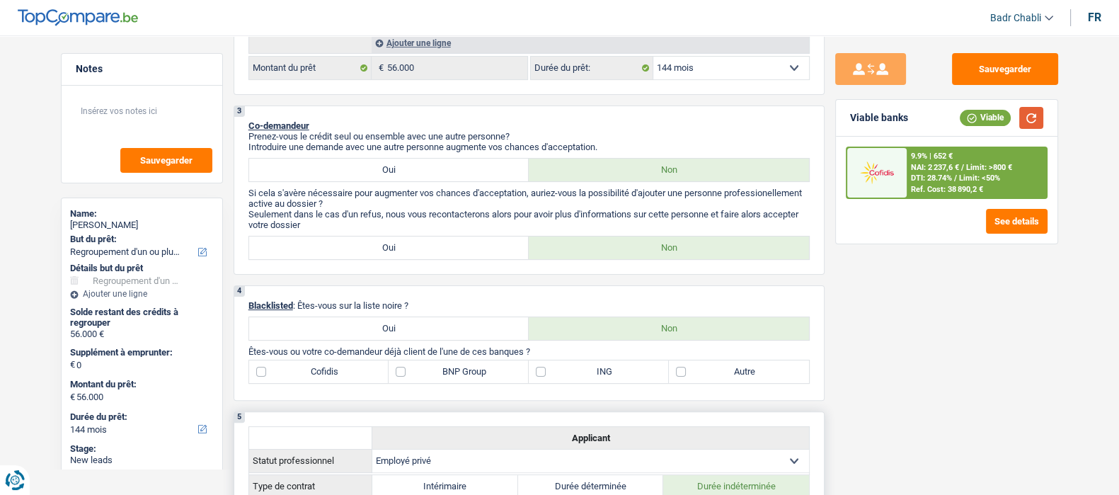
scroll to position [176, 0]
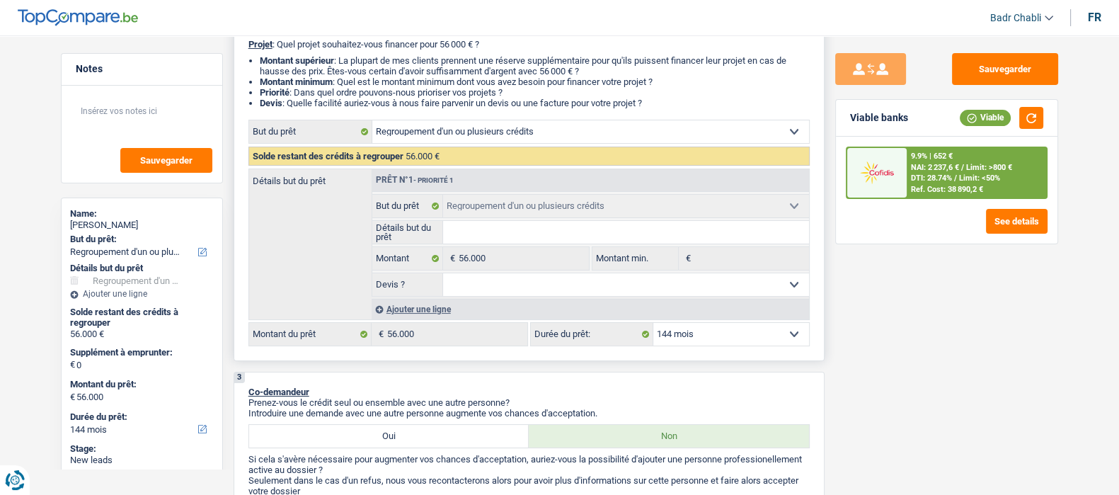
click at [687, 336] on select "12 mois 18 mois 24 mois 30 mois 36 mois 42 mois 48 mois 60 mois 72 mois 84 mois…" at bounding box center [731, 334] width 156 height 23
select select "60"
click at [653, 325] on select "12 mois 18 mois 24 mois 30 mois 36 mois 42 mois 48 mois 60 mois 72 mois 84 mois…" at bounding box center [731, 334] width 156 height 23
select select "60"
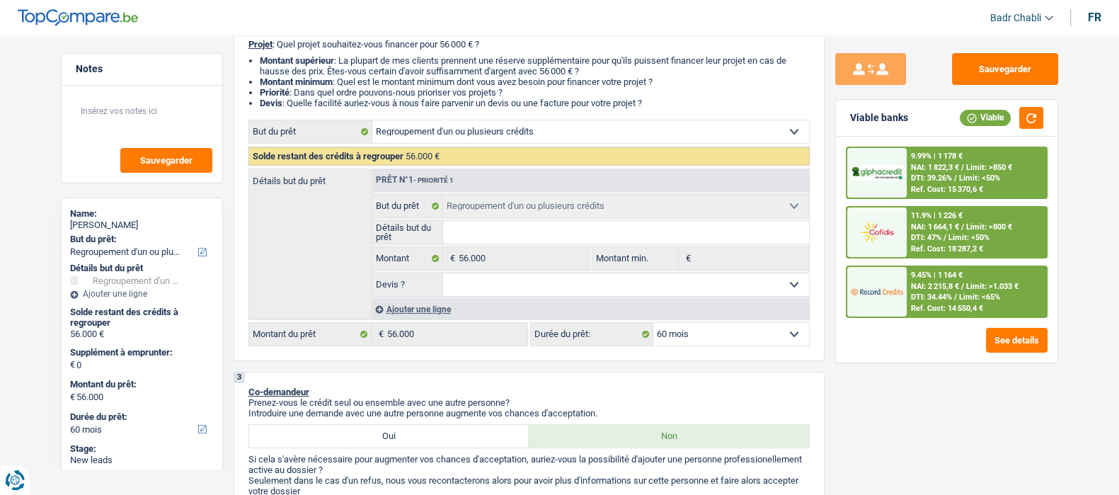
click at [973, 175] on span "Limit: <50%" at bounding box center [979, 177] width 41 height 9
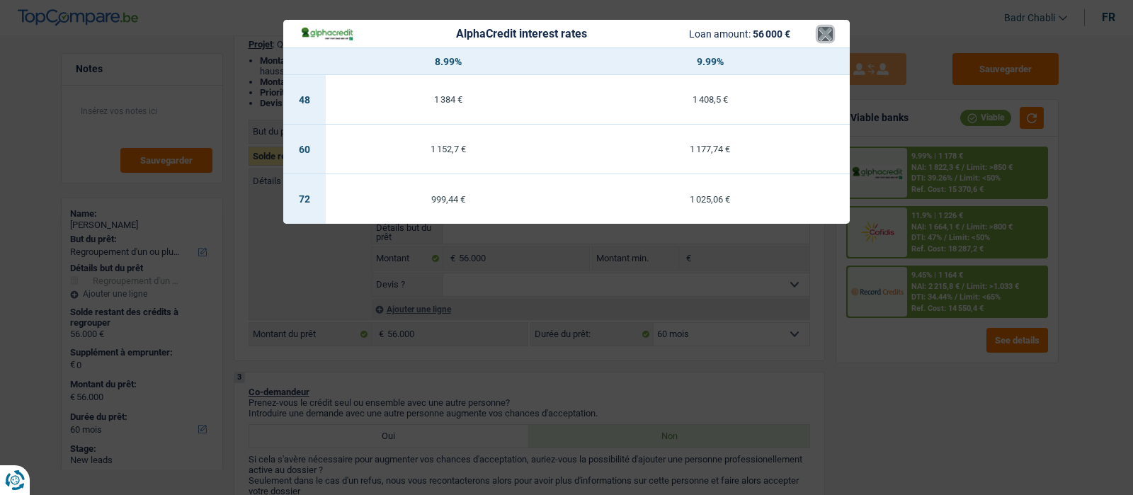
click at [830, 33] on button "×" at bounding box center [825, 34] width 15 height 14
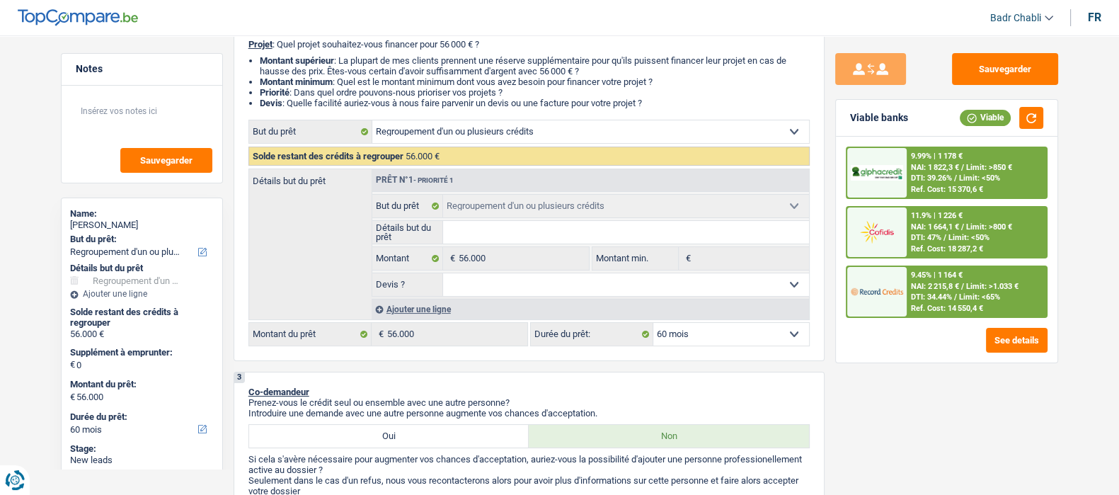
click at [968, 222] on span "Limit: >800 €" at bounding box center [989, 226] width 46 height 9
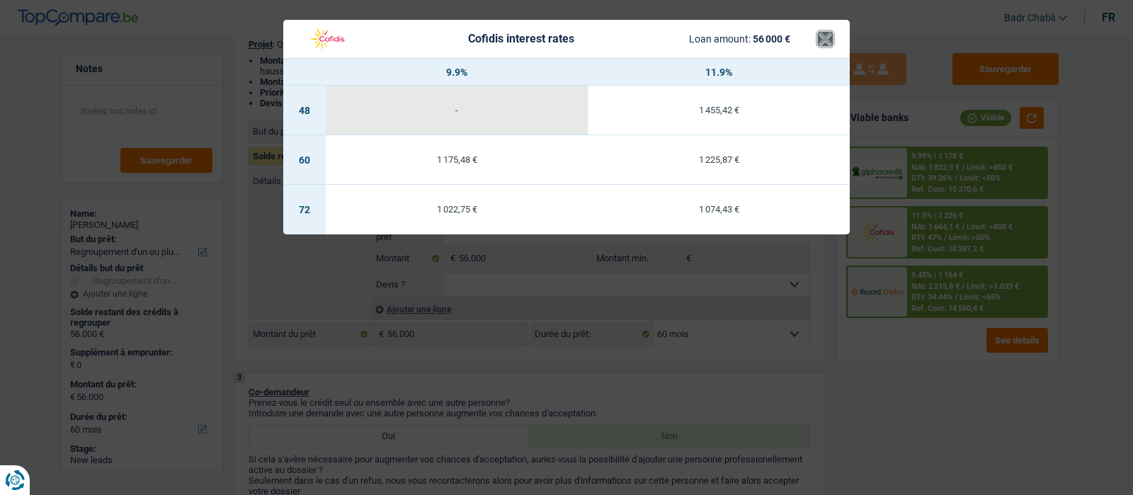
click at [822, 33] on button "×" at bounding box center [825, 39] width 15 height 14
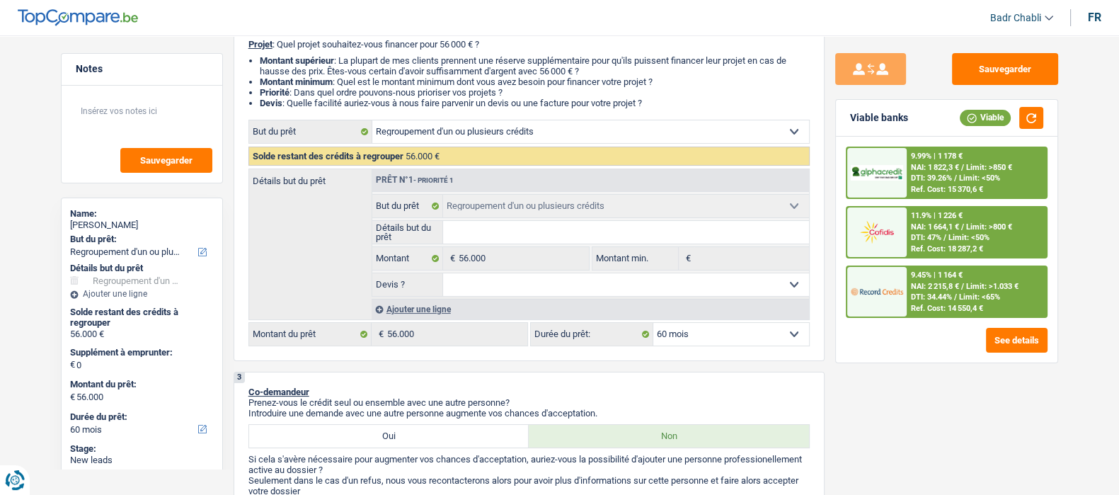
click at [977, 166] on span "Limit: >850 €" at bounding box center [989, 167] width 46 height 9
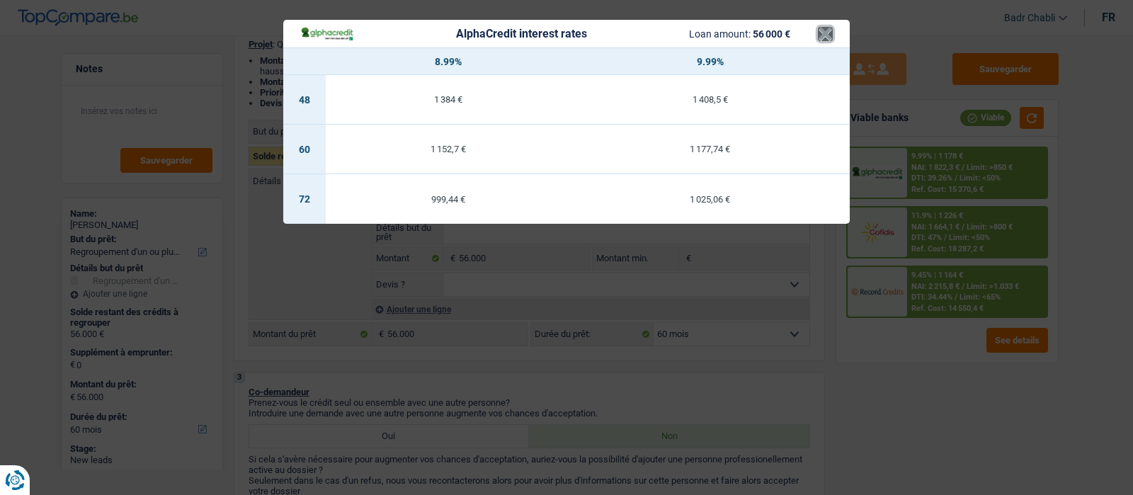
click at [821, 37] on button "×" at bounding box center [825, 34] width 15 height 14
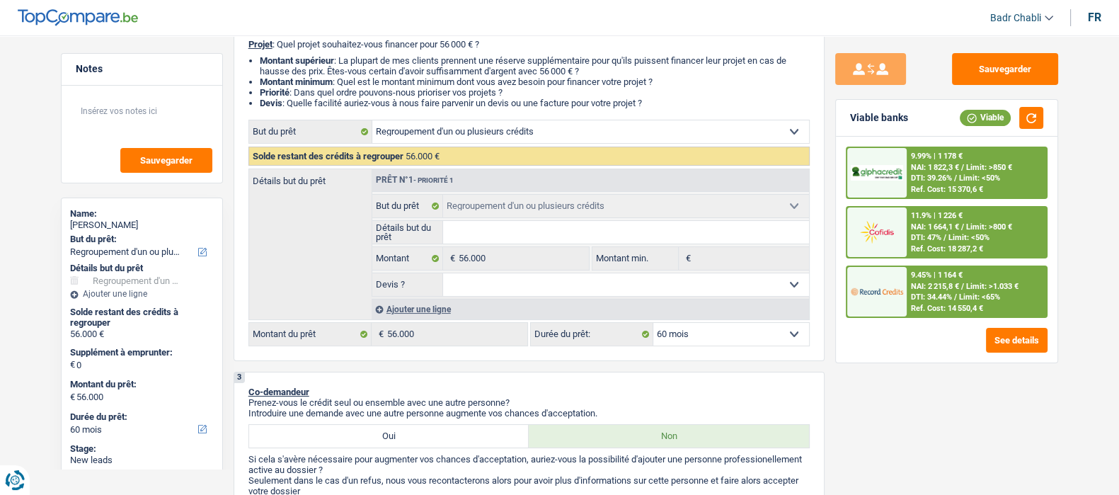
click at [121, 93] on div "Sauvegarder" at bounding box center [142, 134] width 161 height 97
click at [118, 125] on textarea at bounding box center [142, 117] width 141 height 42
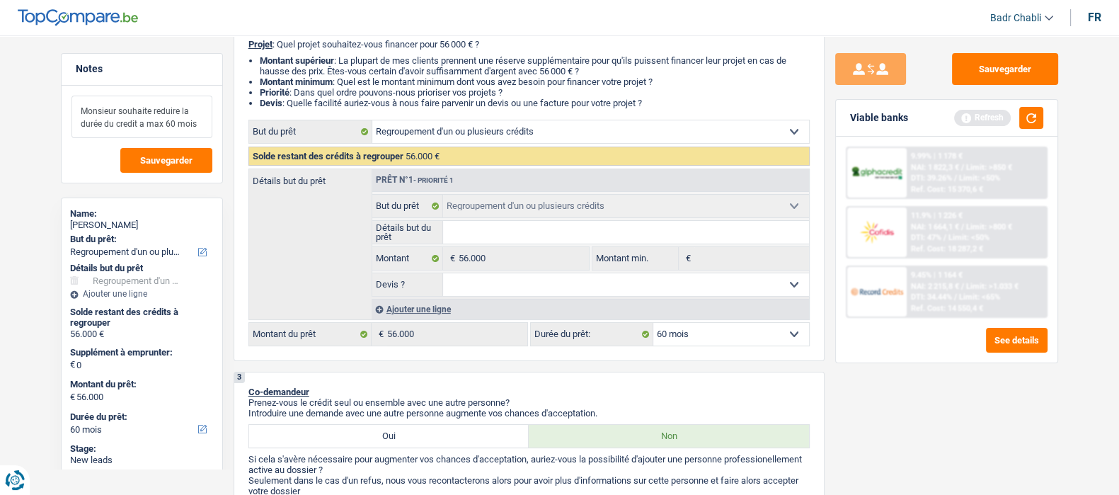
type textarea "Monsieur souhaite reduire la durée du credit a max 60 mois"
click at [1049, 116] on div "Viable banks Refresh" at bounding box center [947, 118] width 222 height 37
click at [1037, 118] on button "button" at bounding box center [1031, 118] width 24 height 22
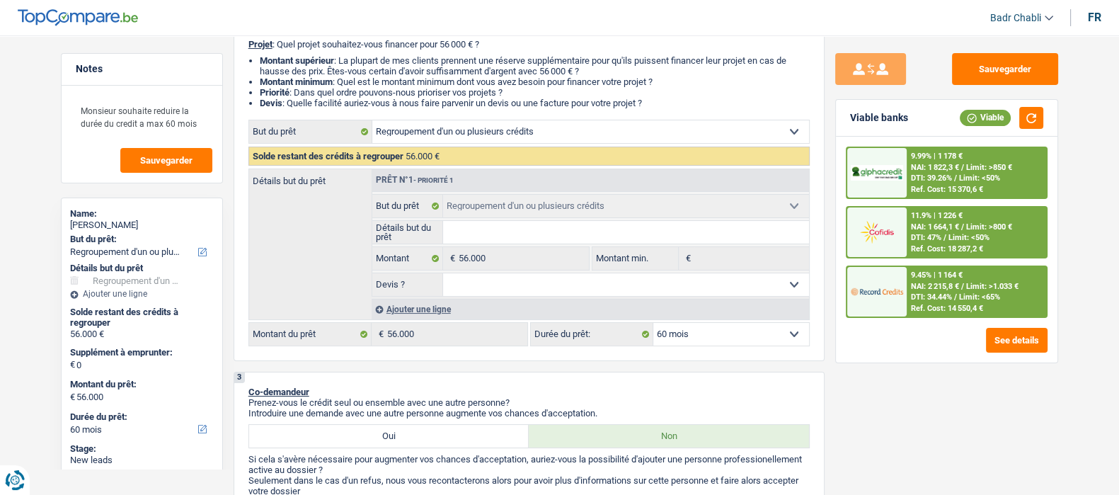
click at [961, 171] on div "9.99% | 1 178 € NAI: 1 822,3 € / Limit: >850 € DTI: 39.26% / Limit: <50% Ref. C…" at bounding box center [976, 173] width 139 height 50
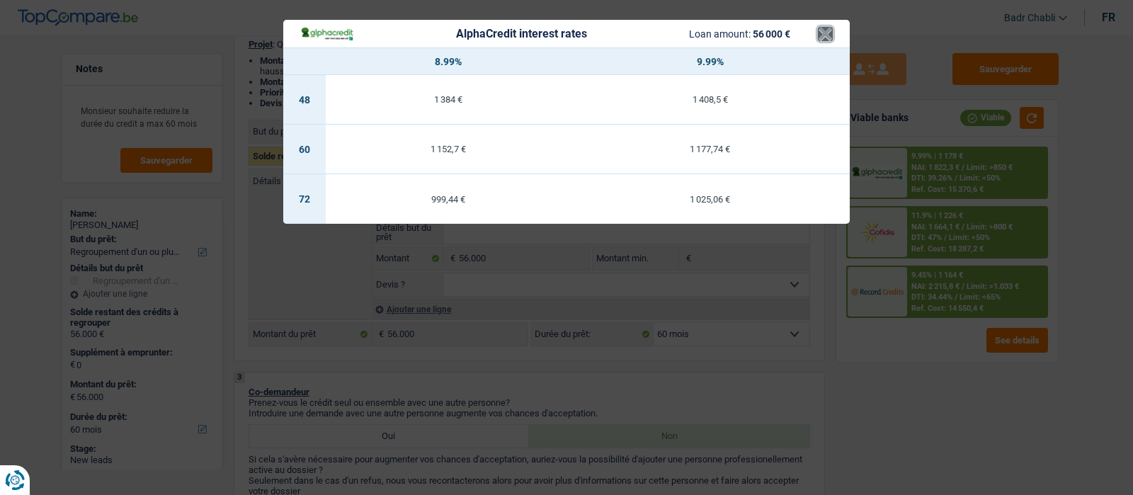
click at [822, 29] on button "×" at bounding box center [825, 34] width 15 height 14
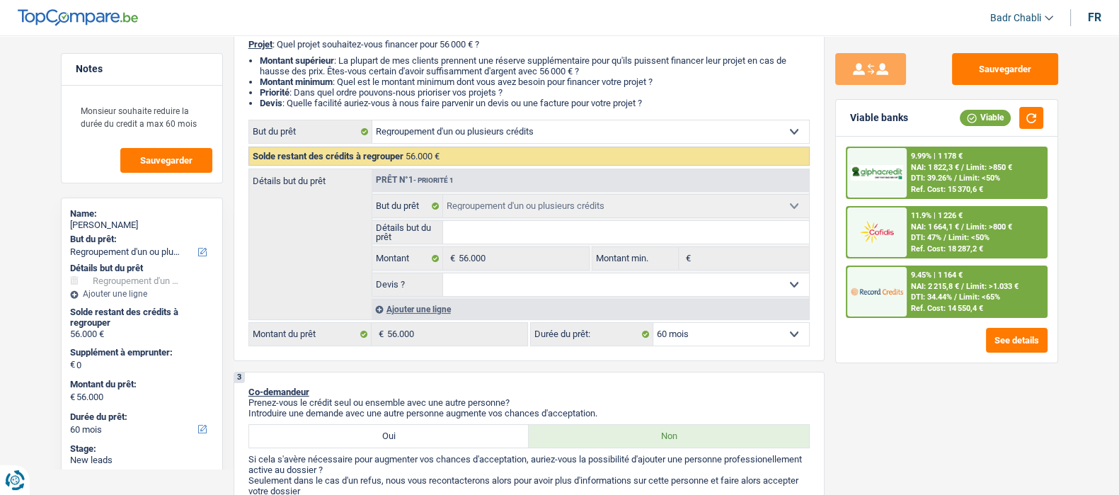
click at [977, 292] on span "Limit: <65%" at bounding box center [979, 296] width 41 height 9
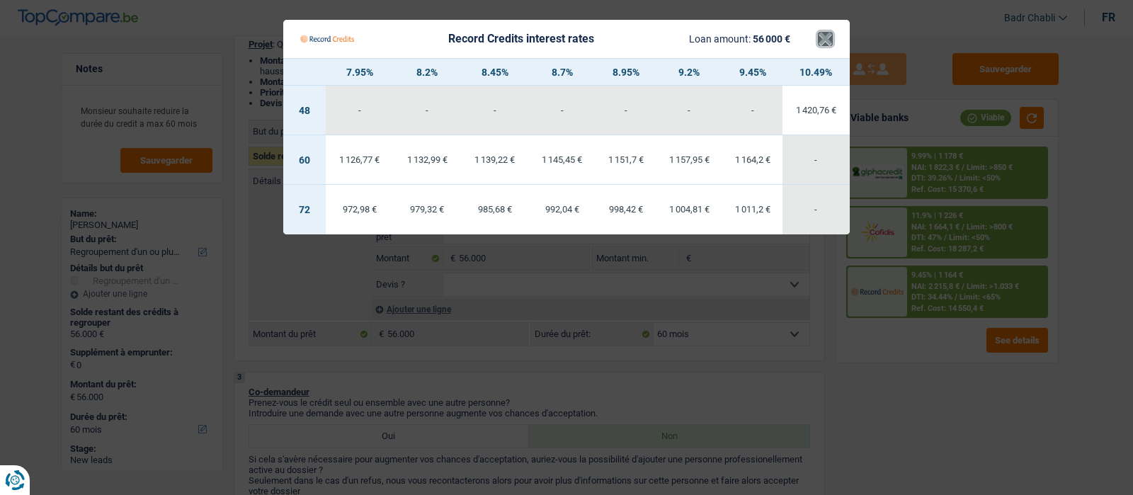
click at [830, 42] on button "×" at bounding box center [825, 39] width 15 height 14
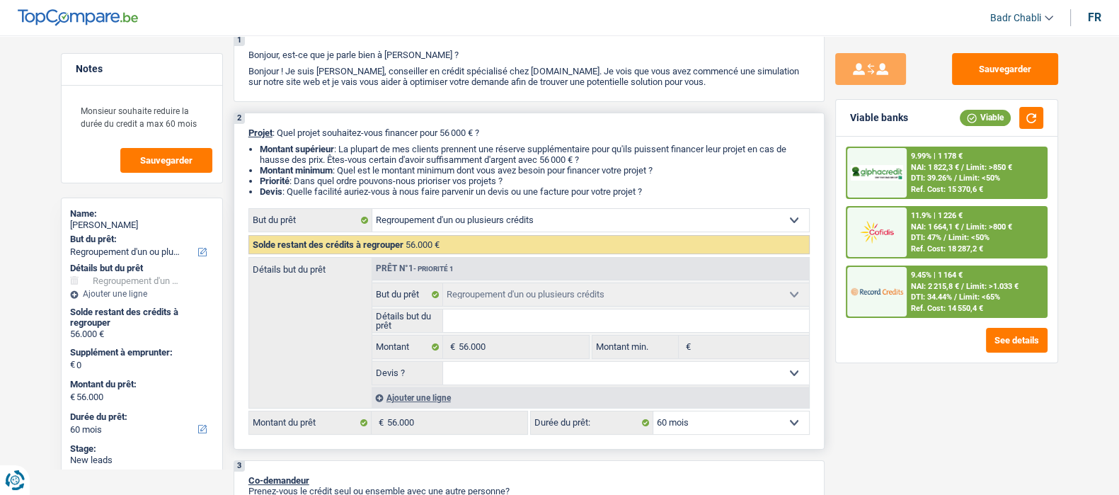
scroll to position [0, 0]
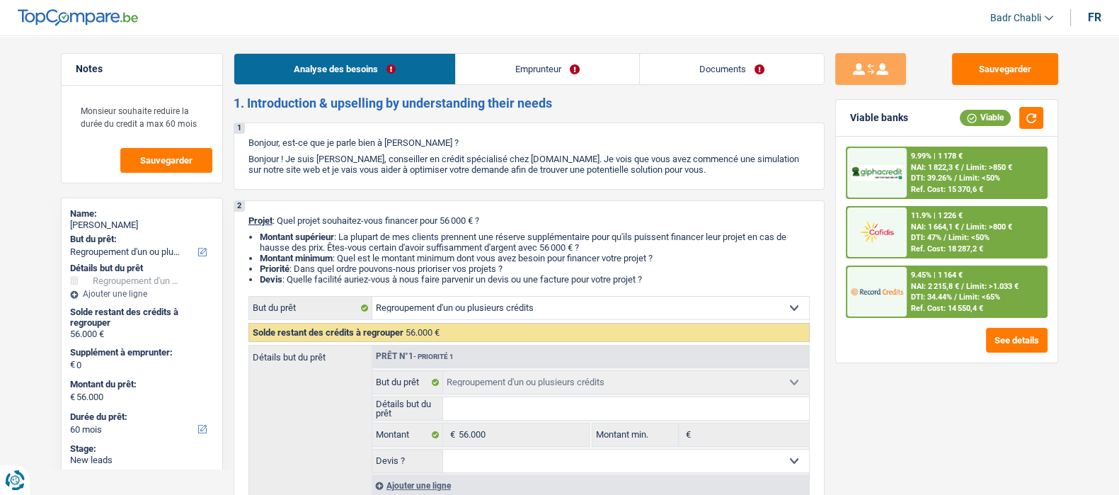
click at [736, 57] on link "Documents" at bounding box center [732, 69] width 184 height 30
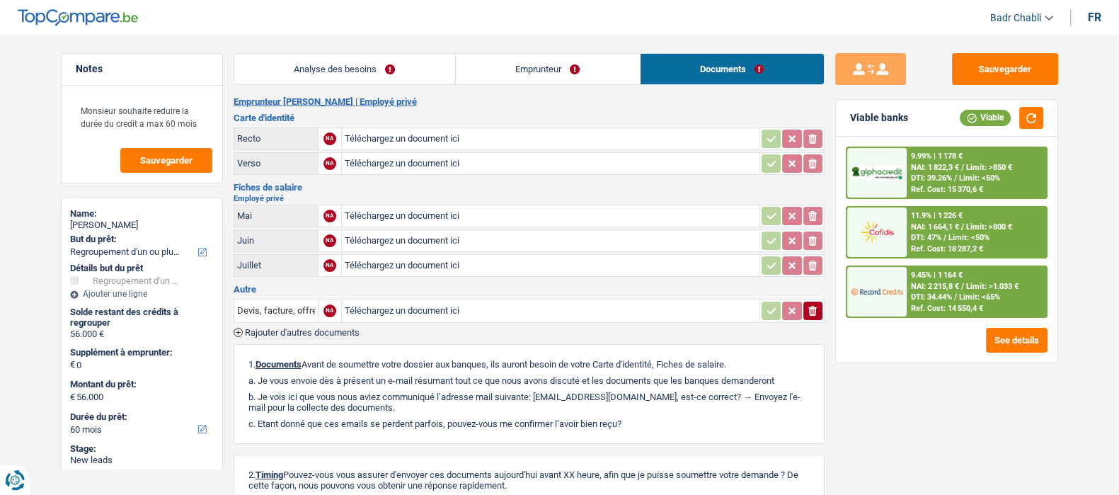
click at [595, 58] on link "Emprunteur" at bounding box center [548, 69] width 184 height 30
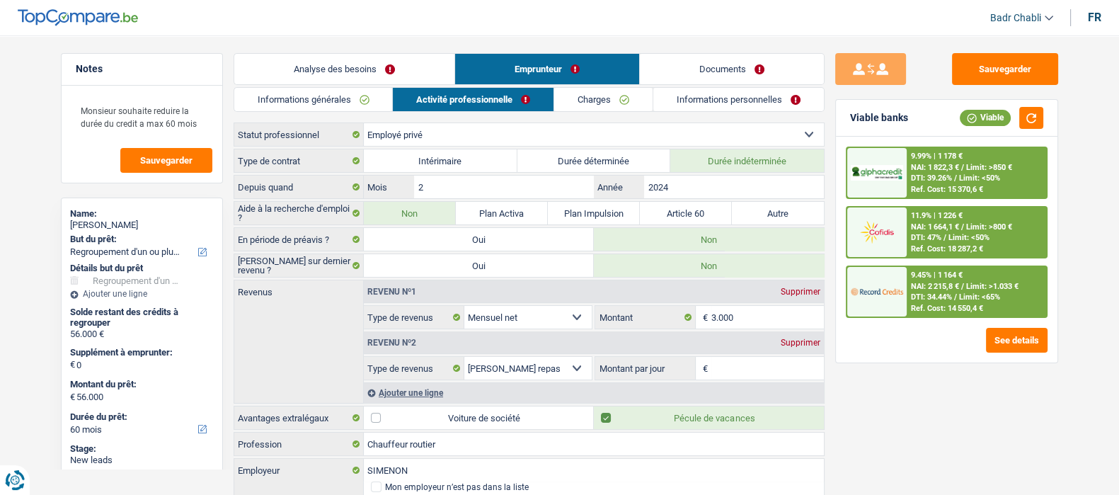
click at [404, 59] on link "Analyse des besoins" at bounding box center [344, 69] width 220 height 30
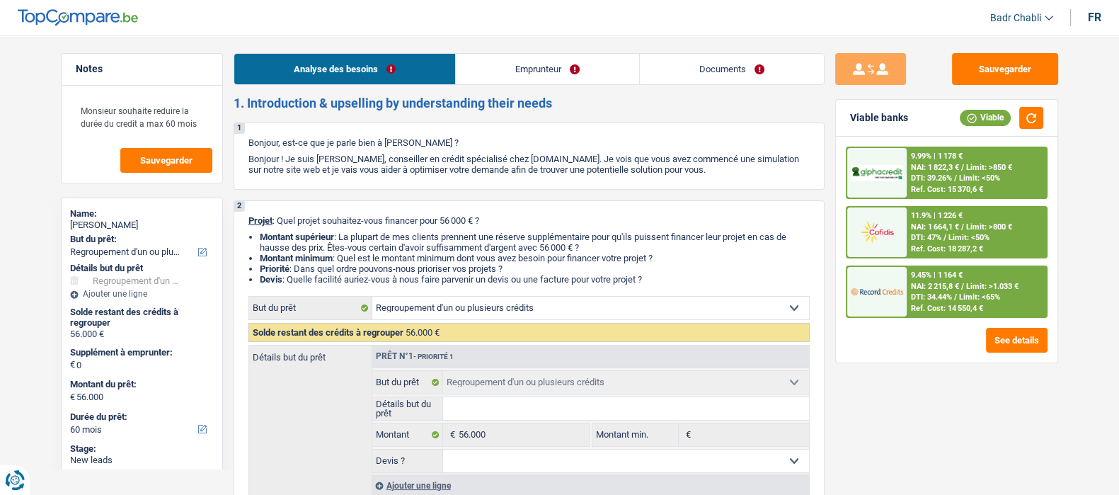
click at [518, 60] on link "Emprunteur" at bounding box center [547, 69] width 183 height 30
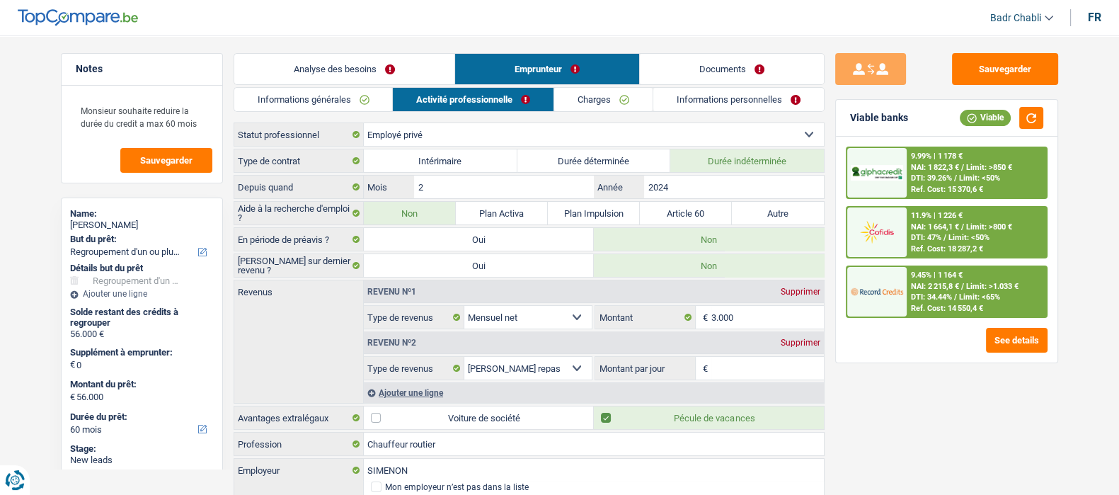
click at [341, 98] on link "Informations générales" at bounding box center [313, 99] width 159 height 23
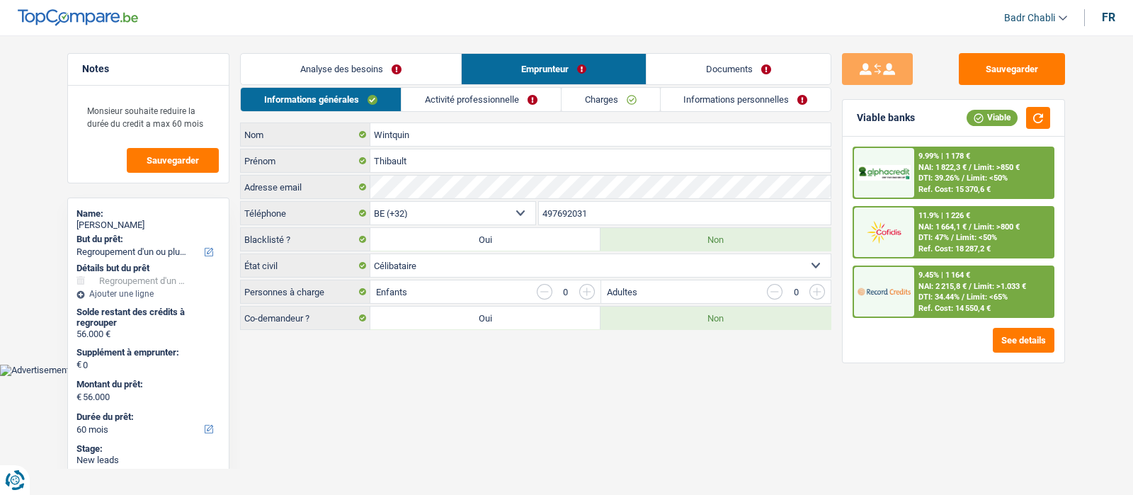
click at [326, 72] on link "Analyse des besoins" at bounding box center [351, 69] width 220 height 30
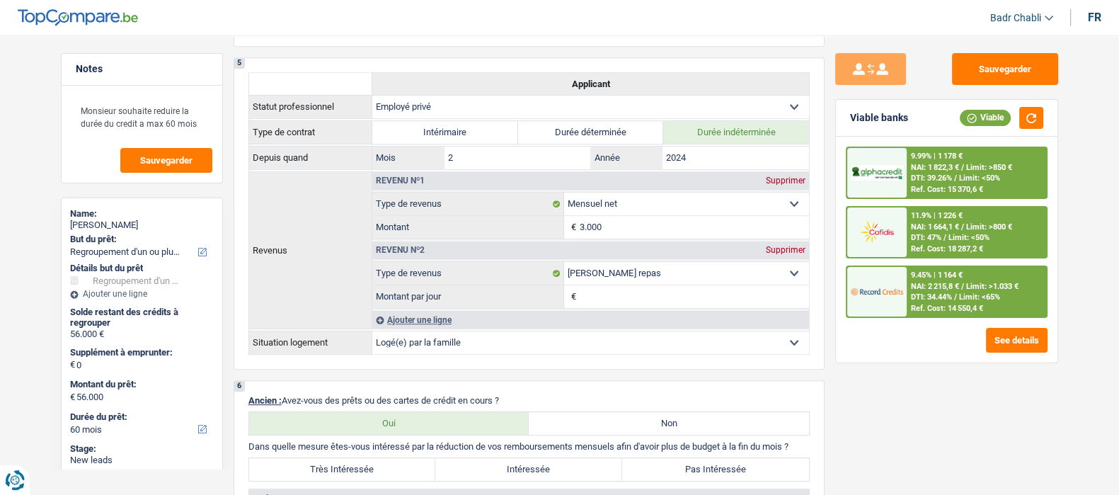
scroll to position [707, 0]
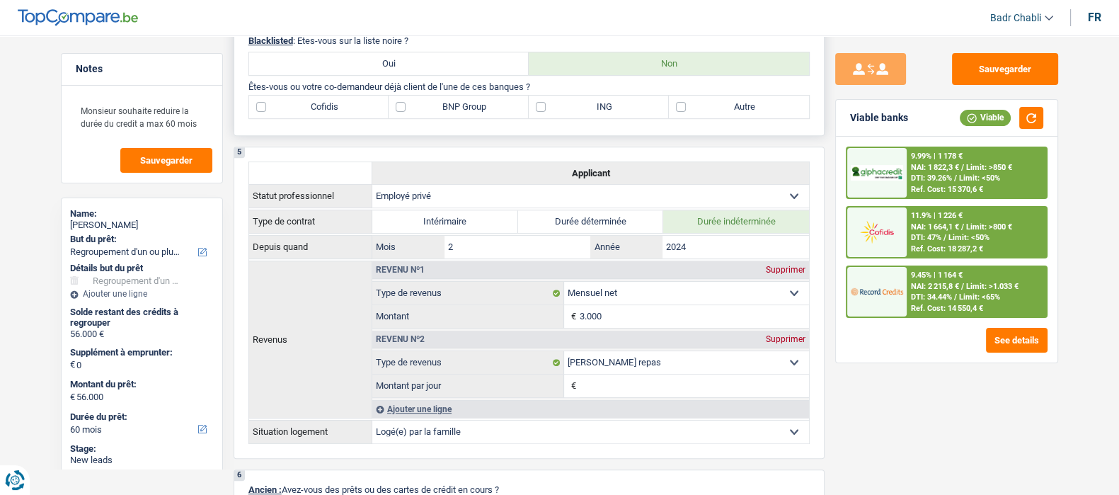
click at [265, 102] on label "Cofidis" at bounding box center [319, 107] width 140 height 23
click at [265, 102] on input "Cofidis" at bounding box center [319, 107] width 140 height 23
checkbox input "true"
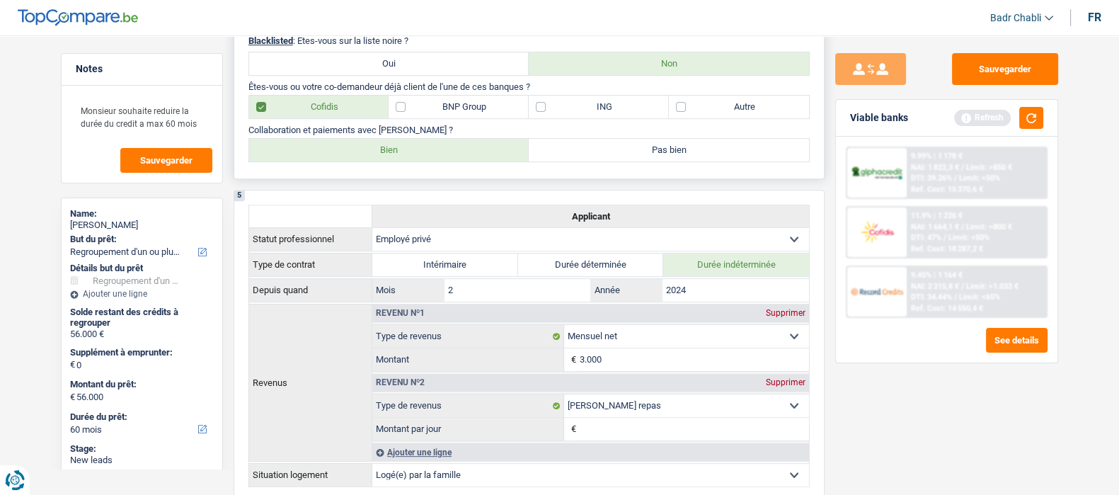
click at [401, 146] on label "Bien" at bounding box center [389, 150] width 280 height 23
click at [401, 146] on input "Bien" at bounding box center [389, 150] width 280 height 23
radio input "true"
click at [1022, 119] on button "button" at bounding box center [1031, 118] width 24 height 22
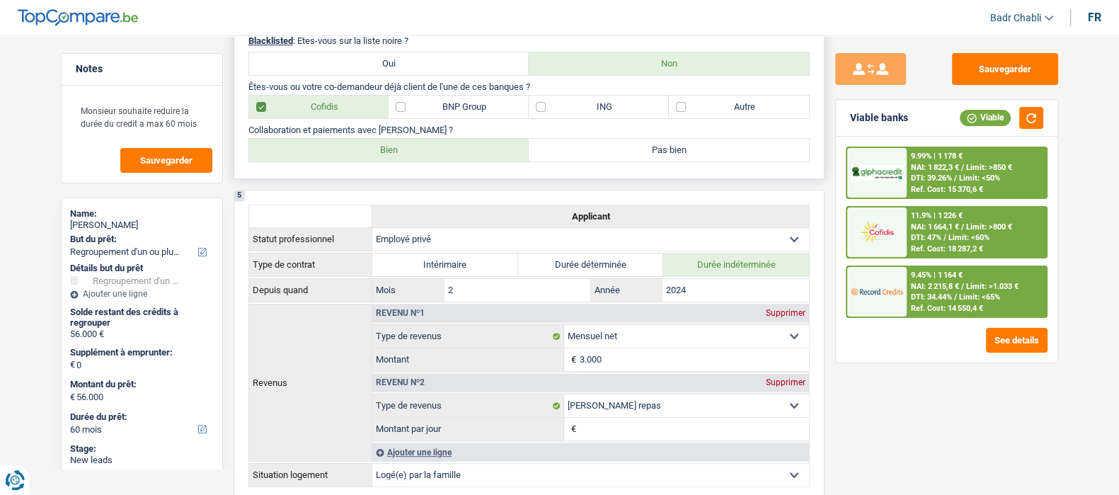
click at [544, 105] on label "ING" at bounding box center [599, 107] width 140 height 23
click at [544, 105] on input "ING" at bounding box center [599, 107] width 140 height 23
checkbox input "true"
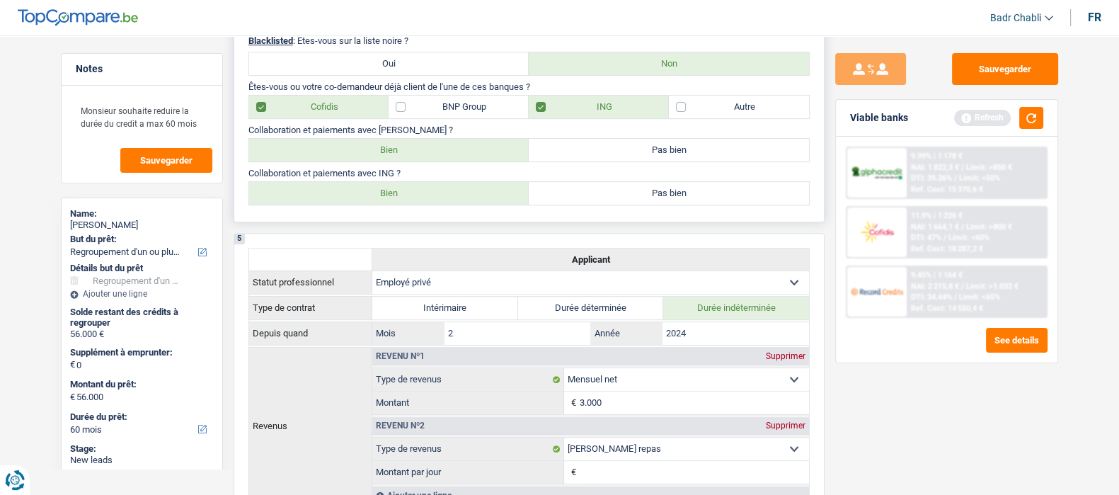
click at [423, 195] on label "Bien" at bounding box center [389, 193] width 280 height 23
click at [423, 195] on input "Bien" at bounding box center [389, 193] width 280 height 23
radio input "true"
click at [406, 109] on label "BNP Group" at bounding box center [459, 107] width 140 height 23
click at [406, 109] on input "BNP Group" at bounding box center [459, 107] width 140 height 23
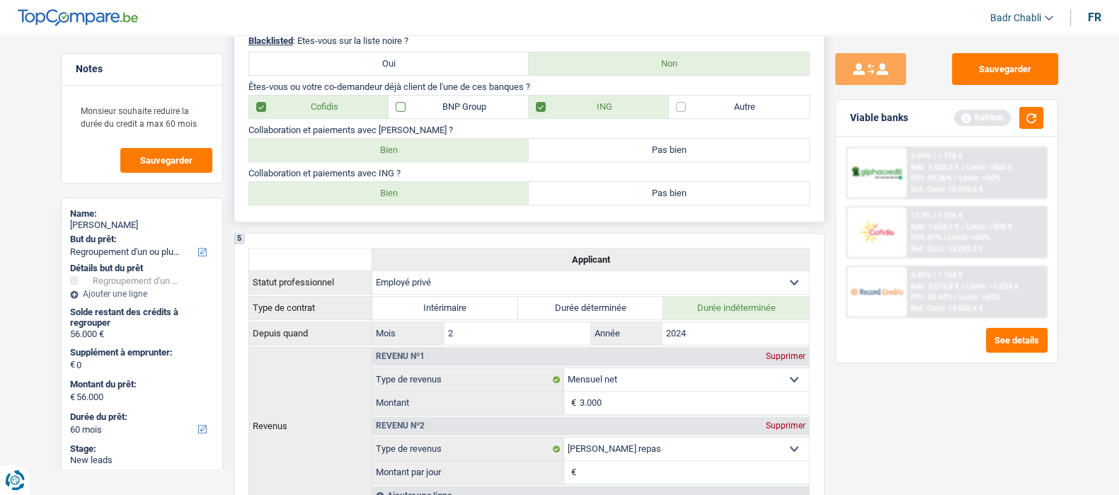
checkbox input "true"
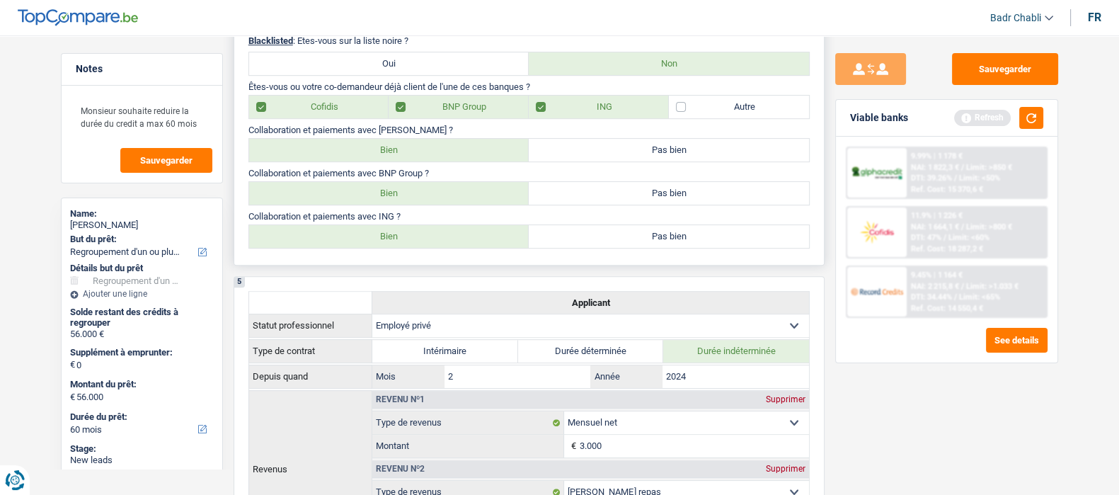
click at [421, 205] on label "Bien" at bounding box center [389, 193] width 280 height 23
click at [421, 205] on input "Bien" at bounding box center [389, 193] width 280 height 23
radio input "true"
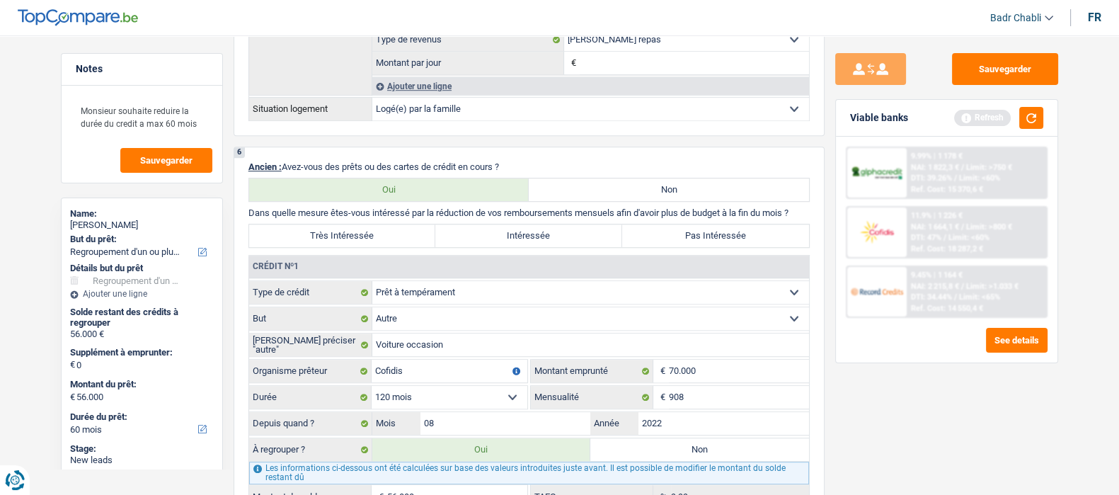
scroll to position [1238, 0]
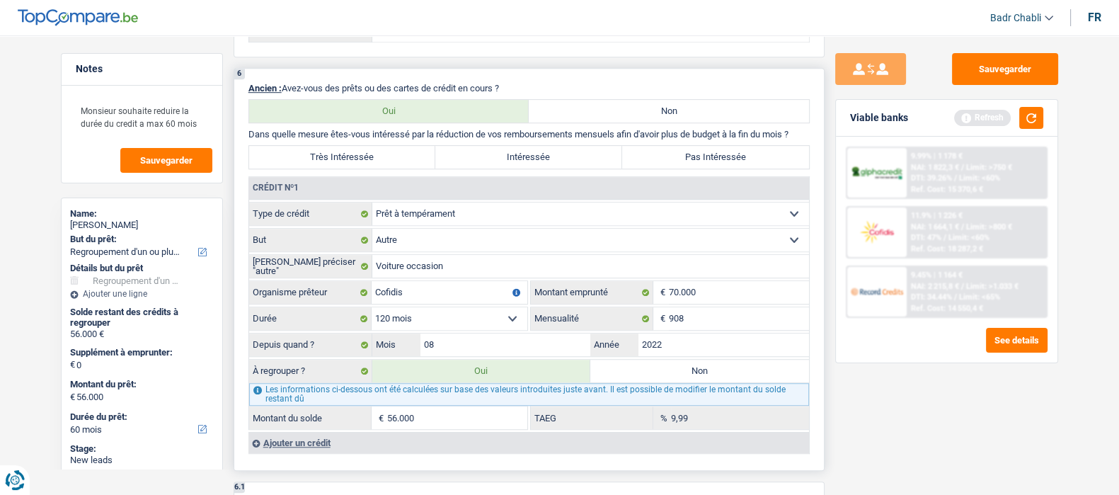
click at [382, 167] on label "Très Intéressée" at bounding box center [342, 157] width 187 height 23
click at [382, 167] on input "Très Intéressée" at bounding box center [342, 157] width 187 height 23
radio input "true"
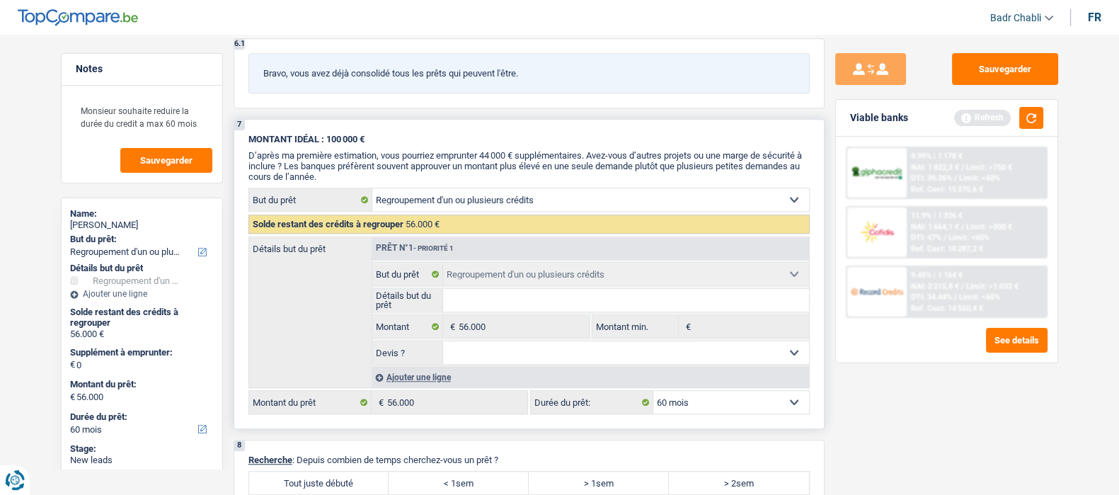
scroll to position [2035, 0]
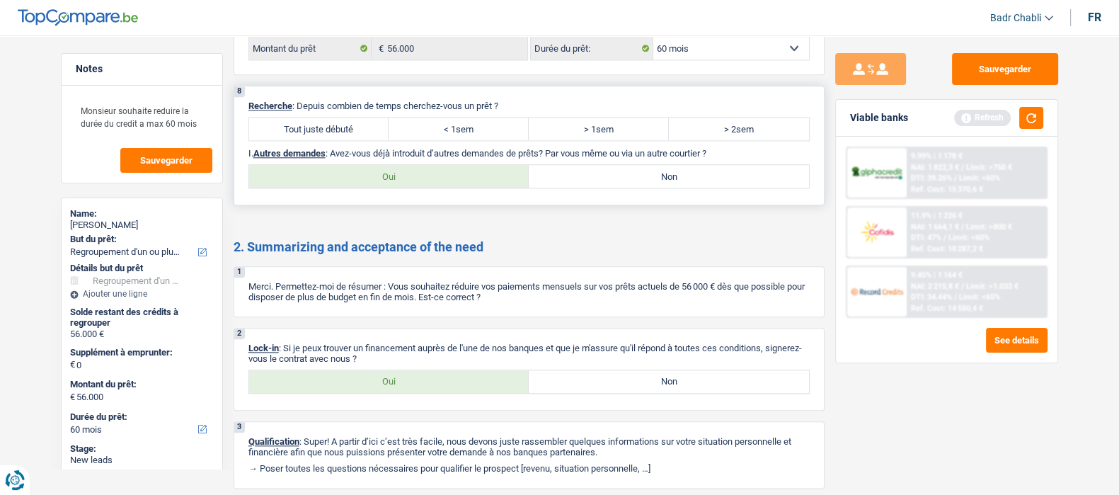
click at [340, 140] on label "Tout juste débuté" at bounding box center [319, 129] width 140 height 23
click at [340, 140] on input "Tout juste débuté" at bounding box center [319, 129] width 140 height 23
radio input "true"
click at [631, 173] on label "Non" at bounding box center [669, 176] width 280 height 23
click at [631, 173] on input "Non" at bounding box center [669, 176] width 280 height 23
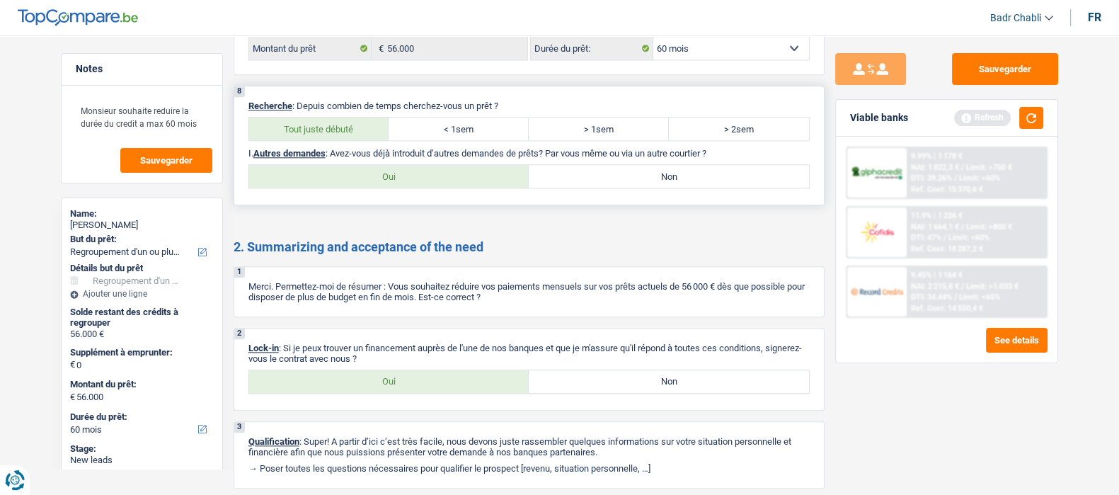
radio input "true"
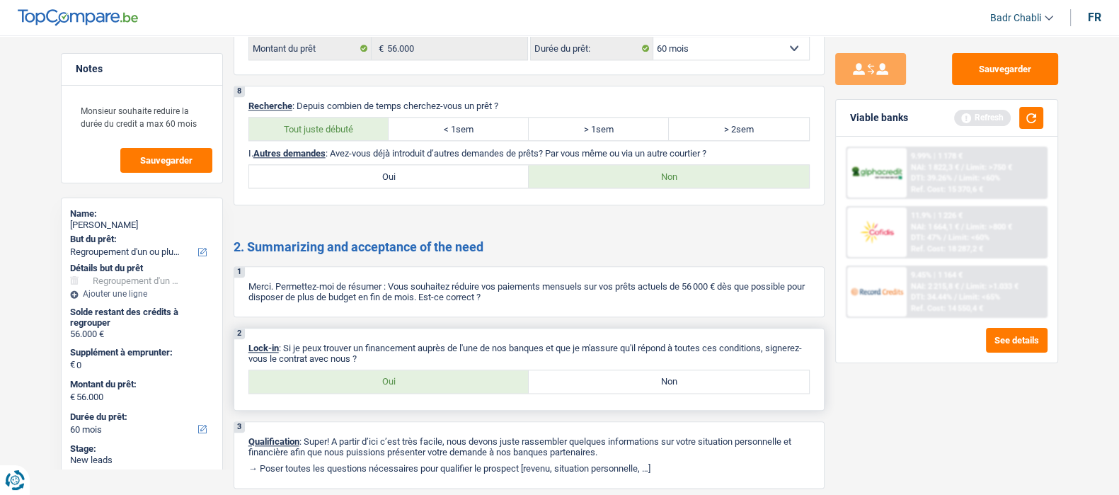
click at [429, 371] on div "2 Lock-in : Si je peux trouver un financement auprès de l'une de nos banques et…" at bounding box center [529, 369] width 591 height 83
click at [428, 375] on div "2 Lock-in : Si je peux trouver un financement auprès de l'une de nos banques et…" at bounding box center [529, 369] width 591 height 83
click at [430, 379] on label "Oui" at bounding box center [389, 381] width 280 height 23
click at [430, 379] on input "Oui" at bounding box center [389, 381] width 280 height 23
radio input "true"
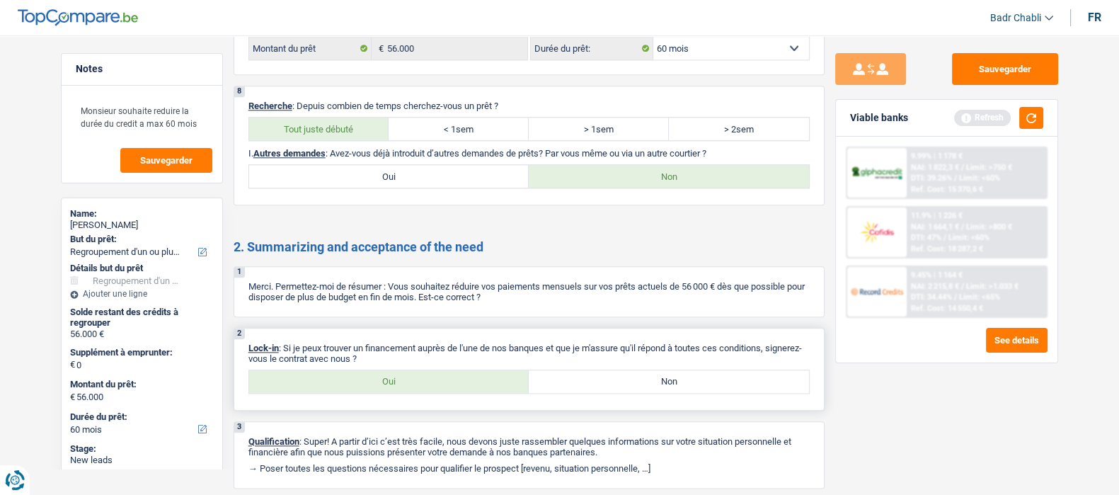
click at [430, 382] on label "Oui" at bounding box center [389, 381] width 280 height 23
click at [430, 382] on input "Oui" at bounding box center [389, 381] width 280 height 23
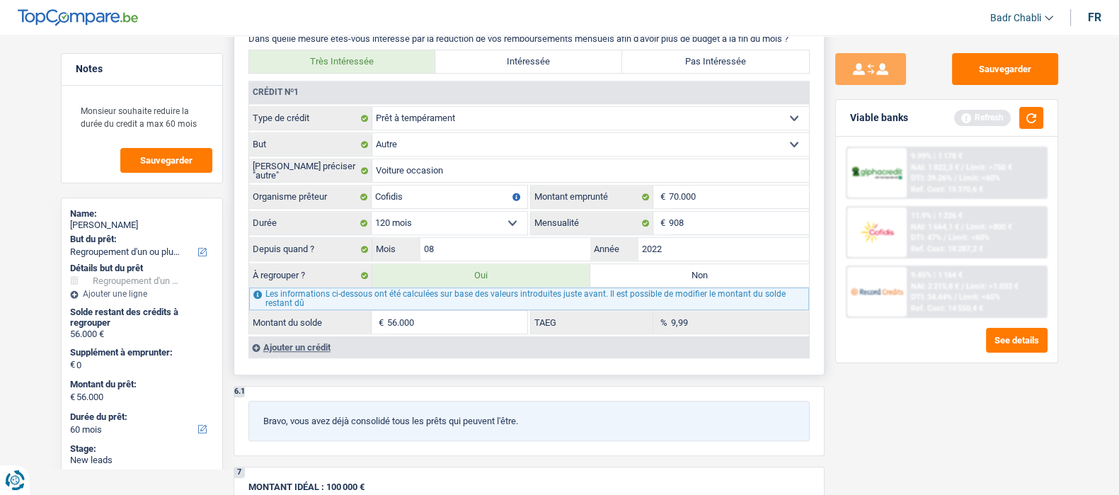
scroll to position [1206, 0]
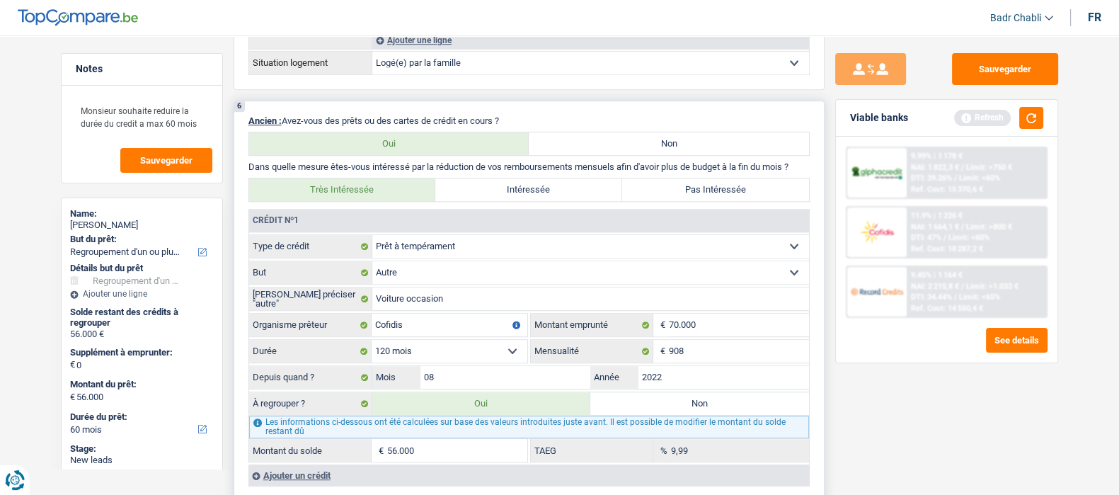
click at [470, 276] on select "Confort maison: meubles, textile, peinture, électroménager, outillage non-profe…" at bounding box center [590, 272] width 437 height 23
select select "familyEvent"
click at [372, 267] on select "Confort maison: meubles, textile, peinture, électroménager, outillage non-profe…" at bounding box center [590, 272] width 437 height 23
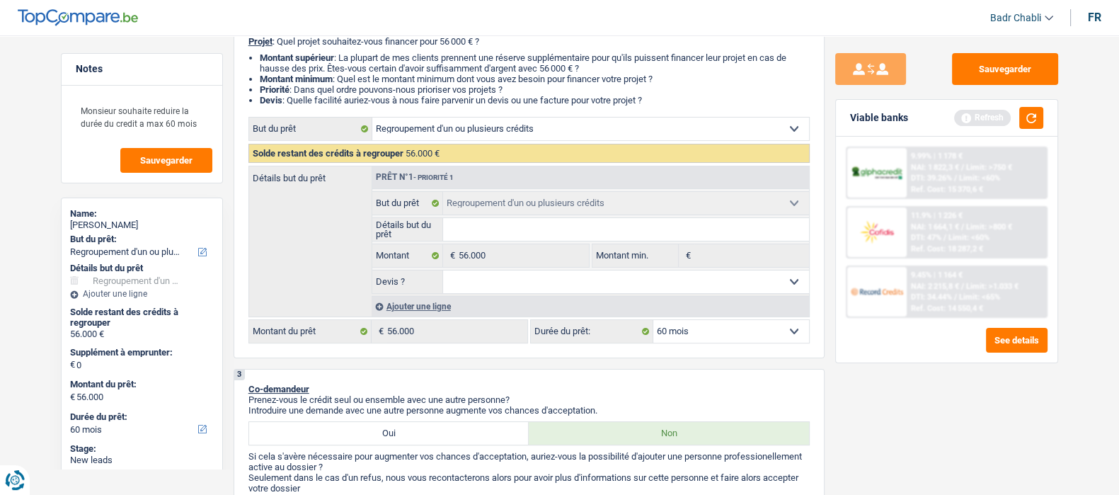
scroll to position [0, 0]
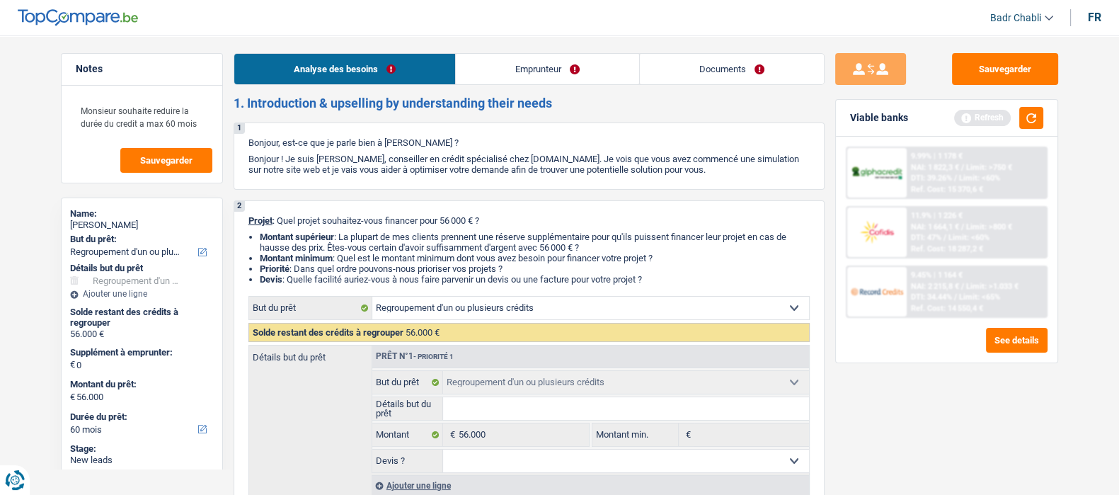
click at [522, 63] on link "Emprunteur" at bounding box center [547, 69] width 183 height 30
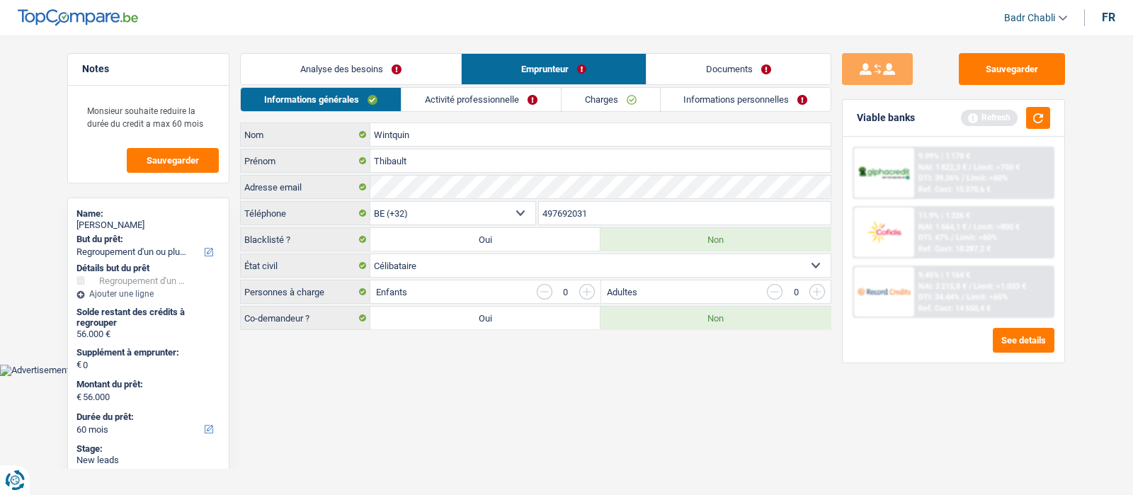
click at [473, 99] on link "Activité professionnelle" at bounding box center [480, 99] width 159 height 23
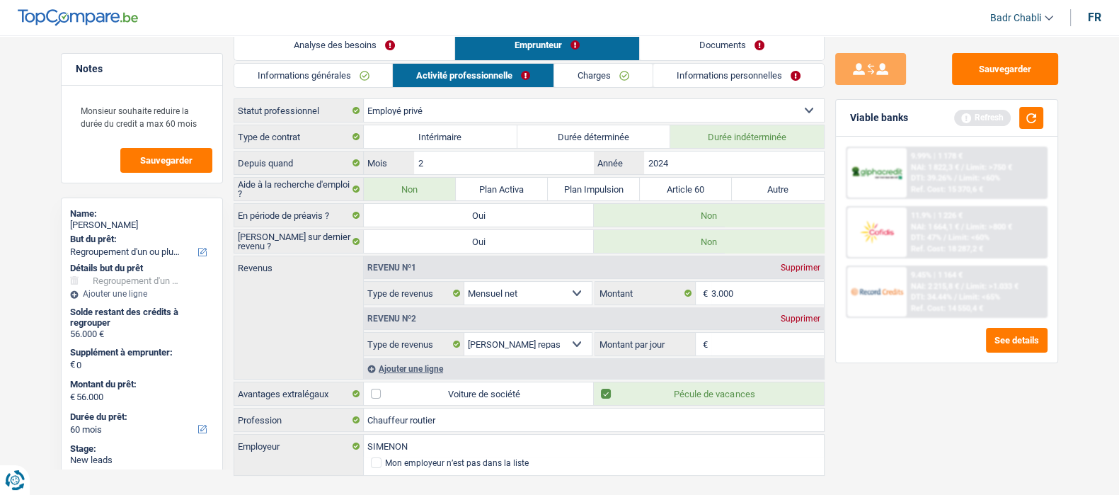
scroll to position [47, 0]
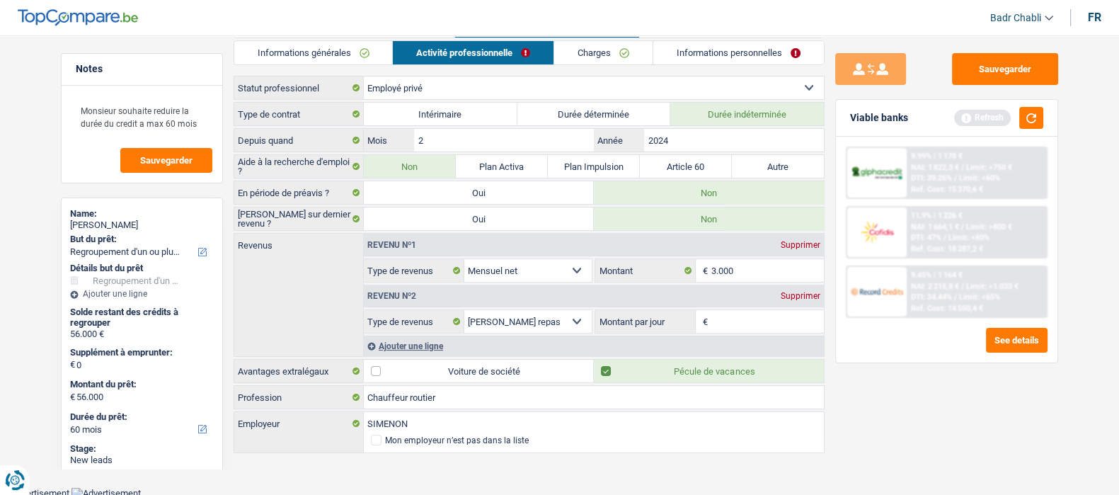
click at [746, 320] on input "Montant par jour" at bounding box center [767, 321] width 113 height 23
click at [737, 314] on input "Montant par jour" at bounding box center [767, 321] width 113 height 23
type input "7,5"
click at [604, 56] on link "Charges" at bounding box center [604, 52] width 98 height 23
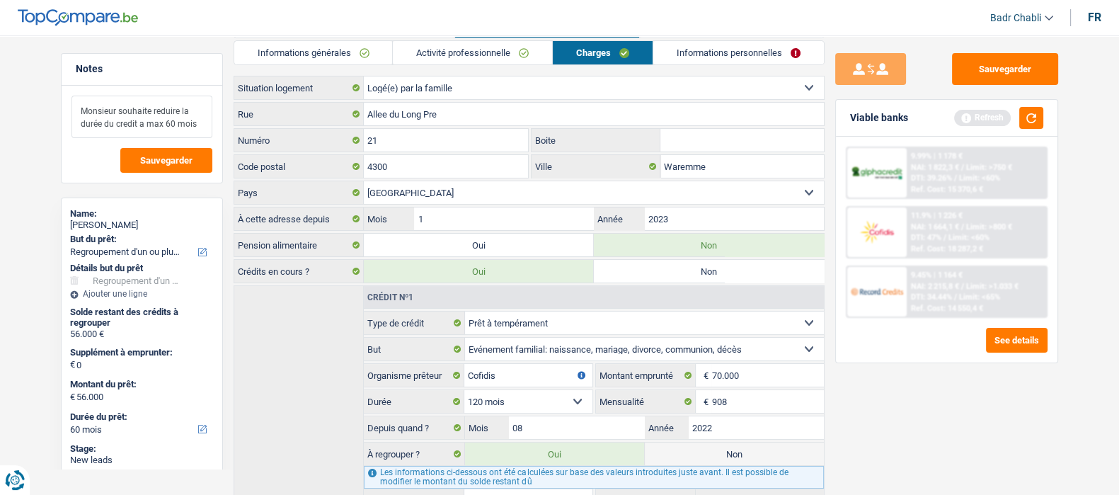
click at [200, 122] on textarea "Monsieur souhaite reduire la durée du credit a max 60 mois" at bounding box center [142, 117] width 141 height 42
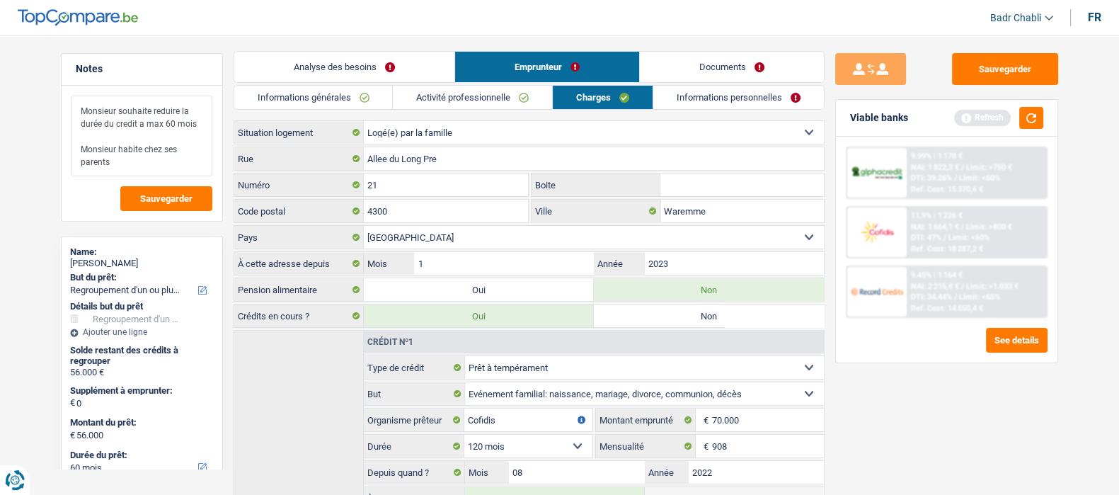
scroll to position [0, 0]
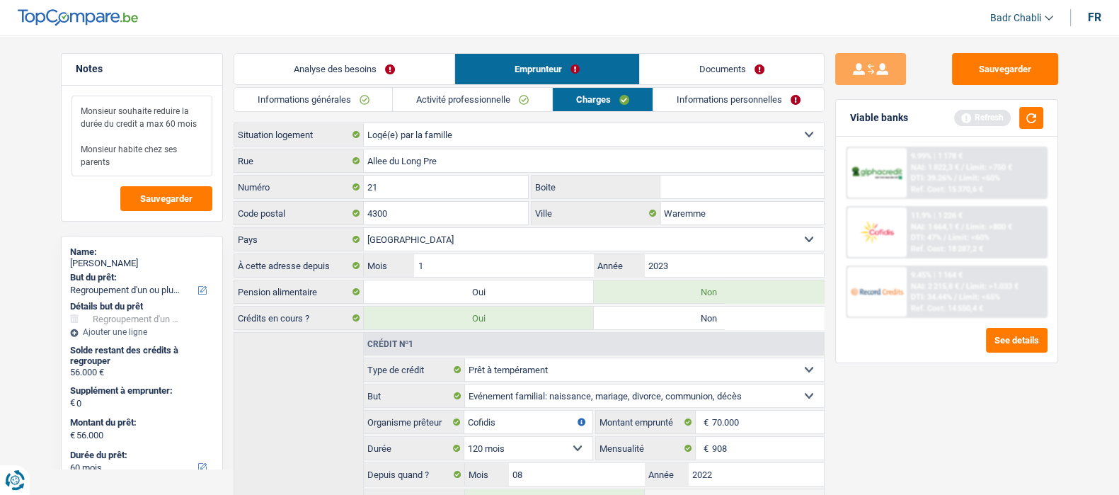
type textarea "Monsieur souhaite reduire la durée du credit a max 60 mois Monsieur habite chez…"
click at [733, 98] on link "Informations personnelles" at bounding box center [738, 99] width 171 height 23
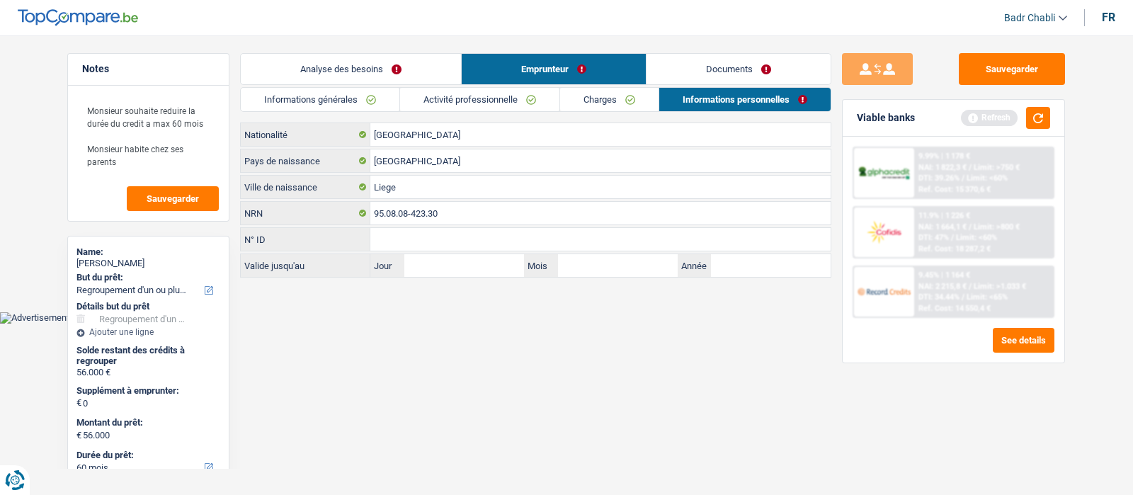
click at [743, 75] on link "Documents" at bounding box center [738, 69] width 184 height 30
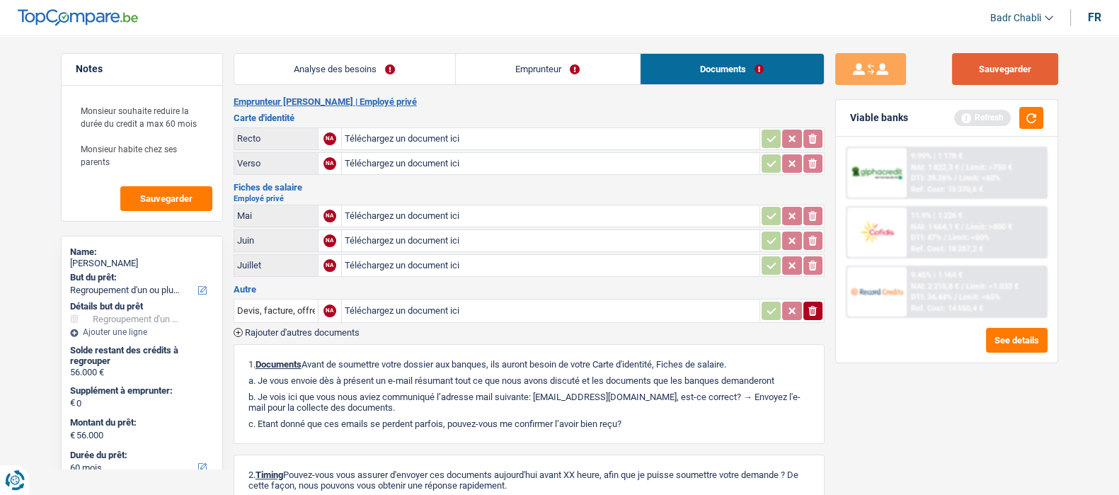
click at [1013, 72] on button "Sauvegarder" at bounding box center [1005, 69] width 106 height 32
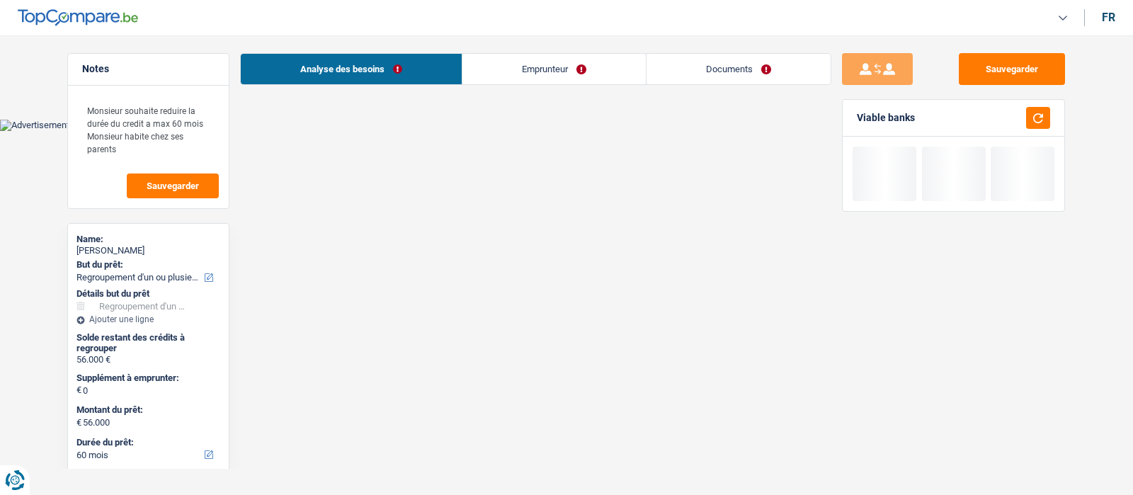
select select "refinancing"
select select "60"
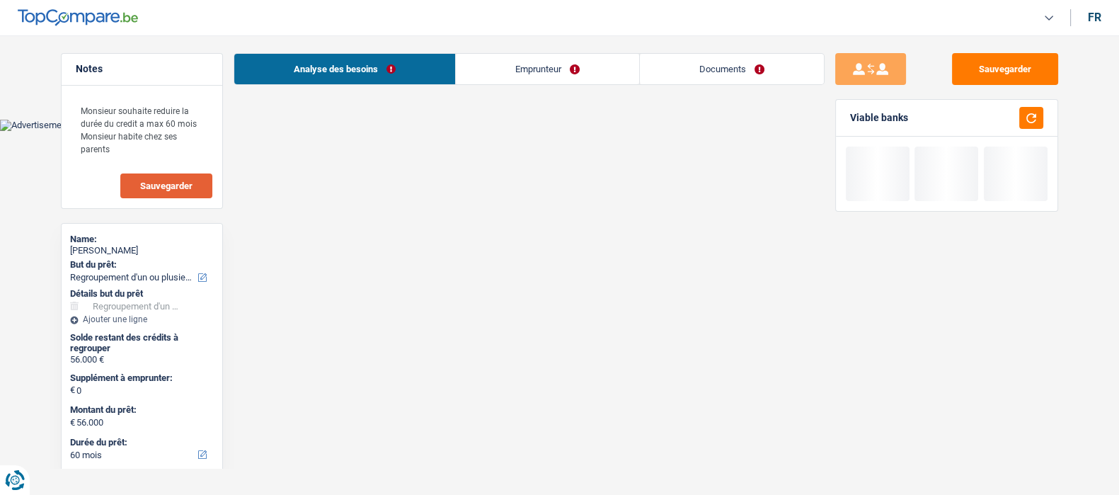
select select "refinancing"
select select "60"
select select "privateEmployee"
select select "netSalary"
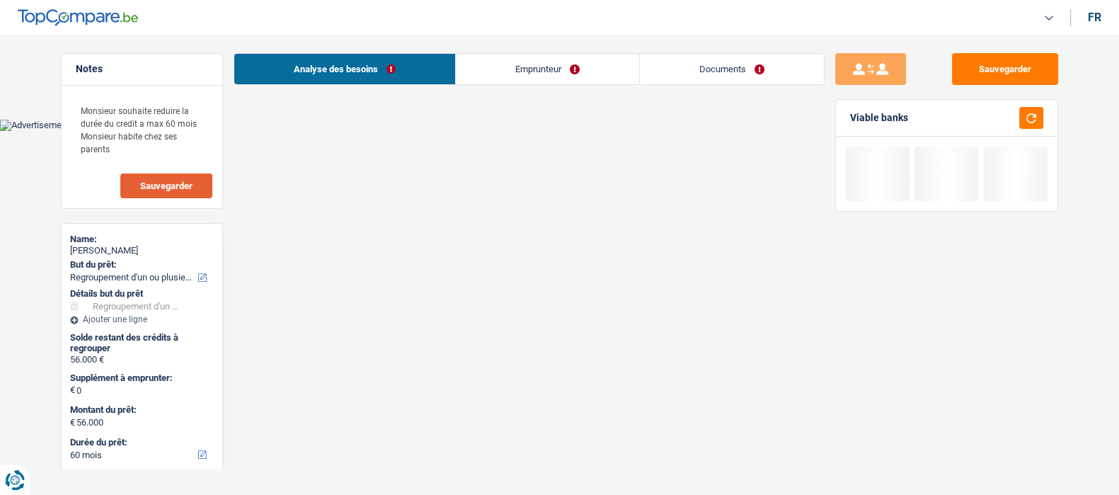
select select "mealVouchers"
select select "liveWithParents"
select select "personalLoan"
select select "familyEvent"
select select "120"
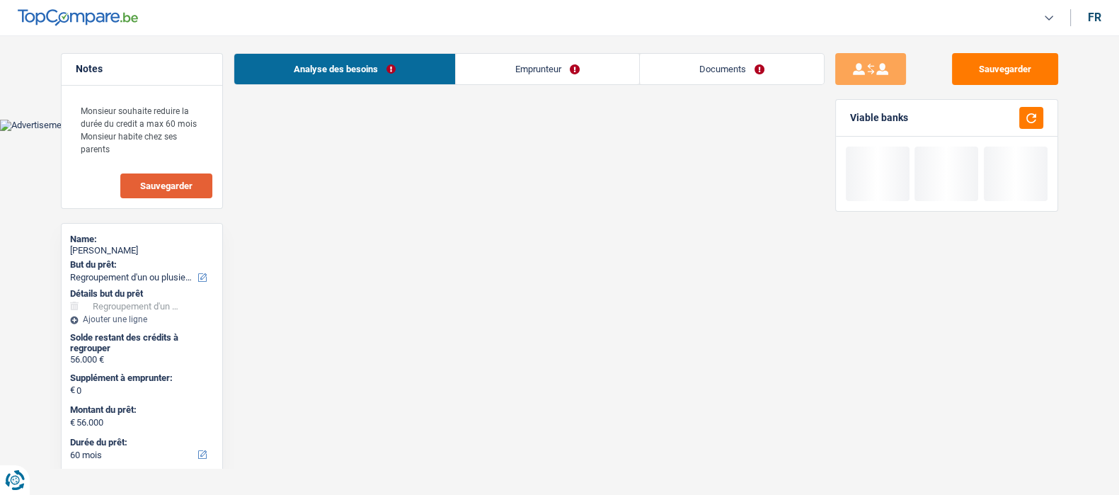
select select "refinancing"
select select "60"
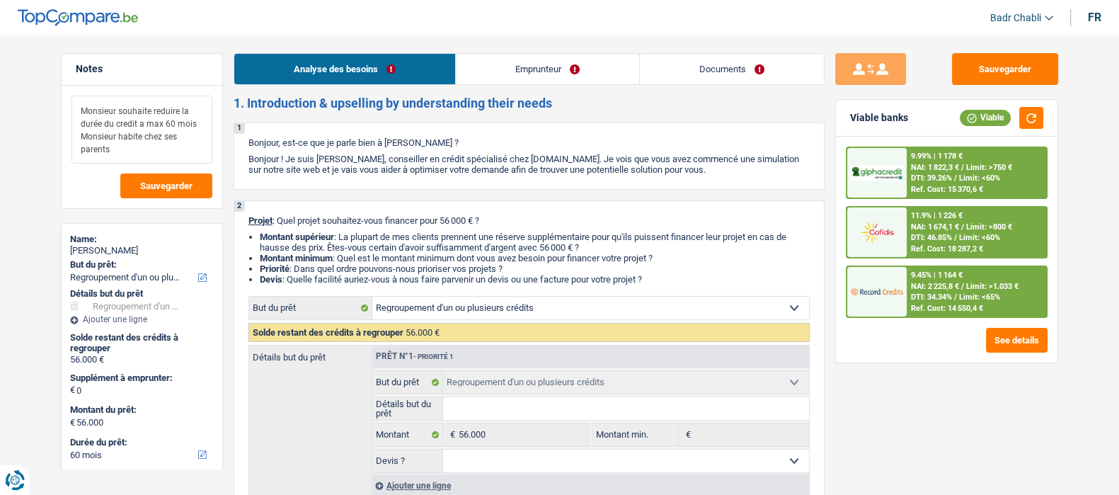
click at [156, 156] on textarea "Monsieur souhaite reduire la durée du credit a max 60 mois Monsieur habite chez…" at bounding box center [142, 130] width 141 height 68
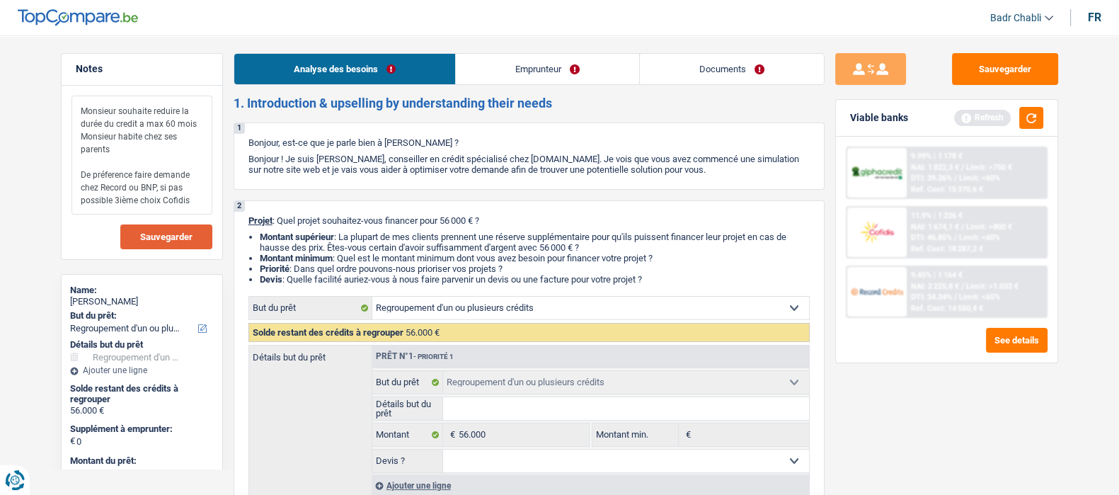
type textarea "Monsieur souhaite reduire la durée du credit a max 60 mois Monsieur habite chez…"
click at [172, 233] on span "Sauvegarder" at bounding box center [166, 236] width 52 height 9
click at [1029, 73] on button "Sauvegarder" at bounding box center [1005, 69] width 106 height 32
